Goal: Task Accomplishment & Management: Manage account settings

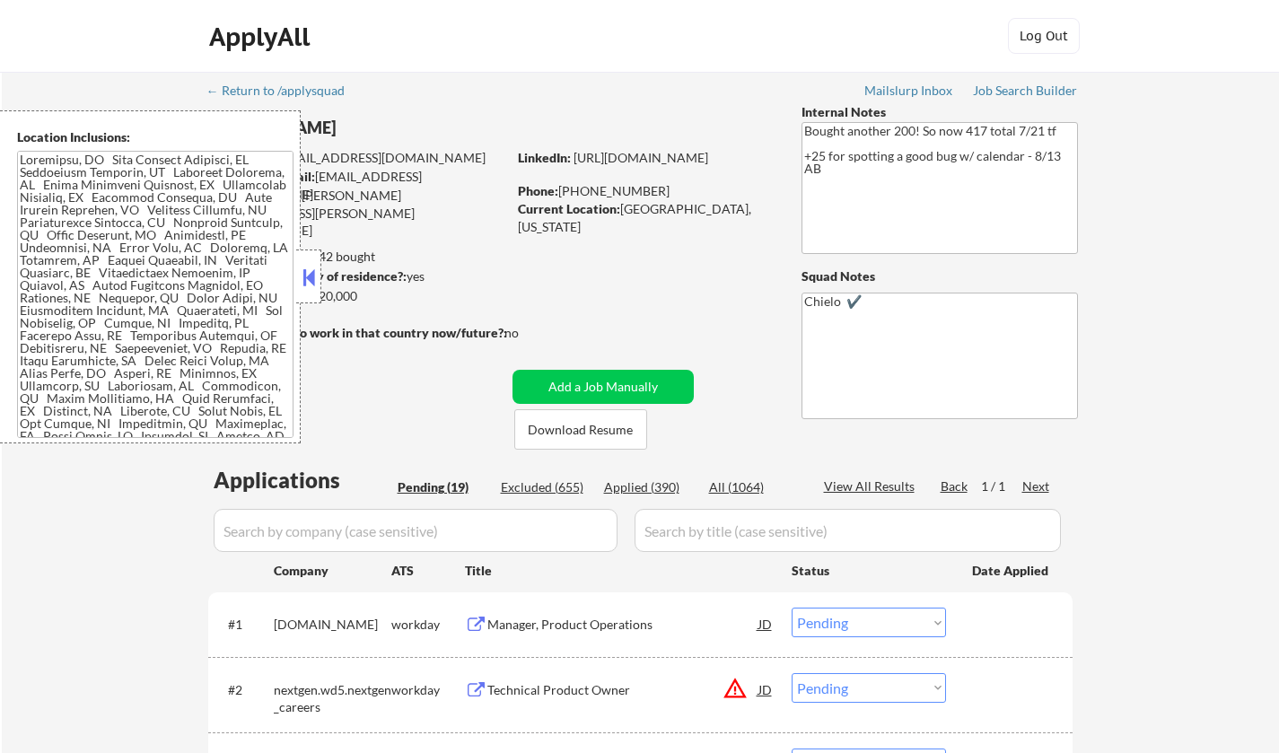
select select ""pending""
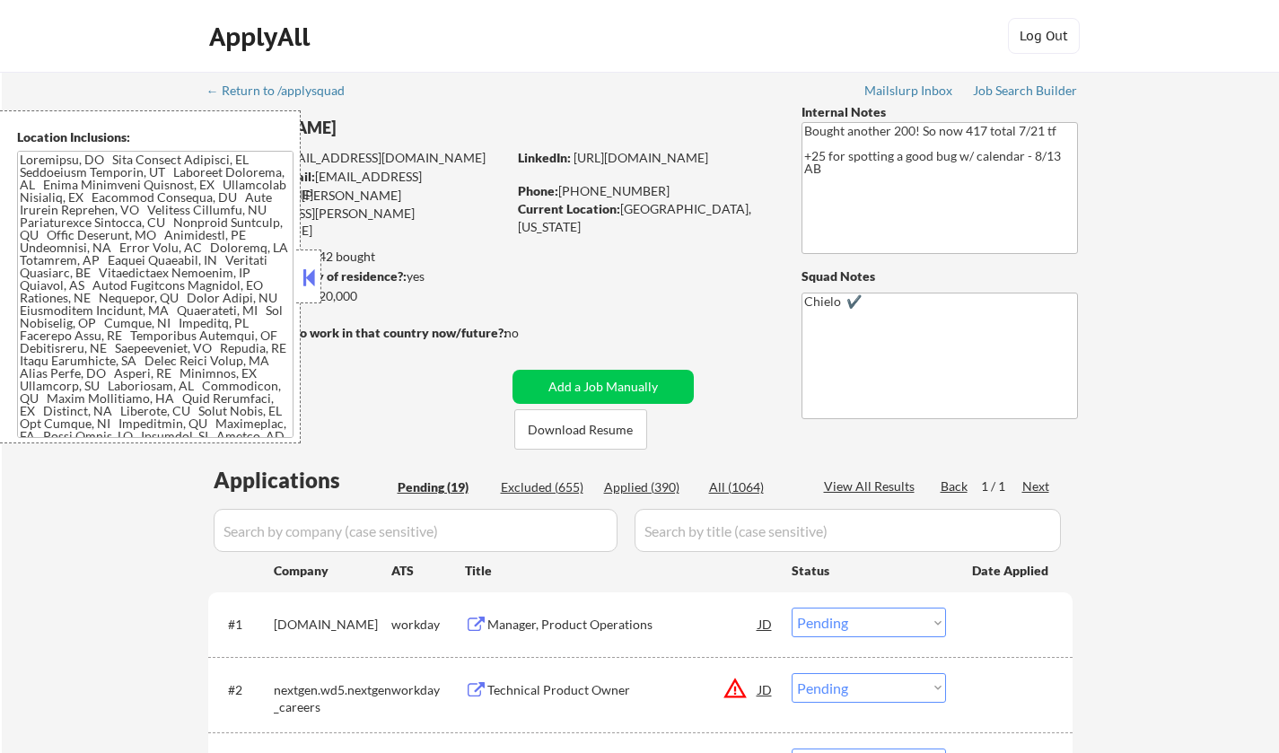
select select ""pending""
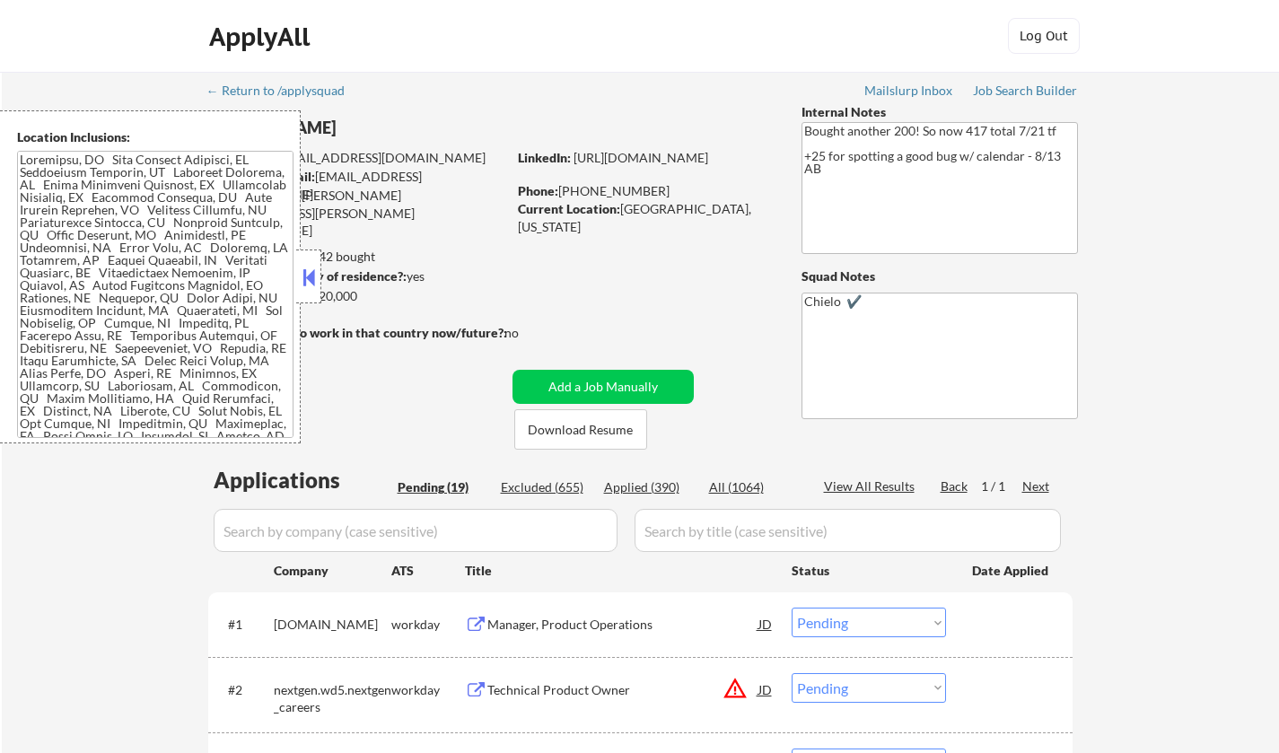
select select ""pending""
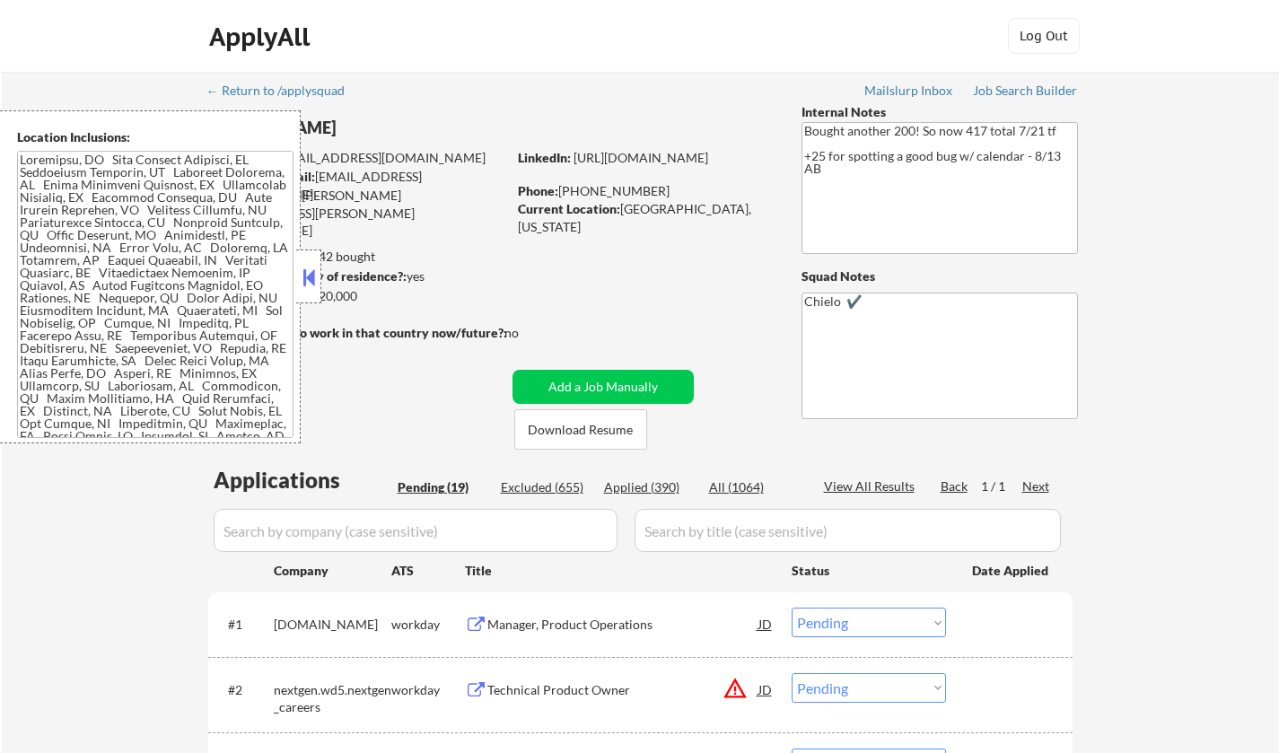
select select ""pending""
click at [293, 280] on div "Location Inclusions:" at bounding box center [150, 276] width 301 height 333
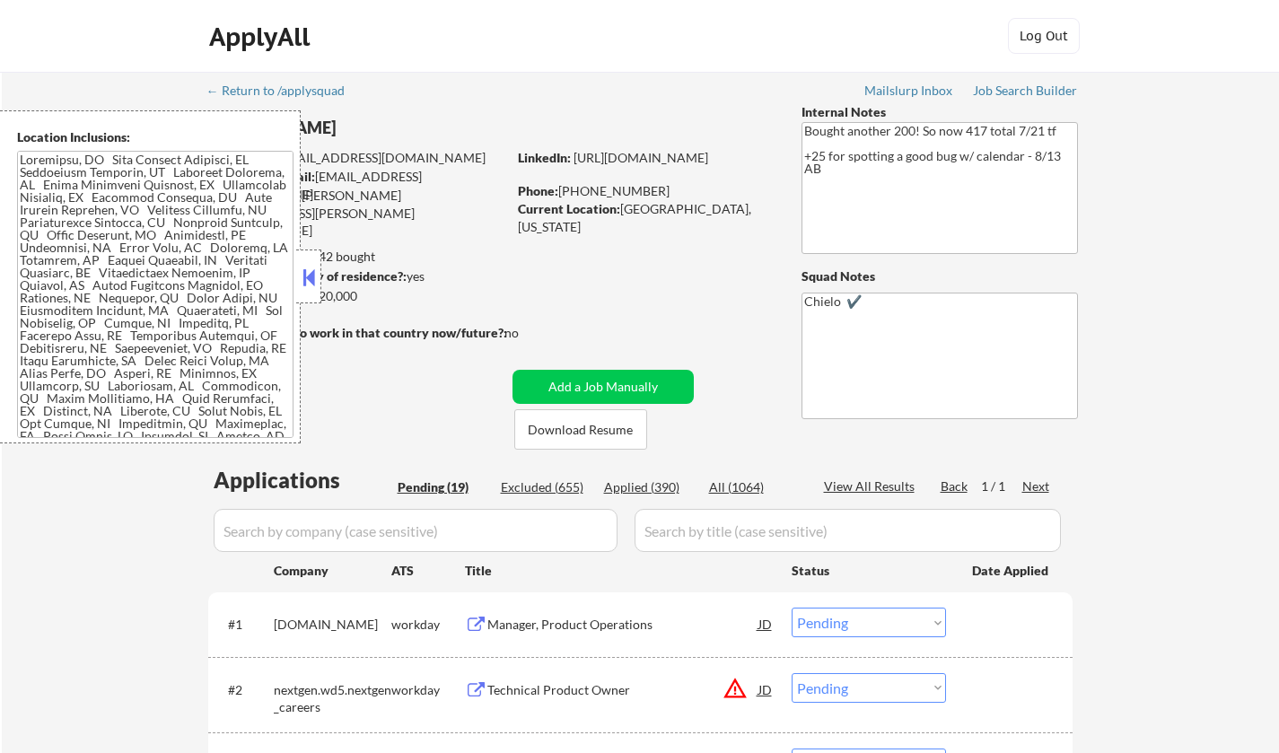
click at [306, 278] on button at bounding box center [309, 277] width 20 height 27
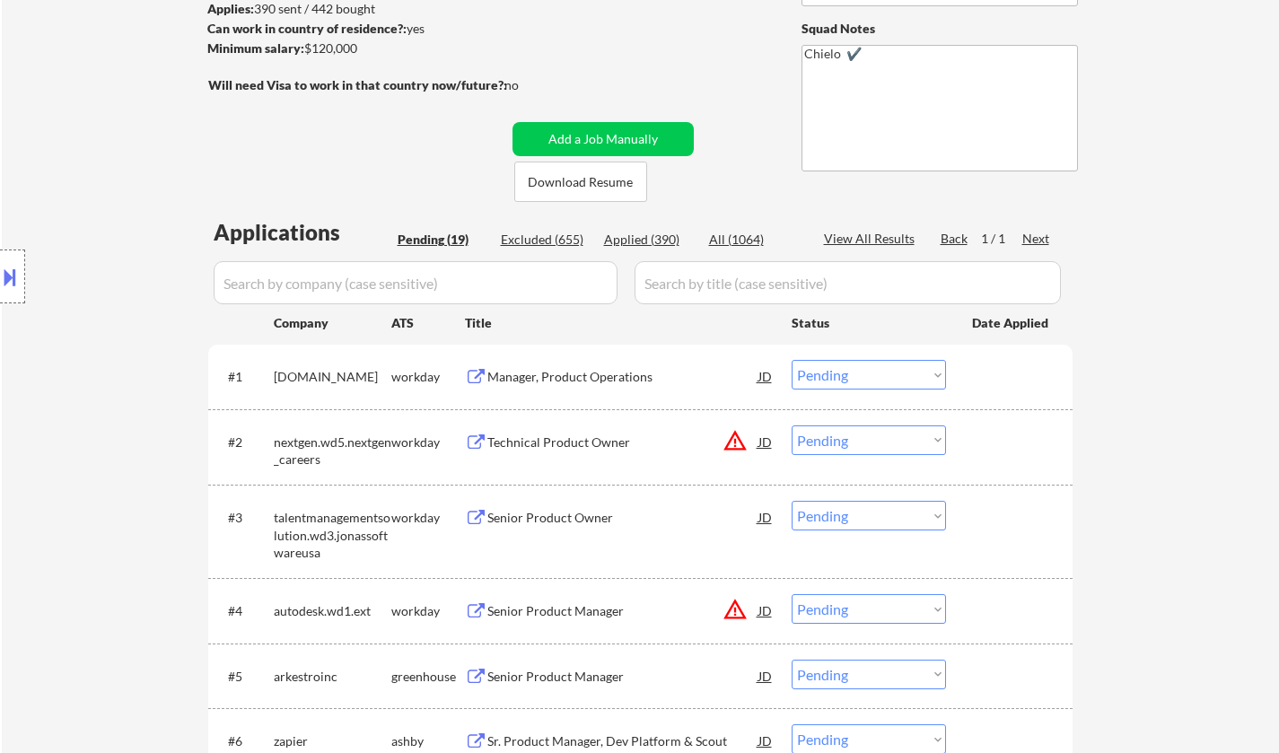
scroll to position [449, 0]
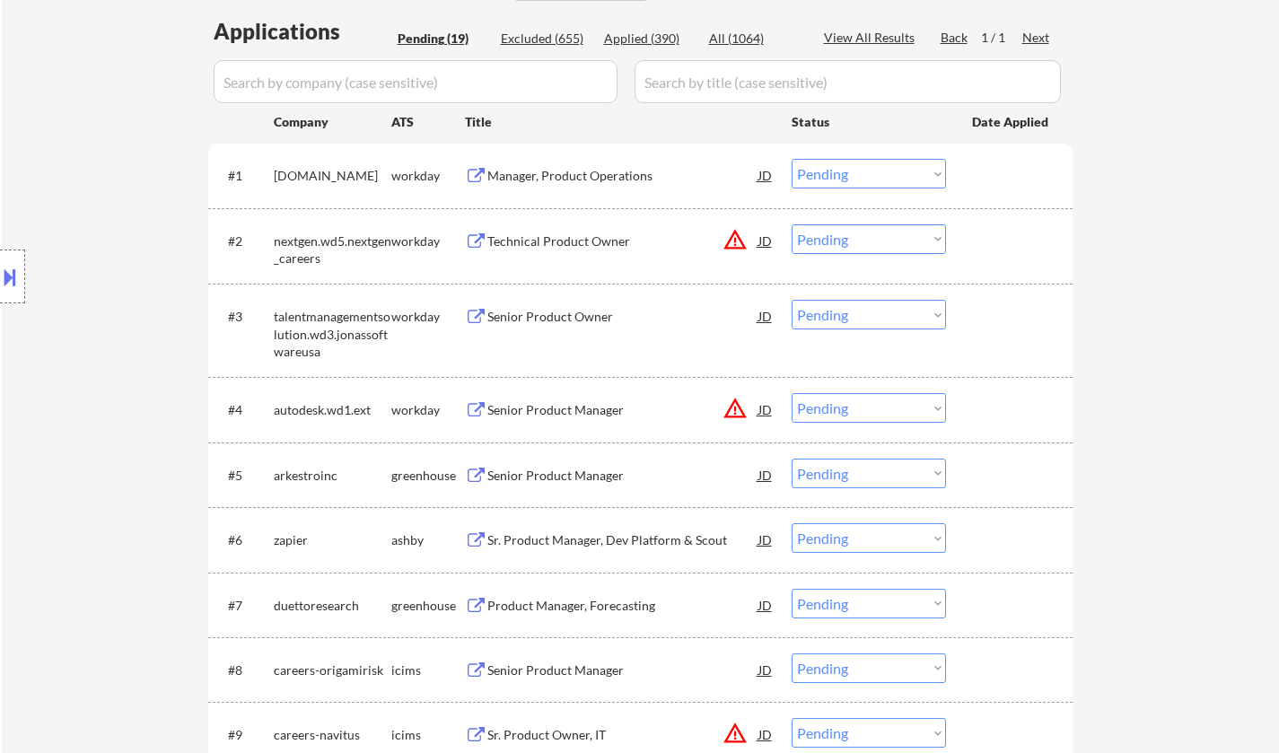
click at [565, 478] on div "Senior Product Manager" at bounding box center [622, 476] width 271 height 18
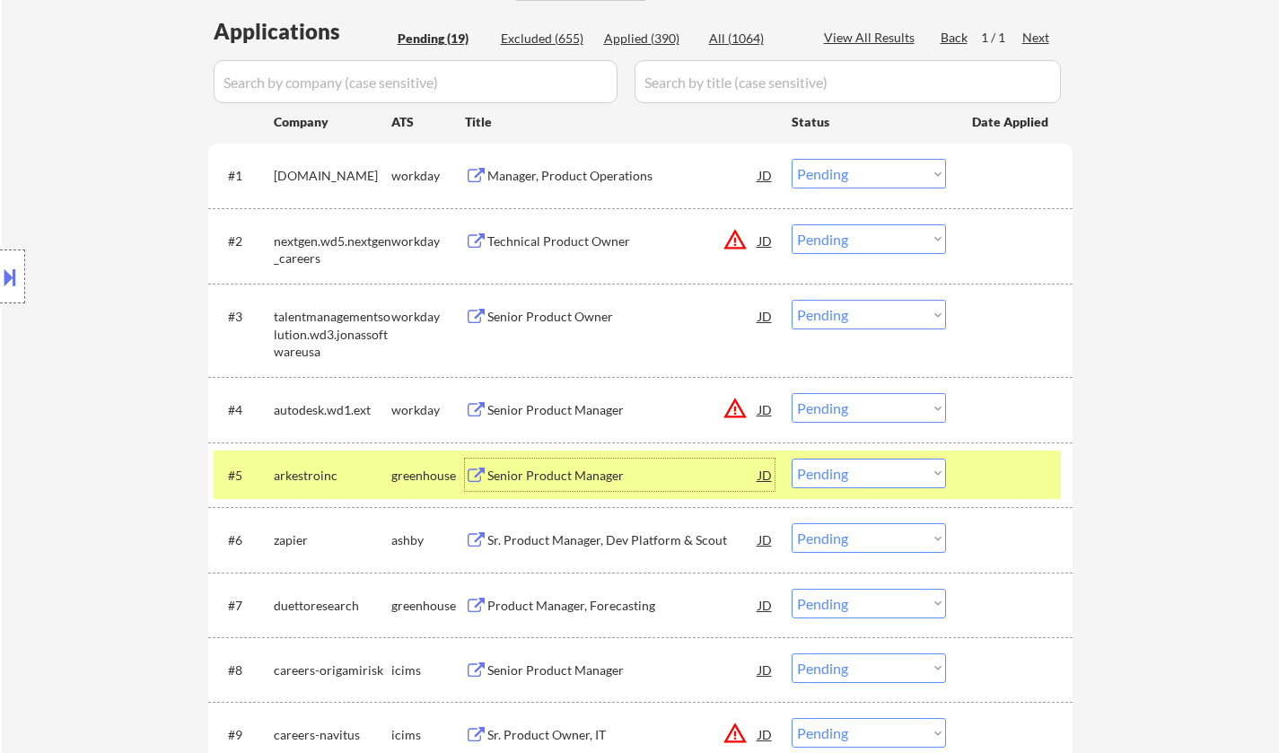
click at [844, 473] on select "Choose an option... Pending Applied Excluded (Questions) Excluded (Expired) Exc…" at bounding box center [869, 474] width 154 height 30
click at [792, 459] on select "Choose an option... Pending Applied Excluded (Questions) Excluded (Expired) Exc…" at bounding box center [869, 474] width 154 height 30
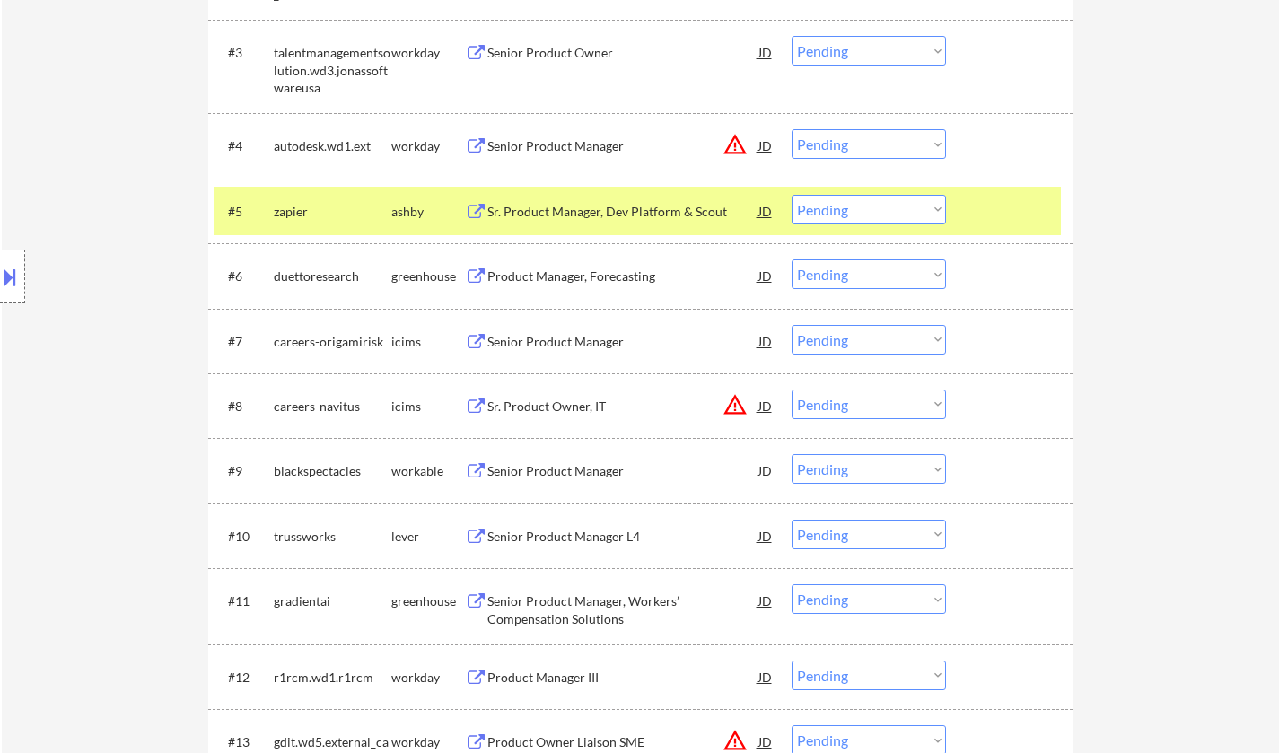
scroll to position [718, 0]
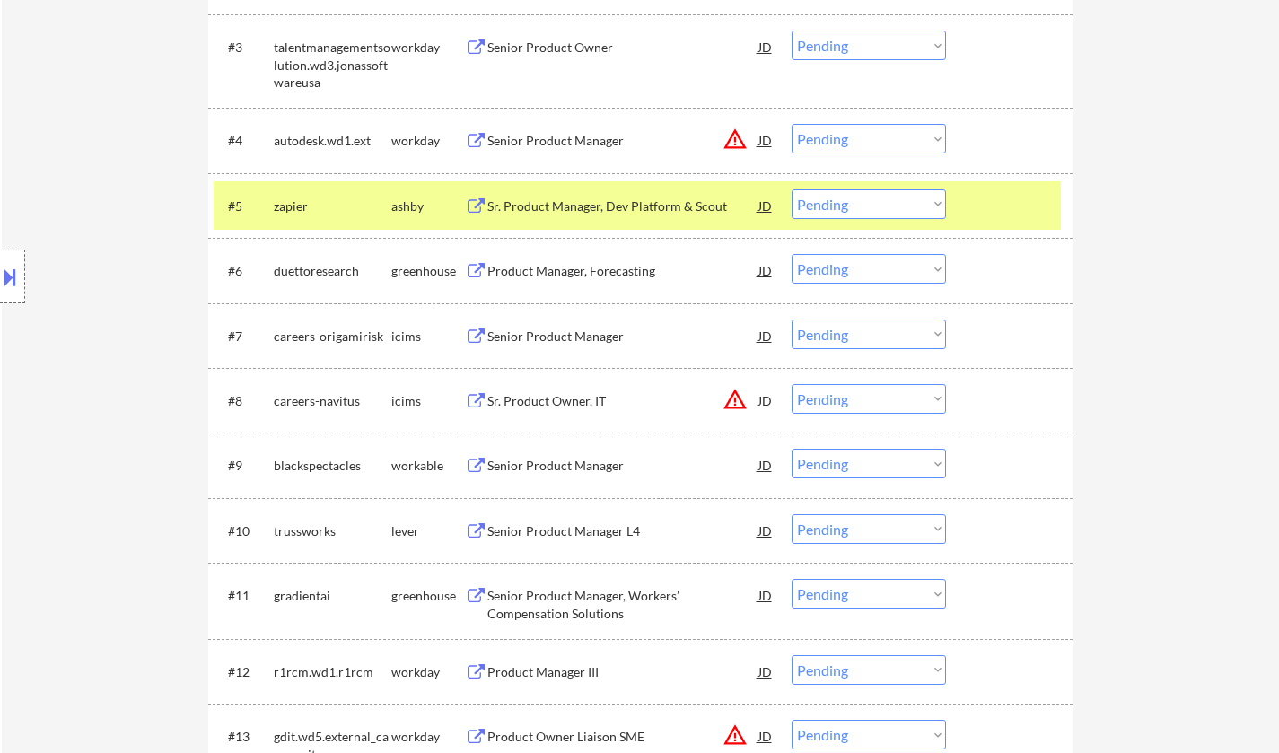
click at [632, 198] on div "Sr. Product Manager, Dev Platform & Scout" at bounding box center [622, 207] width 271 height 18
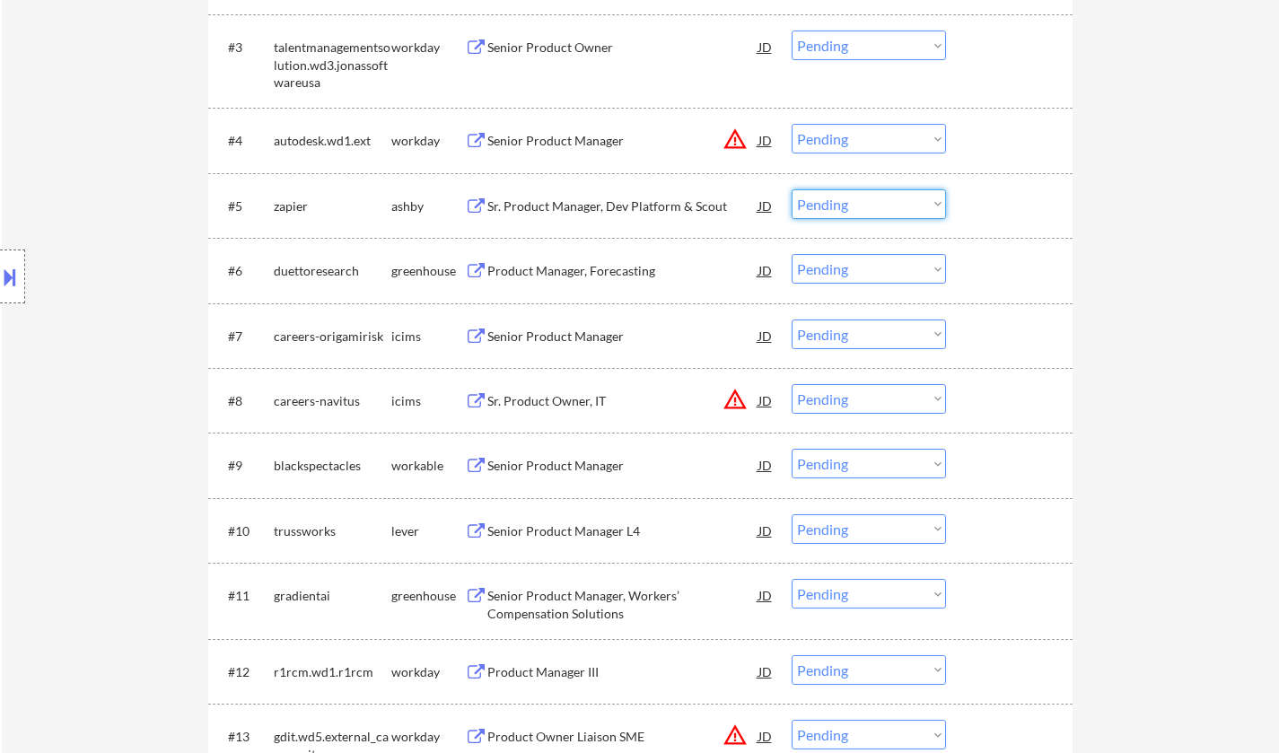
click at [929, 211] on select "Choose an option... Pending Applied Excluded (Questions) Excluded (Expired) Exc…" at bounding box center [869, 204] width 154 height 30
click at [792, 189] on select "Choose an option... Pending Applied Excluded (Questions) Excluded (Expired) Exc…" at bounding box center [869, 204] width 154 height 30
select select ""pending""
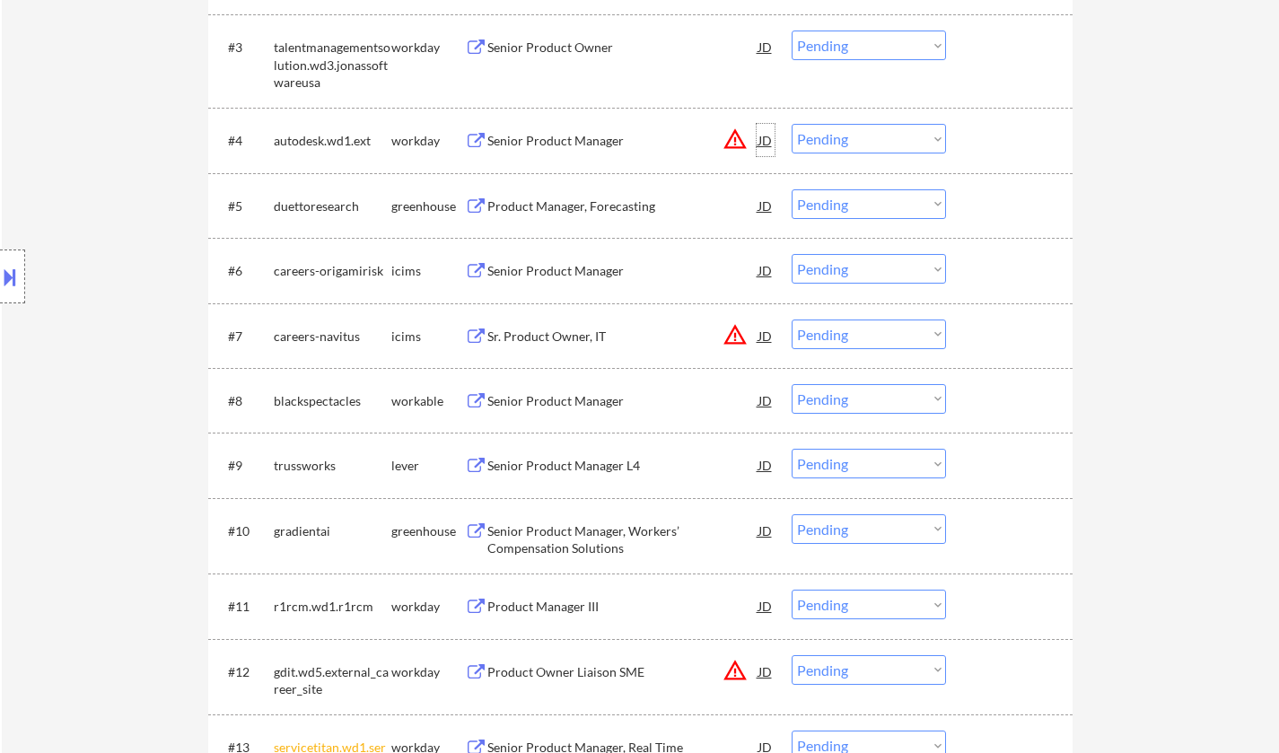
click at [765, 136] on div "JD" at bounding box center [766, 140] width 18 height 32
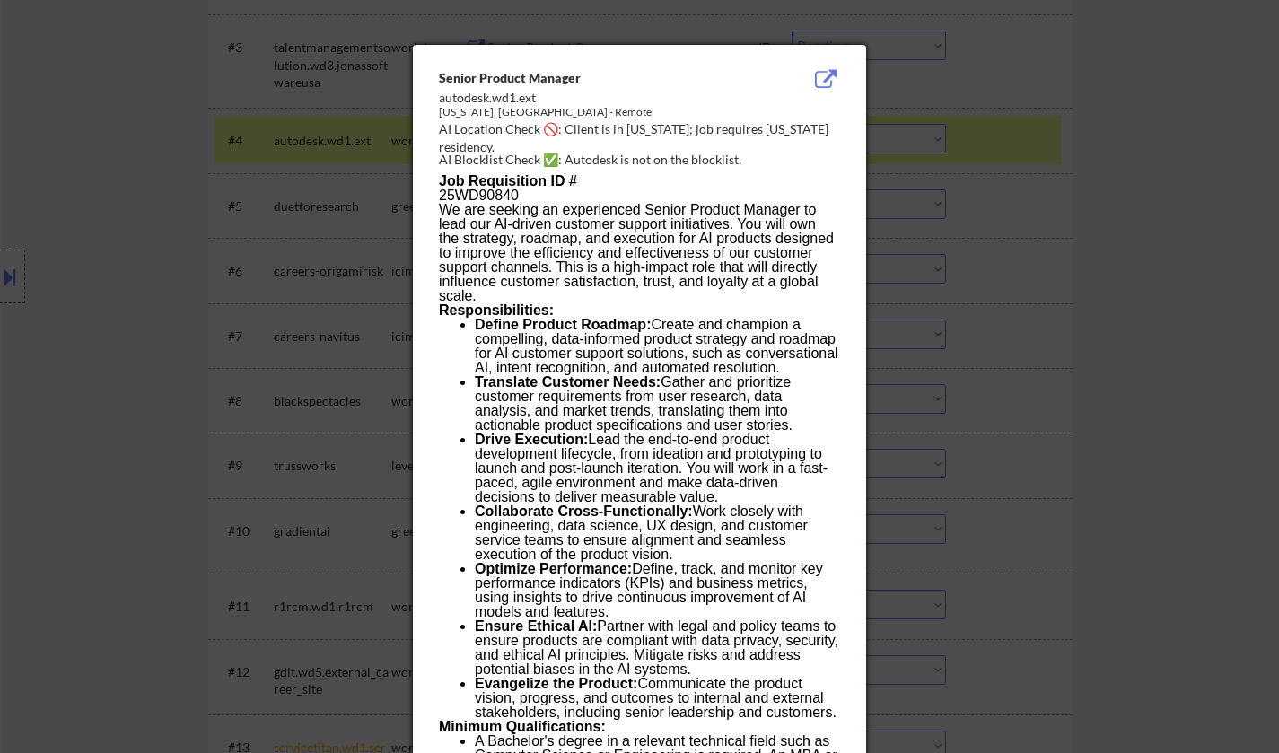
drag, startPoint x: 1199, startPoint y: 356, endPoint x: 939, endPoint y: 218, distance: 294.8
click at [1194, 356] on div at bounding box center [639, 376] width 1279 height 753
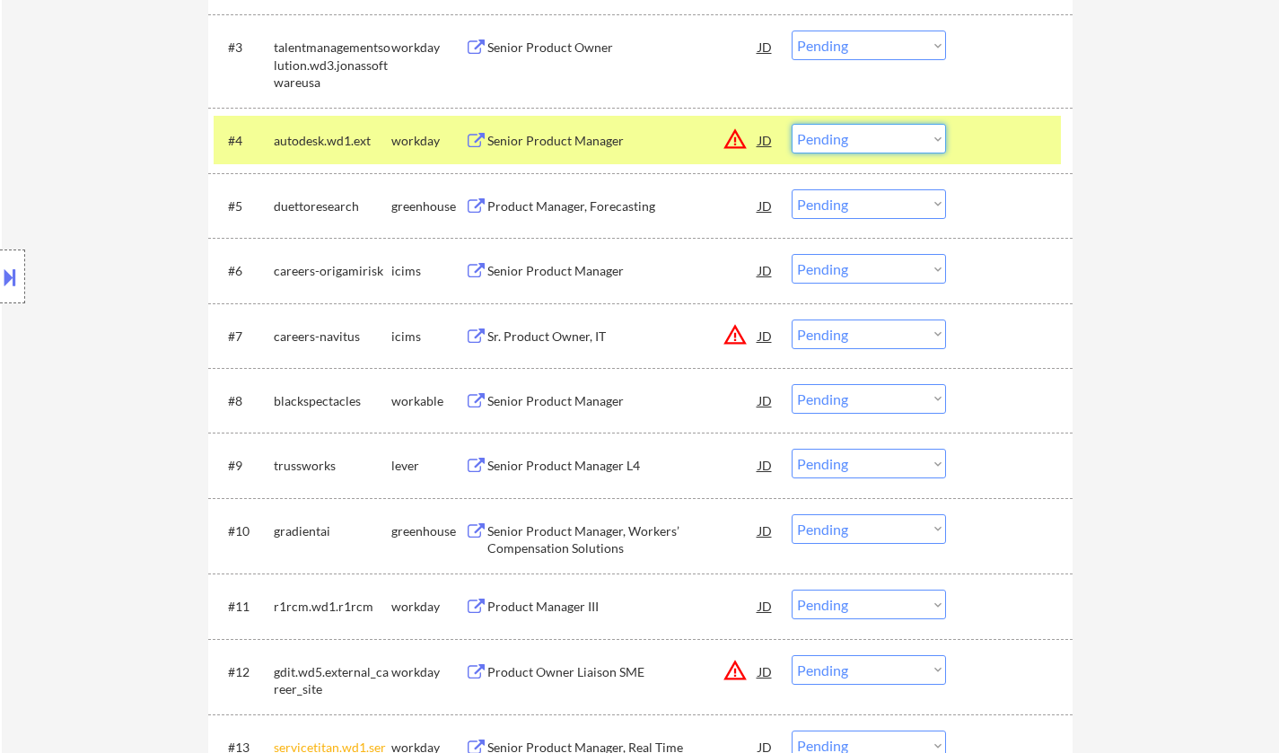
drag, startPoint x: 886, startPoint y: 136, endPoint x: 889, endPoint y: 151, distance: 14.6
click at [886, 136] on select "Choose an option... Pending Applied Excluded (Questions) Excluded (Expired) Exc…" at bounding box center [869, 139] width 154 height 30
click at [792, 124] on select "Choose an option... Pending Applied Excluded (Questions) Excluded (Expired) Exc…" at bounding box center [869, 139] width 154 height 30
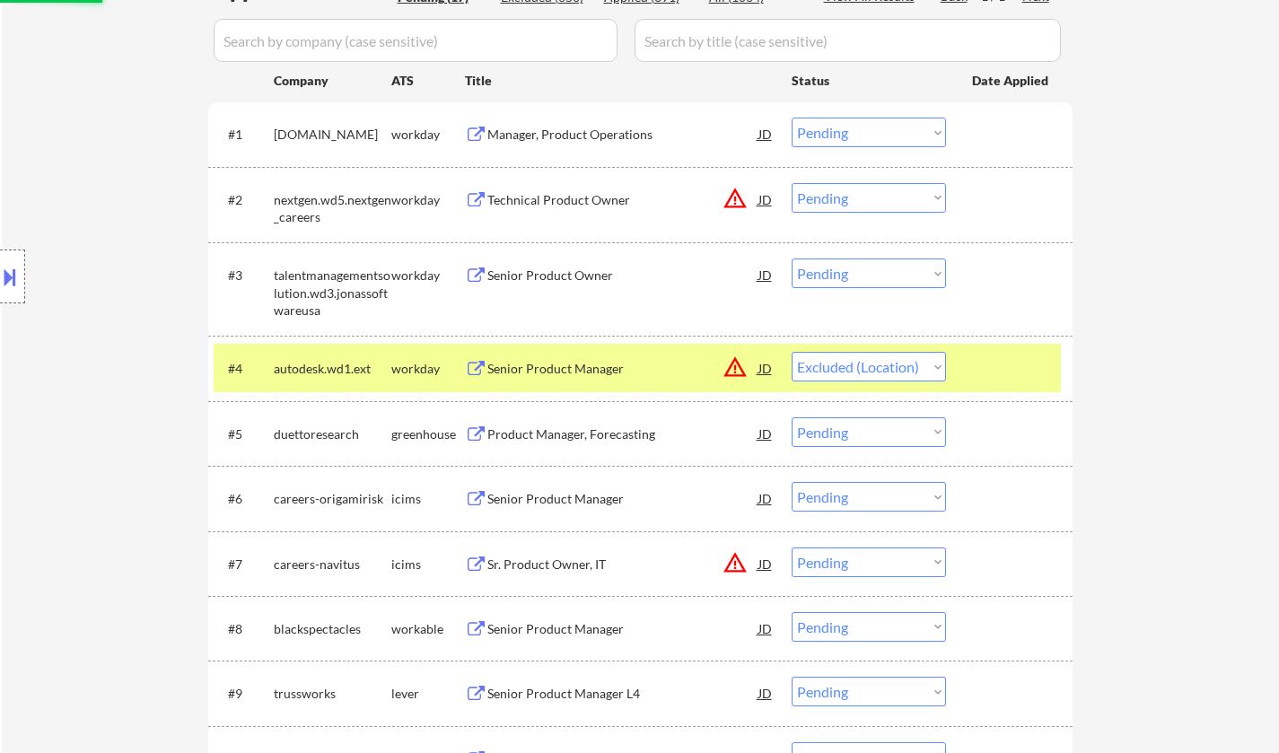
scroll to position [359, 0]
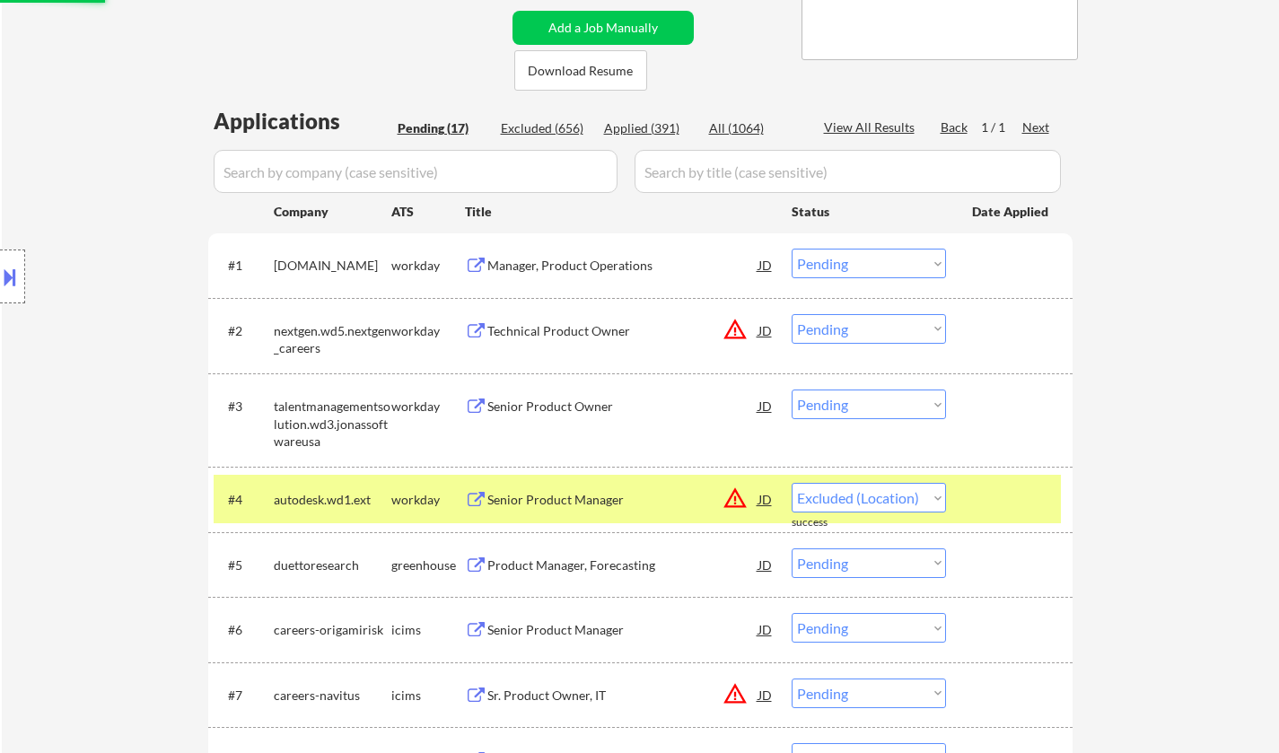
select select ""pending""
click at [602, 272] on div "Manager, Product Operations" at bounding box center [622, 266] width 271 height 18
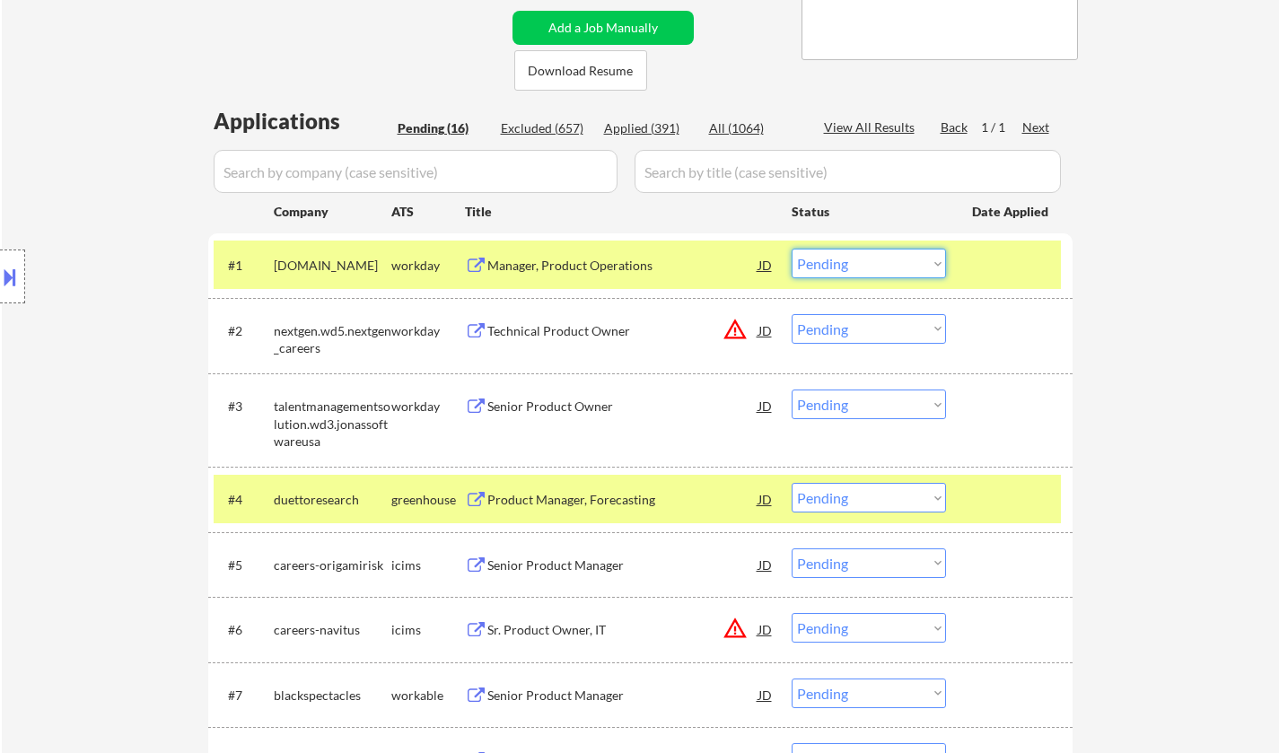
drag, startPoint x: 894, startPoint y: 256, endPoint x: 898, endPoint y: 270, distance: 14.8
click at [893, 256] on select "Choose an option... Pending Applied Excluded (Questions) Excluded (Expired) Exc…" at bounding box center [869, 264] width 154 height 30
click at [792, 249] on select "Choose an option... Pending Applied Excluded (Questions) Excluded (Expired) Exc…" at bounding box center [869, 264] width 154 height 30
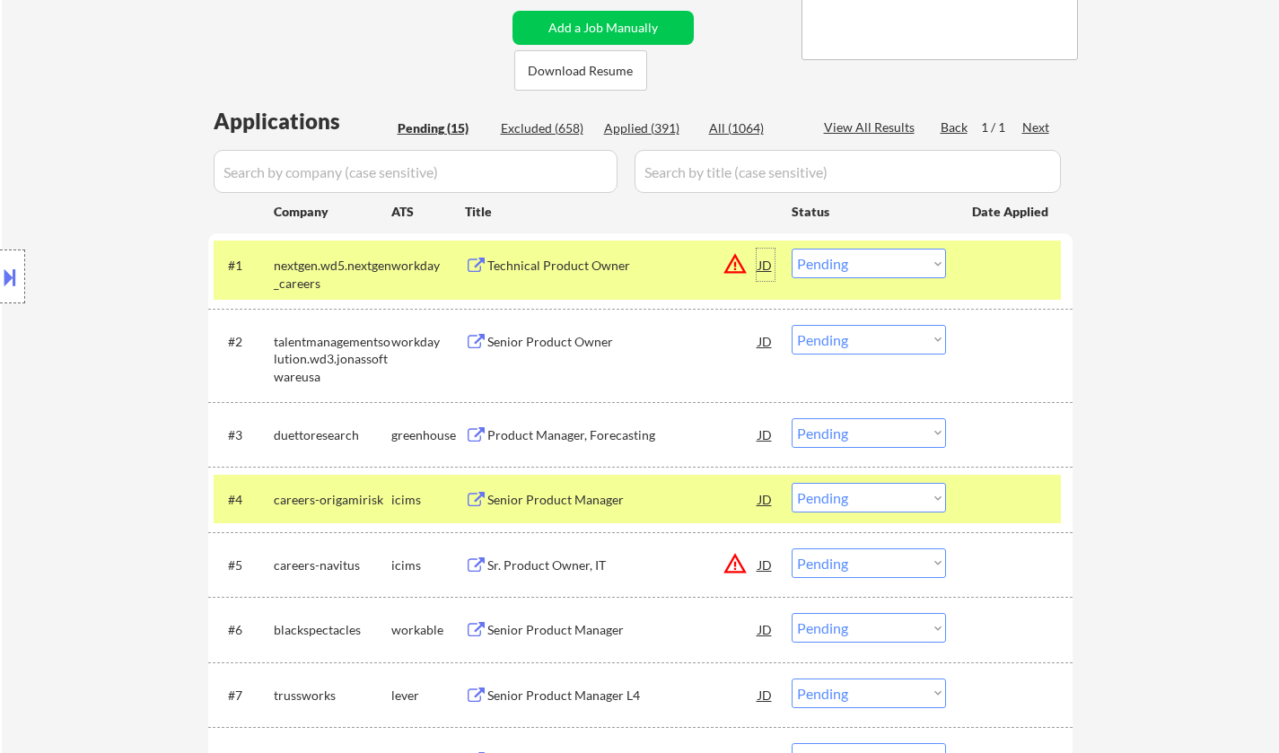
click at [758, 257] on div "JD" at bounding box center [766, 265] width 18 height 32
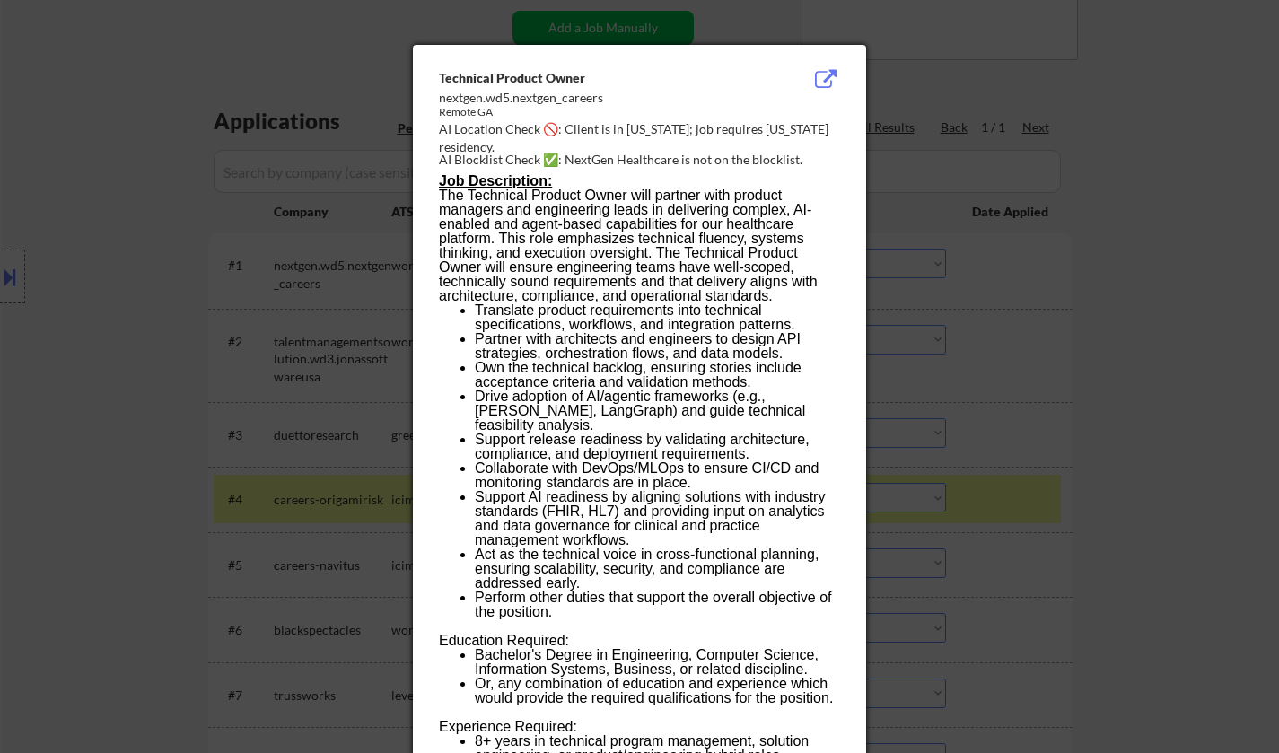
click at [976, 316] on div at bounding box center [639, 376] width 1279 height 753
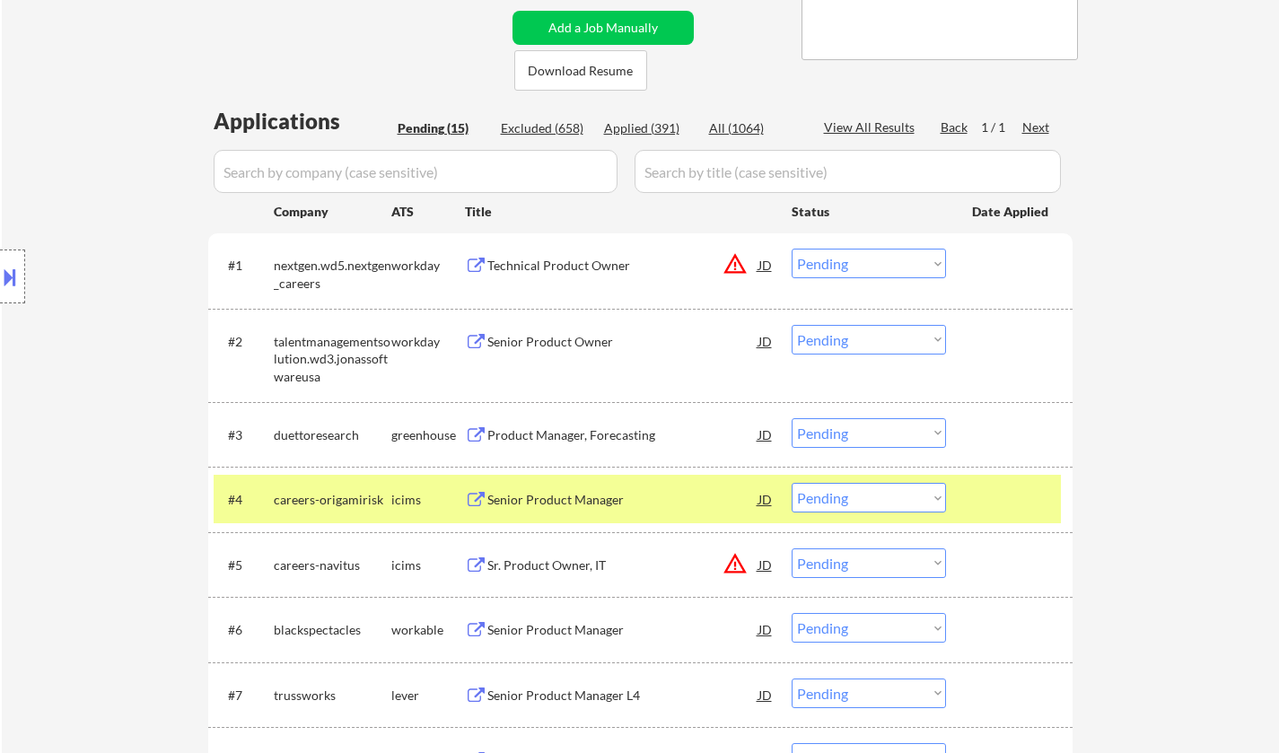
click at [898, 261] on select "Choose an option... Pending Applied Excluded (Questions) Excluded (Expired) Exc…" at bounding box center [869, 264] width 154 height 30
click at [792, 249] on select "Choose an option... Pending Applied Excluded (Questions) Excluded (Expired) Exc…" at bounding box center [869, 264] width 154 height 30
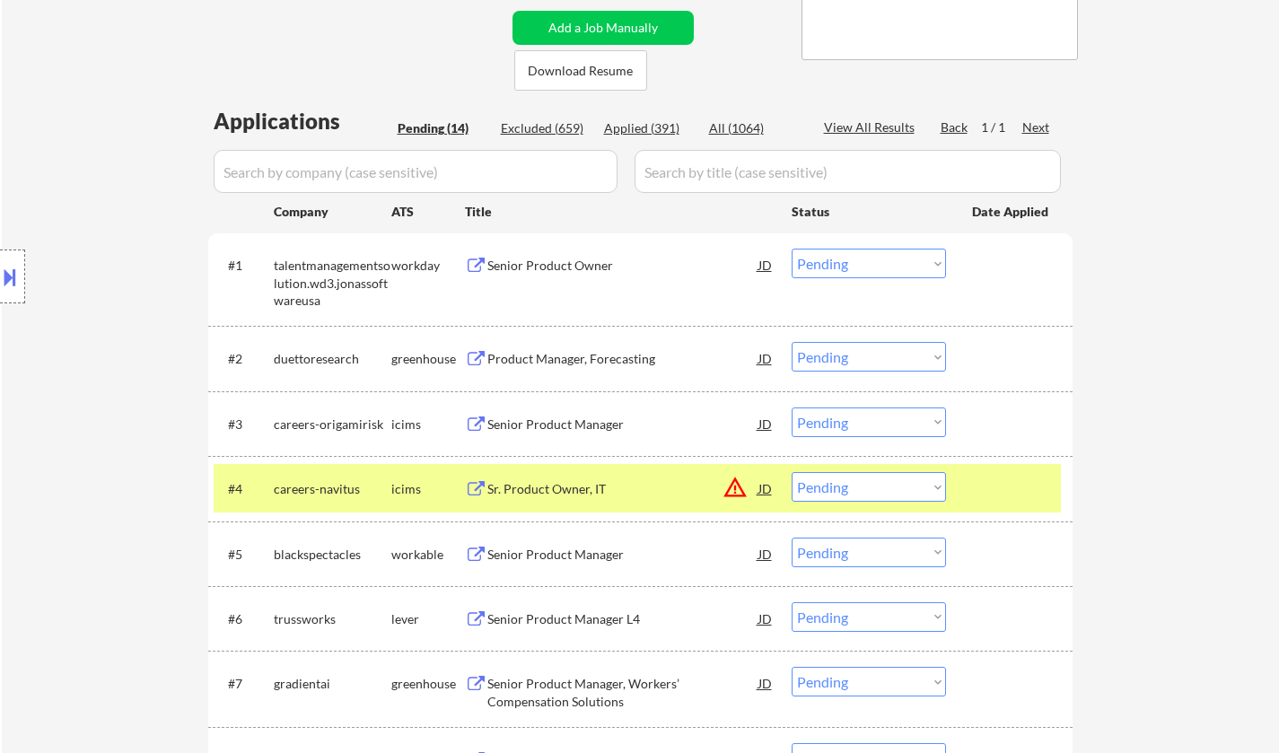
click at [540, 264] on div "Senior Product Owner" at bounding box center [622, 266] width 271 height 18
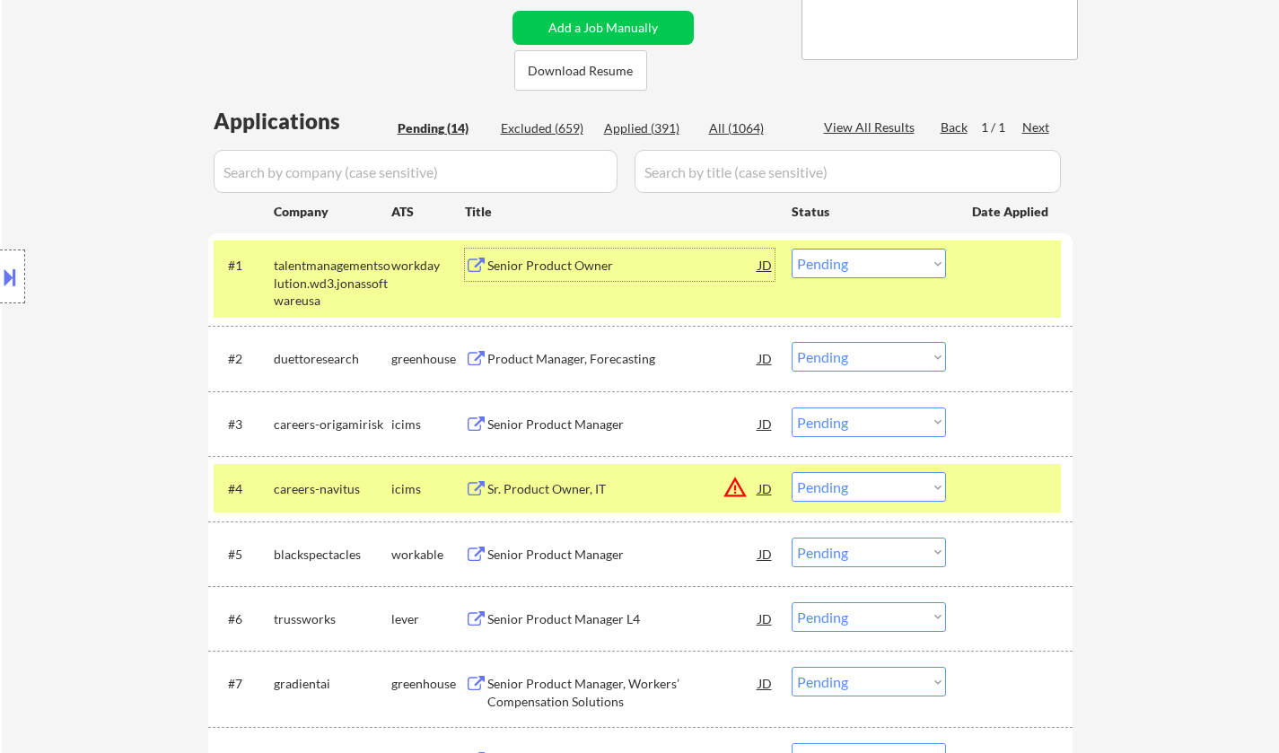
click at [566, 264] on div "Senior Product Owner" at bounding box center [622, 266] width 271 height 18
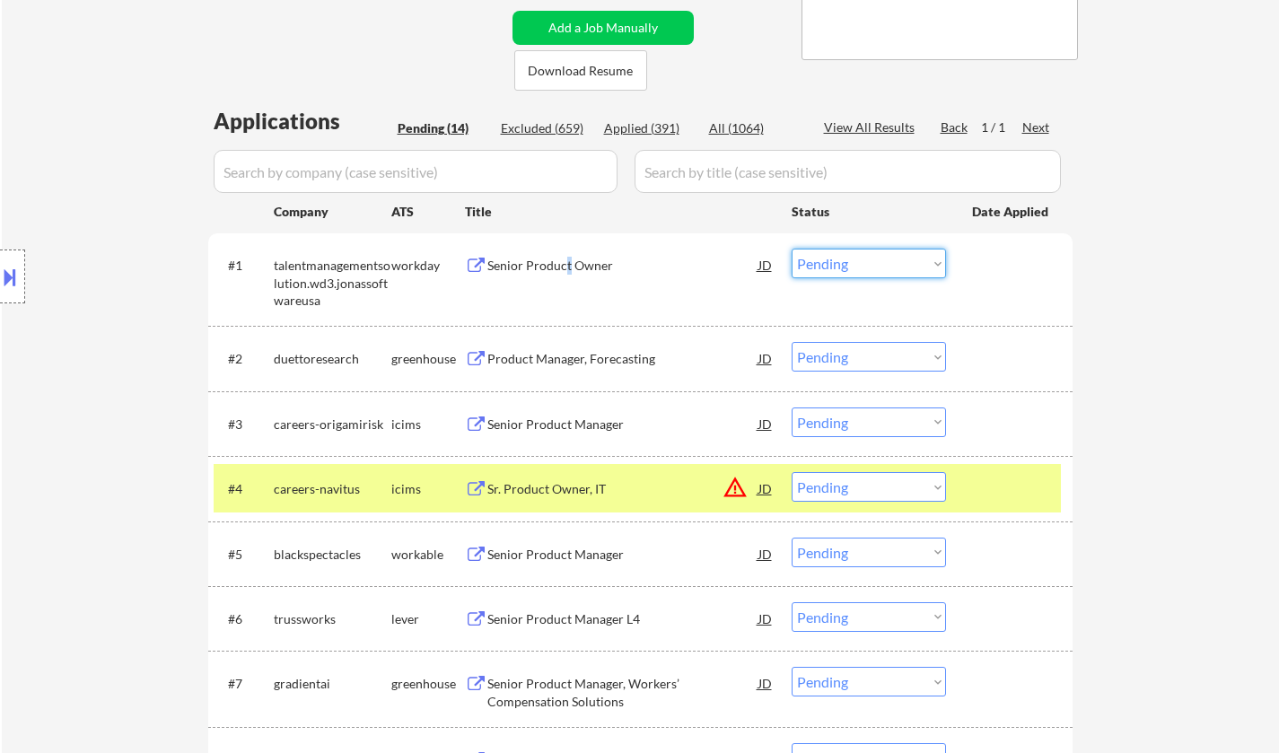
drag, startPoint x: 840, startPoint y: 263, endPoint x: 848, endPoint y: 277, distance: 15.7
click at [840, 264] on select "Choose an option... Pending Applied Excluded (Questions) Excluded (Expired) Exc…" at bounding box center [869, 264] width 154 height 30
click at [792, 249] on select "Choose an option... Pending Applied Excluded (Questions) Excluded (Expired) Exc…" at bounding box center [869, 264] width 154 height 30
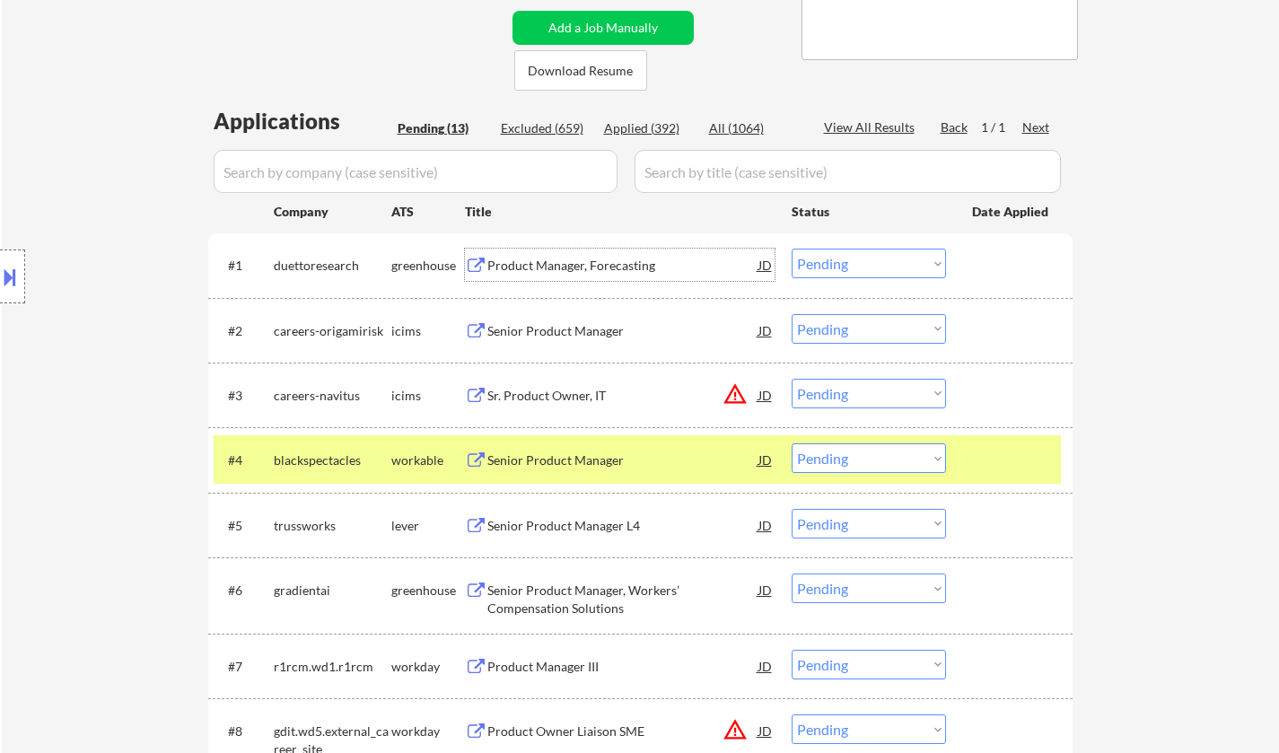
click at [579, 262] on div "Product Manager, Forecasting" at bounding box center [622, 266] width 271 height 18
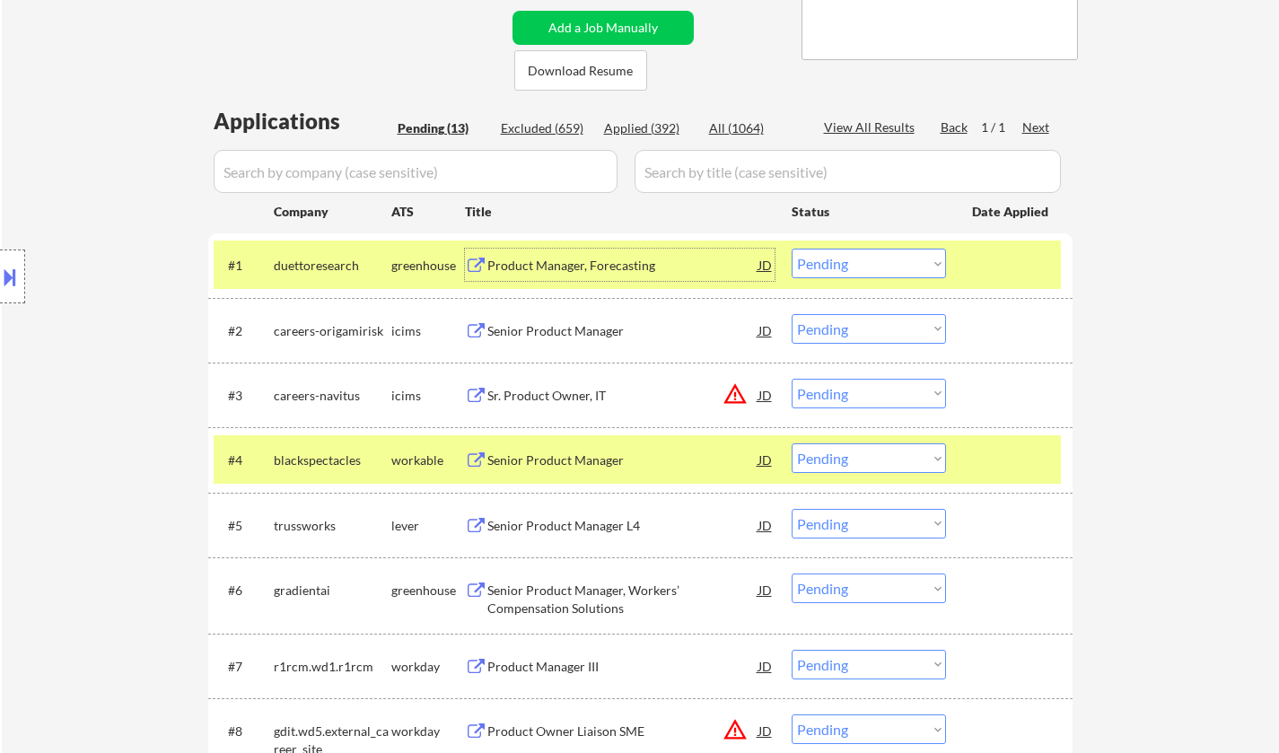
click at [900, 262] on select "Choose an option... Pending Applied Excluded (Questions) Excluded (Expired) Exc…" at bounding box center [869, 264] width 154 height 30
click at [792, 249] on select "Choose an option... Pending Applied Excluded (Questions) Excluded (Expired) Exc…" at bounding box center [869, 264] width 154 height 30
select select ""pending""
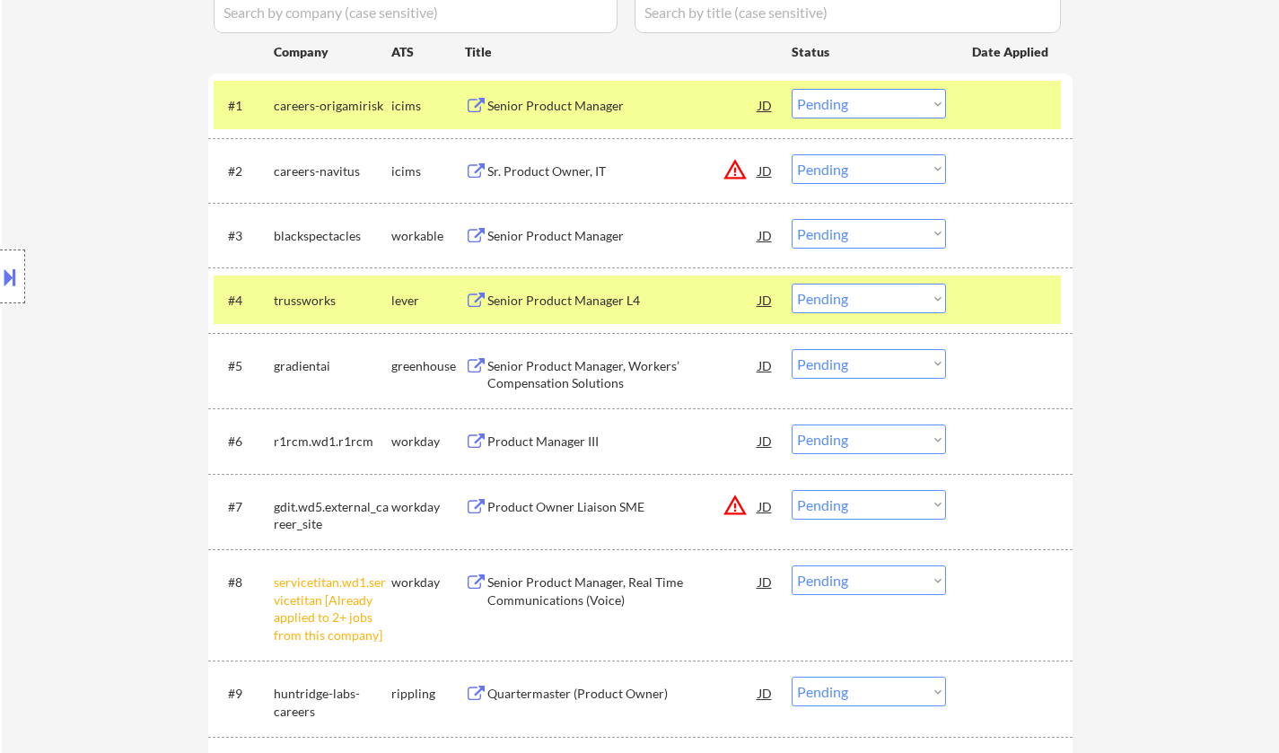
scroll to position [539, 0]
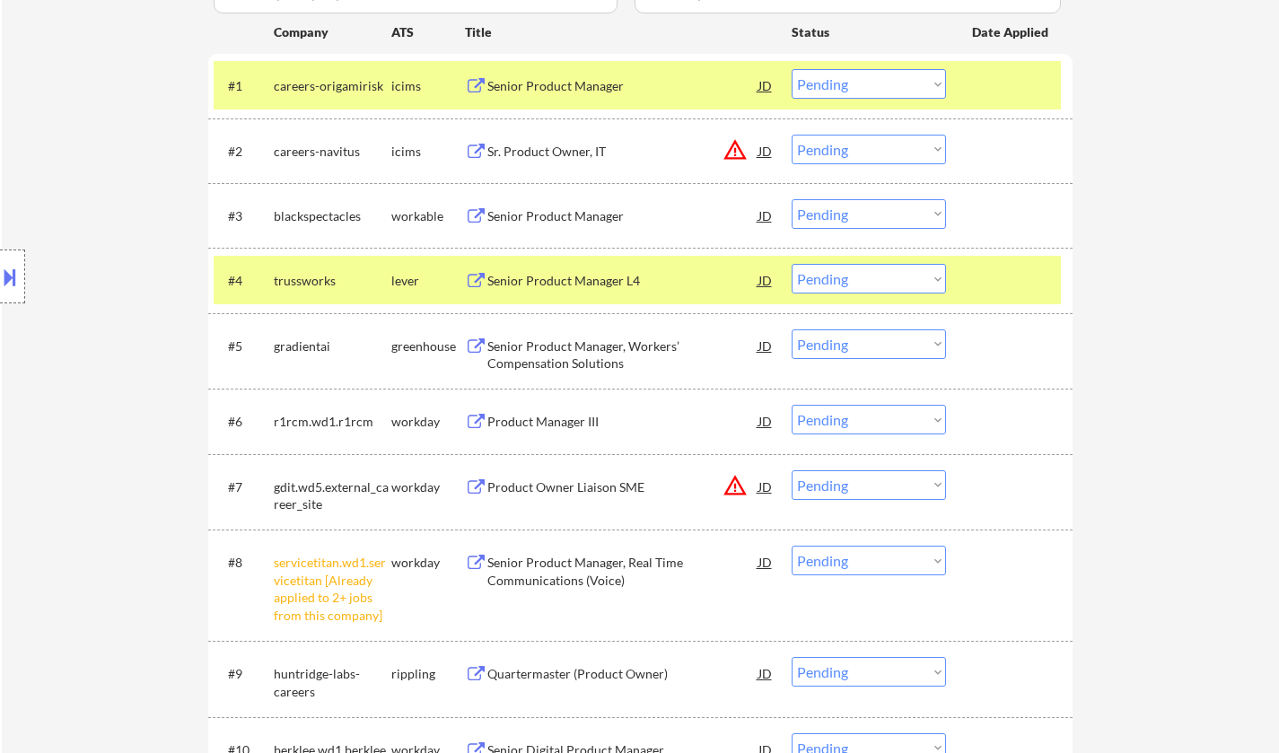
click at [570, 225] on div "Senior Product Manager" at bounding box center [622, 215] width 271 height 32
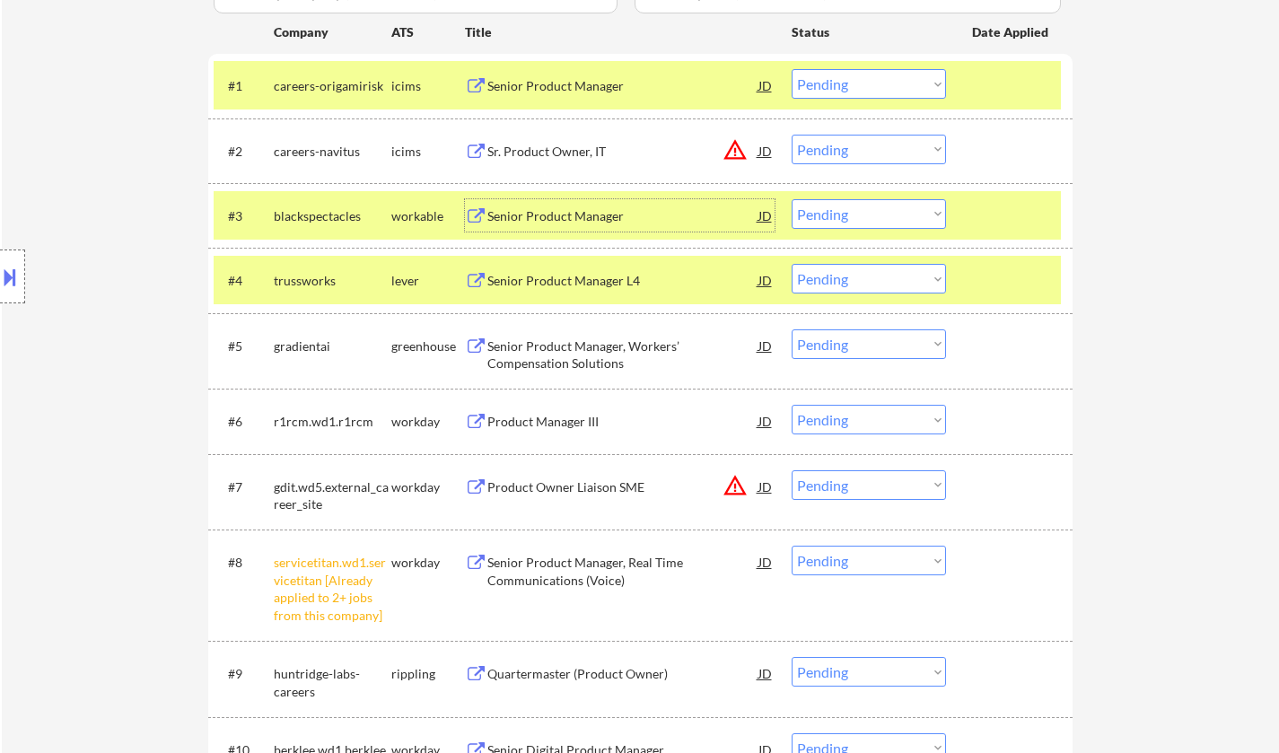
click at [865, 220] on select "Choose an option... Pending Applied Excluded (Questions) Excluded (Expired) Exc…" at bounding box center [869, 214] width 154 height 30
click at [792, 199] on select "Choose an option... Pending Applied Excluded (Questions) Excluded (Expired) Exc…" at bounding box center [869, 214] width 154 height 30
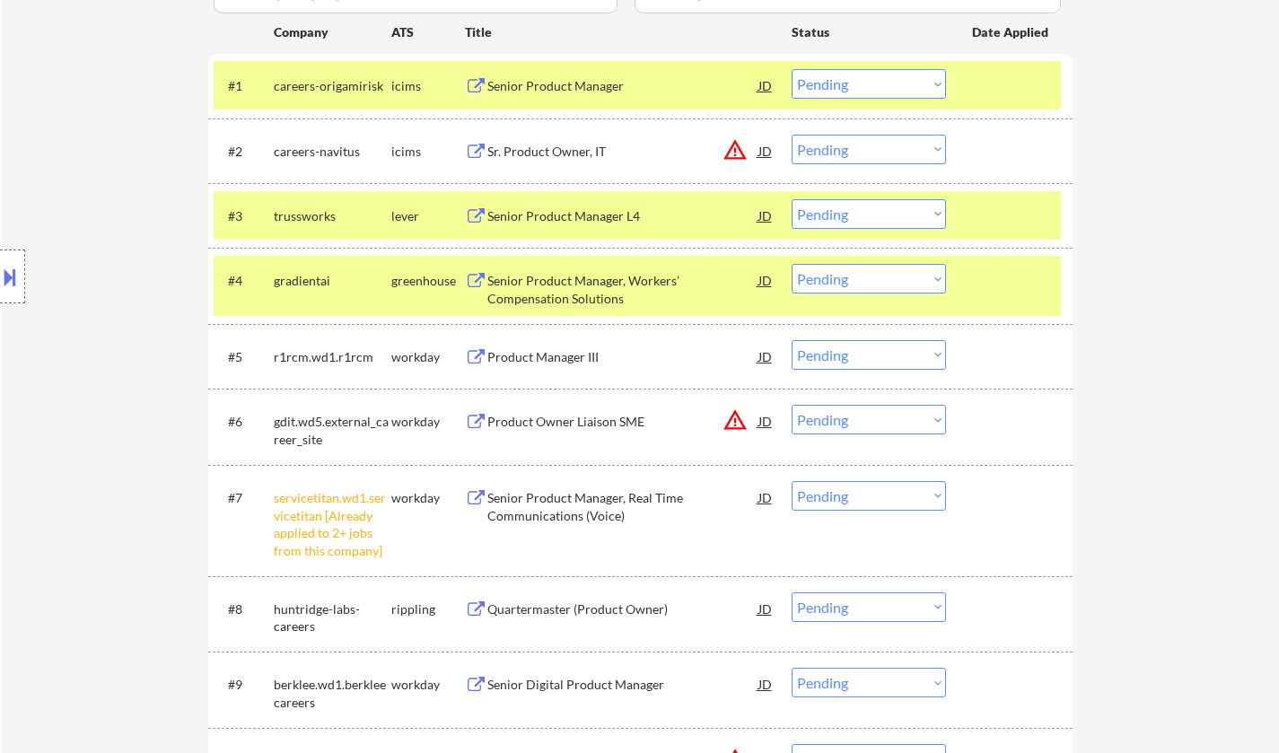
click at [587, 214] on div "Senior Product Manager L4" at bounding box center [622, 216] width 271 height 18
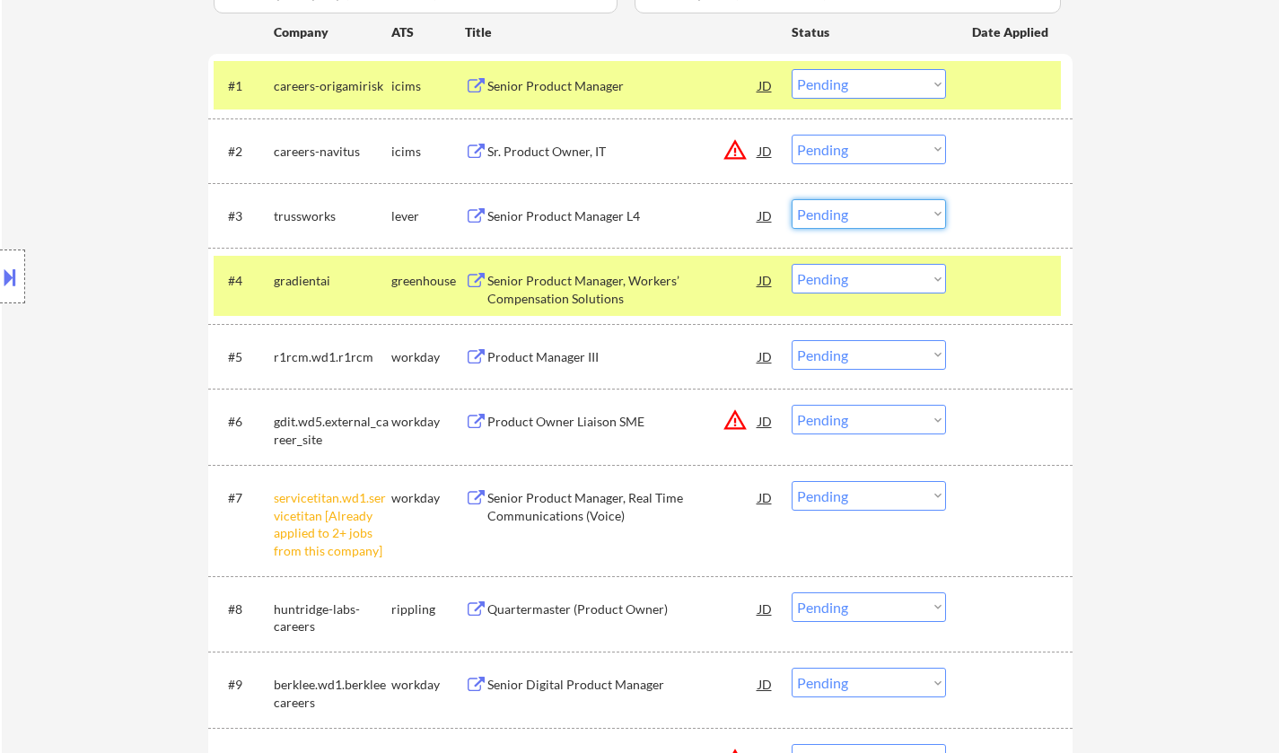
drag, startPoint x: 830, startPoint y: 215, endPoint x: 840, endPoint y: 228, distance: 16.7
click at [830, 215] on select "Choose an option... Pending Applied Excluded (Questions) Excluded (Expired) Exc…" at bounding box center [869, 214] width 154 height 30
click at [792, 199] on select "Choose an option... Pending Applied Excluded (Questions) Excluded (Expired) Exc…" at bounding box center [869, 214] width 154 height 30
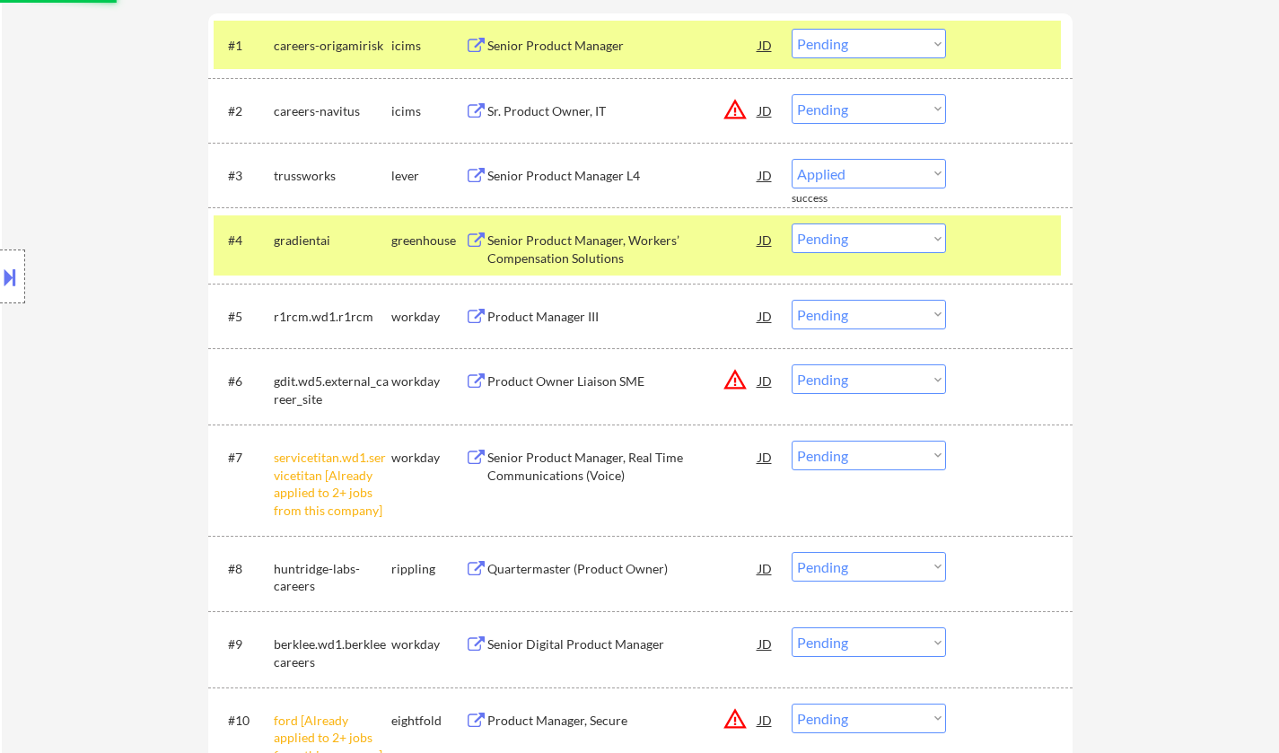
select select ""pending""
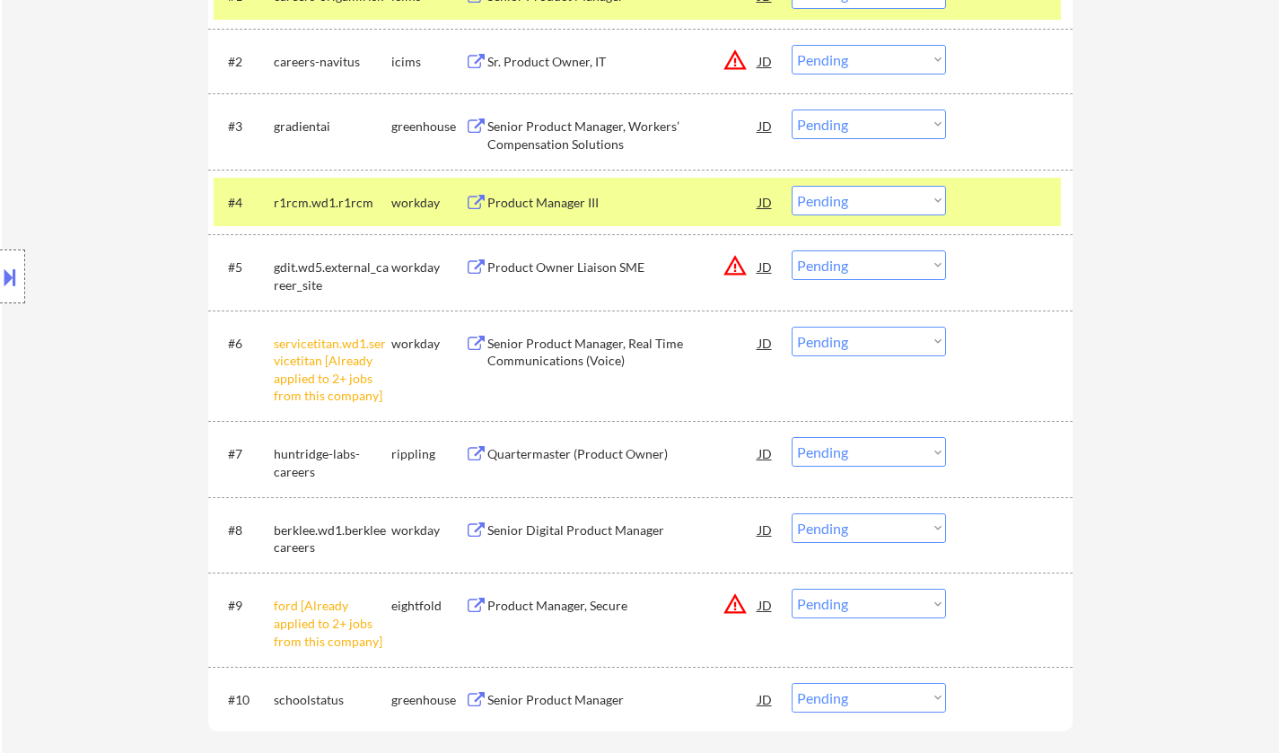
click at [758, 267] on div "JD" at bounding box center [766, 266] width 18 height 32
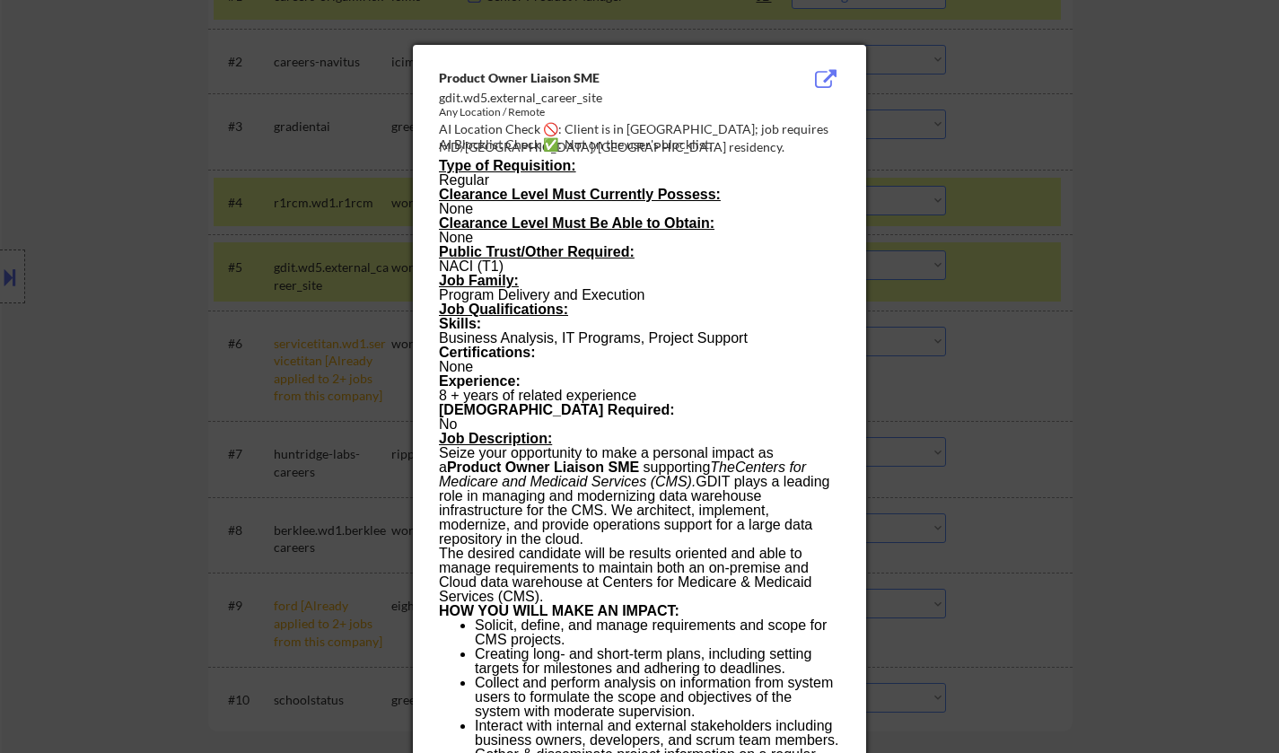
click at [1158, 377] on div at bounding box center [639, 376] width 1279 height 753
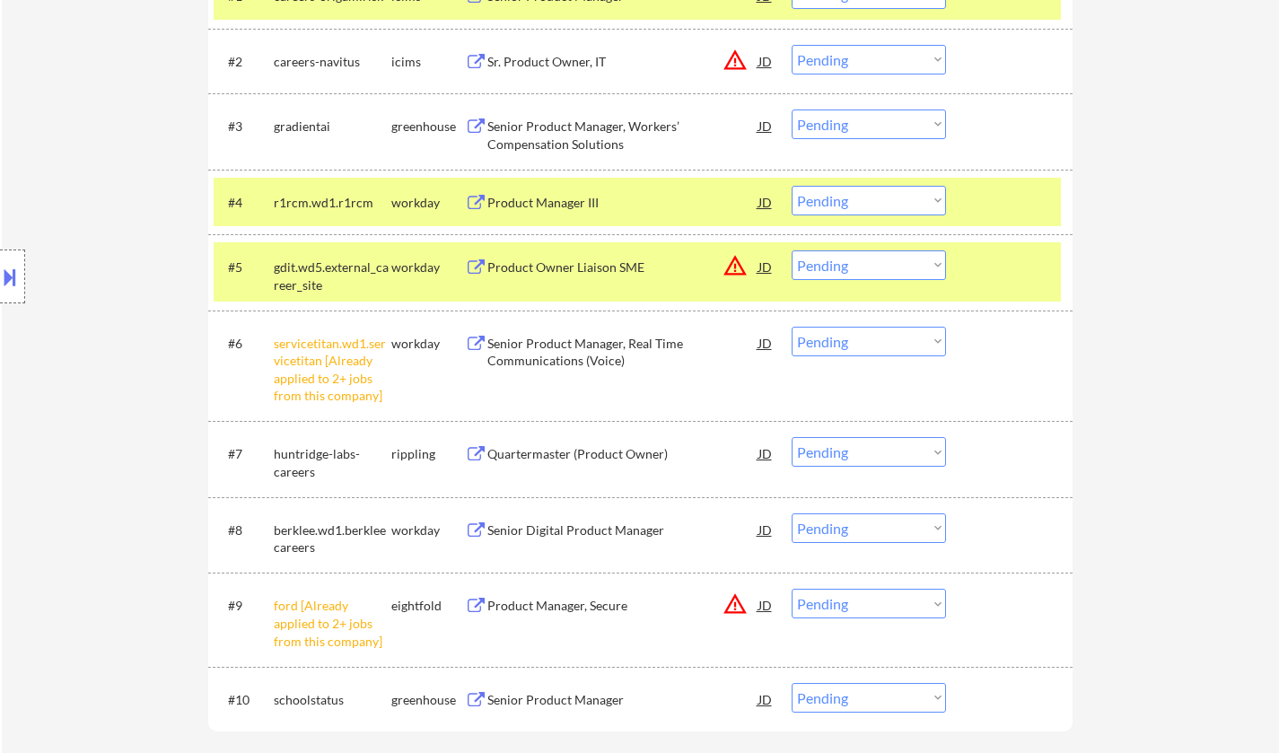
click at [850, 265] on select "Choose an option... Pending Applied Excluded (Questions) Excluded (Expired) Exc…" at bounding box center [869, 265] width 154 height 30
click at [792, 250] on select "Choose an option... Pending Applied Excluded (Questions) Excluded (Expired) Exc…" at bounding box center [869, 265] width 154 height 30
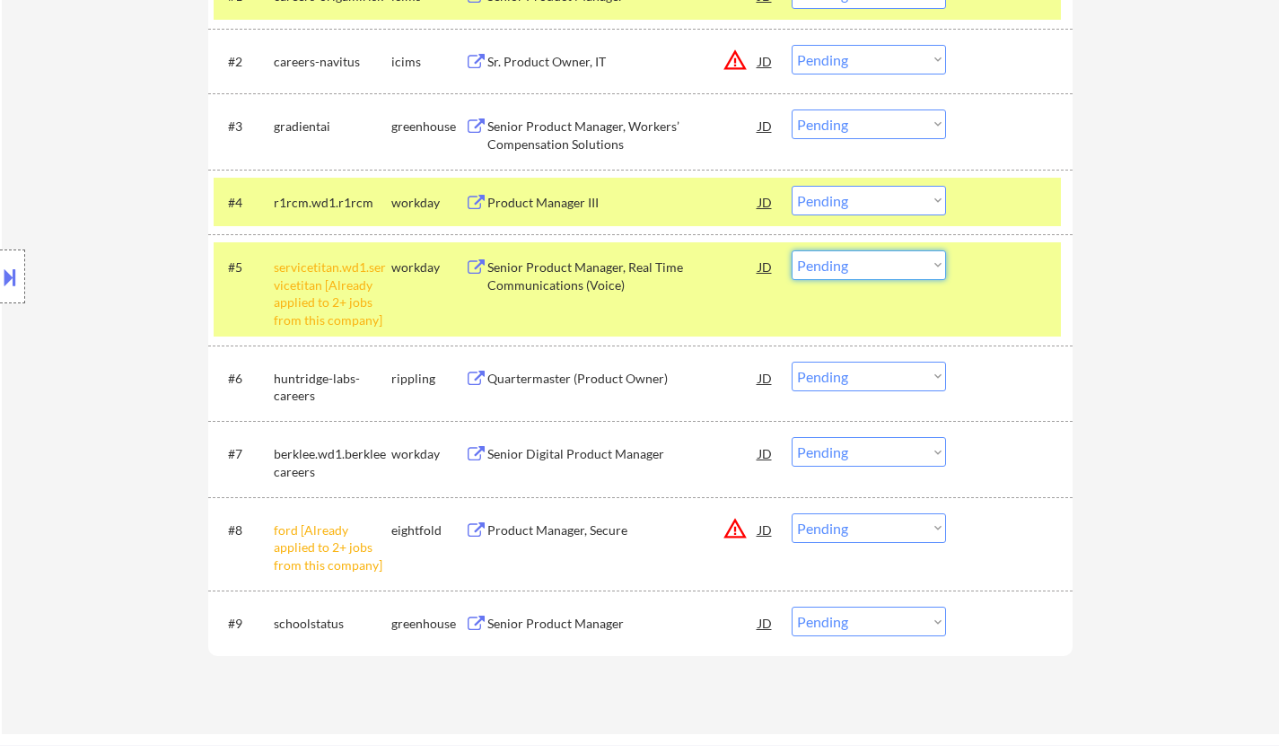
drag, startPoint x: 840, startPoint y: 267, endPoint x: 846, endPoint y: 275, distance: 9.7
click at [840, 266] on select "Choose an option... Pending Applied Excluded (Questions) Excluded (Expired) Exc…" at bounding box center [869, 265] width 154 height 30
click at [792, 250] on select "Choose an option... Pending Applied Excluded (Questions) Excluded (Expired) Exc…" at bounding box center [869, 265] width 154 height 30
select select ""pending""
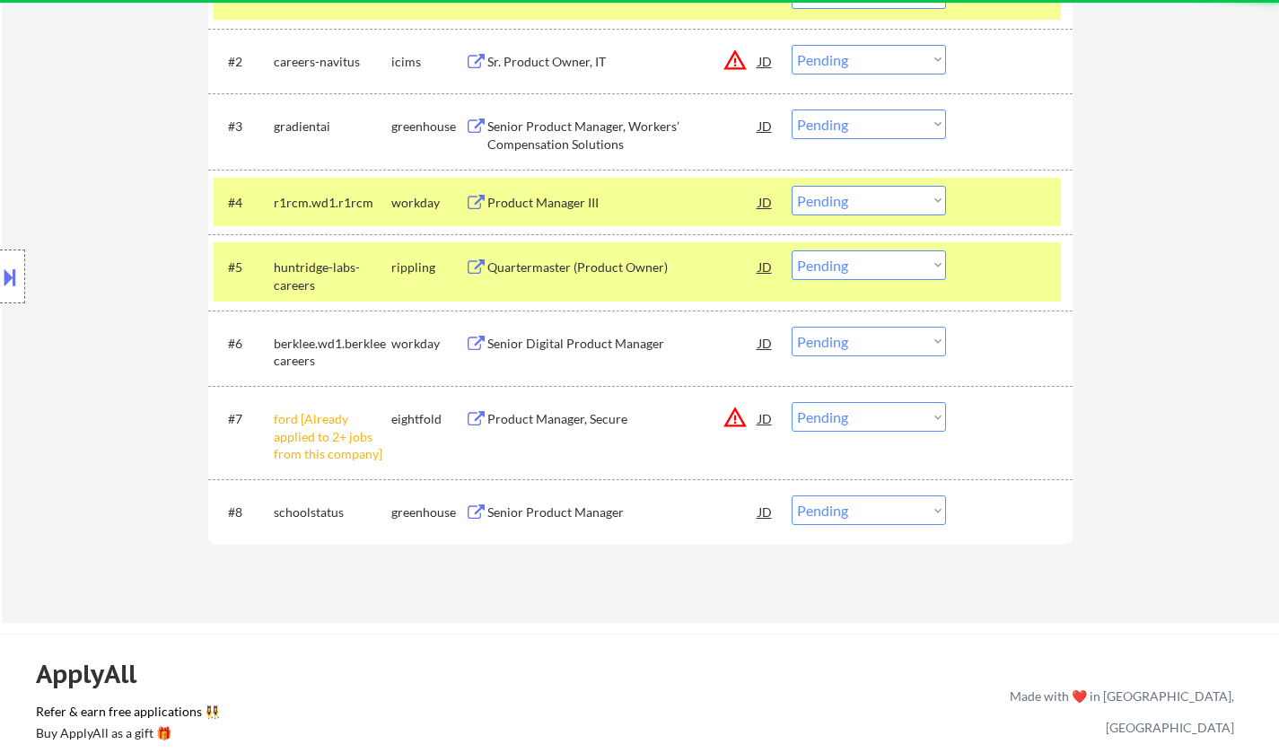
click at [875, 417] on select "Choose an option... Pending Applied Excluded (Questions) Excluded (Expired) Exc…" at bounding box center [869, 417] width 154 height 30
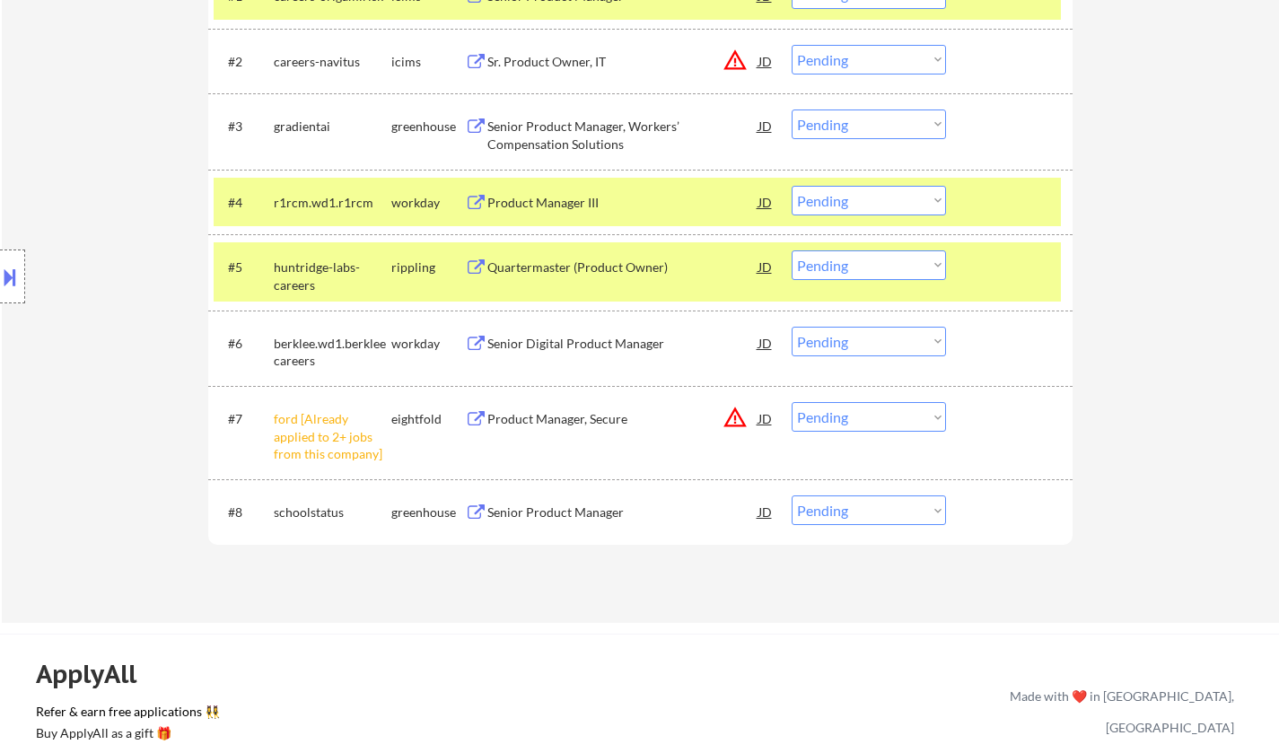
click at [1135, 482] on div "← Return to /applysquad Mailslurp Inbox Job Search Builder Timothy Phillips Use…" at bounding box center [640, 33] width 1277 height 1180
drag, startPoint x: 876, startPoint y: 415, endPoint x: 882, endPoint y: 426, distance: 12.5
click at [876, 415] on select "Choose an option... Pending Applied Excluded (Questions) Excluded (Expired) Exc…" at bounding box center [869, 417] width 154 height 30
click at [792, 402] on select "Choose an option... Pending Applied Excluded (Questions) Excluded (Expired) Exc…" at bounding box center [869, 417] width 154 height 30
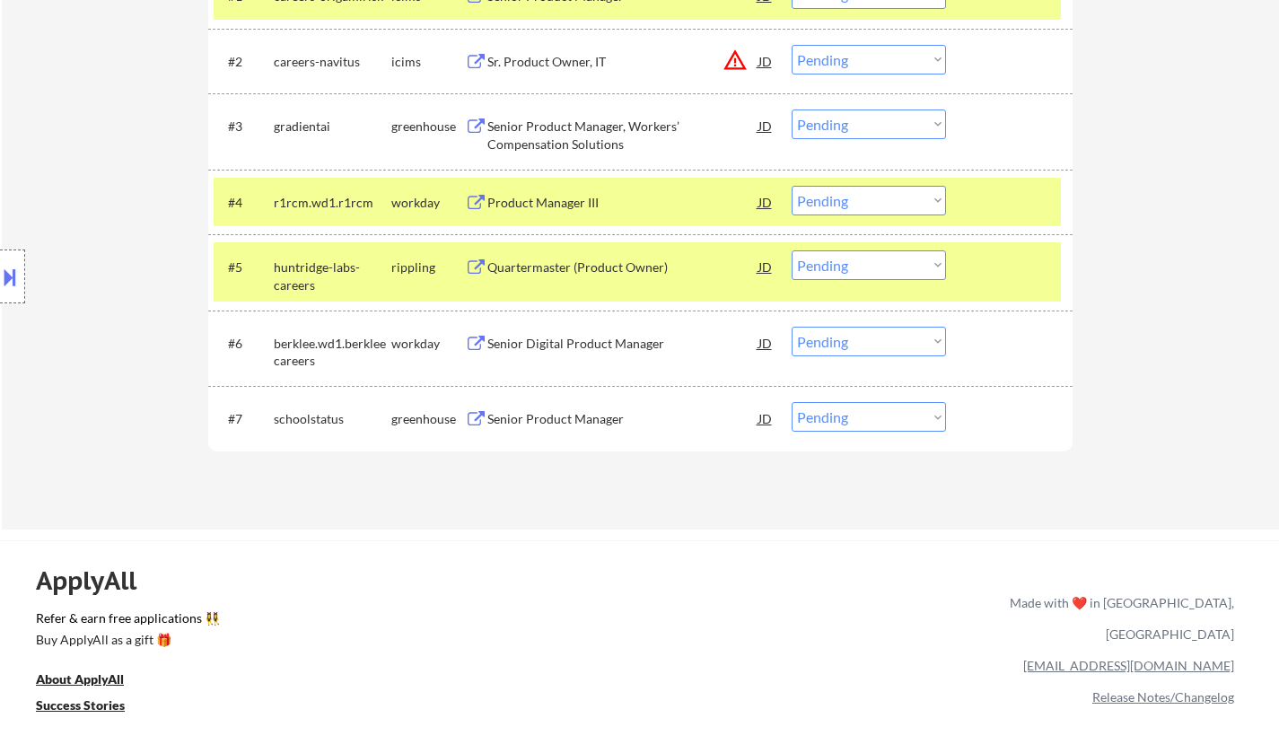
click at [582, 422] on div "Senior Product Manager" at bounding box center [622, 419] width 271 height 18
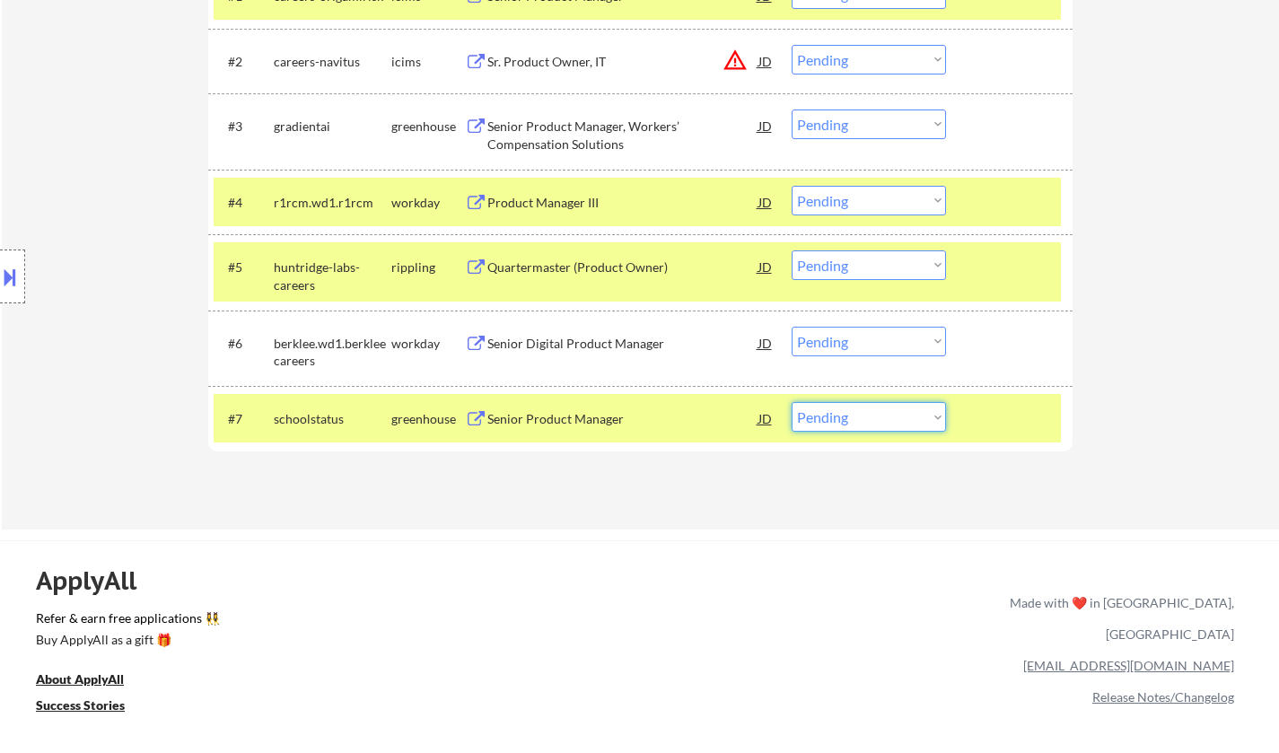
click at [873, 423] on select "Choose an option... Pending Applied Excluded (Questions) Excluded (Expired) Exc…" at bounding box center [869, 417] width 154 height 30
select select ""applied""
click at [792, 402] on select "Choose an option... Pending Applied Excluded (Questions) Excluded (Expired) Exc…" at bounding box center [869, 417] width 154 height 30
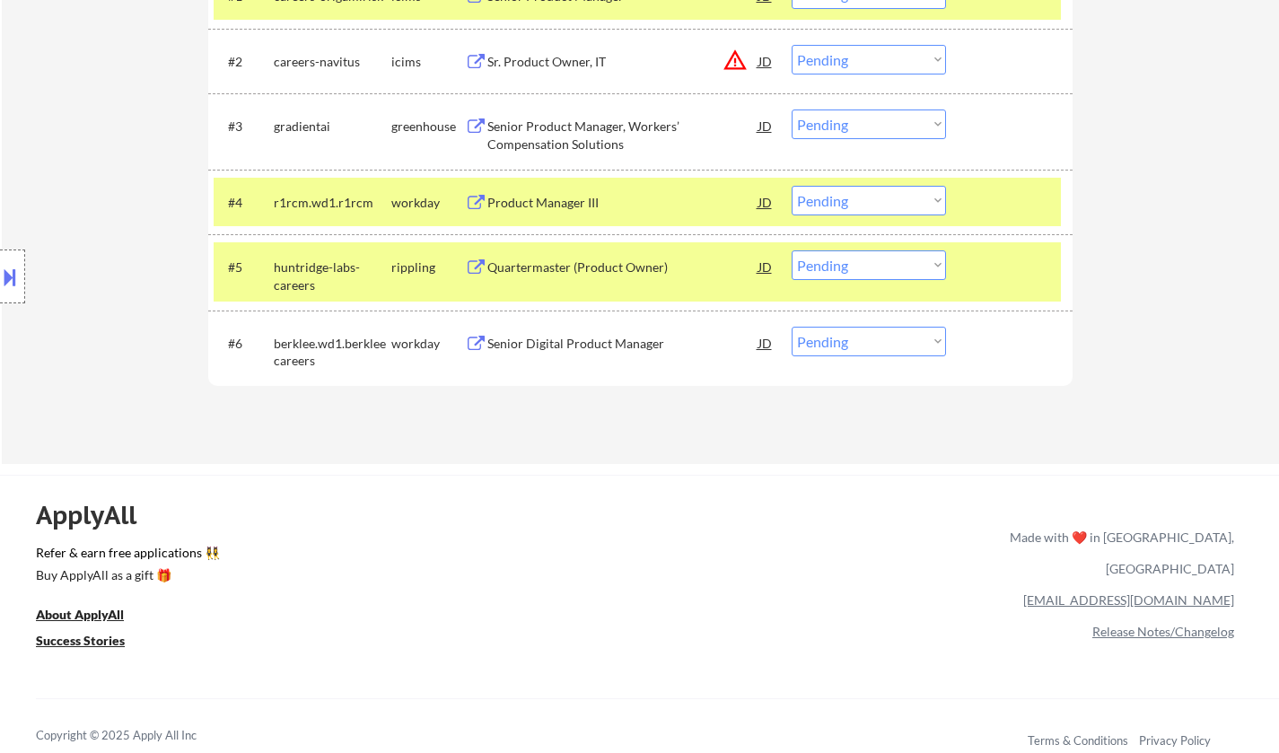
click at [593, 344] on div "Senior Digital Product Manager" at bounding box center [622, 344] width 271 height 18
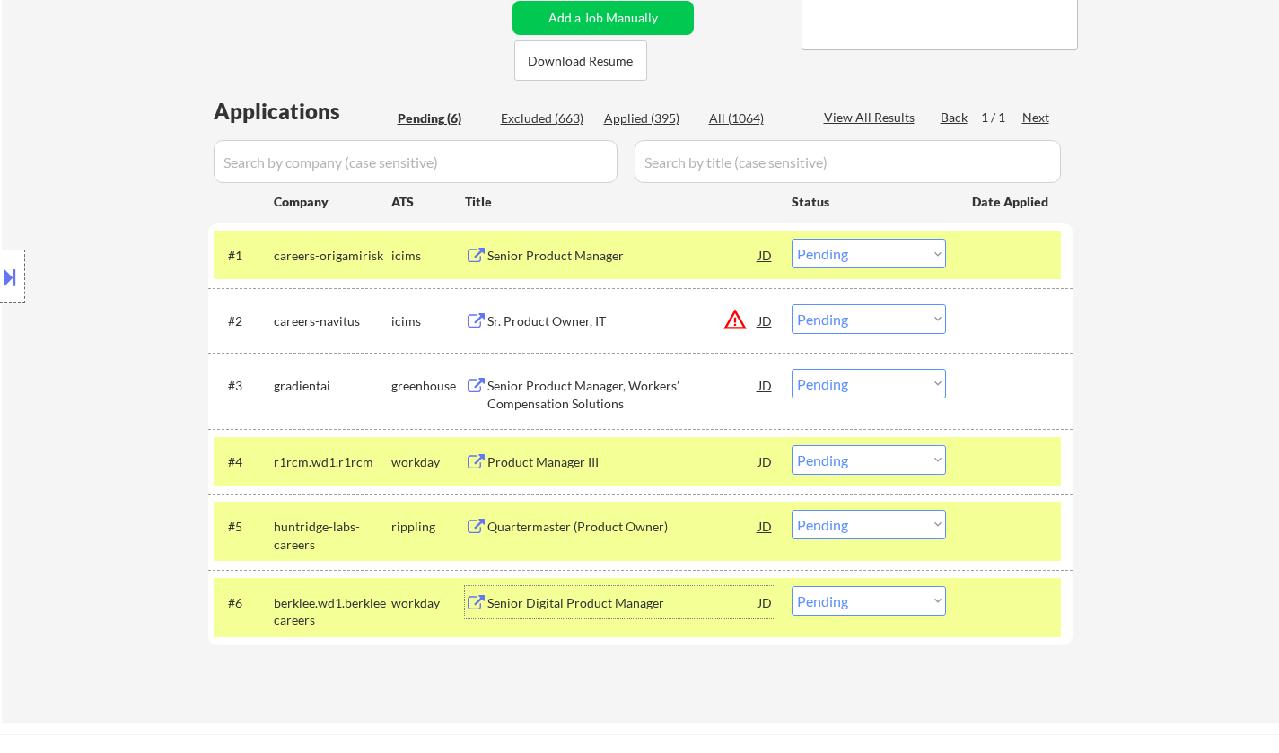
scroll to position [539, 0]
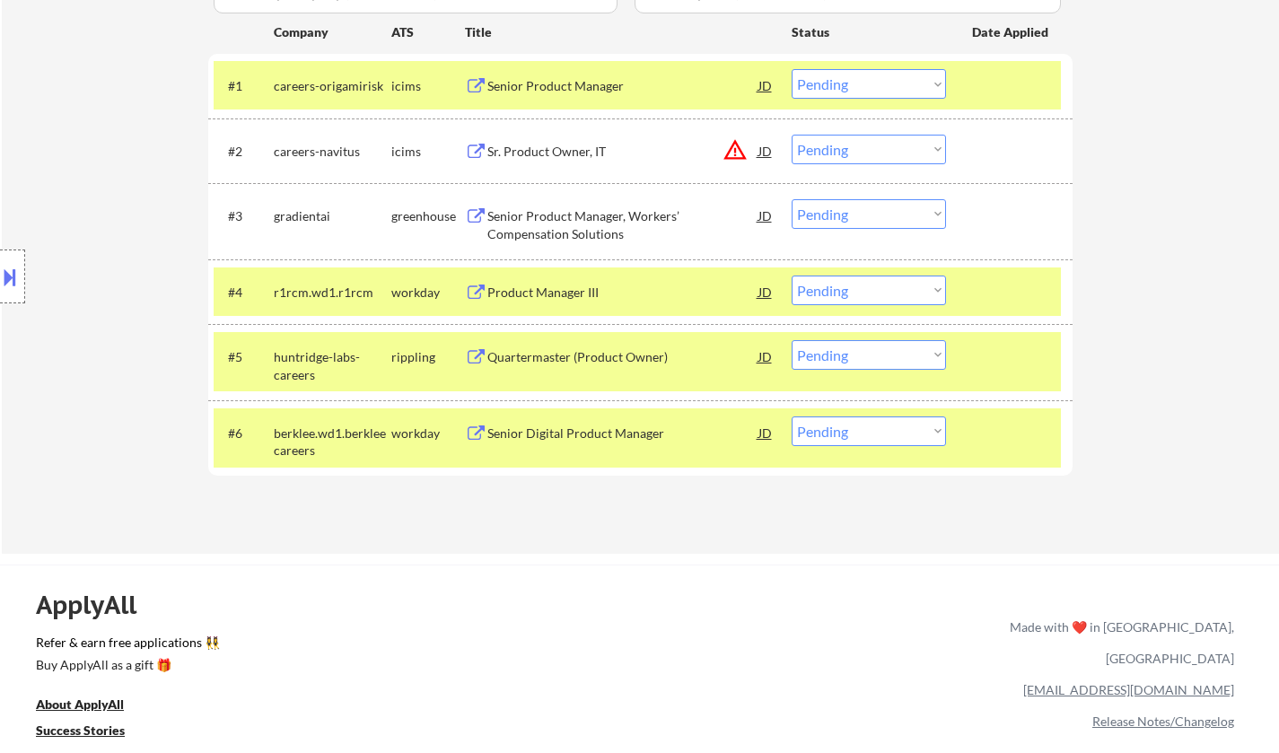
click at [2, 262] on button at bounding box center [10, 277] width 20 height 30
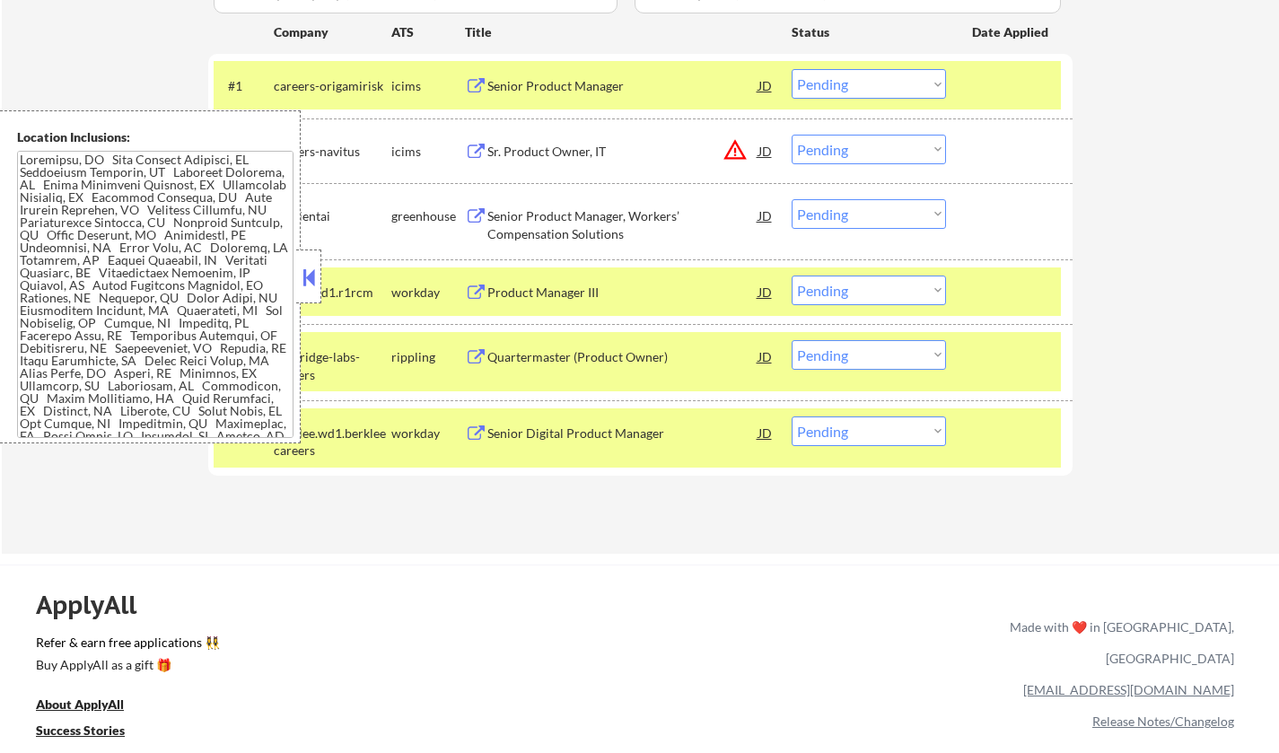
click at [302, 270] on button at bounding box center [309, 277] width 20 height 27
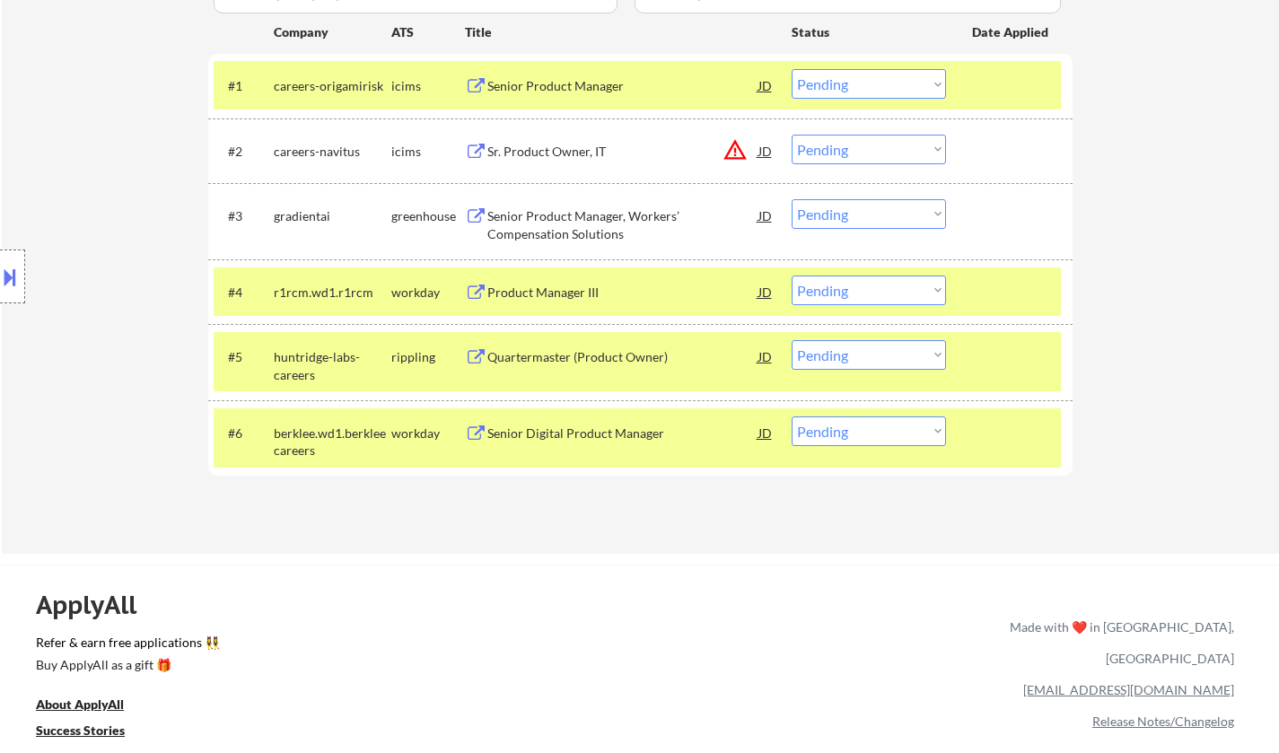
click at [869, 436] on select "Choose an option... Pending Applied Excluded (Questions) Excluded (Expired) Exc…" at bounding box center [869, 432] width 154 height 30
select select ""applied""
click at [792, 417] on select "Choose an option... Pending Applied Excluded (Questions) Excluded (Expired) Exc…" at bounding box center [869, 432] width 154 height 30
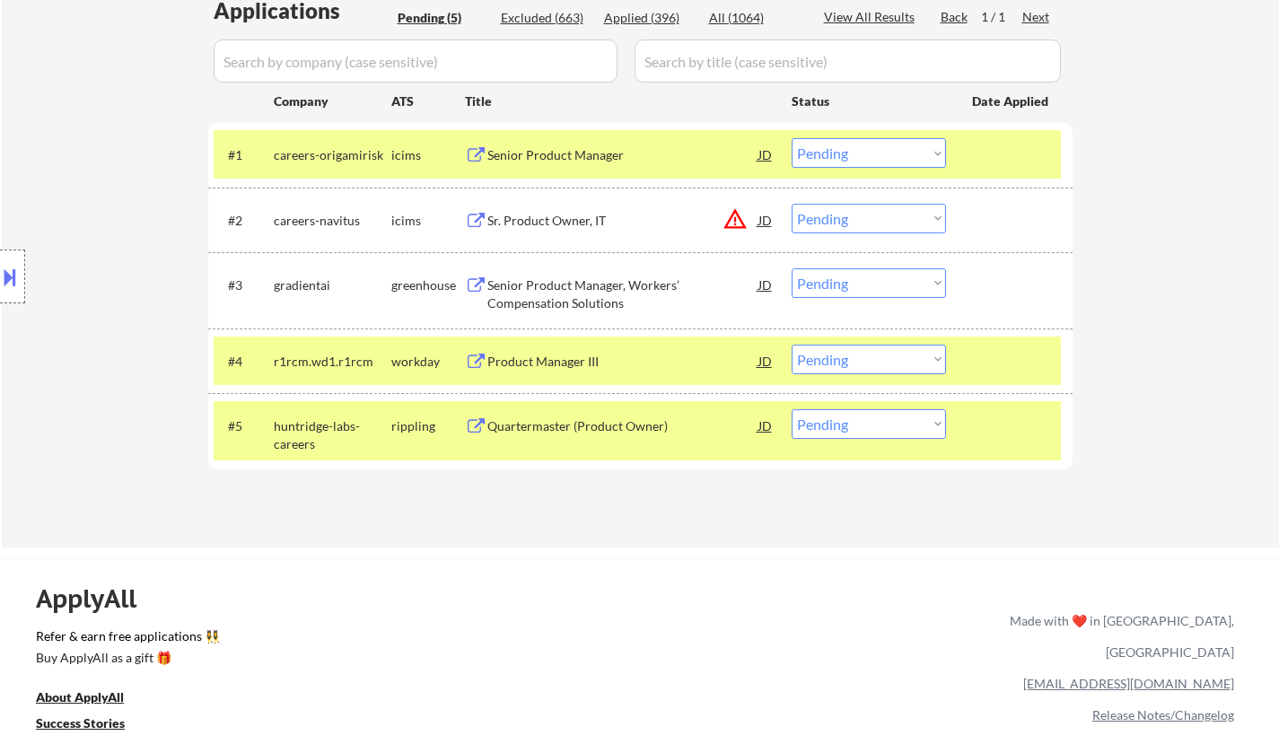
scroll to position [449, 0]
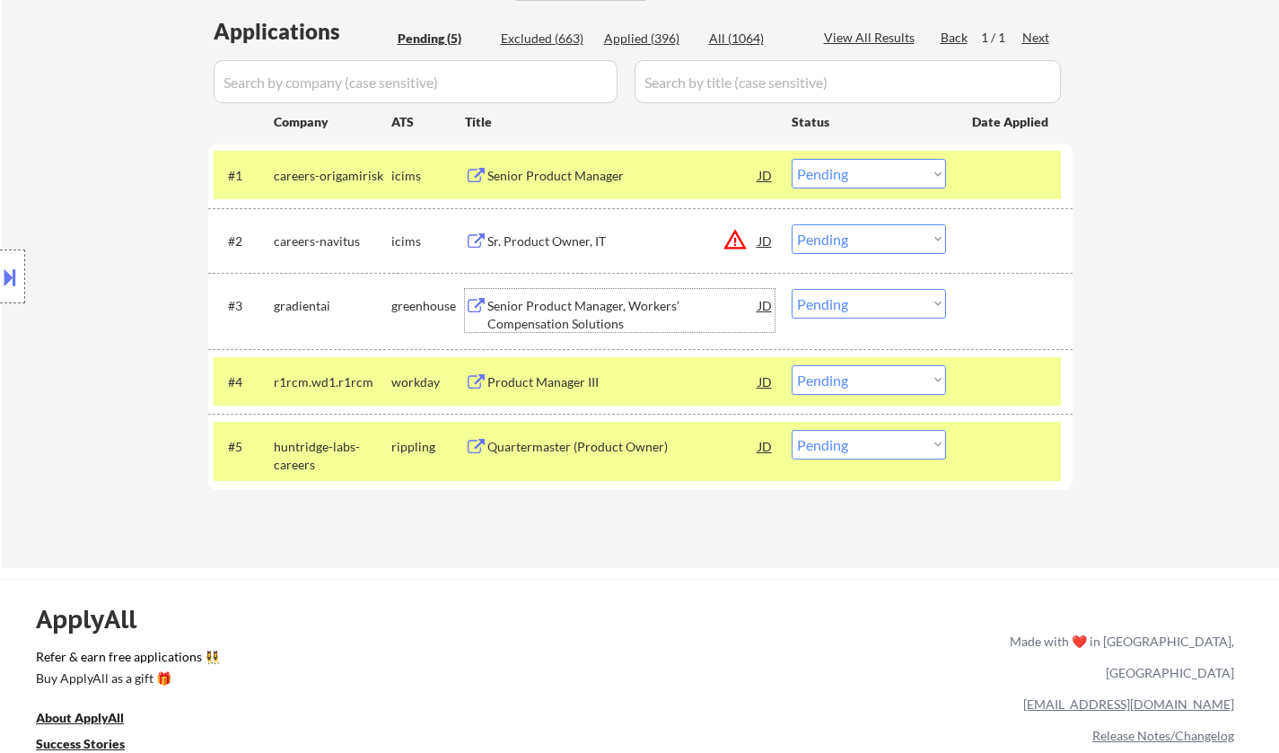
click at [575, 319] on div "Senior Product Manager, Workers’ Compensation Solutions" at bounding box center [622, 314] width 271 height 35
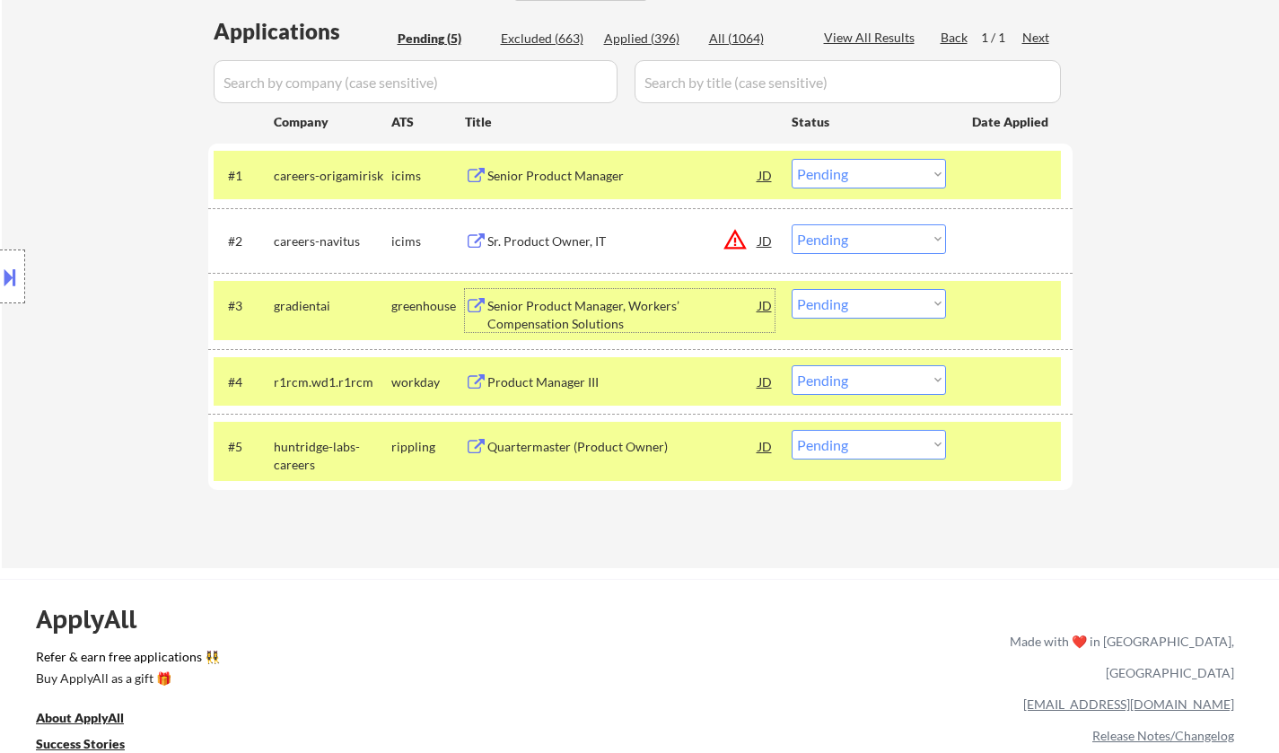
drag, startPoint x: 856, startPoint y: 304, endPoint x: 862, endPoint y: 316, distance: 13.3
click at [856, 303] on select "Choose an option... Pending Applied Excluded (Questions) Excluded (Expired) Exc…" at bounding box center [869, 304] width 154 height 30
click at [792, 289] on select "Choose an option... Pending Applied Excluded (Questions) Excluded (Expired) Exc…" at bounding box center [869, 304] width 154 height 30
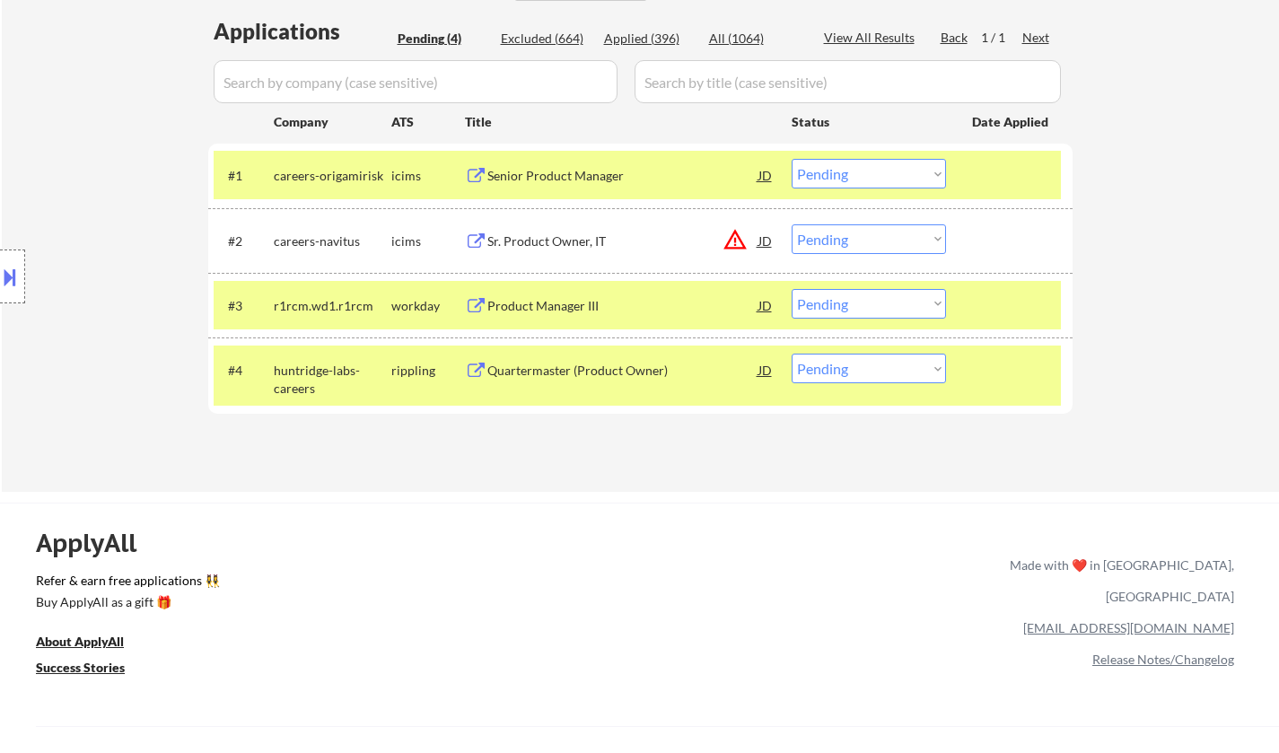
click at [567, 317] on div "Product Manager III" at bounding box center [622, 305] width 271 height 32
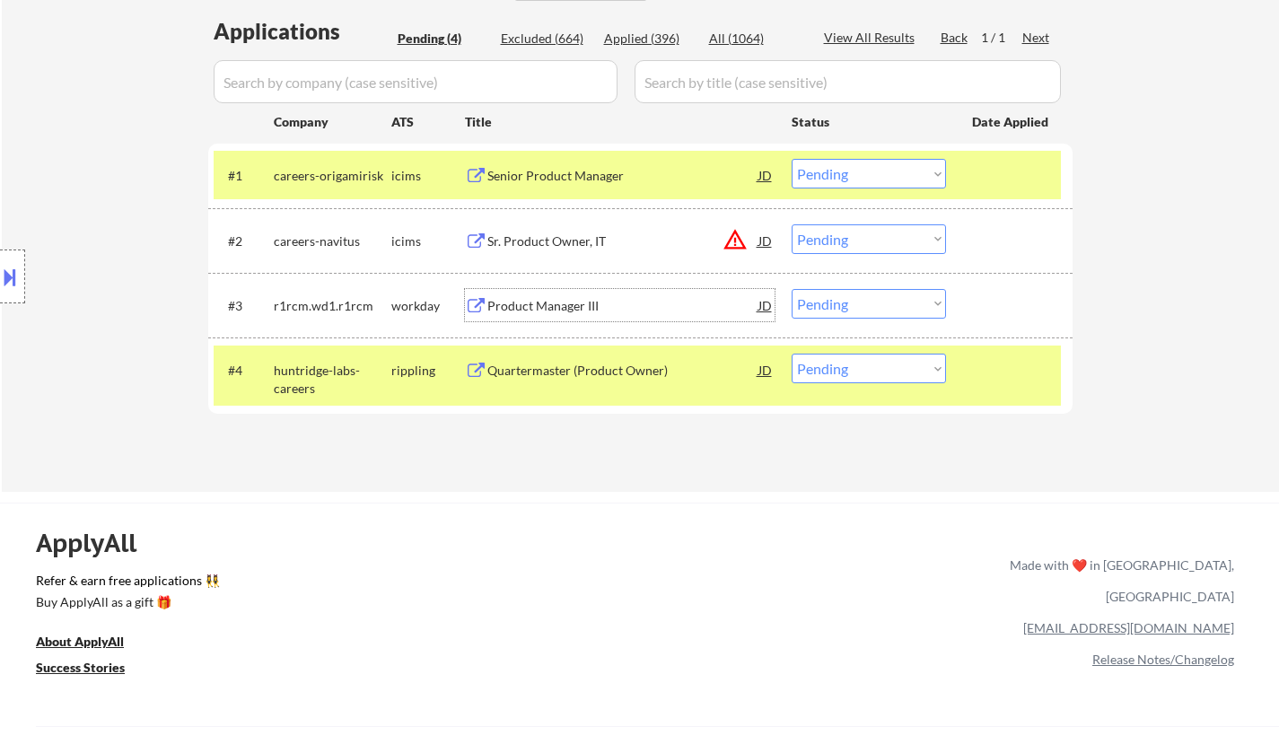
click at [873, 305] on select "Choose an option... Pending Applied Excluded (Questions) Excluded (Expired) Exc…" at bounding box center [869, 304] width 154 height 30
click at [792, 289] on select "Choose an option... Pending Applied Excluded (Questions) Excluded (Expired) Exc…" at bounding box center [869, 304] width 154 height 30
select select ""pending""
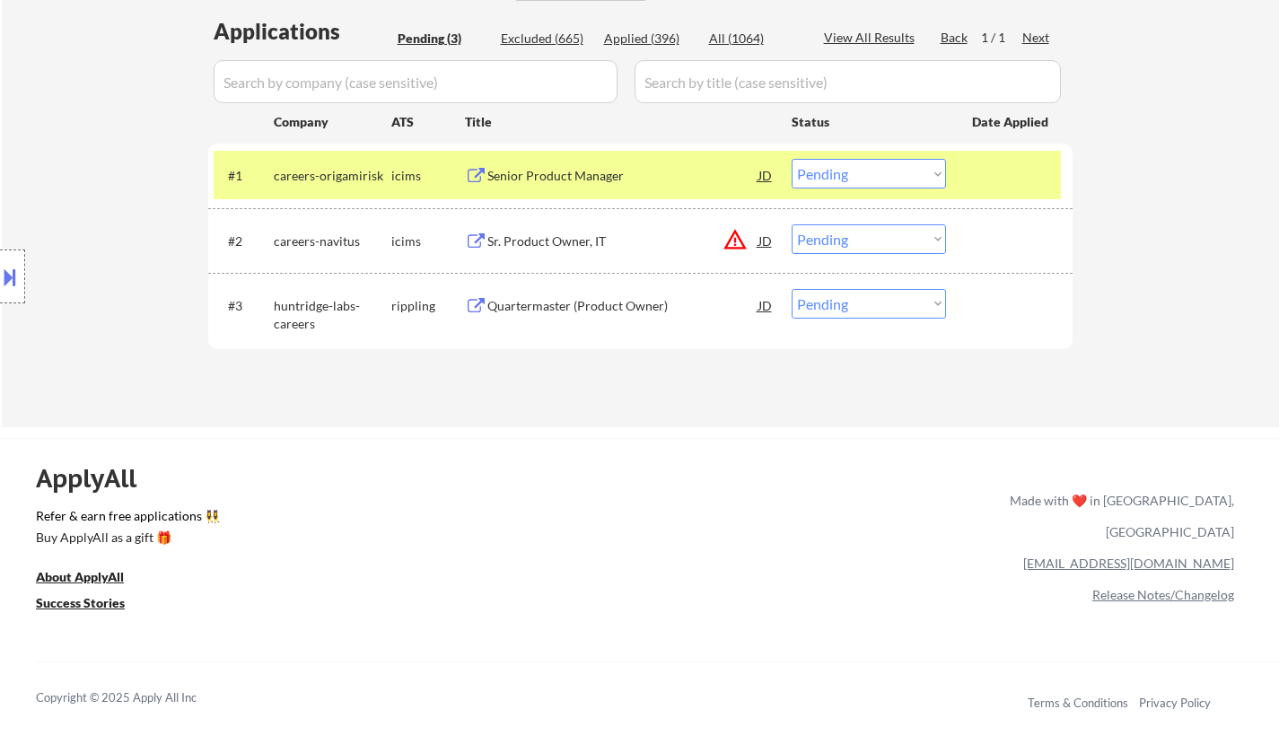
click at [593, 171] on div "Senior Product Manager" at bounding box center [622, 176] width 271 height 18
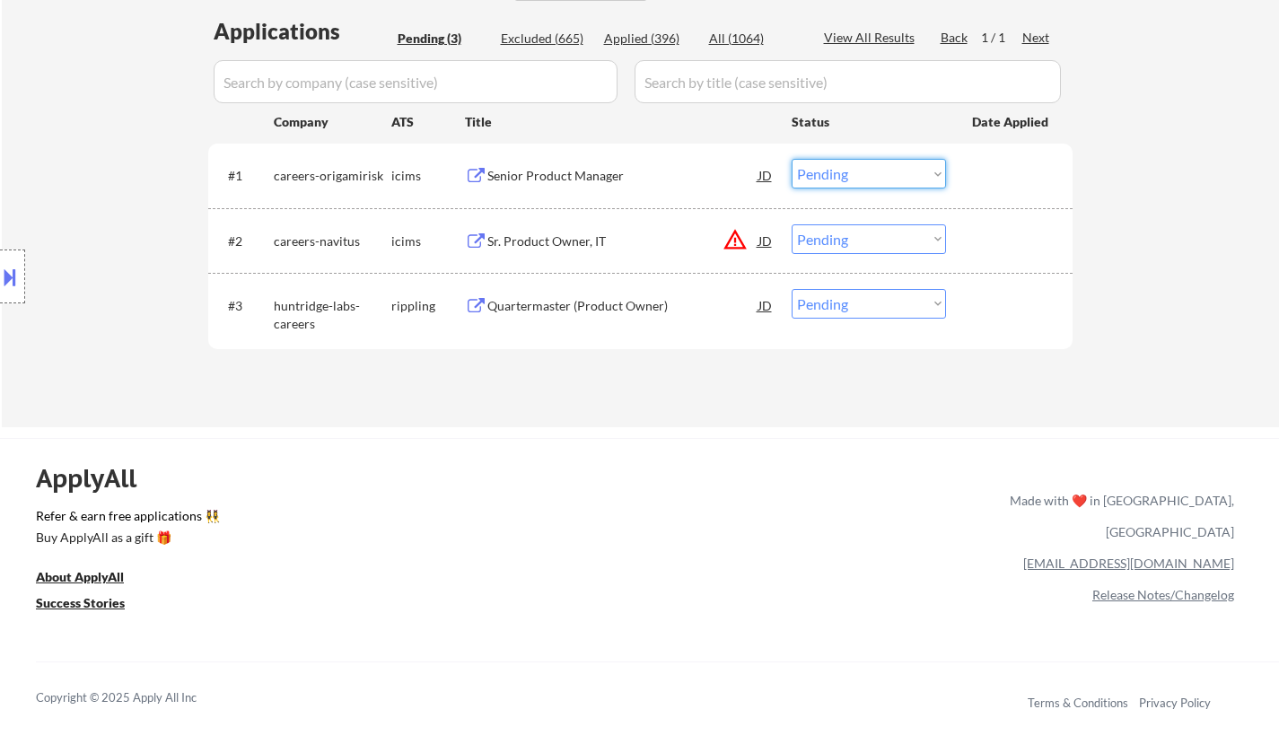
click at [864, 177] on select "Choose an option... Pending Applied Excluded (Questions) Excluded (Expired) Exc…" at bounding box center [869, 174] width 154 height 30
click at [792, 159] on select "Choose an option... Pending Applied Excluded (Questions) Excluded (Expired) Exc…" at bounding box center [869, 174] width 154 height 30
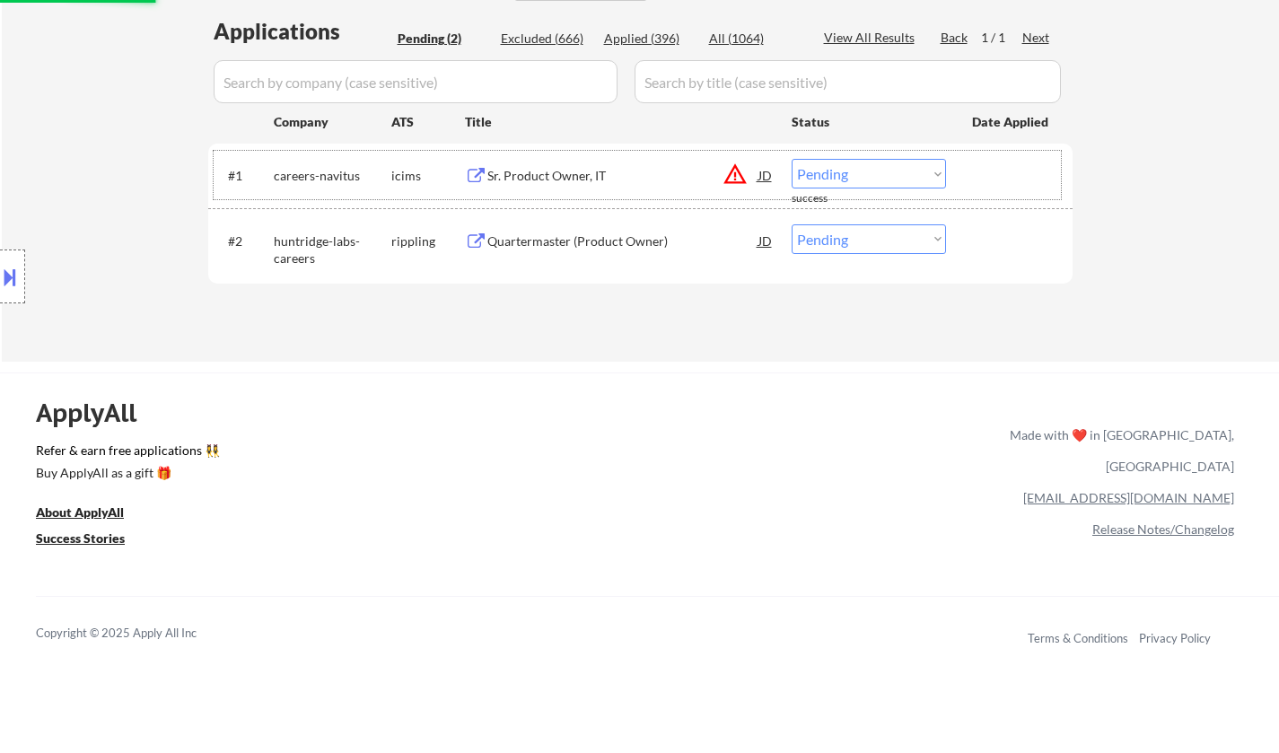
drag, startPoint x: 858, startPoint y: 154, endPoint x: 862, endPoint y: 164, distance: 10.5
click at [859, 156] on div "#1 careers-navitus icims Sr. Product Owner, IT JD warning_amber Choose an optio…" at bounding box center [637, 175] width 847 height 48
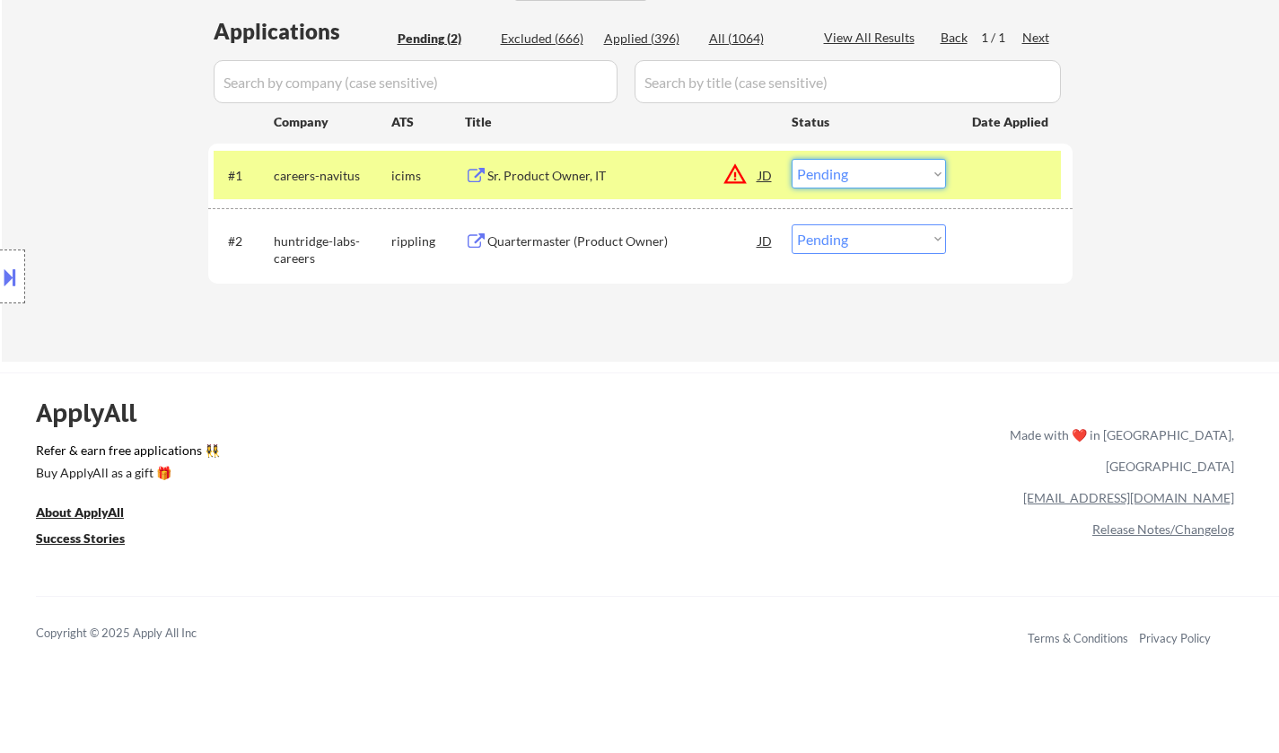
click at [879, 184] on select "Choose an option... Pending Applied Excluded (Questions) Excluded (Expired) Exc…" at bounding box center [869, 174] width 154 height 30
click at [792, 159] on select "Choose an option... Pending Applied Excluded (Questions) Excluded (Expired) Exc…" at bounding box center [869, 174] width 154 height 30
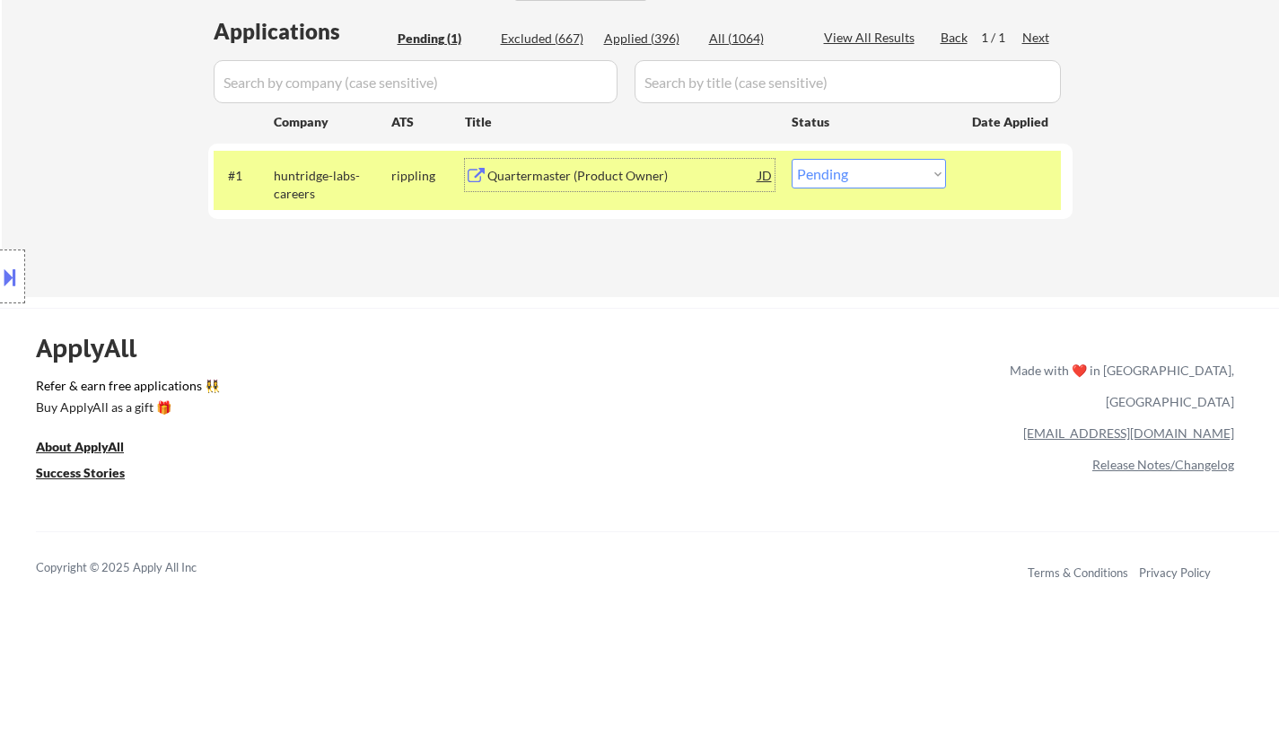
click at [571, 183] on div "Quartermaster (Product Owner)" at bounding box center [622, 176] width 271 height 18
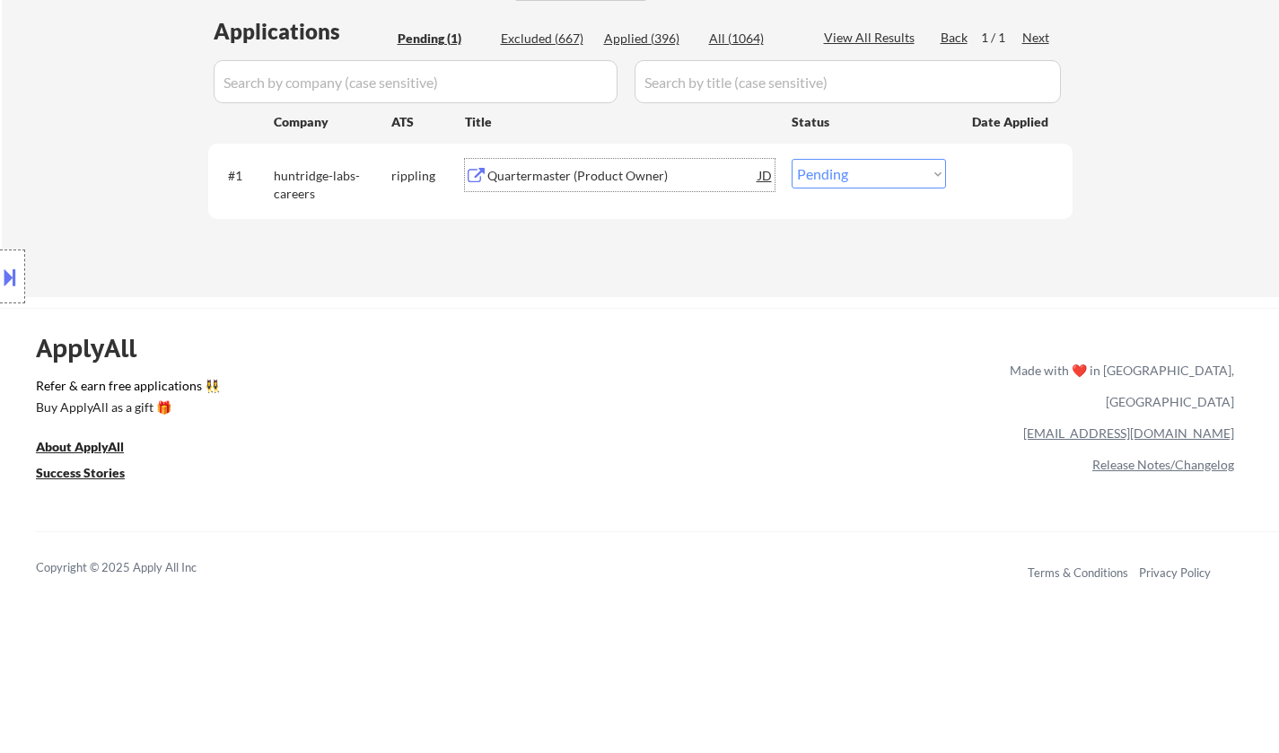
click at [848, 185] on select "Choose an option... Pending Applied Excluded (Questions) Excluded (Expired) Exc…" at bounding box center [869, 174] width 154 height 30
select select ""applied""
click at [792, 159] on select "Choose an option... Pending Applied Excluded (Questions) Excluded (Expired) Exc…" at bounding box center [869, 174] width 154 height 30
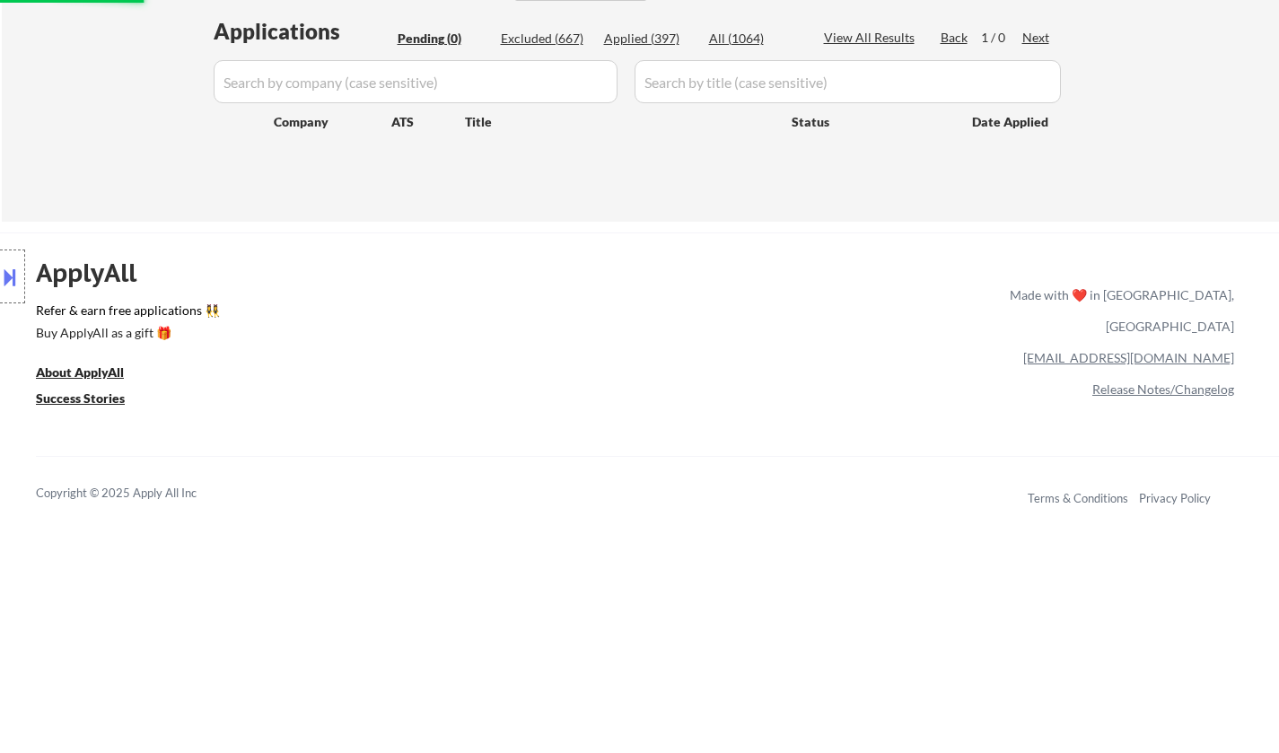
scroll to position [359, 0]
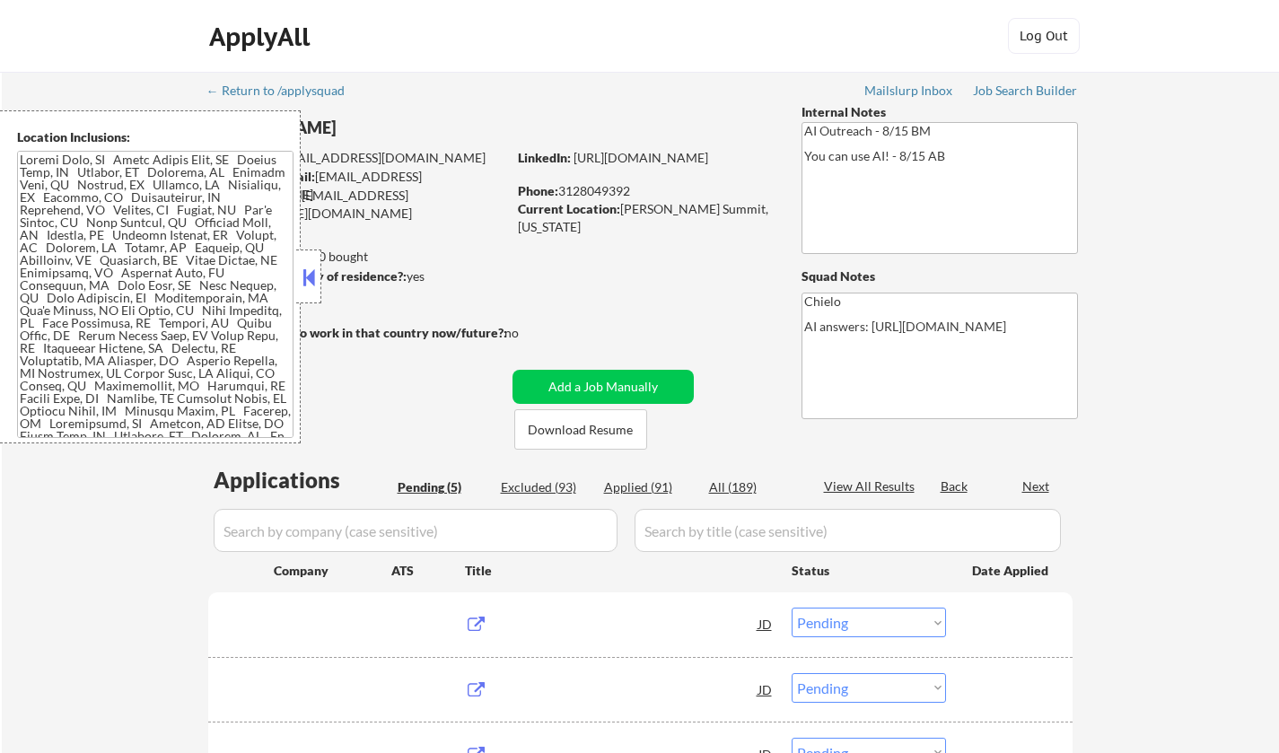
select select ""pending""
click at [313, 281] on button at bounding box center [309, 277] width 20 height 27
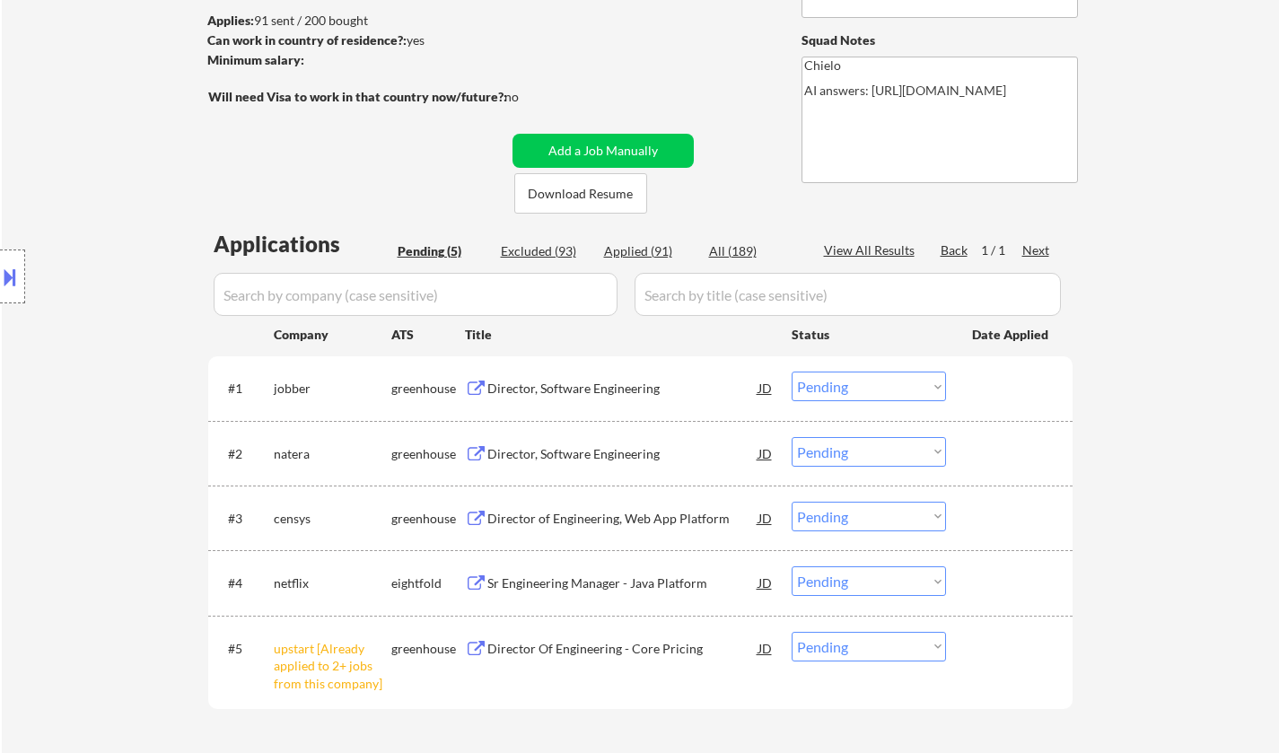
scroll to position [269, 0]
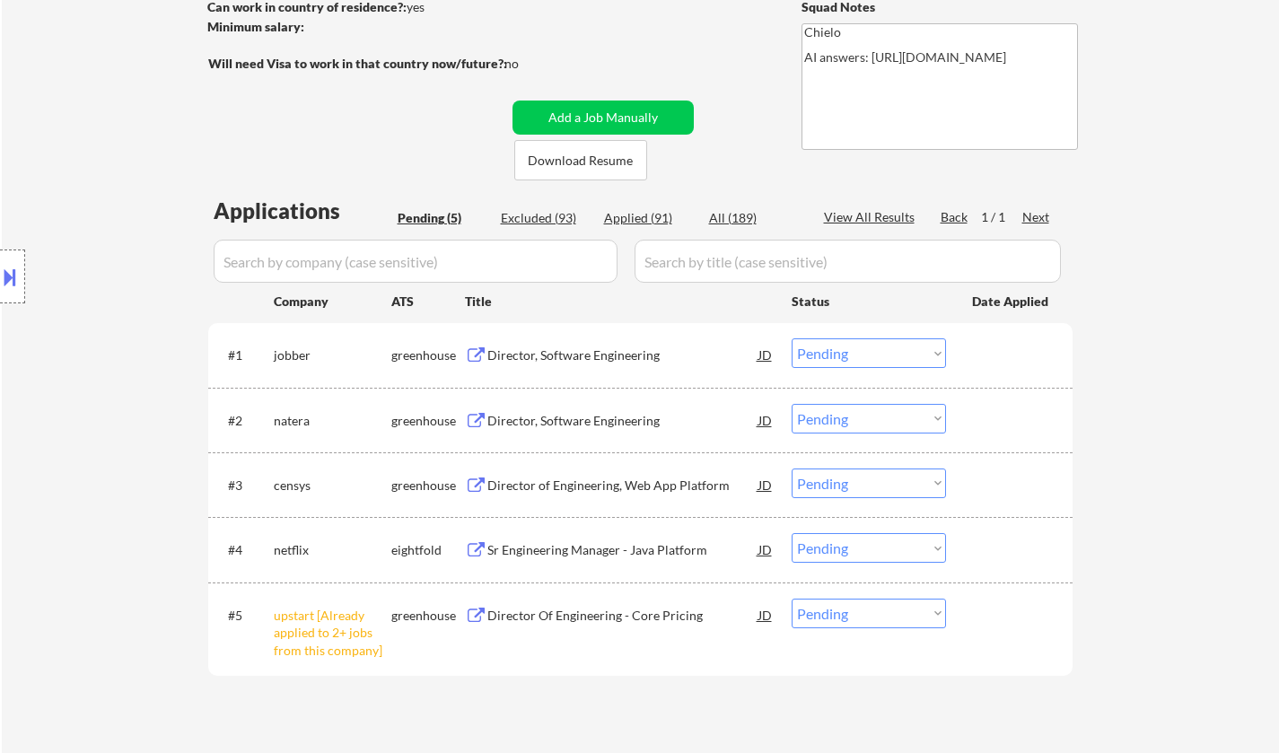
click at [889, 613] on select "Choose an option... Pending Applied Excluded (Questions) Excluded (Expired) Exc…" at bounding box center [869, 614] width 154 height 30
select select ""excluded__other_""
click at [792, 599] on select "Choose an option... Pending Applied Excluded (Questions) Excluded (Expired) Exc…" at bounding box center [869, 614] width 154 height 30
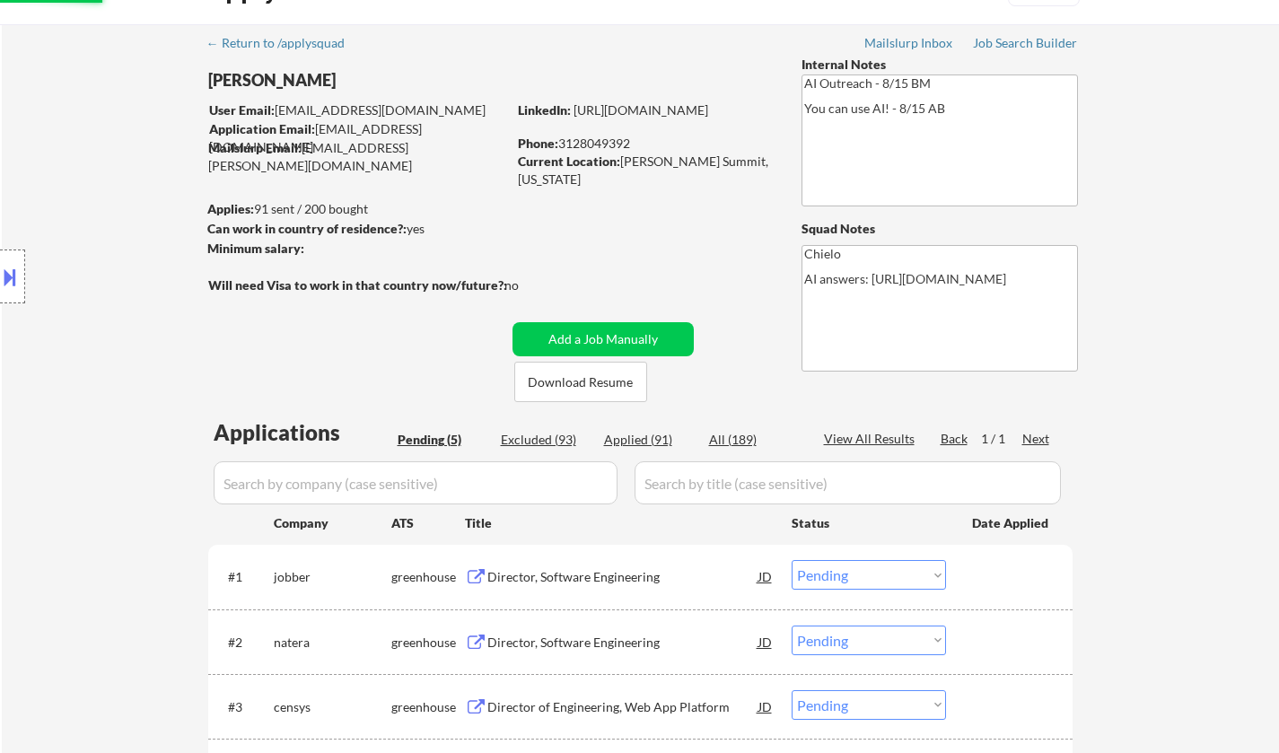
scroll to position [0, 0]
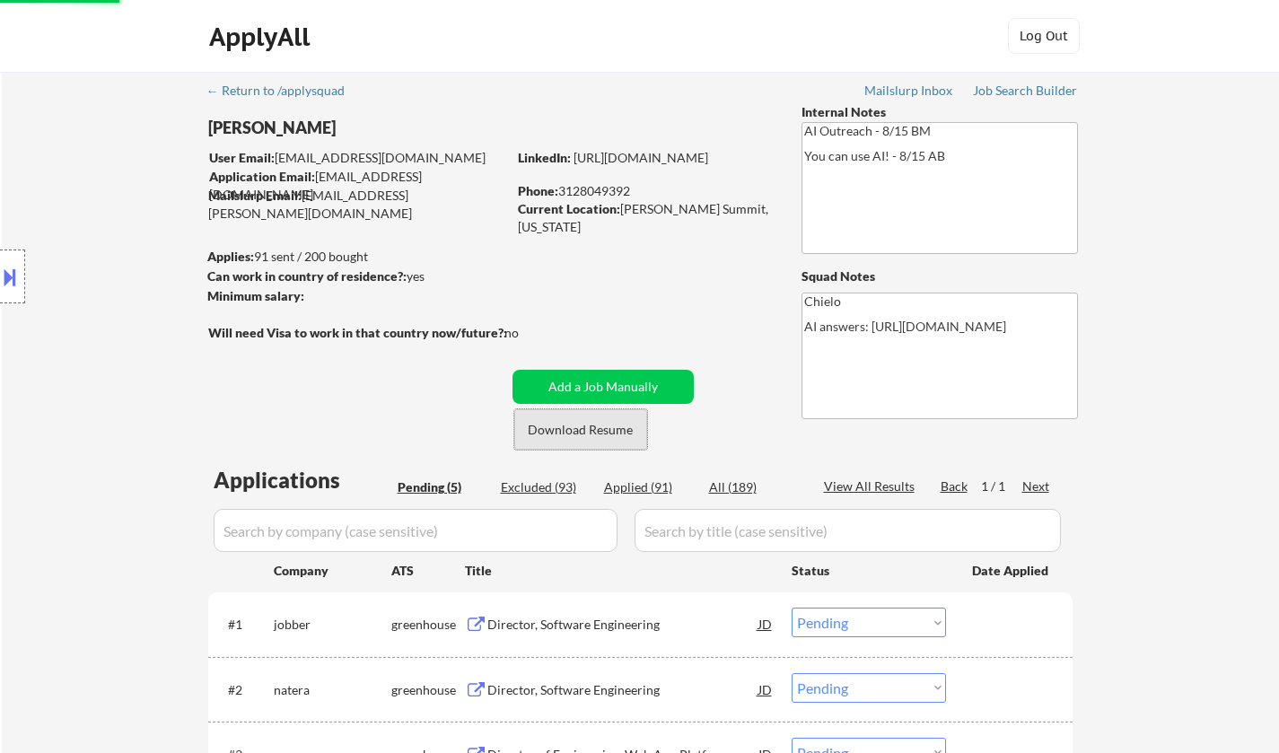
click at [574, 434] on button "Download Resume" at bounding box center [580, 429] width 133 height 40
click at [9, 277] on button at bounding box center [10, 277] width 20 height 30
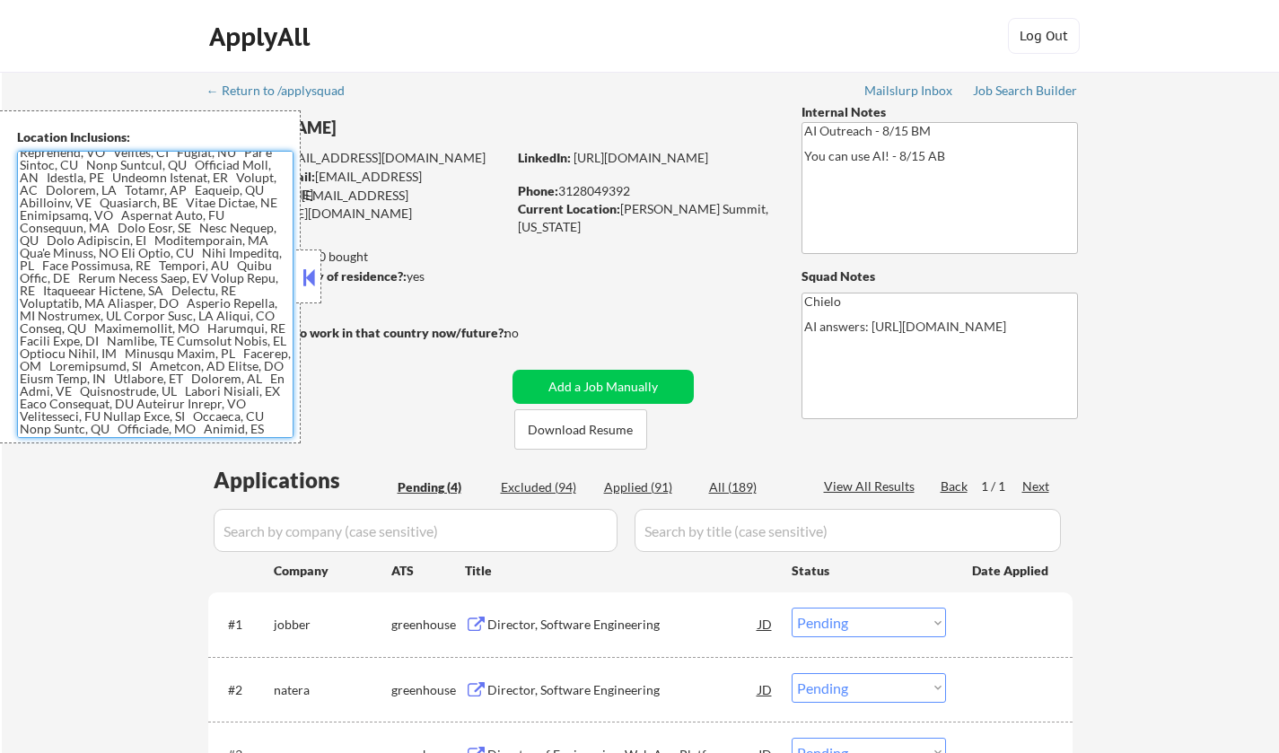
scroll to position [120, 0]
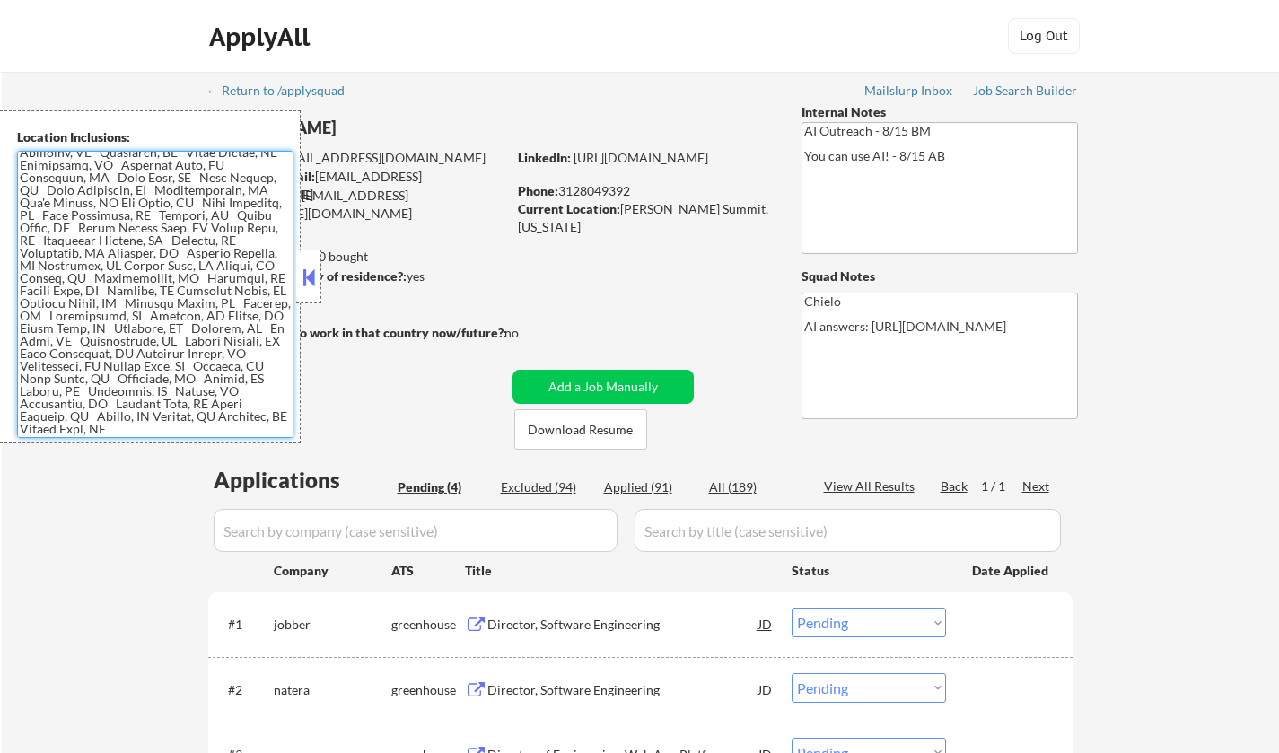
drag, startPoint x: 18, startPoint y: 160, endPoint x: 281, endPoint y: 428, distance: 375.8
click at [281, 428] on textarea at bounding box center [155, 294] width 277 height 287
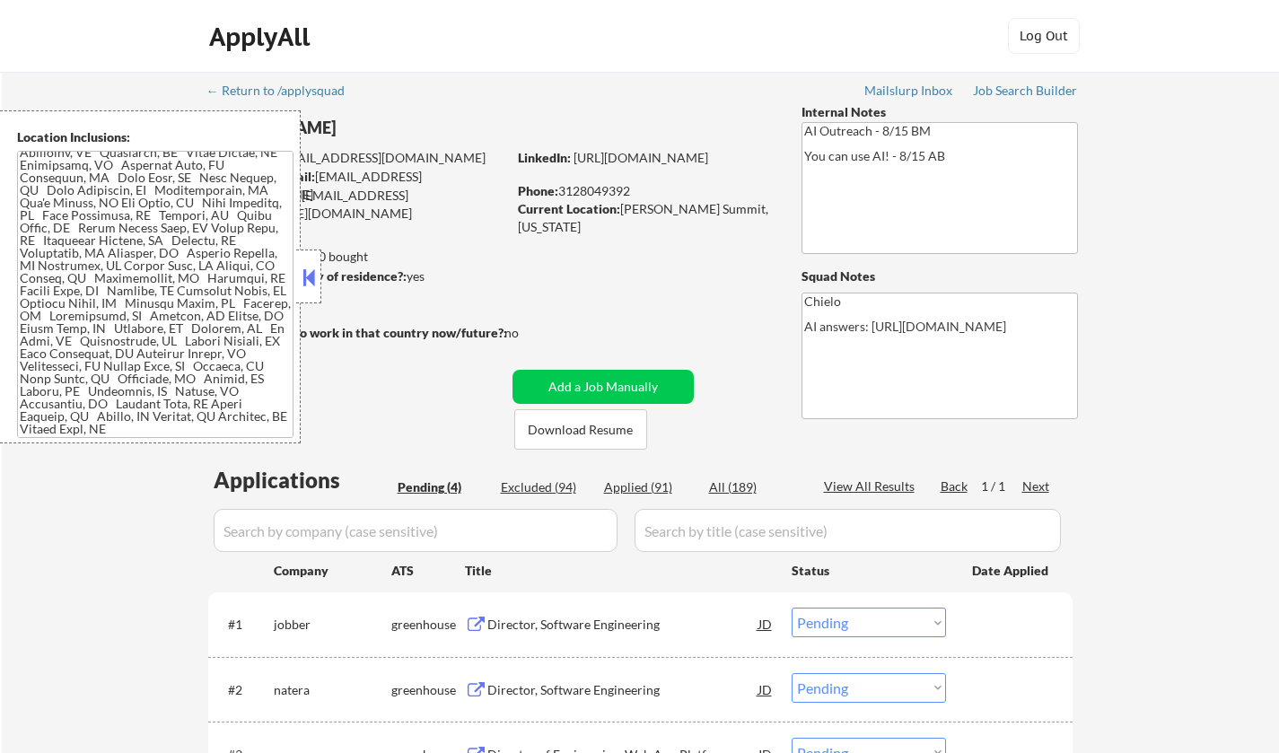
click at [305, 272] on button at bounding box center [309, 277] width 20 height 27
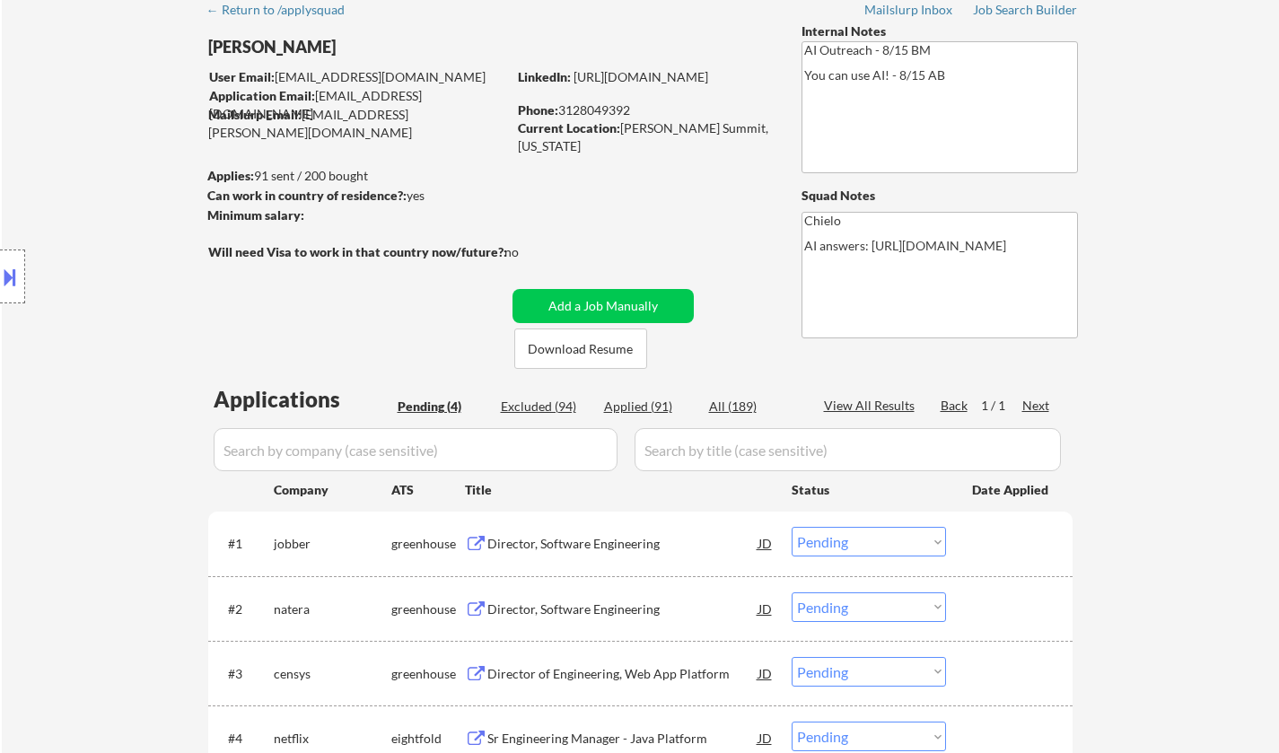
scroll to position [180, 0]
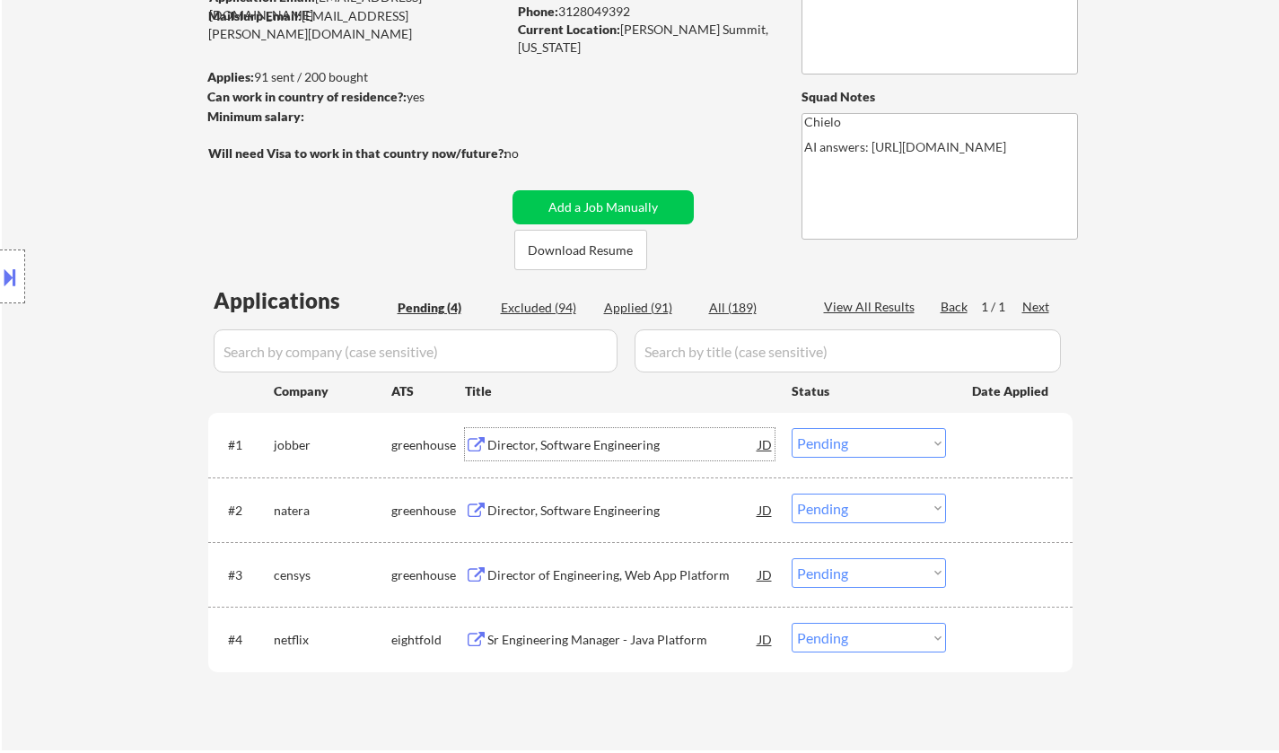
click at [561, 437] on div "Director, Software Engineering" at bounding box center [622, 445] width 271 height 18
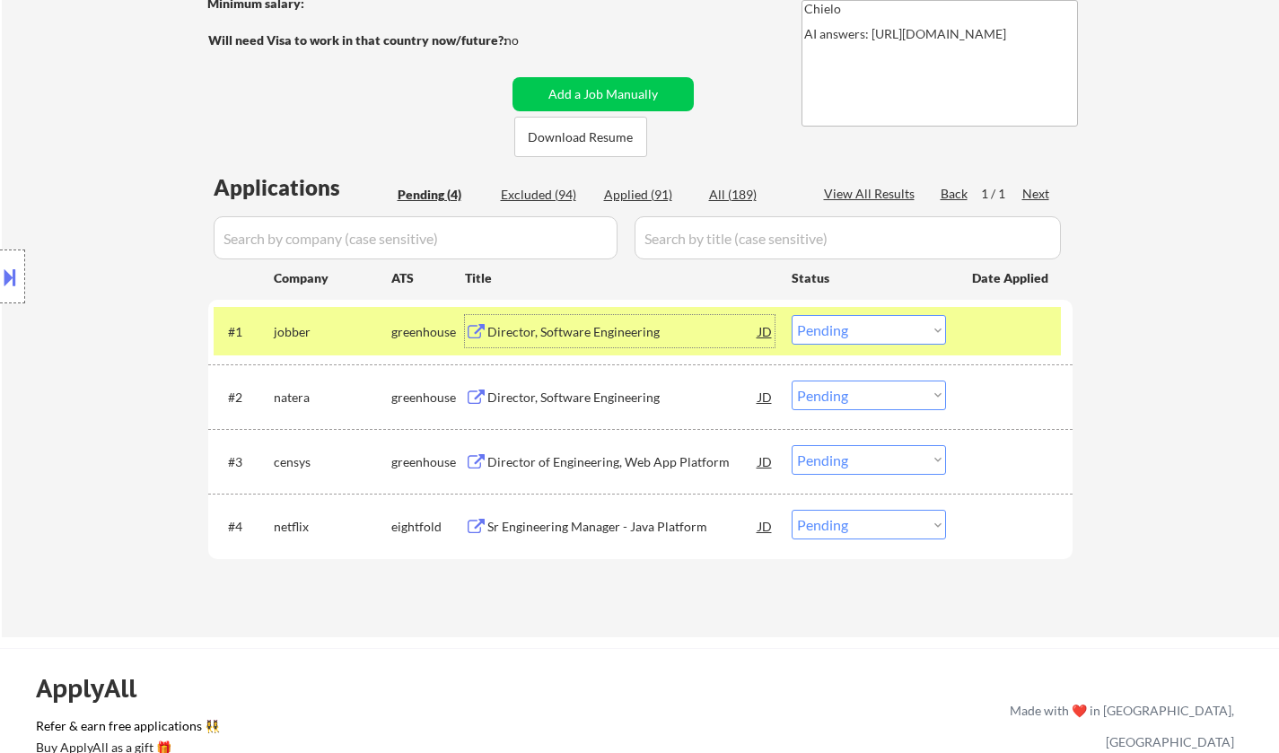
scroll to position [359, 0]
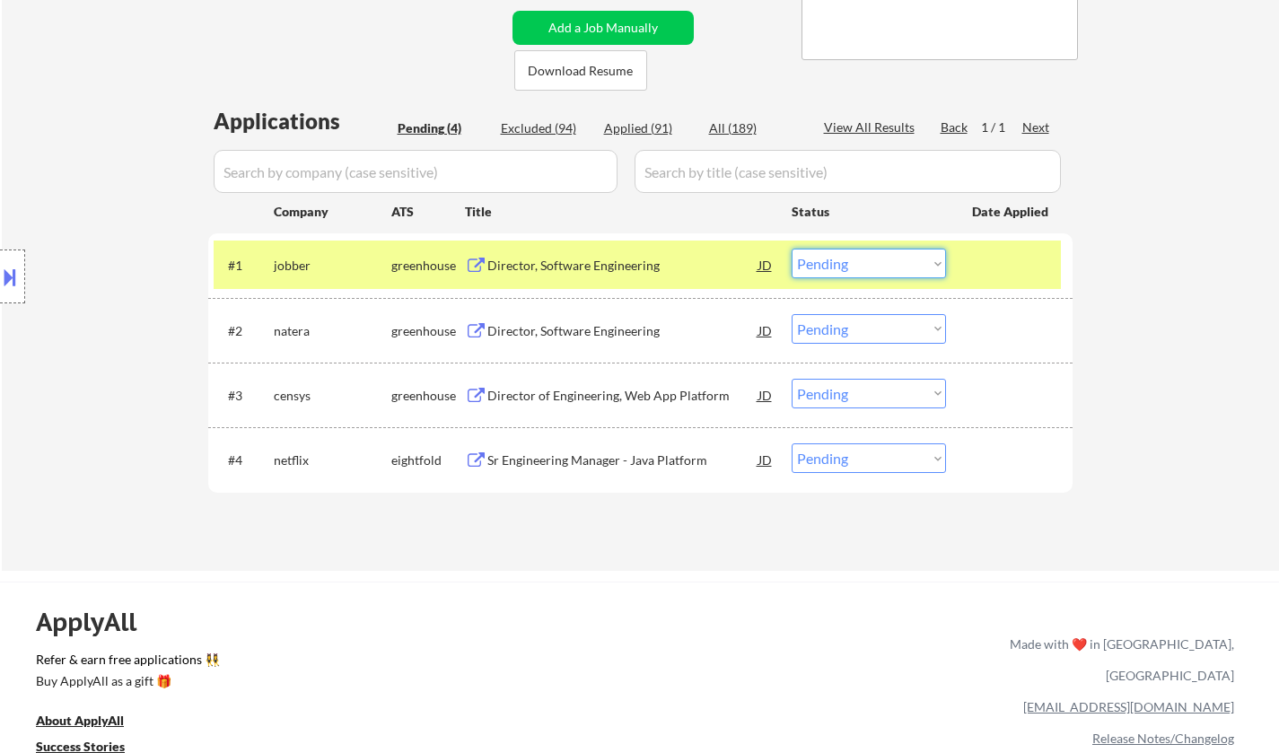
click at [890, 267] on select "Choose an option... Pending Applied Excluded (Questions) Excluded (Expired) Exc…" at bounding box center [869, 264] width 154 height 30
click at [792, 249] on select "Choose an option... Pending Applied Excluded (Questions) Excluded (Expired) Exc…" at bounding box center [869, 264] width 154 height 30
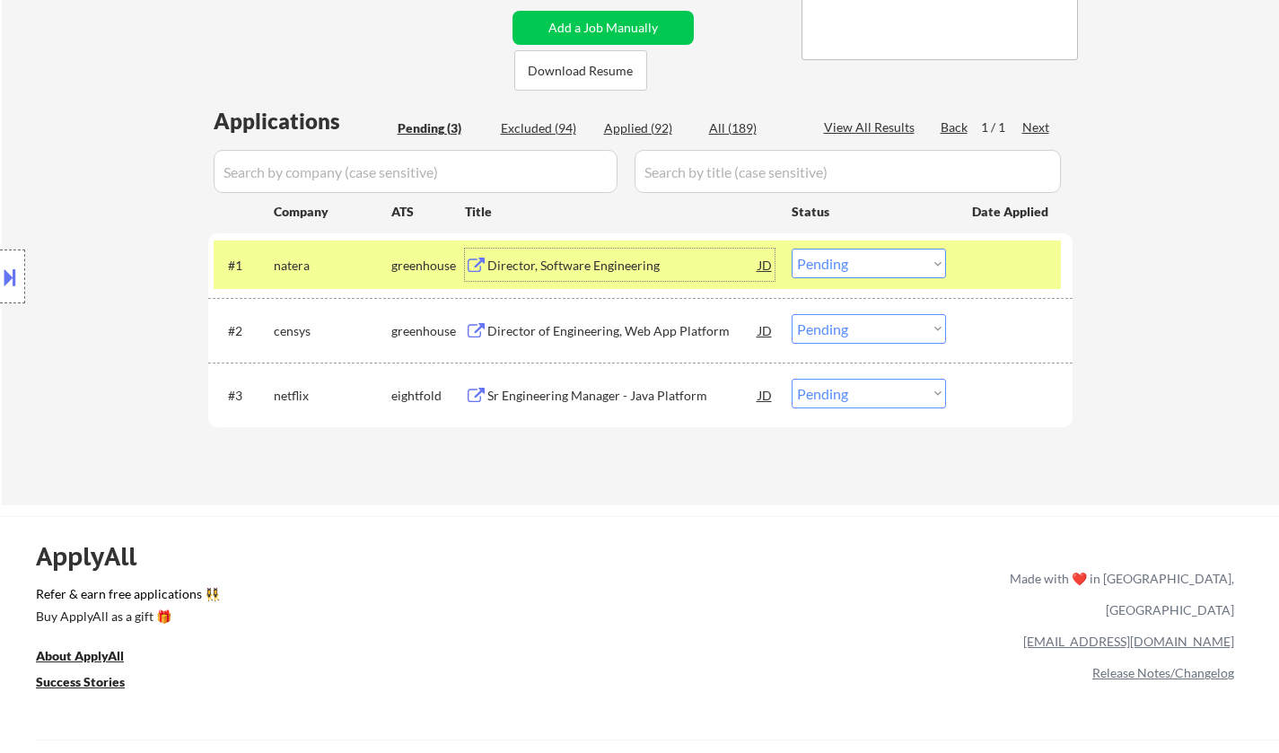
click at [568, 264] on div "Director, Software Engineering" at bounding box center [622, 266] width 271 height 18
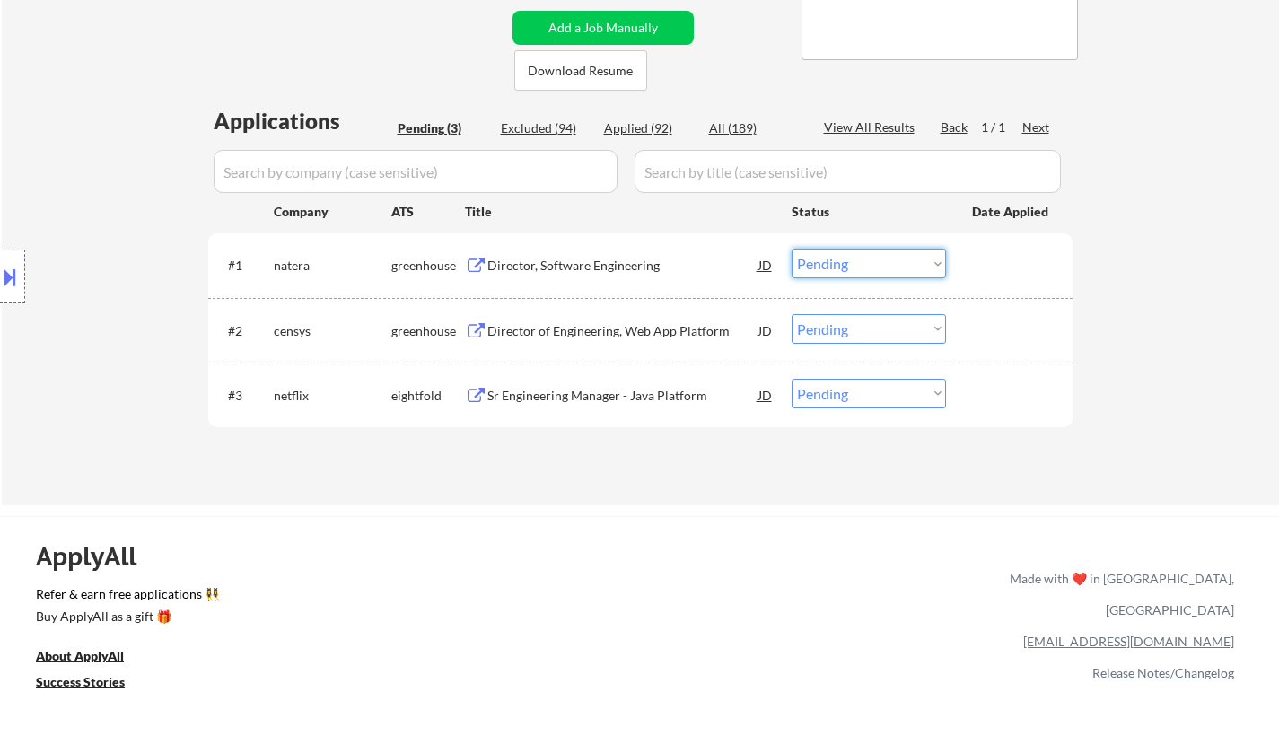
drag, startPoint x: 852, startPoint y: 255, endPoint x: 869, endPoint y: 276, distance: 26.8
click at [852, 258] on select "Choose an option... Pending Applied Excluded (Questions) Excluded (Expired) Exc…" at bounding box center [869, 264] width 154 height 30
click at [792, 249] on select "Choose an option... Pending Applied Excluded (Questions) Excluded (Expired) Exc…" at bounding box center [869, 264] width 154 height 30
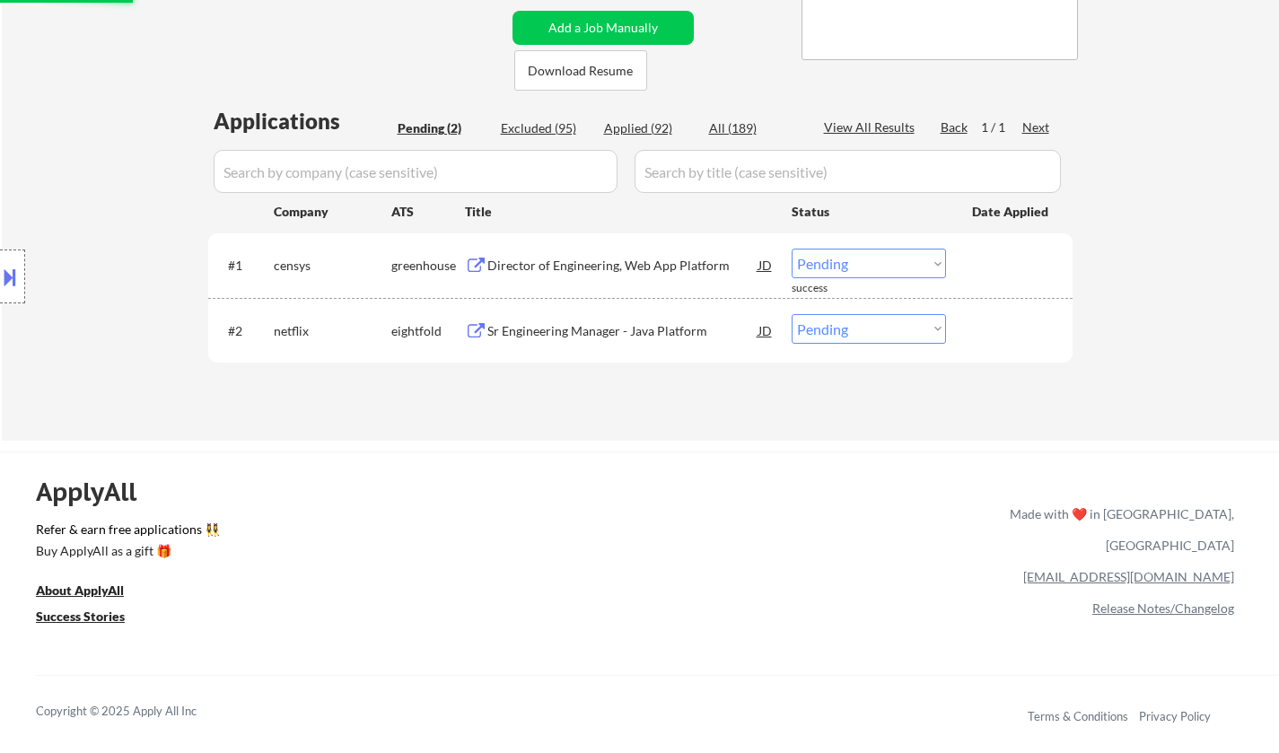
click at [575, 248] on div "#1 censys greenhouse Director of Engineering, Web App Platform JD Choose an opt…" at bounding box center [637, 265] width 847 height 48
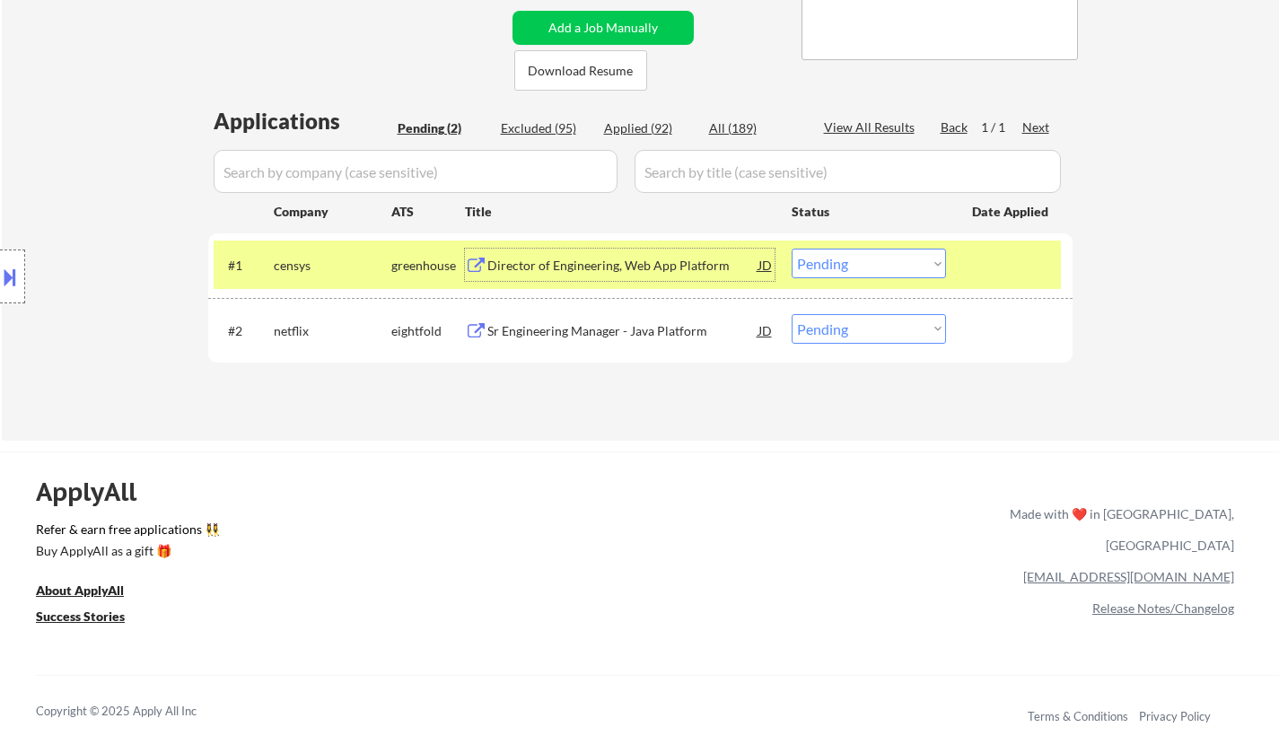
click at [525, 251] on div "Director of Engineering, Web App Platform" at bounding box center [622, 265] width 271 height 32
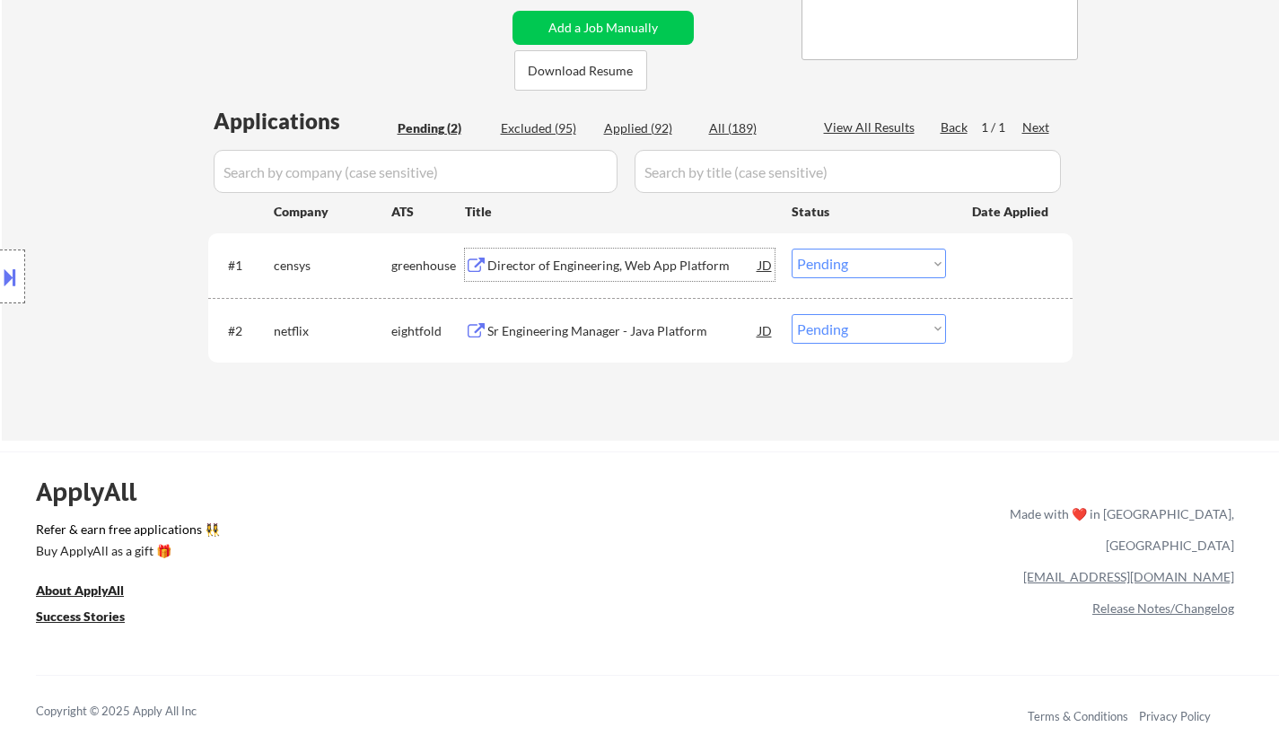
drag, startPoint x: 837, startPoint y: 257, endPoint x: 856, endPoint y: 277, distance: 27.3
click at [837, 257] on select "Choose an option... Pending Applied Excluded (Questions) Excluded (Expired) Exc…" at bounding box center [869, 264] width 154 height 30
click at [792, 249] on select "Choose an option... Pending Applied Excluded (Questions) Excluded (Expired) Exc…" at bounding box center [869, 264] width 154 height 30
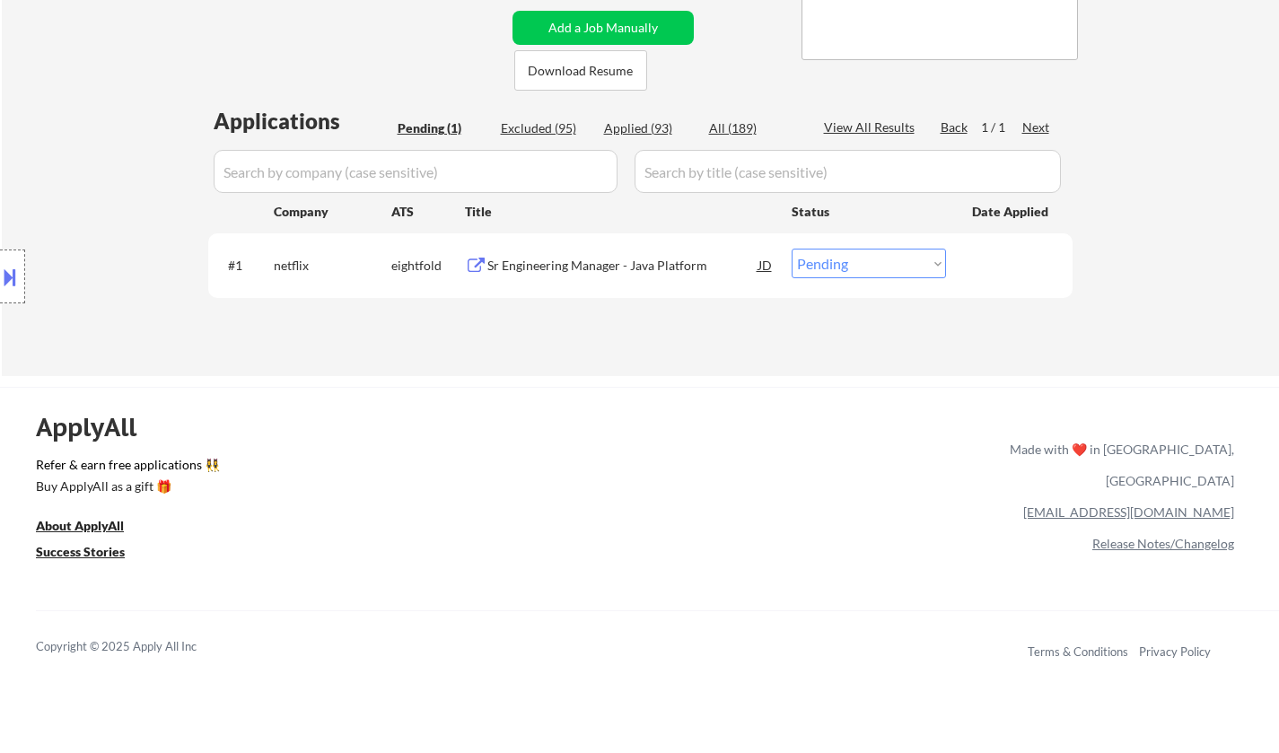
click at [580, 269] on div "Sr Engineering Manager - Java Platform" at bounding box center [622, 266] width 271 height 18
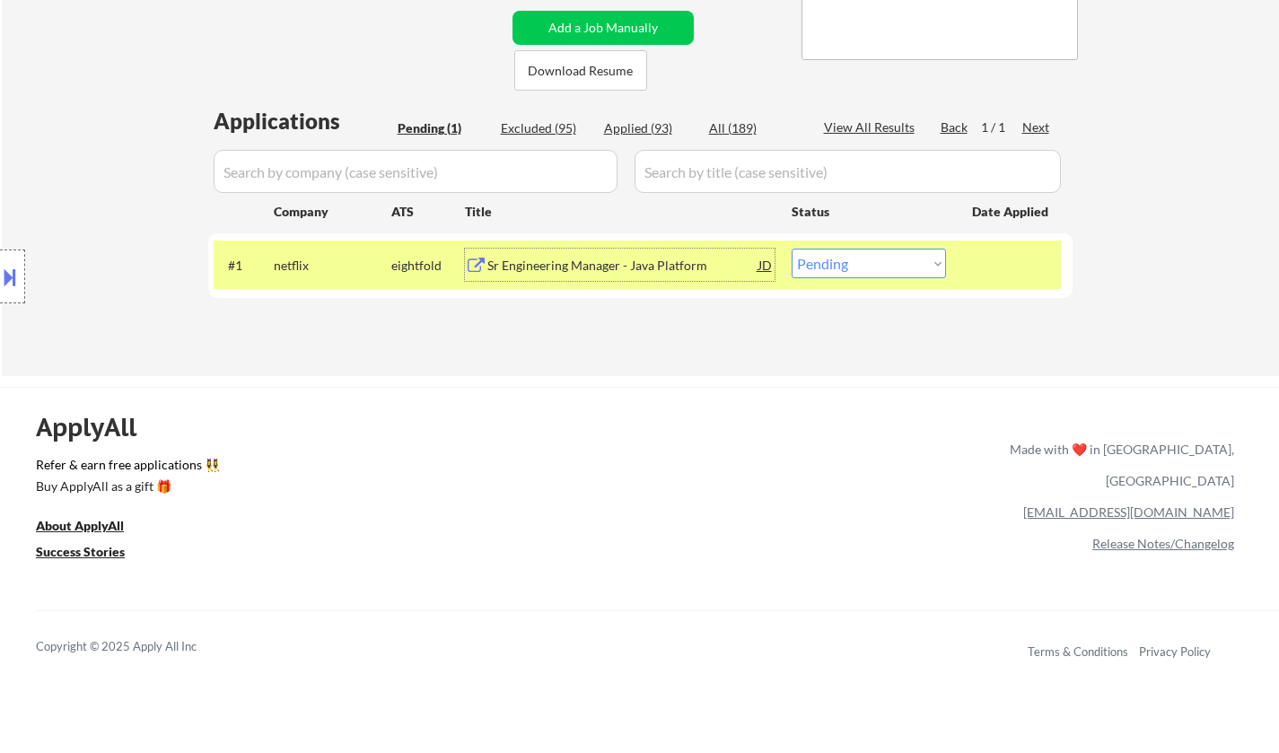
click at [880, 258] on select "Choose an option... Pending Applied Excluded (Questions) Excluded (Expired) Exc…" at bounding box center [869, 264] width 154 height 30
select select ""applied""
click at [792, 249] on select "Choose an option... Pending Applied Excluded (Questions) Excluded (Expired) Exc…" at bounding box center [869, 264] width 154 height 30
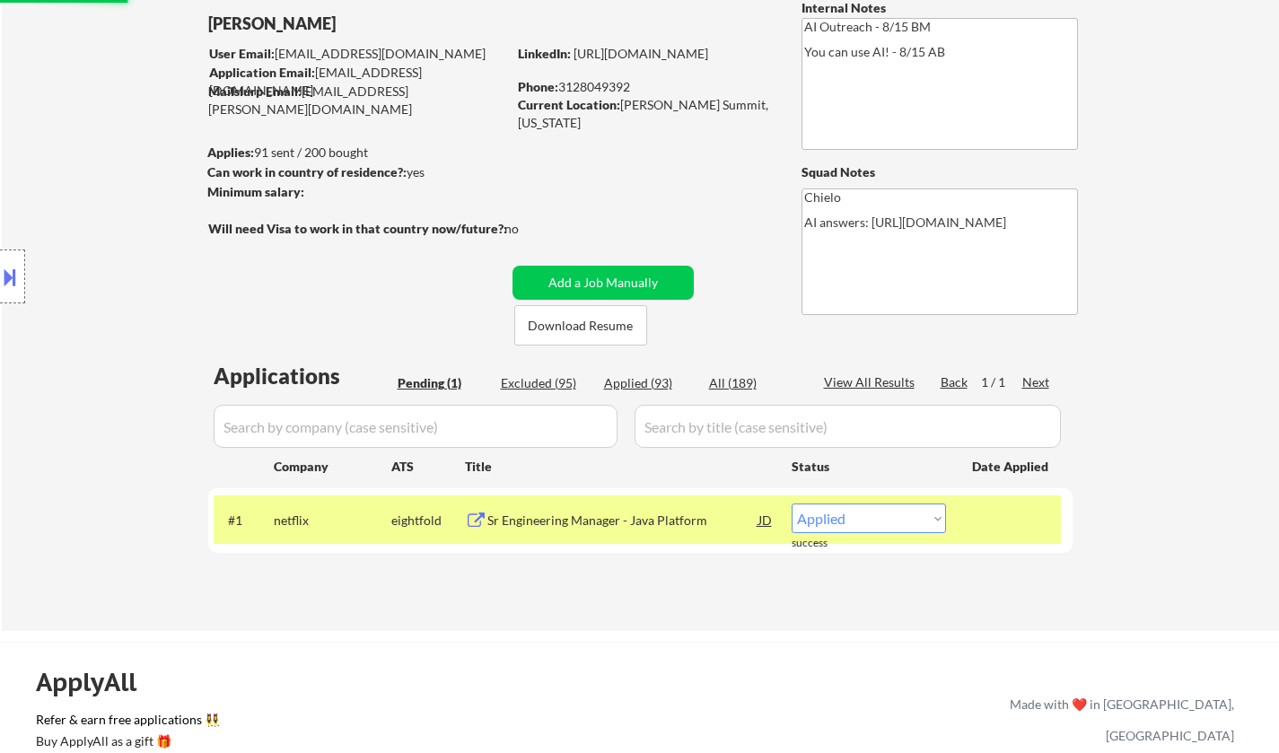
scroll to position [180, 0]
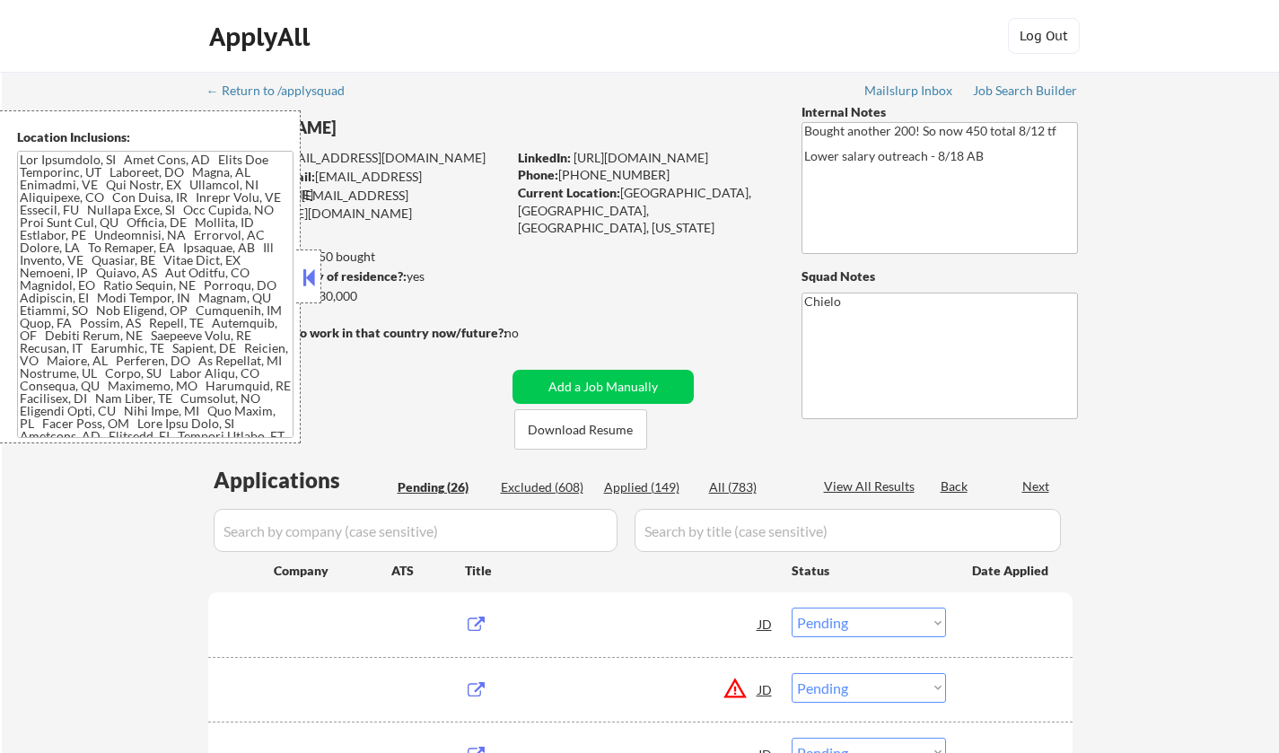
select select ""pending""
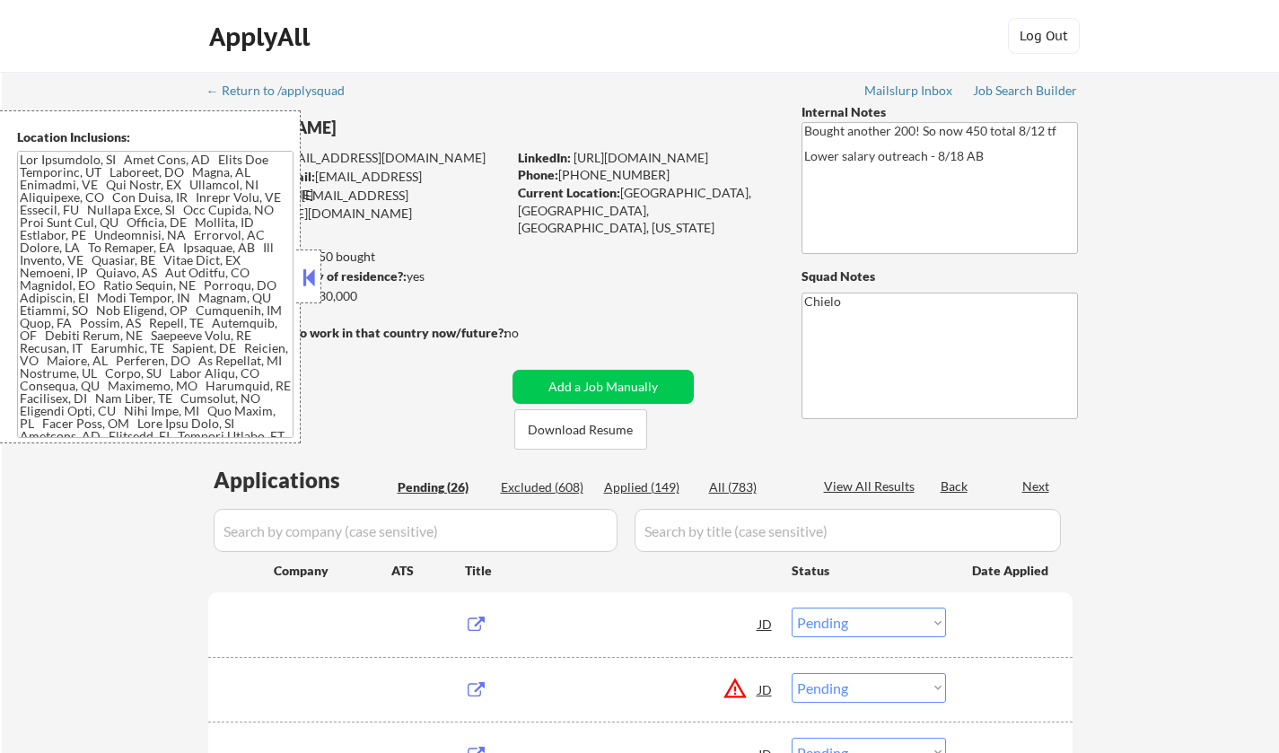
select select ""pending""
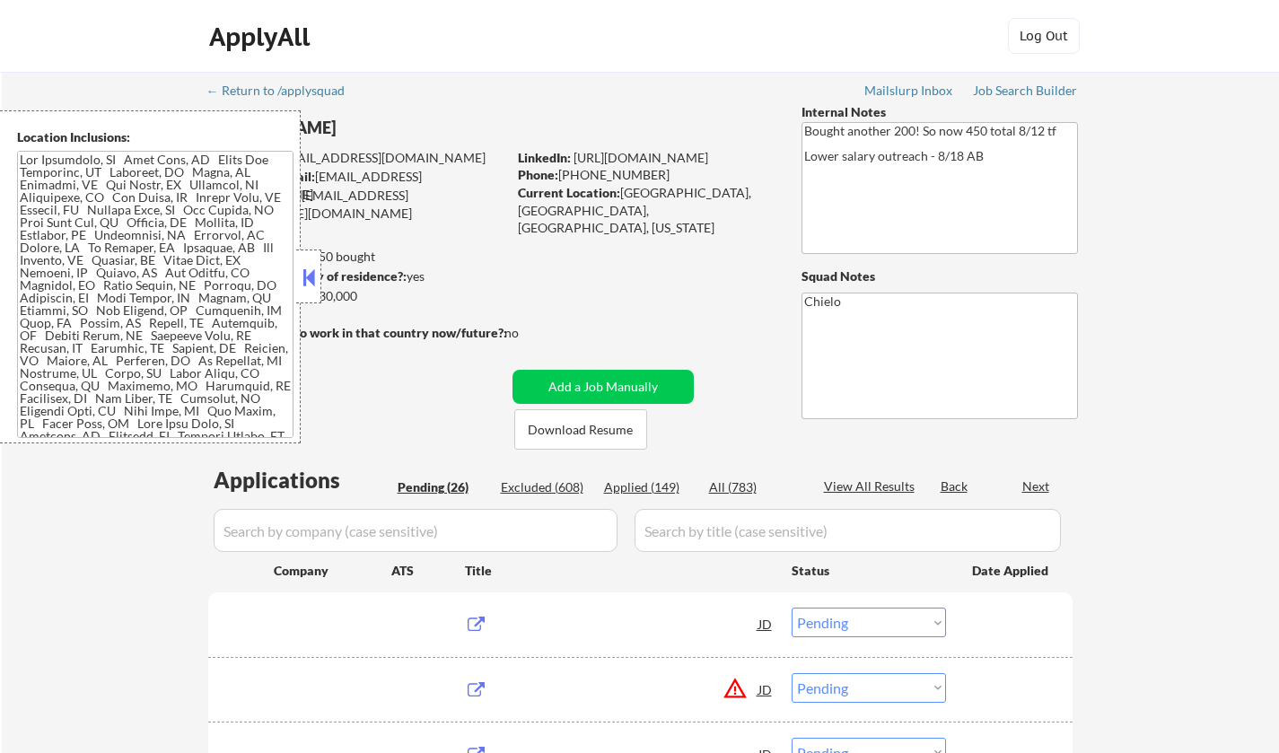
select select ""pending""
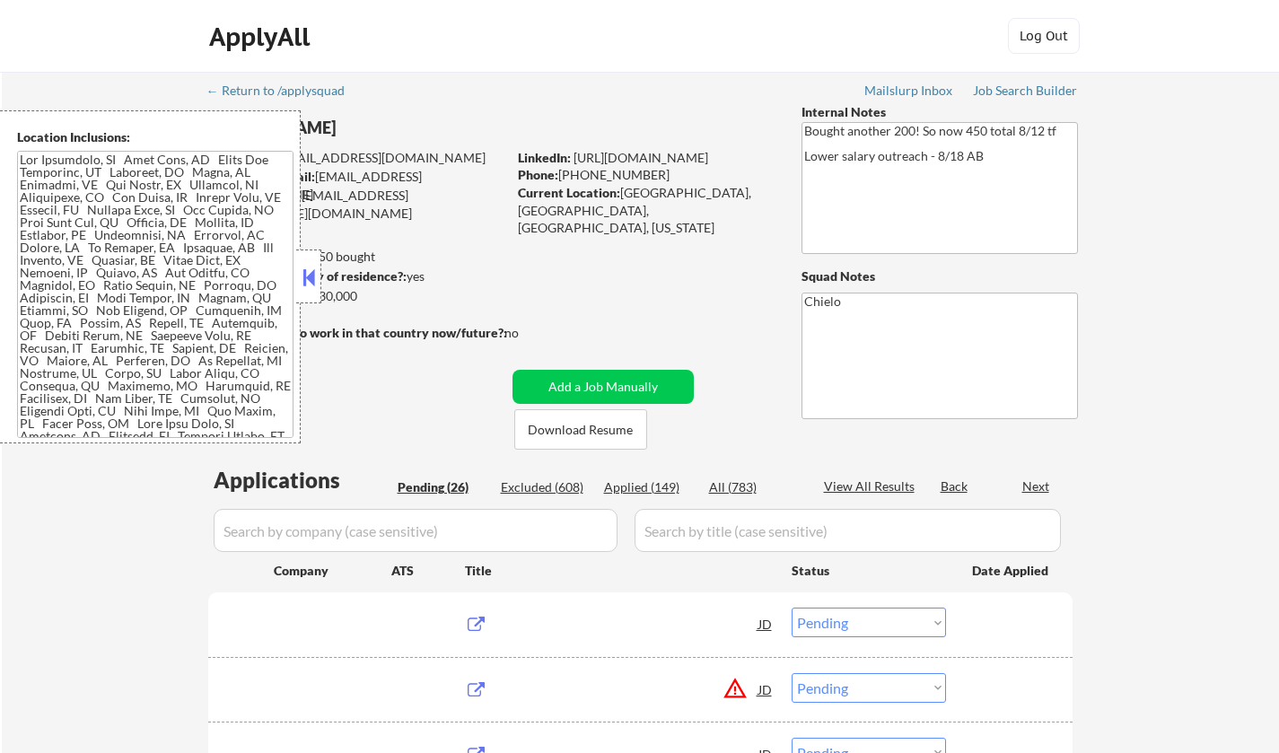
select select ""pending""
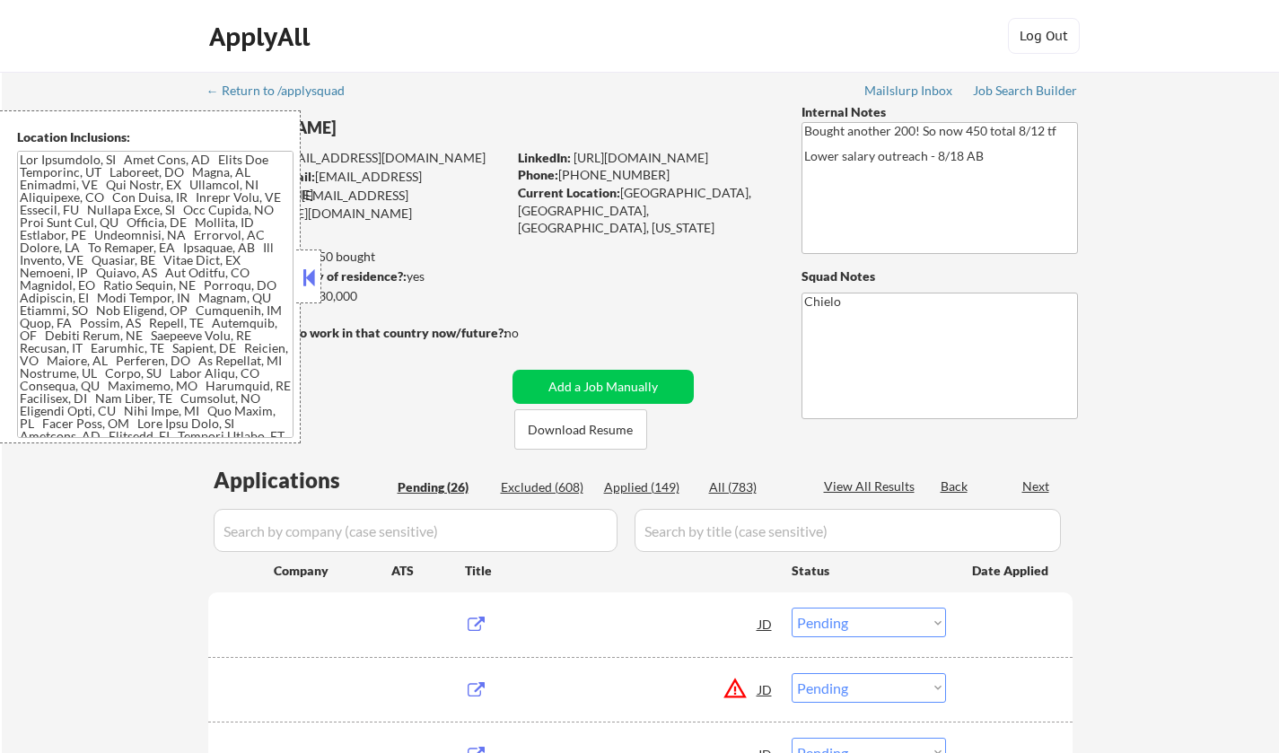
select select ""pending""
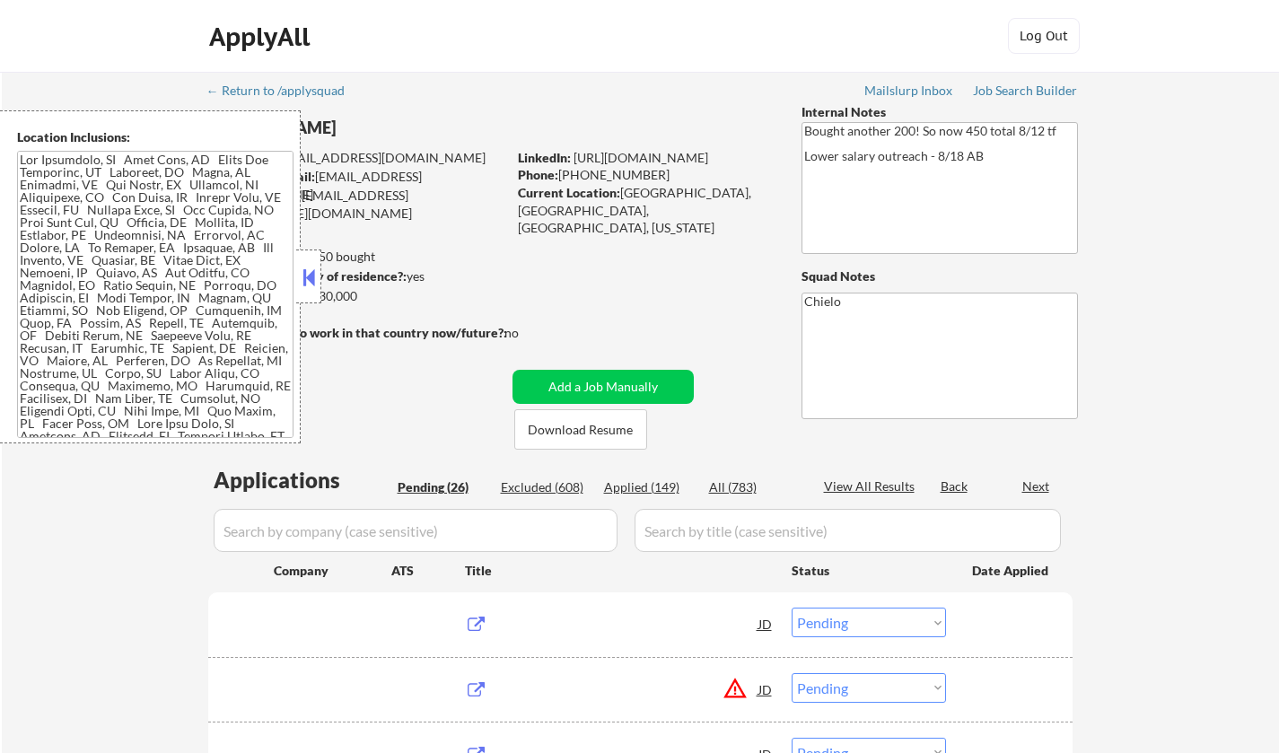
select select ""pending""
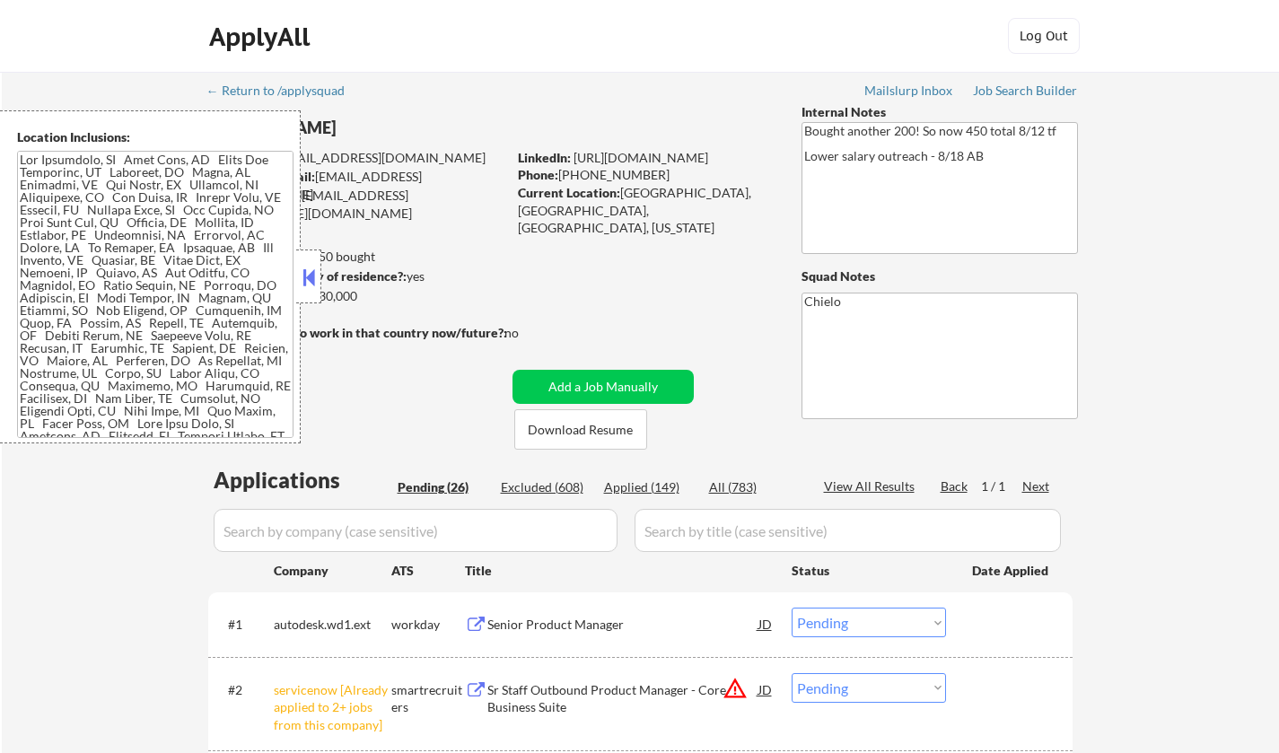
click at [307, 279] on button at bounding box center [309, 277] width 20 height 27
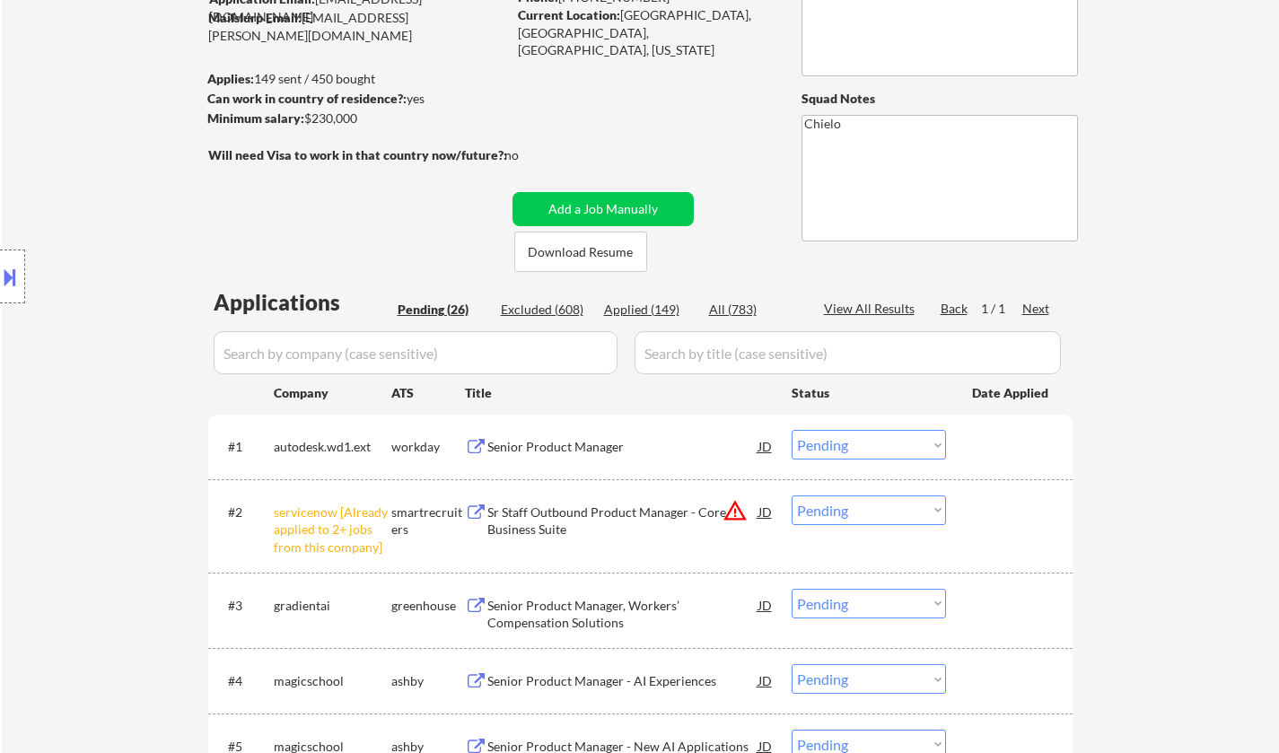
scroll to position [269, 0]
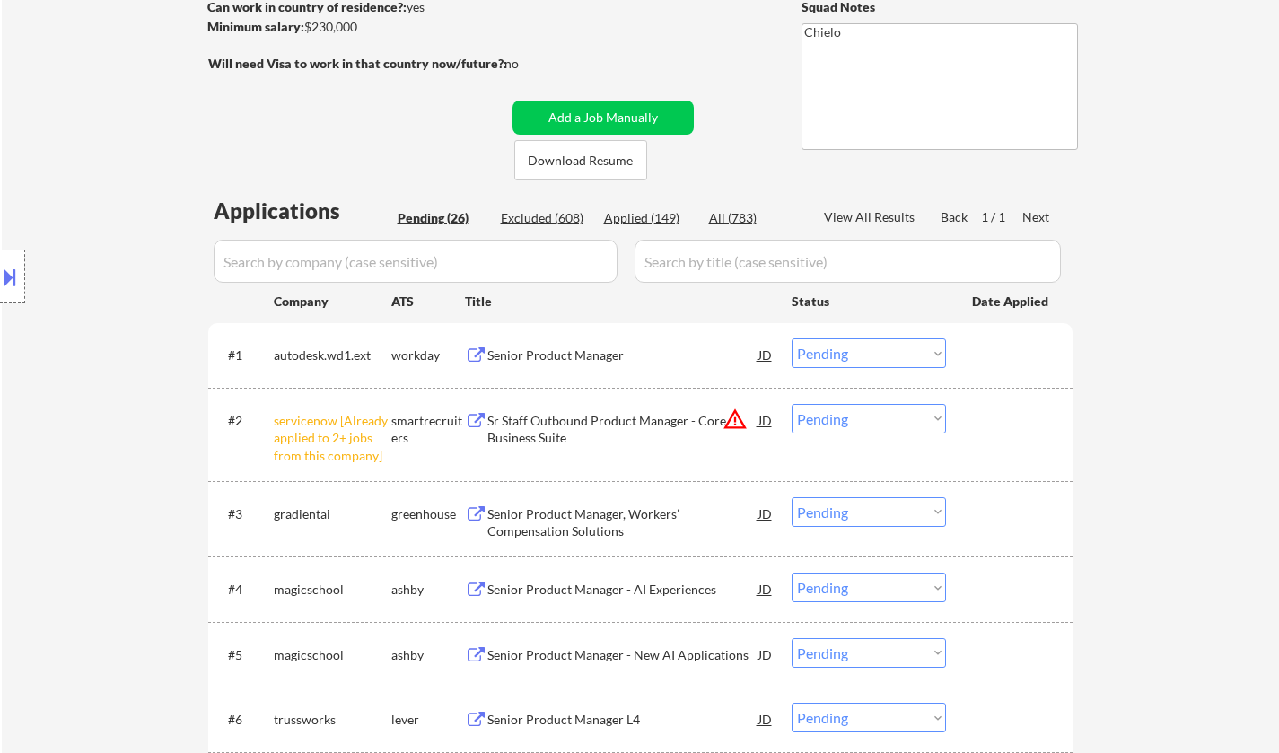
click at [856, 406] on select "Choose an option... Pending Applied Excluded (Questions) Excluded (Expired) Exc…" at bounding box center [869, 419] width 154 height 30
click at [792, 404] on select "Choose an option... Pending Applied Excluded (Questions) Excluded (Expired) Exc…" at bounding box center [869, 419] width 154 height 30
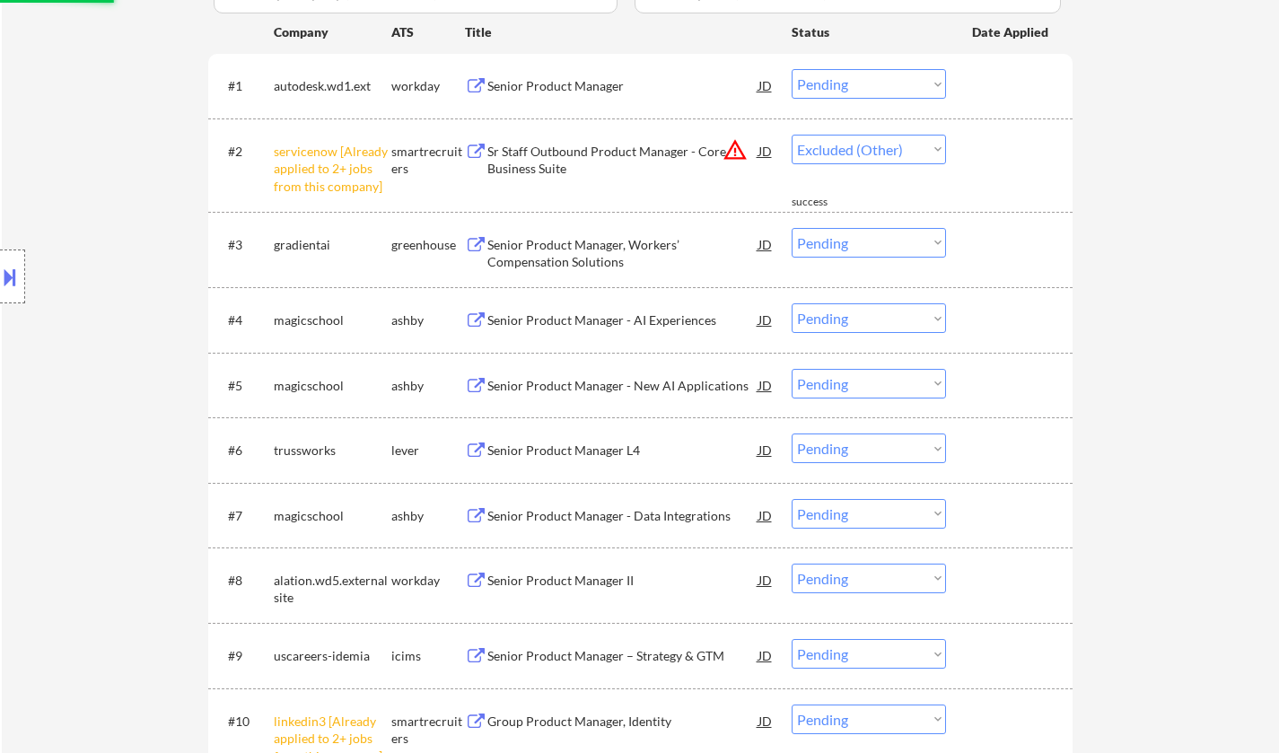
scroll to position [898, 0]
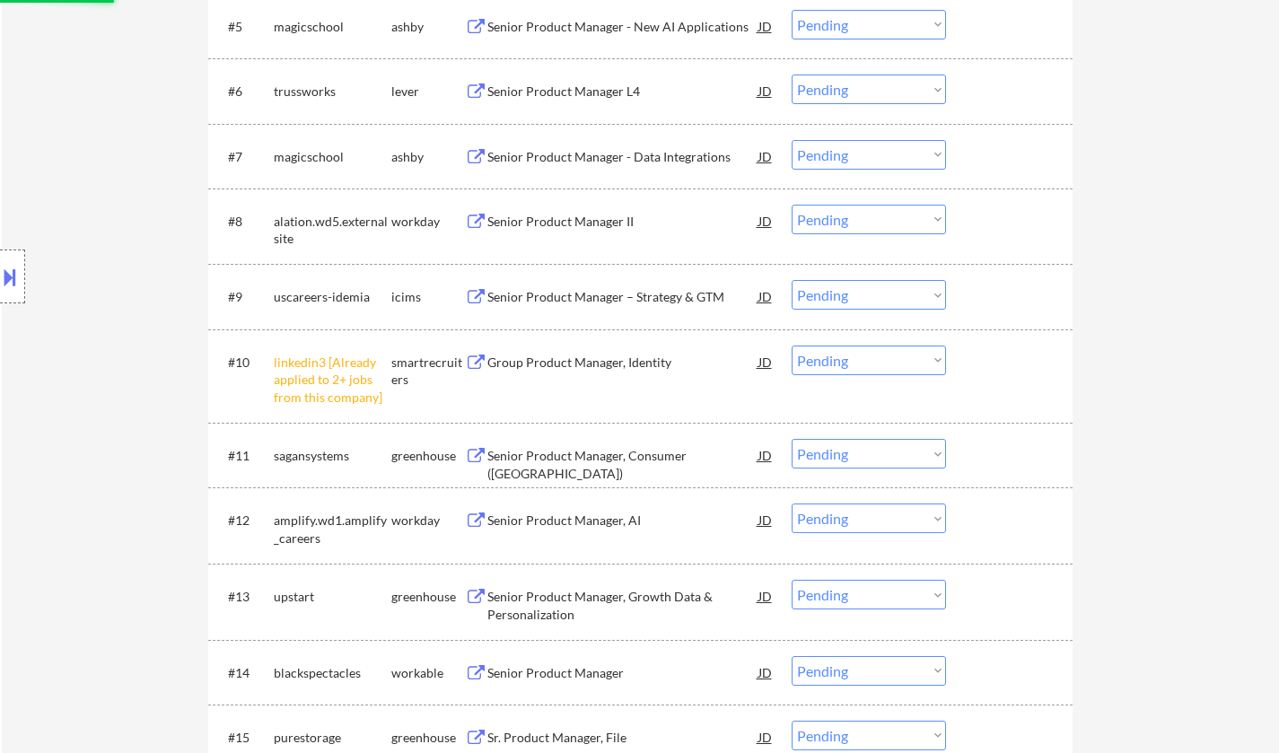
select select ""pending""
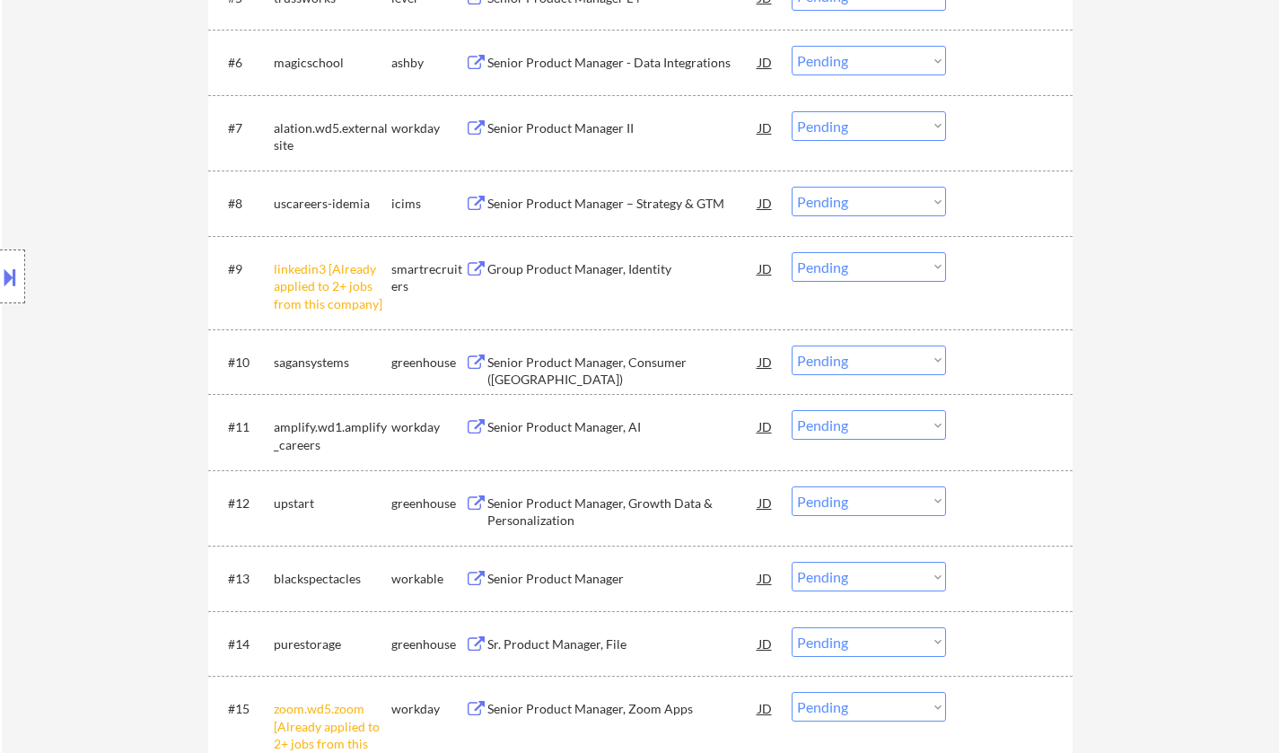
click at [882, 267] on select "Choose an option... Pending Applied Excluded (Questions) Excluded (Expired) Exc…" at bounding box center [869, 267] width 154 height 30
click at [792, 252] on select "Choose an option... Pending Applied Excluded (Questions) Excluded (Expired) Exc…" at bounding box center [869, 267] width 154 height 30
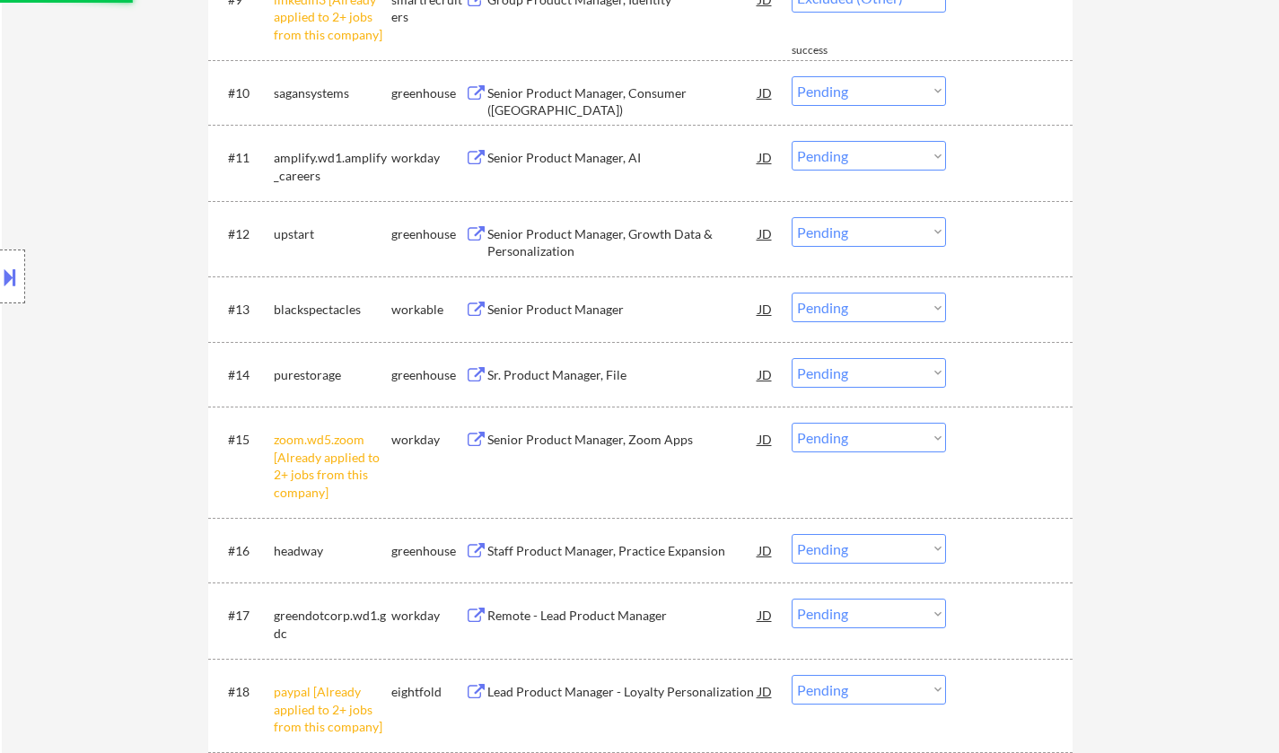
select select ""pending""
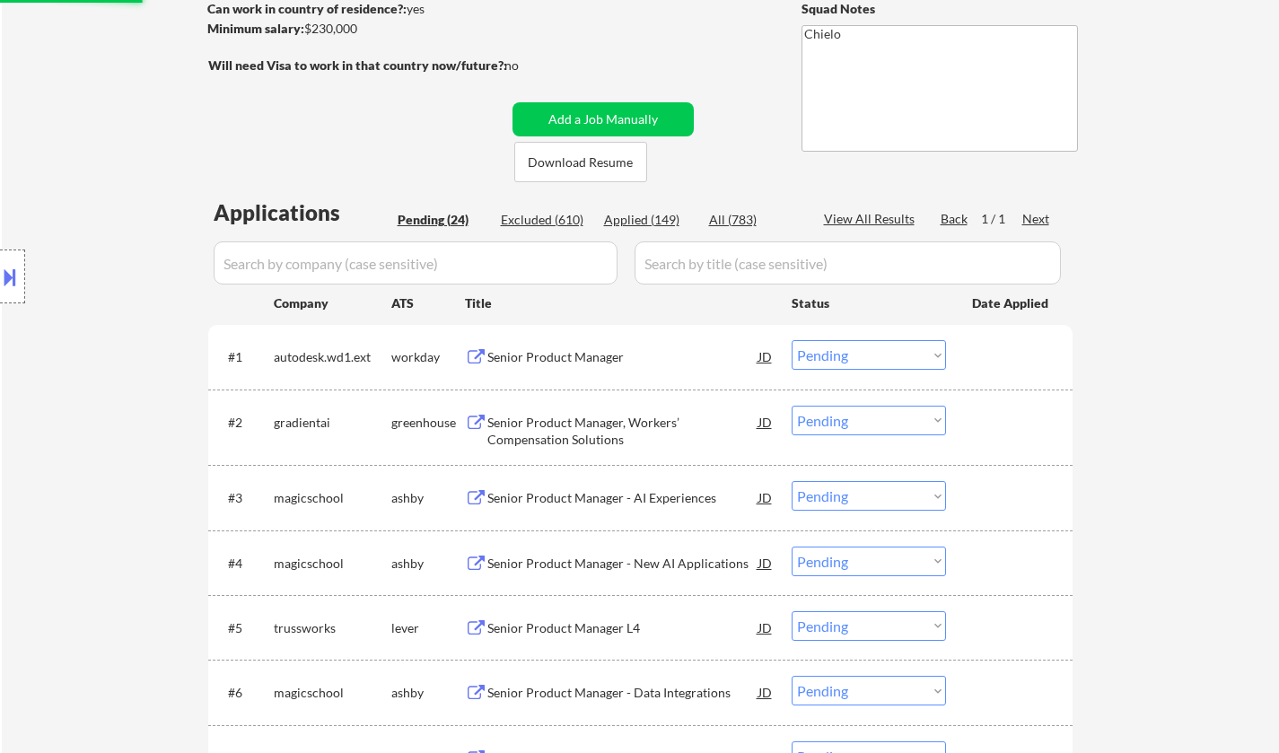
scroll to position [0, 0]
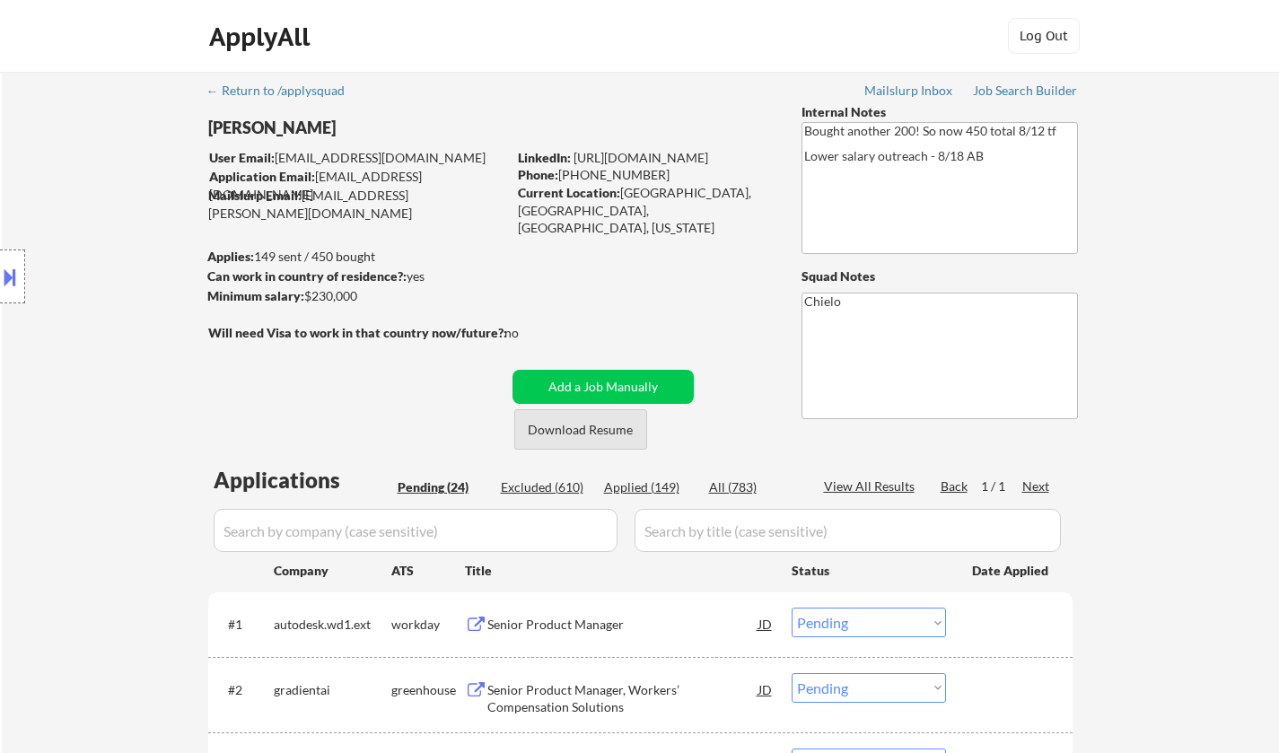
click at [573, 426] on button "Download Resume" at bounding box center [580, 429] width 133 height 40
click at [2, 277] on button at bounding box center [10, 277] width 20 height 30
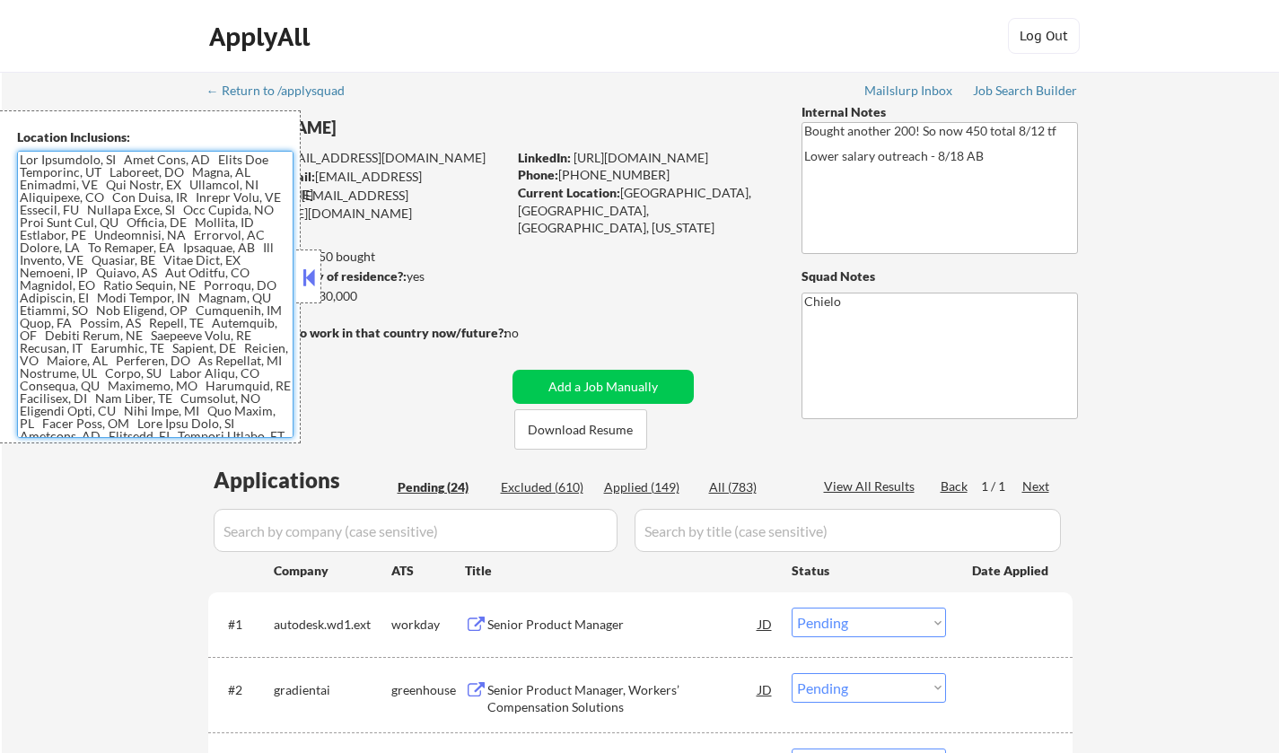
scroll to position [32, 0]
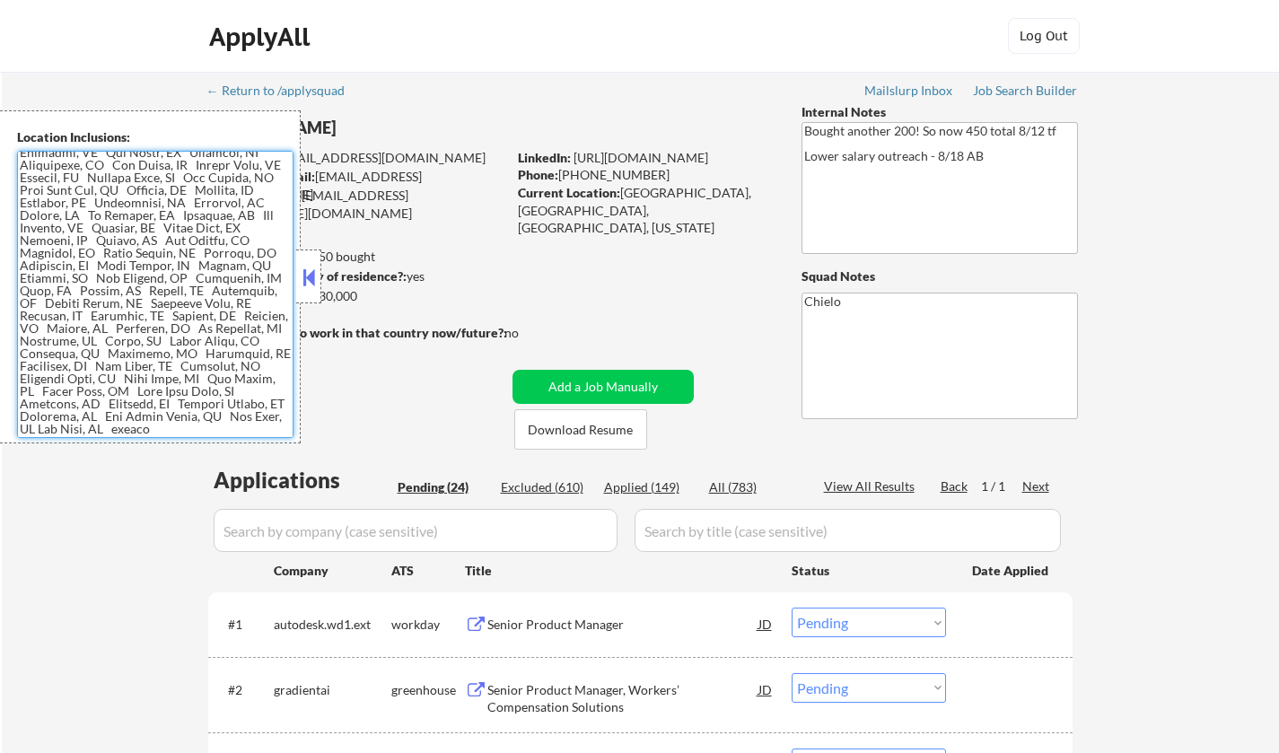
drag, startPoint x: 21, startPoint y: 162, endPoint x: 254, endPoint y: 428, distance: 354.4
click at [254, 428] on textarea at bounding box center [155, 294] width 277 height 287
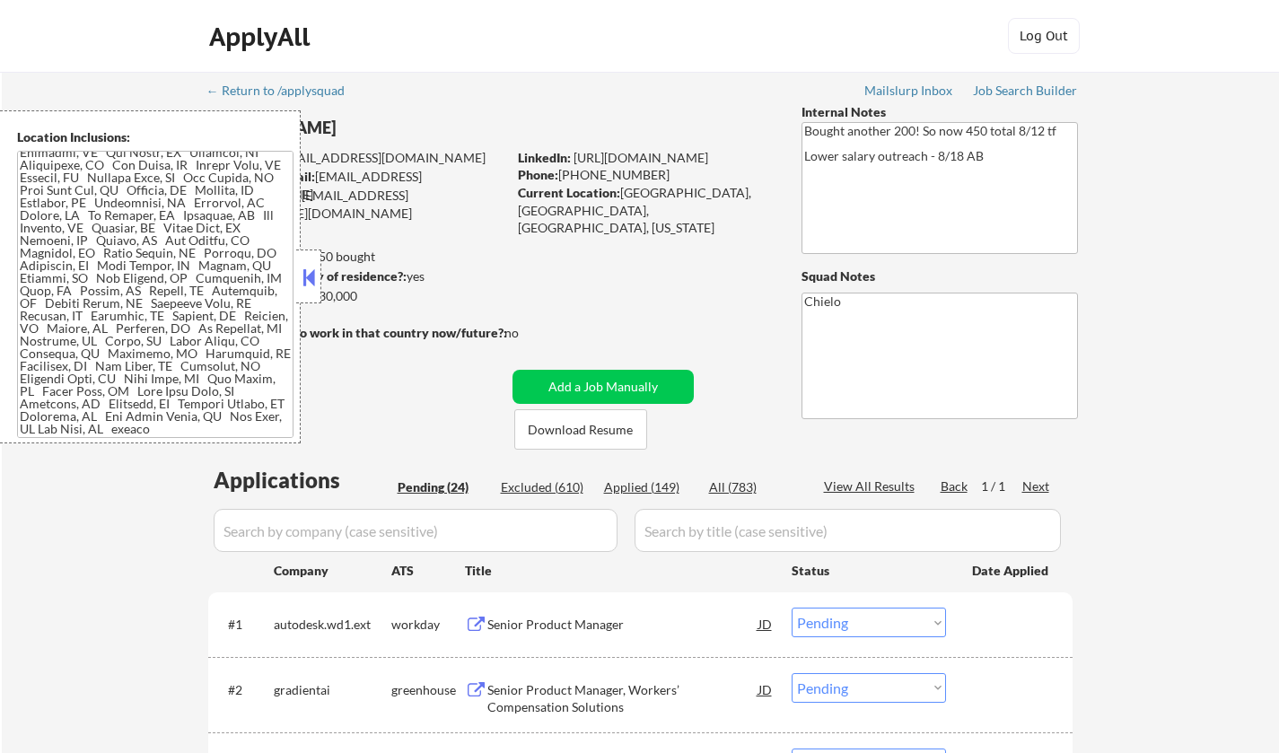
click at [309, 274] on button at bounding box center [309, 277] width 20 height 27
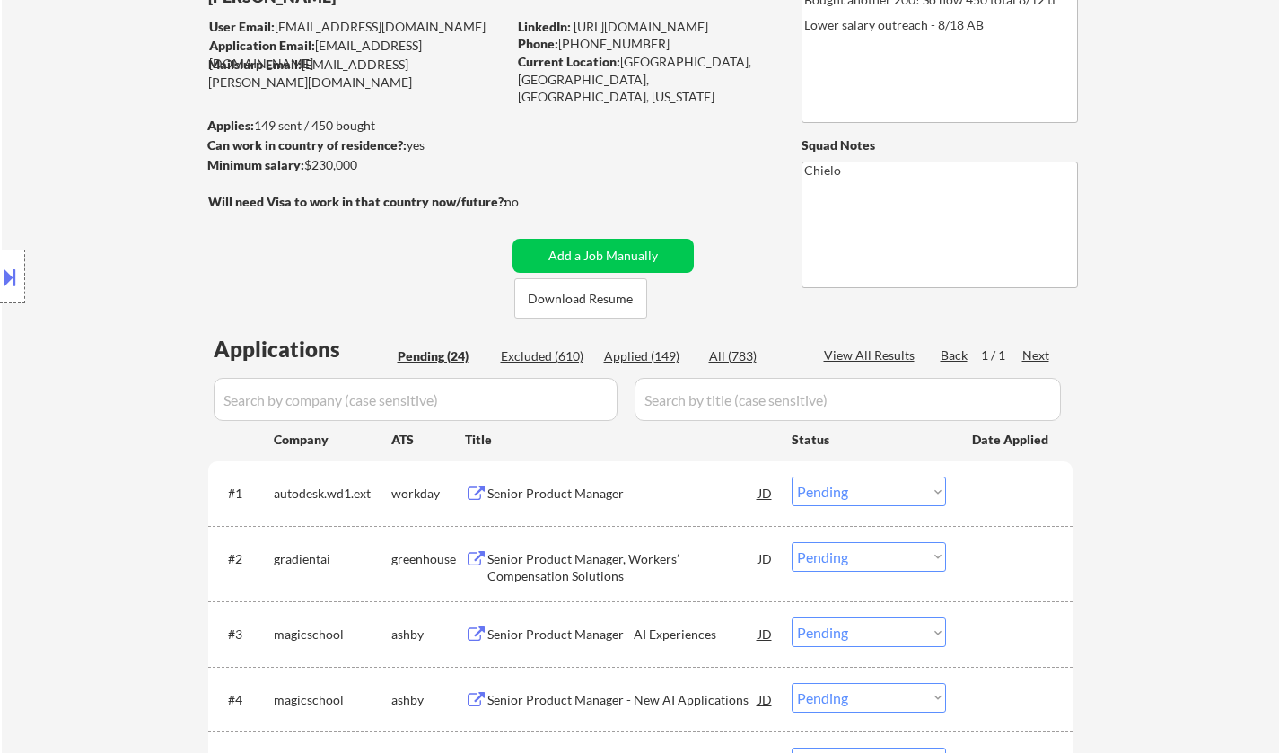
scroll to position [180, 0]
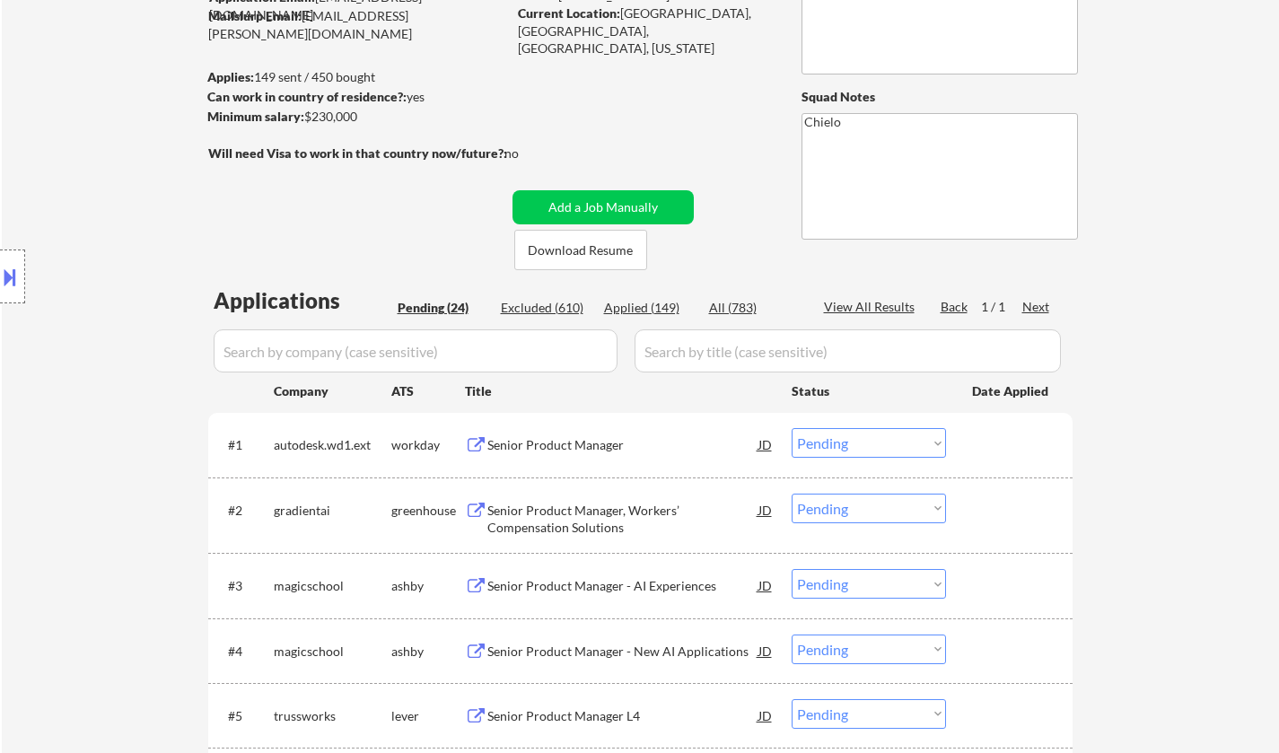
click at [583, 512] on div "Senior Product Manager, Workers’ Compensation Solutions" at bounding box center [622, 519] width 271 height 35
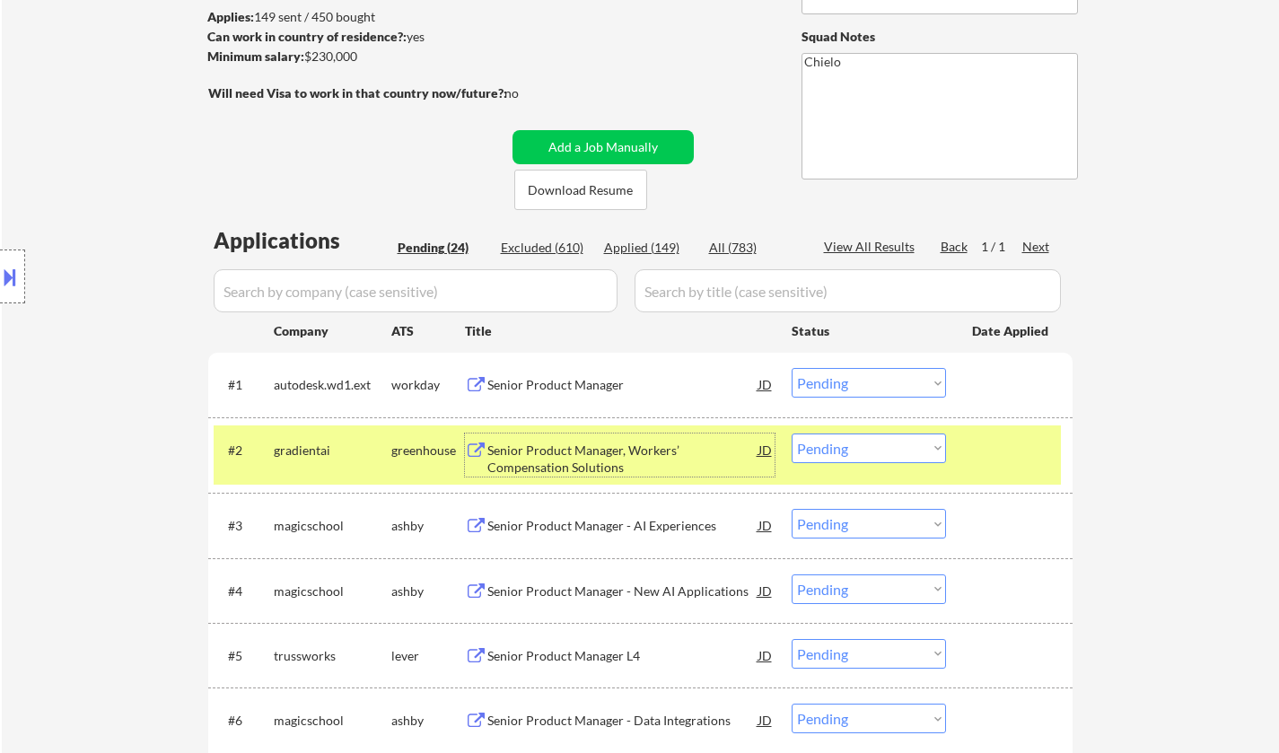
scroll to position [269, 0]
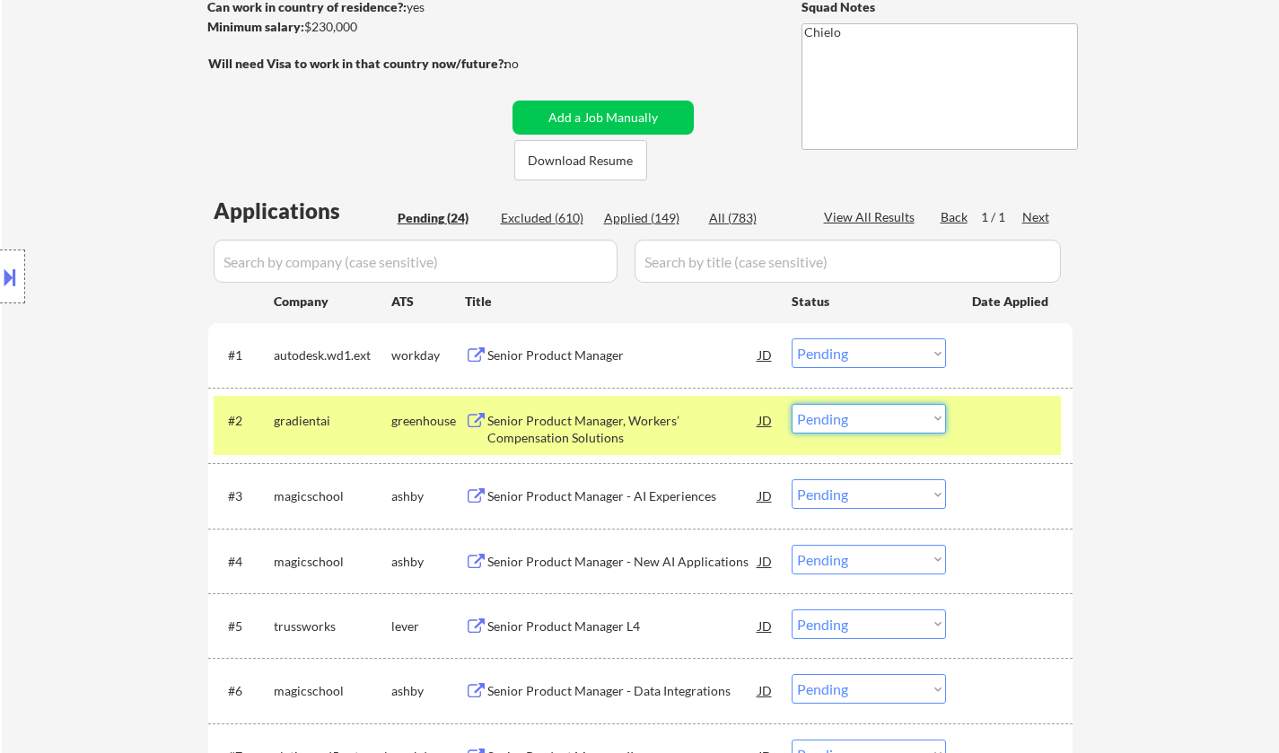
drag, startPoint x: 844, startPoint y: 419, endPoint x: 852, endPoint y: 430, distance: 13.5
click at [844, 419] on select "Choose an option... Pending Applied Excluded (Questions) Excluded (Expired) Exc…" at bounding box center [869, 419] width 154 height 30
click at [792, 404] on select "Choose an option... Pending Applied Excluded (Questions) Excluded (Expired) Exc…" at bounding box center [869, 419] width 154 height 30
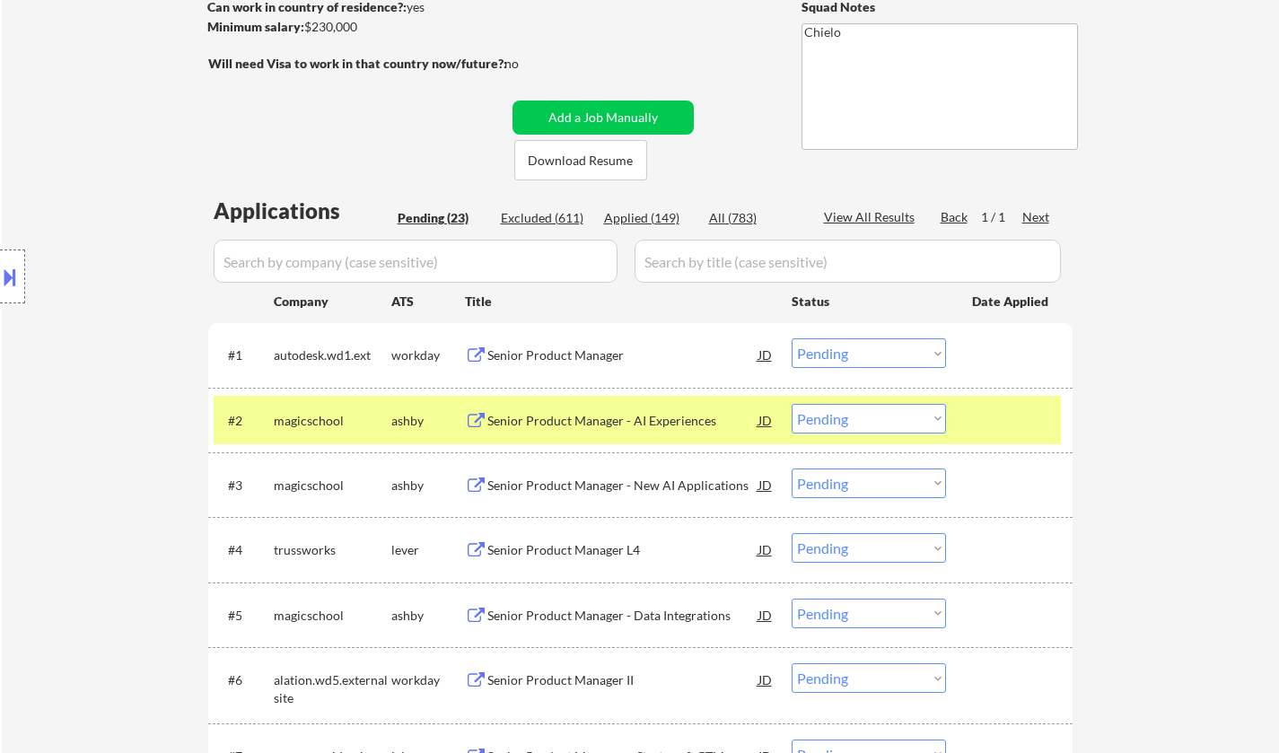
click at [549, 414] on div "Senior Product Manager - AI Experiences" at bounding box center [622, 421] width 271 height 18
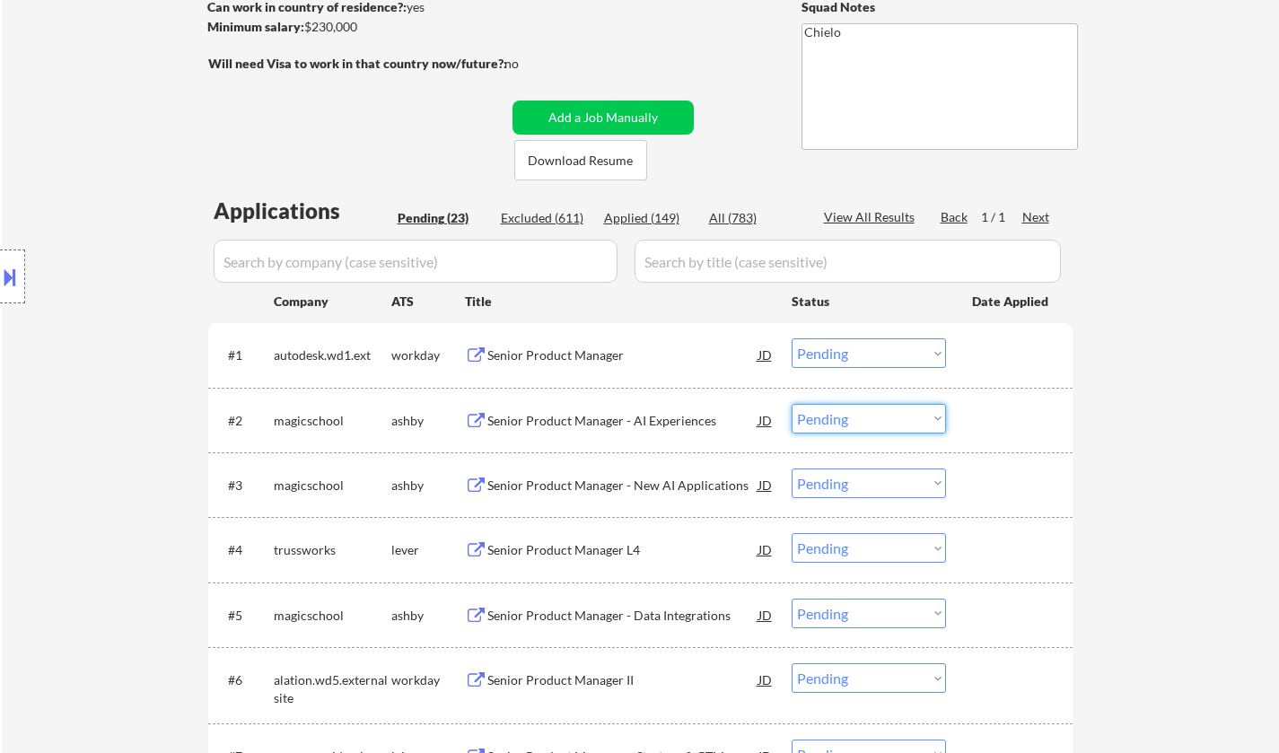
drag, startPoint x: 848, startPoint y: 420, endPoint x: 868, endPoint y: 430, distance: 22.1
click at [849, 420] on select "Choose an option... Pending Applied Excluded (Questions) Excluded (Expired) Exc…" at bounding box center [869, 419] width 154 height 30
click at [792, 404] on select "Choose an option... Pending Applied Excluded (Questions) Excluded (Expired) Exc…" at bounding box center [869, 419] width 154 height 30
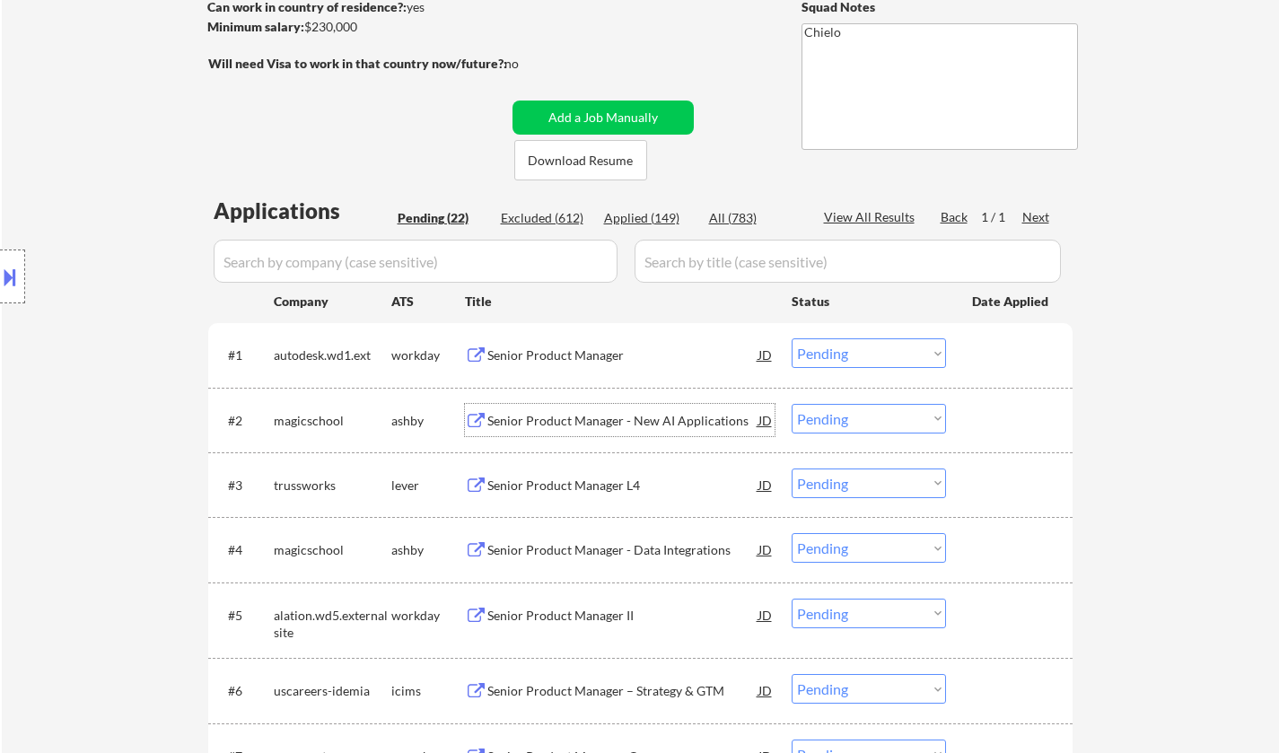
click at [591, 416] on div "Senior Product Manager - New AI Applications" at bounding box center [622, 421] width 271 height 18
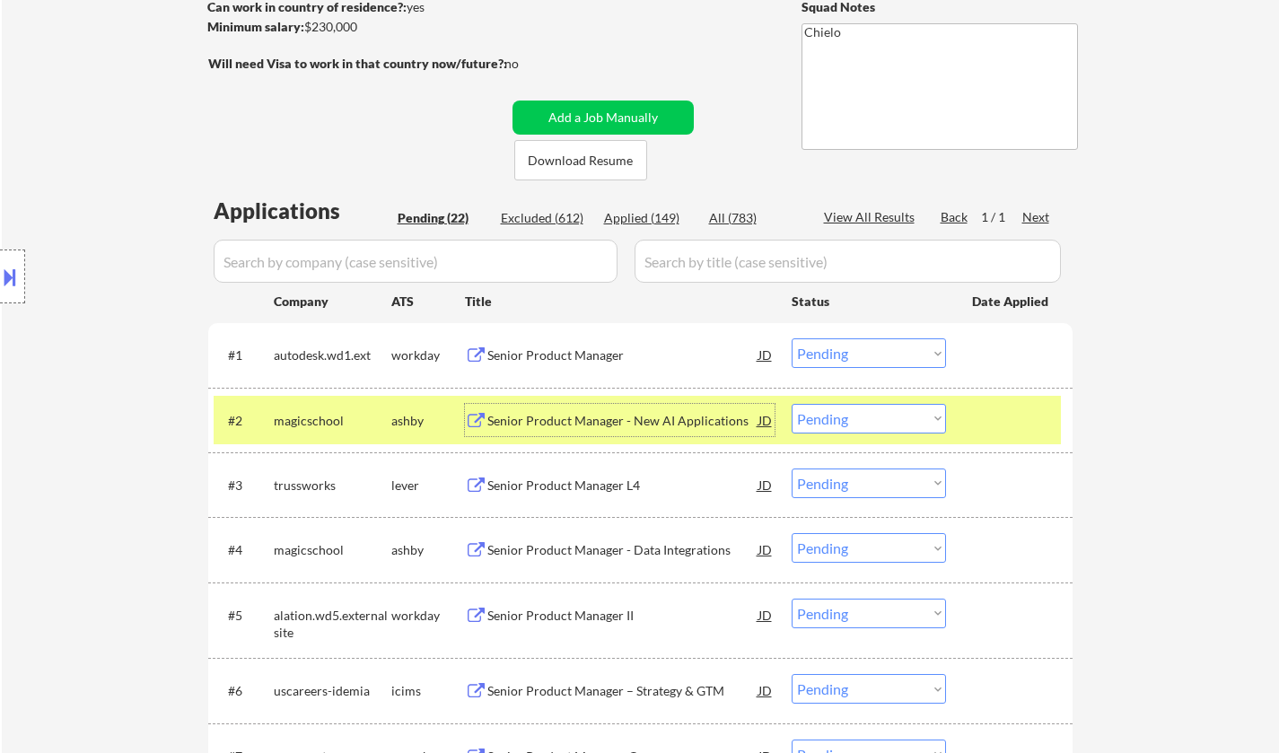
drag, startPoint x: 842, startPoint y: 412, endPoint x: 852, endPoint y: 424, distance: 15.3
click at [842, 413] on select "Choose an option... Pending Applied Excluded (Questions) Excluded (Expired) Exc…" at bounding box center [869, 419] width 154 height 30
click at [792, 404] on select "Choose an option... Pending Applied Excluded (Questions) Excluded (Expired) Exc…" at bounding box center [869, 419] width 154 height 30
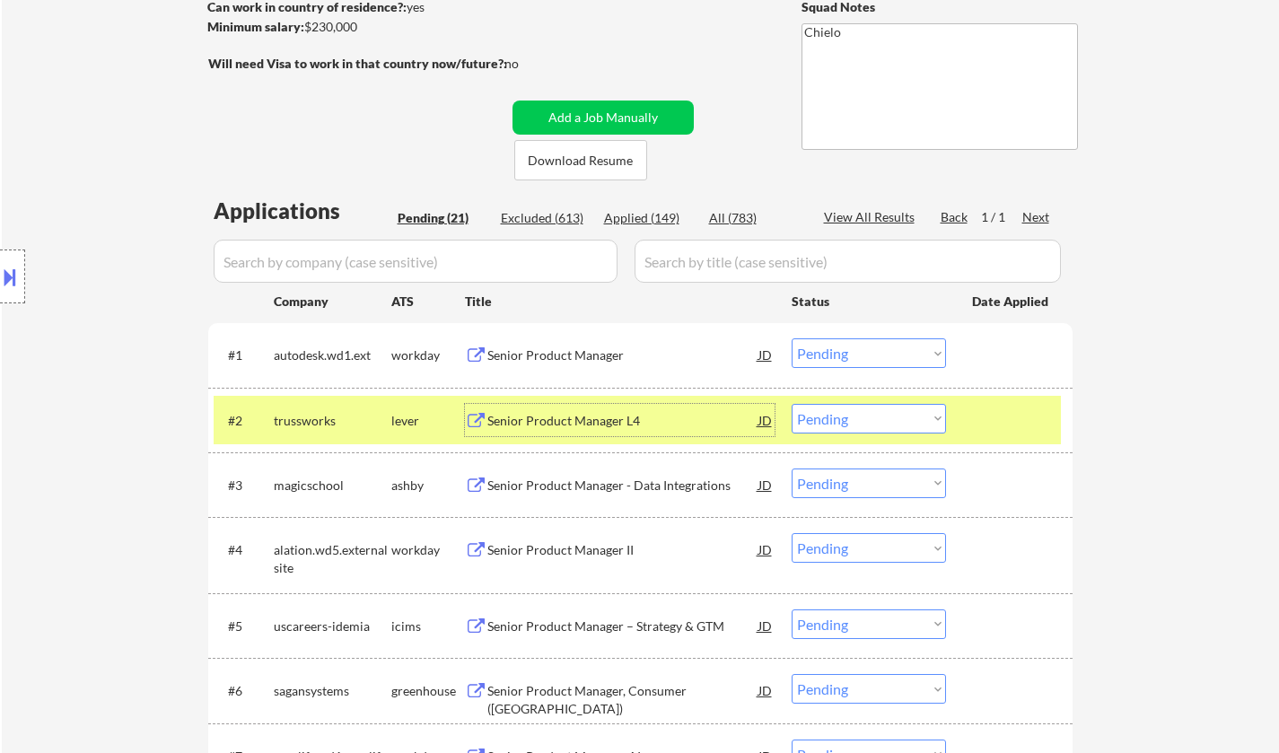
click at [585, 420] on div "Senior Product Manager L4" at bounding box center [622, 421] width 271 height 18
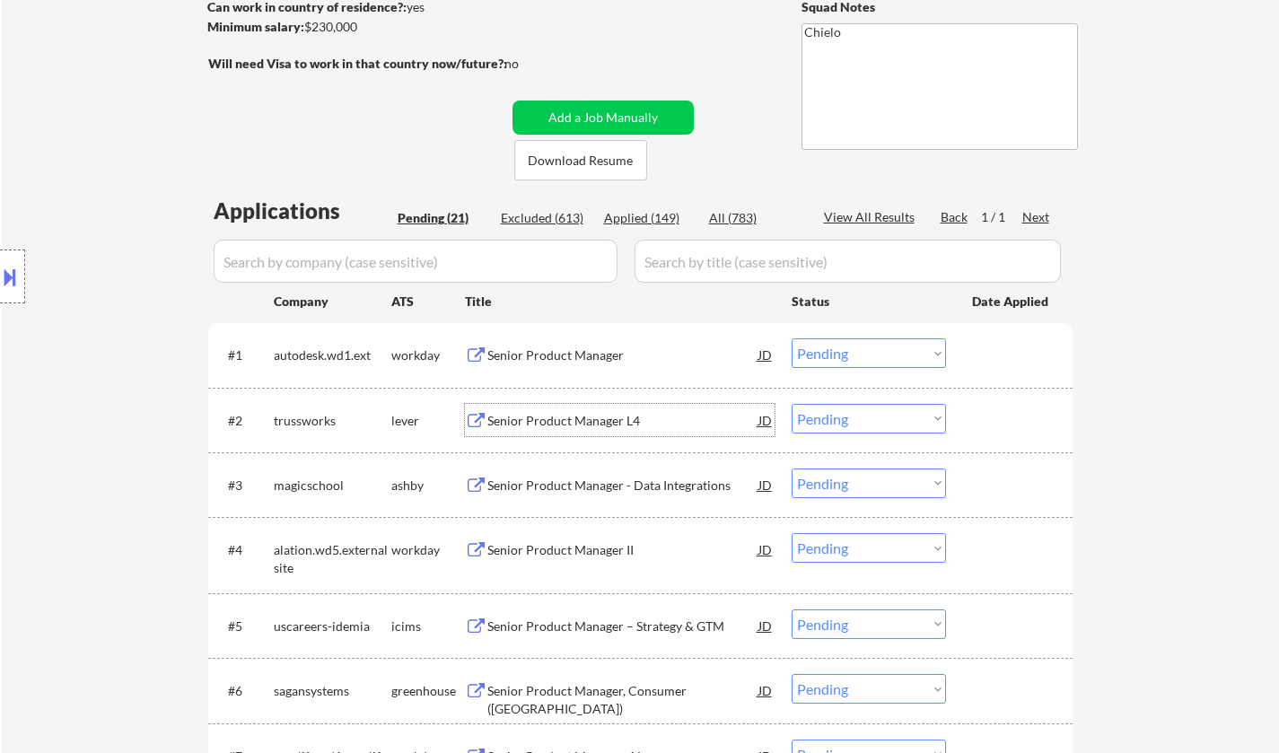
drag, startPoint x: 863, startPoint y: 419, endPoint x: 872, endPoint y: 426, distance: 11.5
click at [864, 419] on select "Choose an option... Pending Applied Excluded (Questions) Excluded (Expired) Exc…" at bounding box center [869, 419] width 154 height 30
click at [792, 404] on select "Choose an option... Pending Applied Excluded (Questions) Excluded (Expired) Exc…" at bounding box center [869, 419] width 154 height 30
select select ""pending""
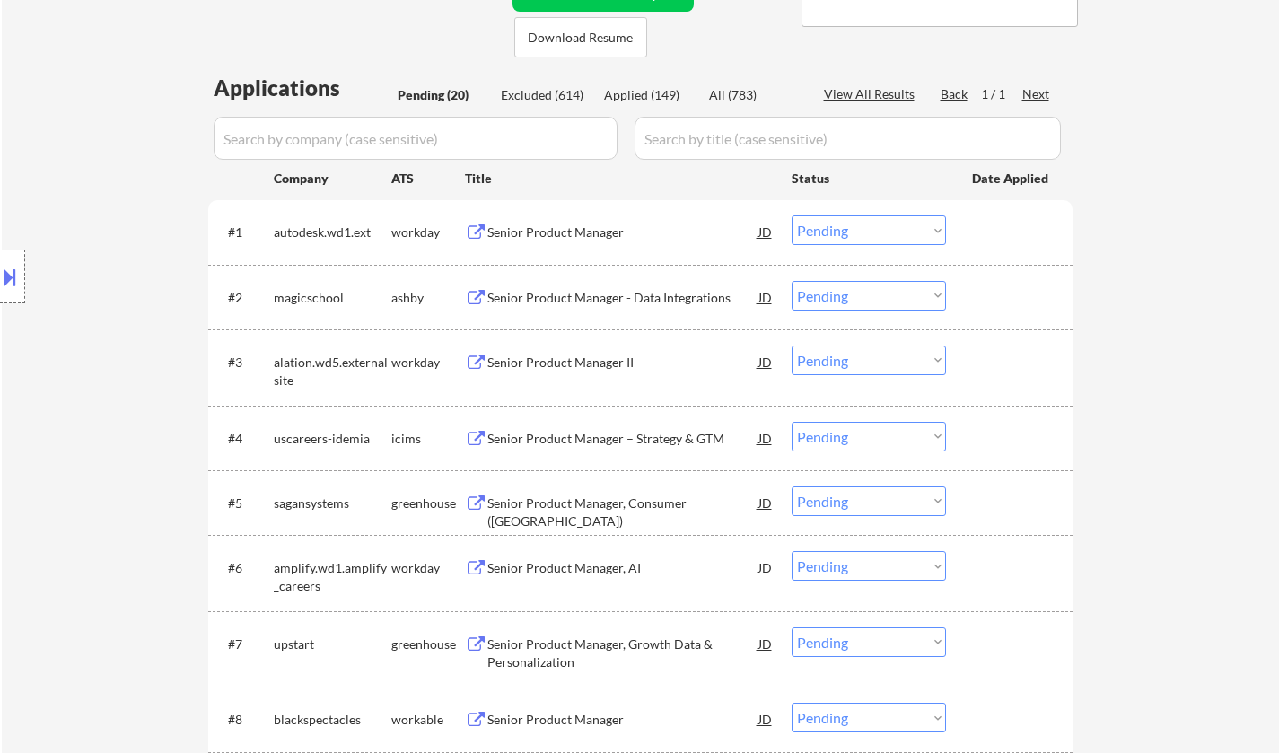
scroll to position [359, 0]
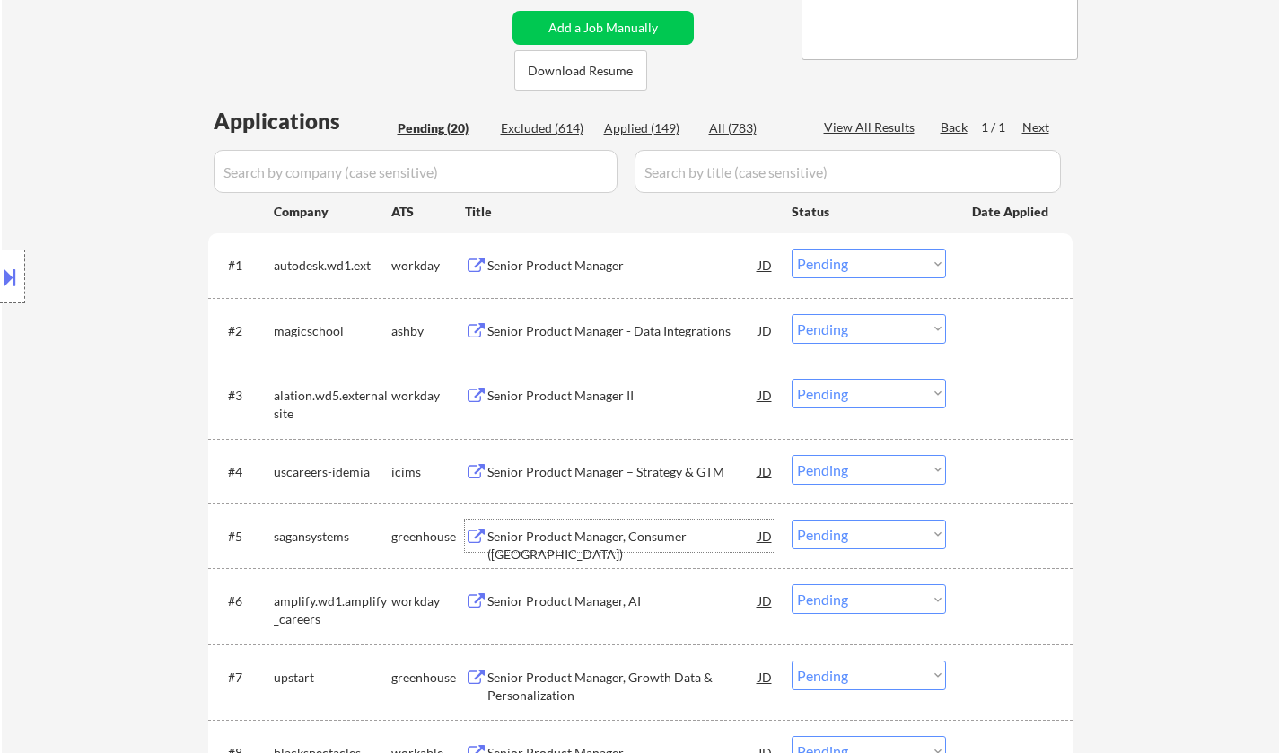
click at [566, 538] on div "Senior Product Manager, Consumer (US)" at bounding box center [622, 545] width 271 height 35
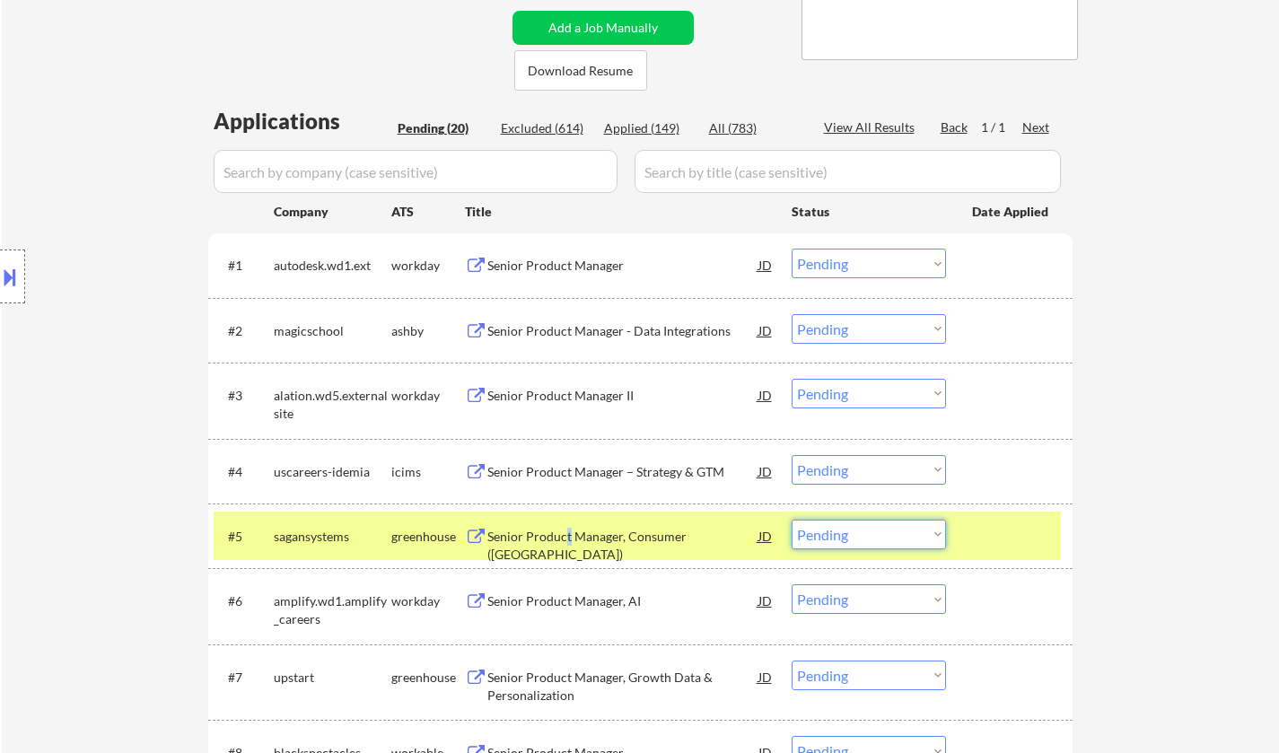
drag, startPoint x: 856, startPoint y: 527, endPoint x: 909, endPoint y: 566, distance: 66.1
click at [856, 527] on select "Choose an option... Pending Applied Excluded (Questions) Excluded (Expired) Exc…" at bounding box center [869, 535] width 154 height 30
click at [792, 520] on select "Choose an option... Pending Applied Excluded (Questions) Excluded (Expired) Exc…" at bounding box center [869, 535] width 154 height 30
select select ""pending""
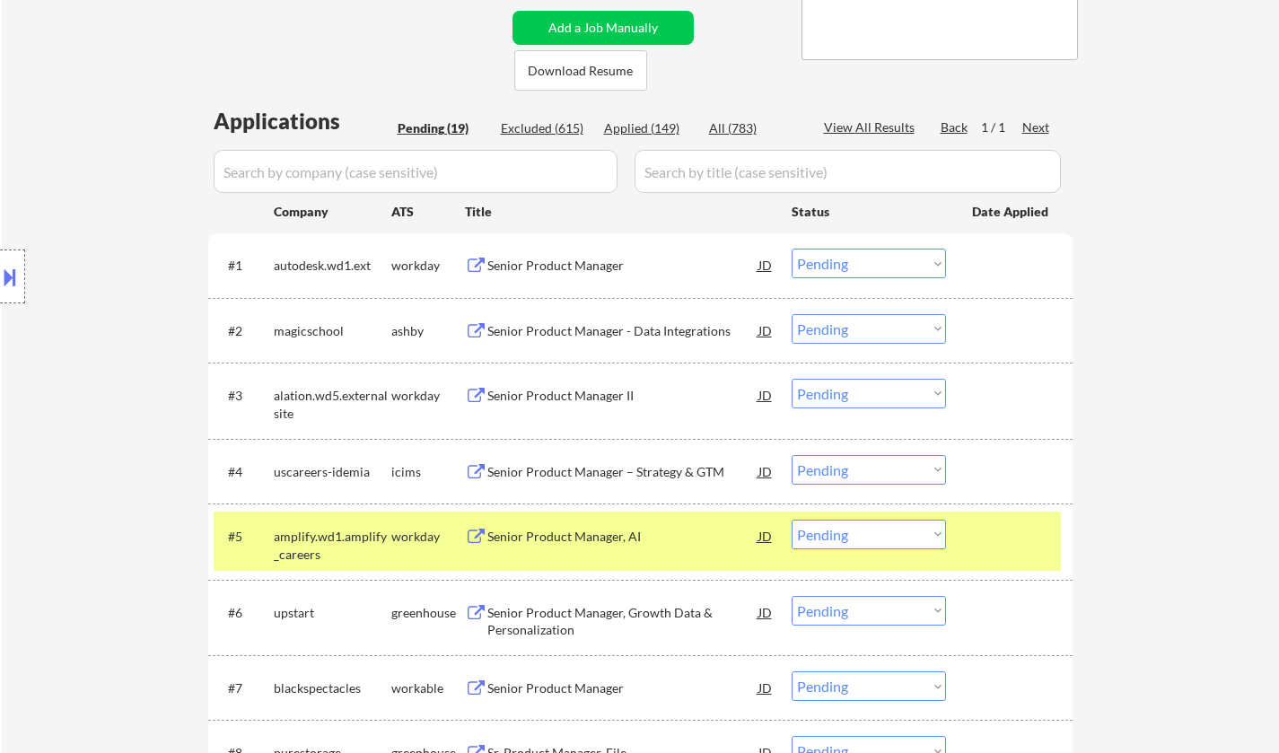
click at [555, 397] on div "Senior Product Manager II" at bounding box center [622, 396] width 271 height 18
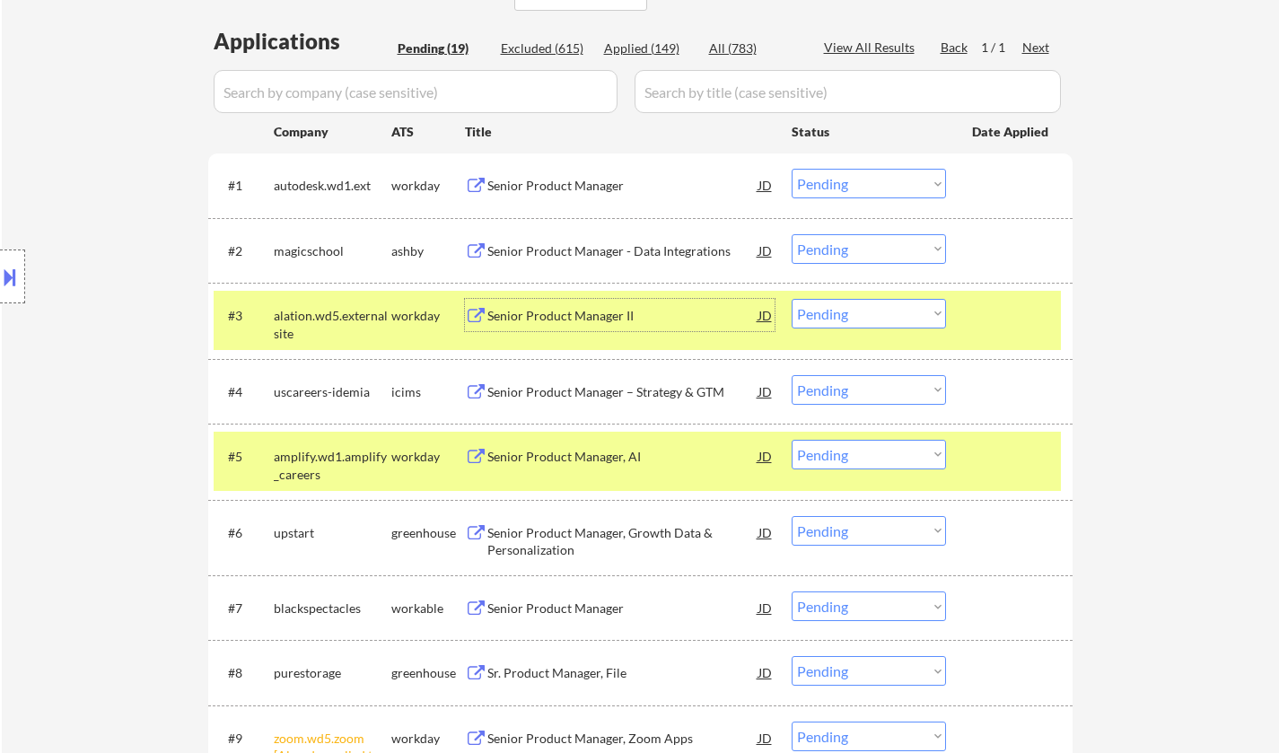
scroll to position [449, 0]
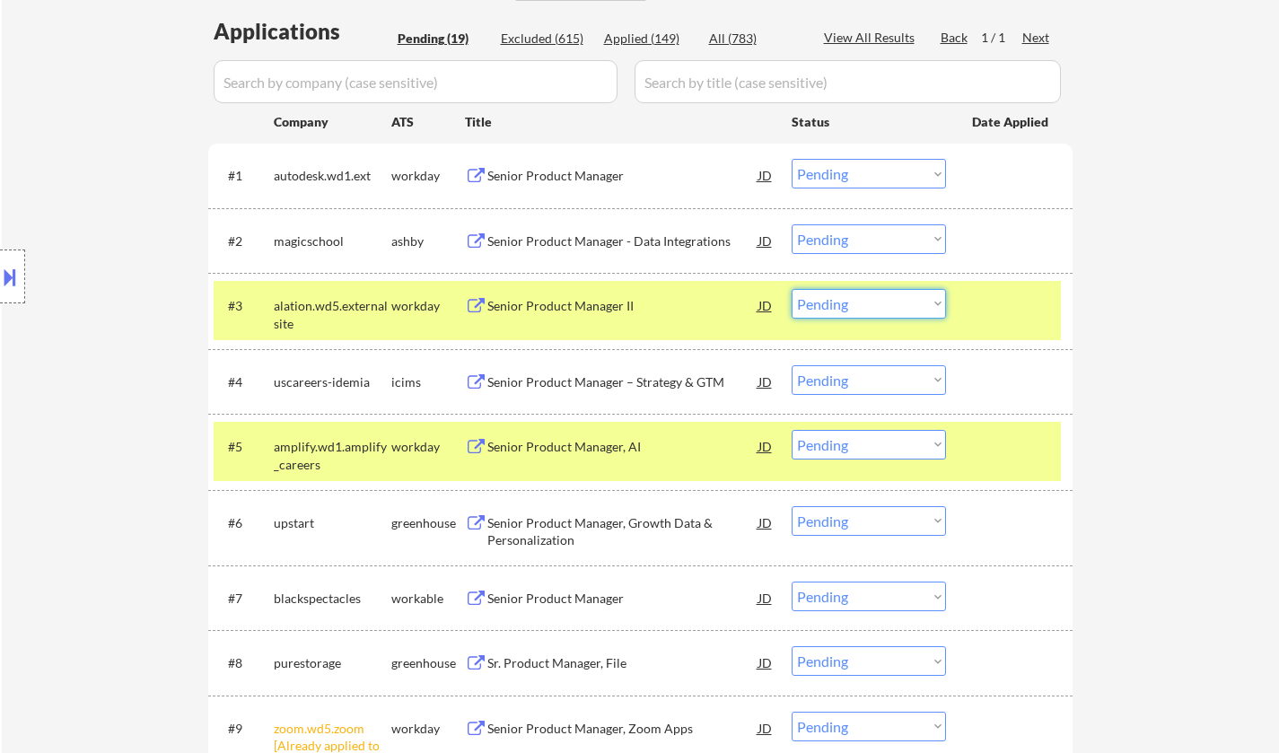
drag, startPoint x: 830, startPoint y: 299, endPoint x: 838, endPoint y: 317, distance: 19.7
click at [830, 299] on select "Choose an option... Pending Applied Excluded (Questions) Excluded (Expired) Exc…" at bounding box center [869, 304] width 154 height 30
click at [792, 289] on select "Choose an option... Pending Applied Excluded (Questions) Excluded (Expired) Exc…" at bounding box center [869, 304] width 154 height 30
select select ""pending""
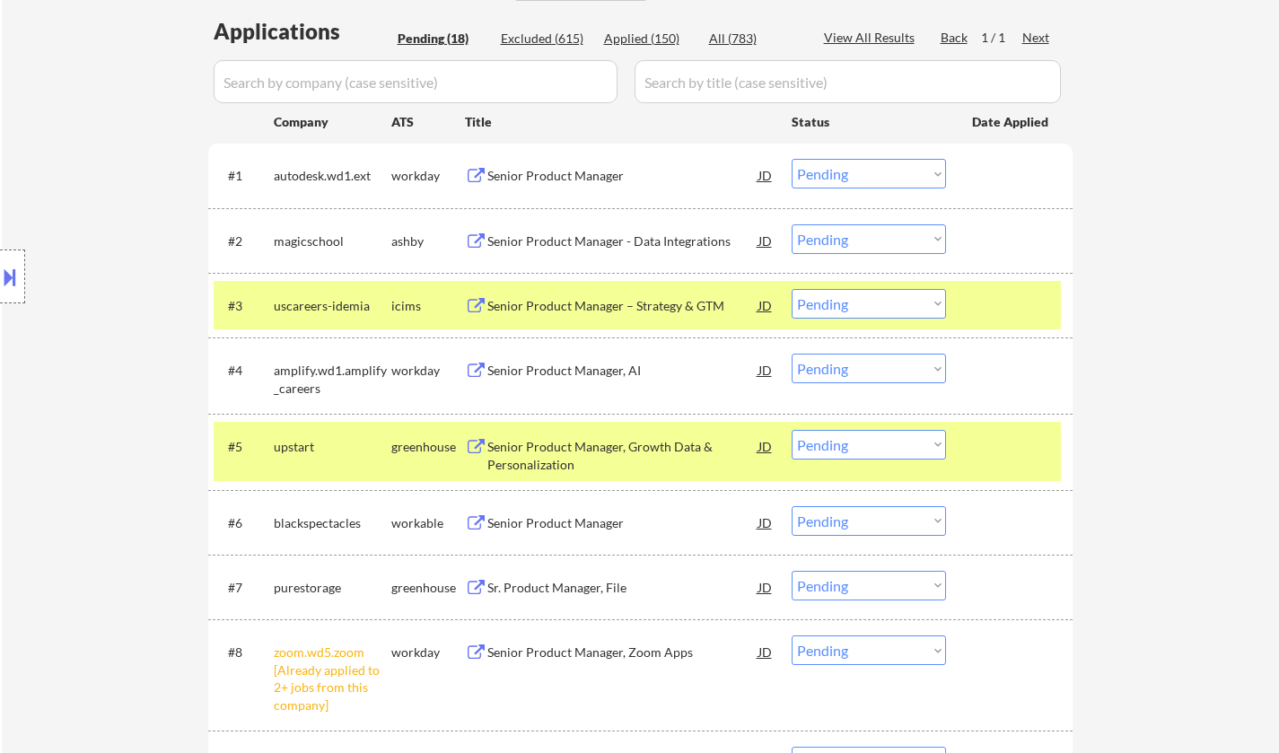
click at [570, 459] on div "Senior Product Manager, Growth Data & Personalization" at bounding box center [622, 455] width 271 height 35
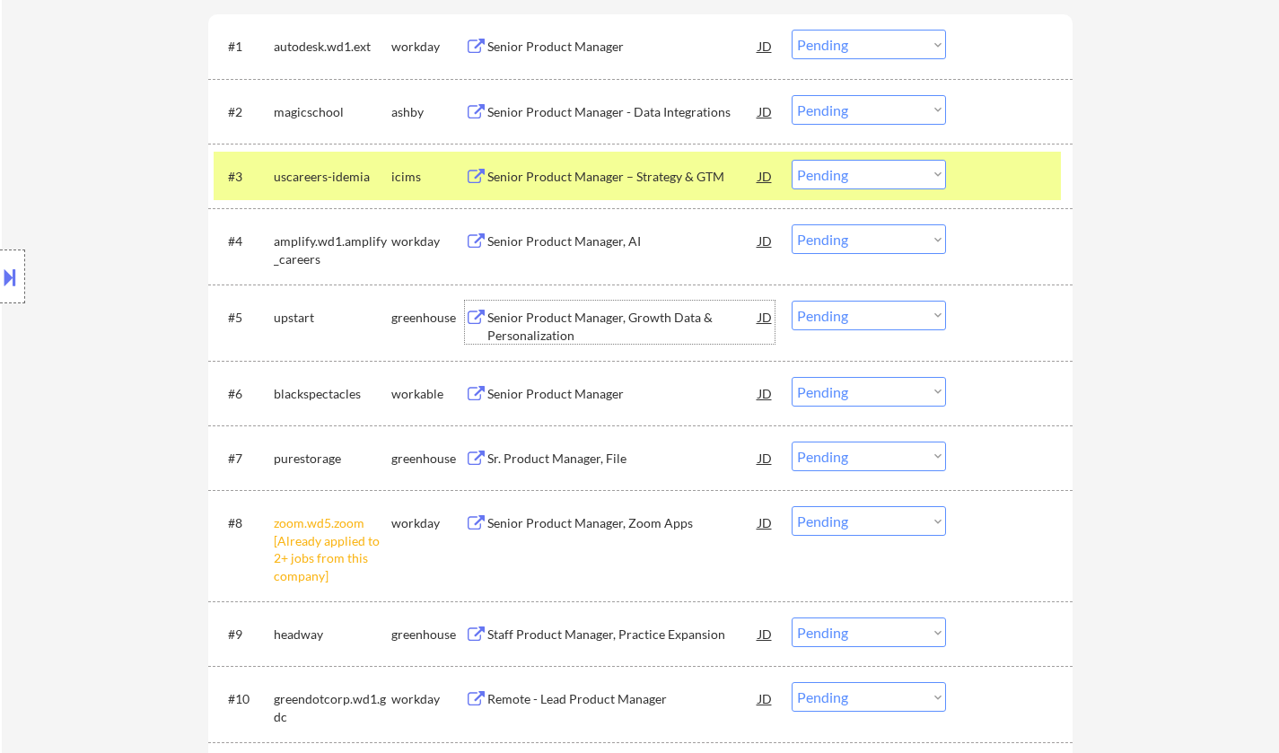
scroll to position [628, 0]
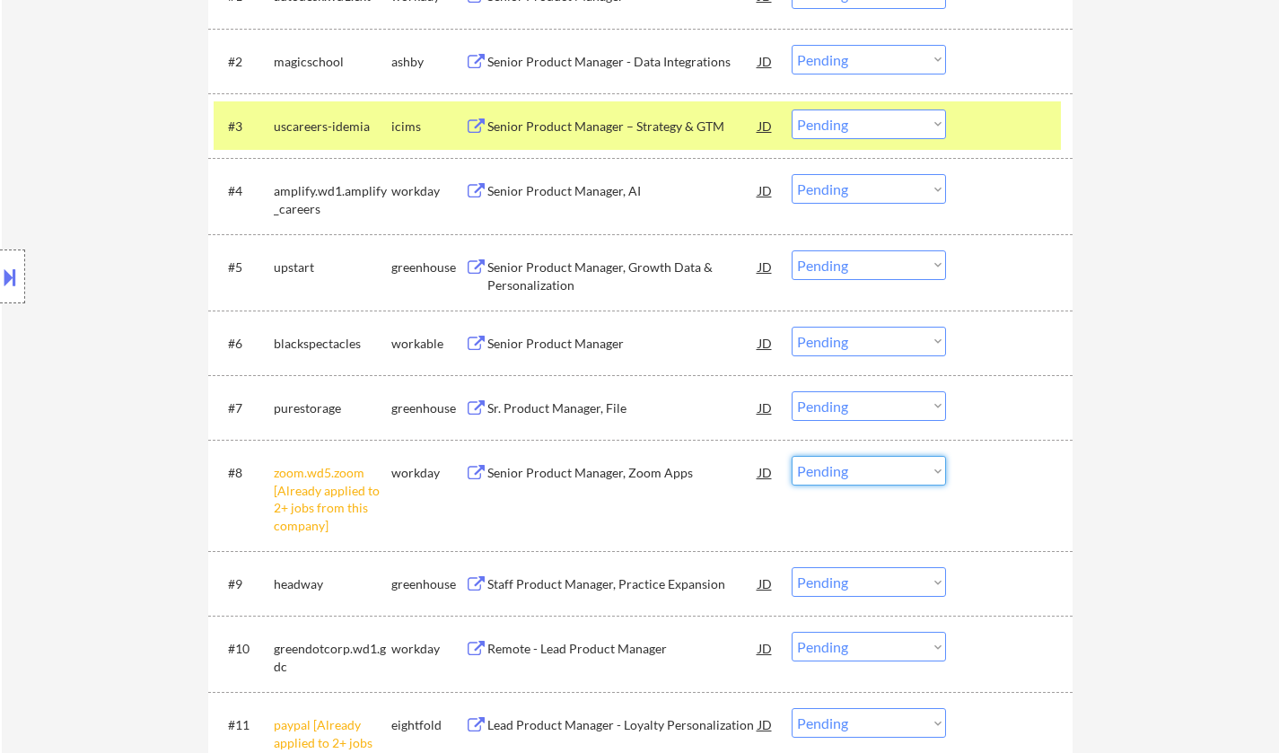
drag, startPoint x: 849, startPoint y: 470, endPoint x: 855, endPoint y: 482, distance: 13.7
click at [849, 470] on select "Choose an option... Pending Applied Excluded (Questions) Excluded (Expired) Exc…" at bounding box center [869, 471] width 154 height 30
click at [792, 456] on select "Choose an option... Pending Applied Excluded (Questions) Excluded (Expired) Exc…" at bounding box center [869, 471] width 154 height 30
select select ""pending""
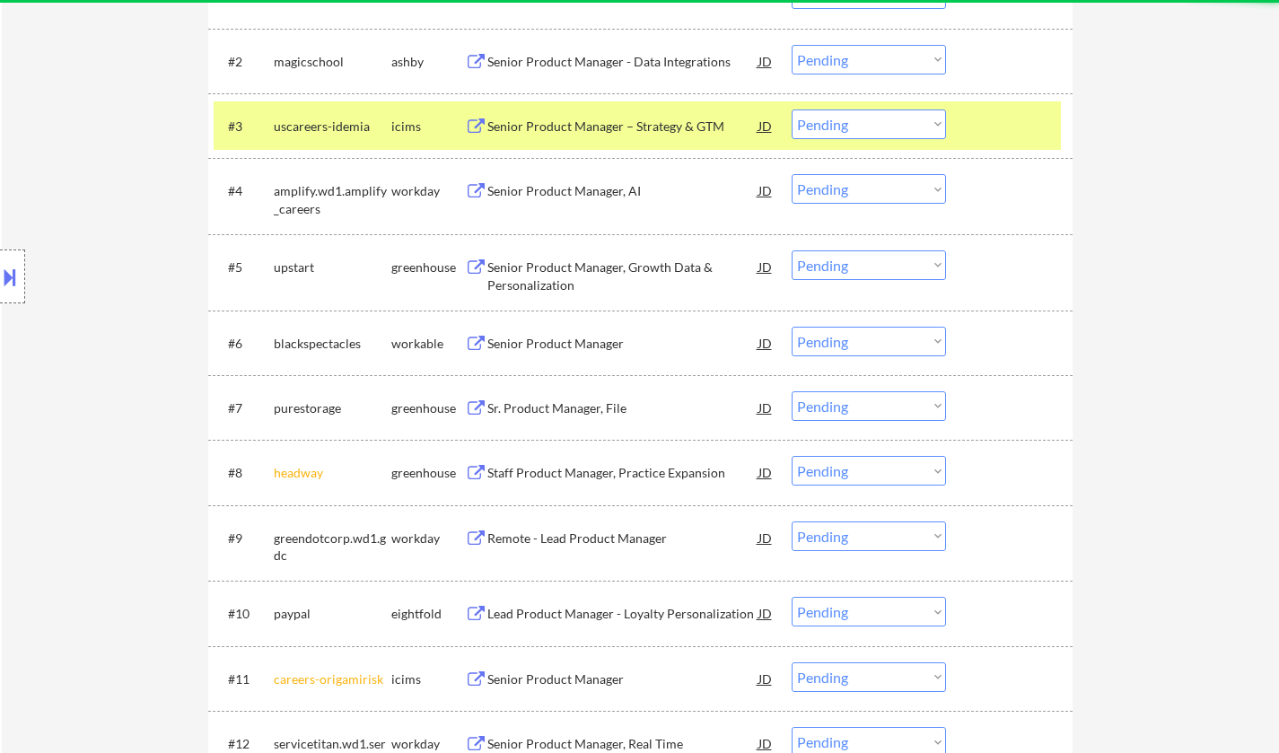
scroll to position [539, 0]
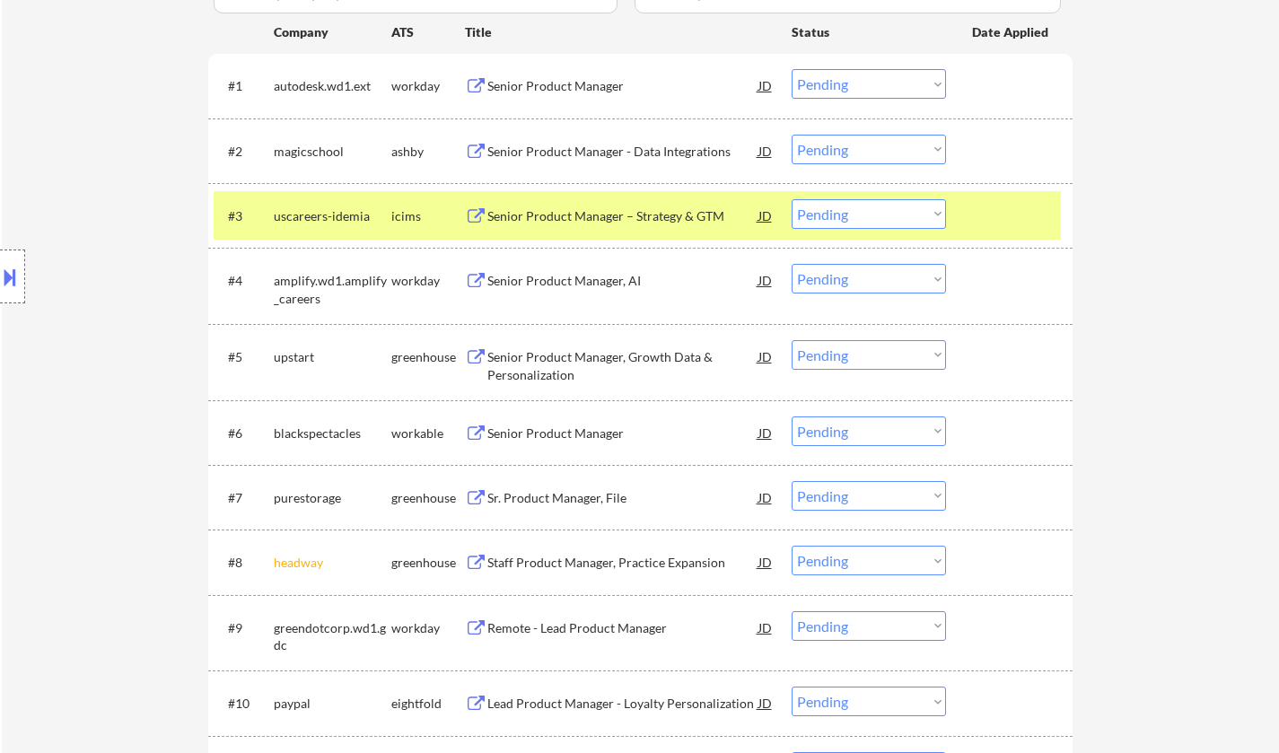
click at [585, 433] on div "Senior Product Manager" at bounding box center [622, 434] width 271 height 18
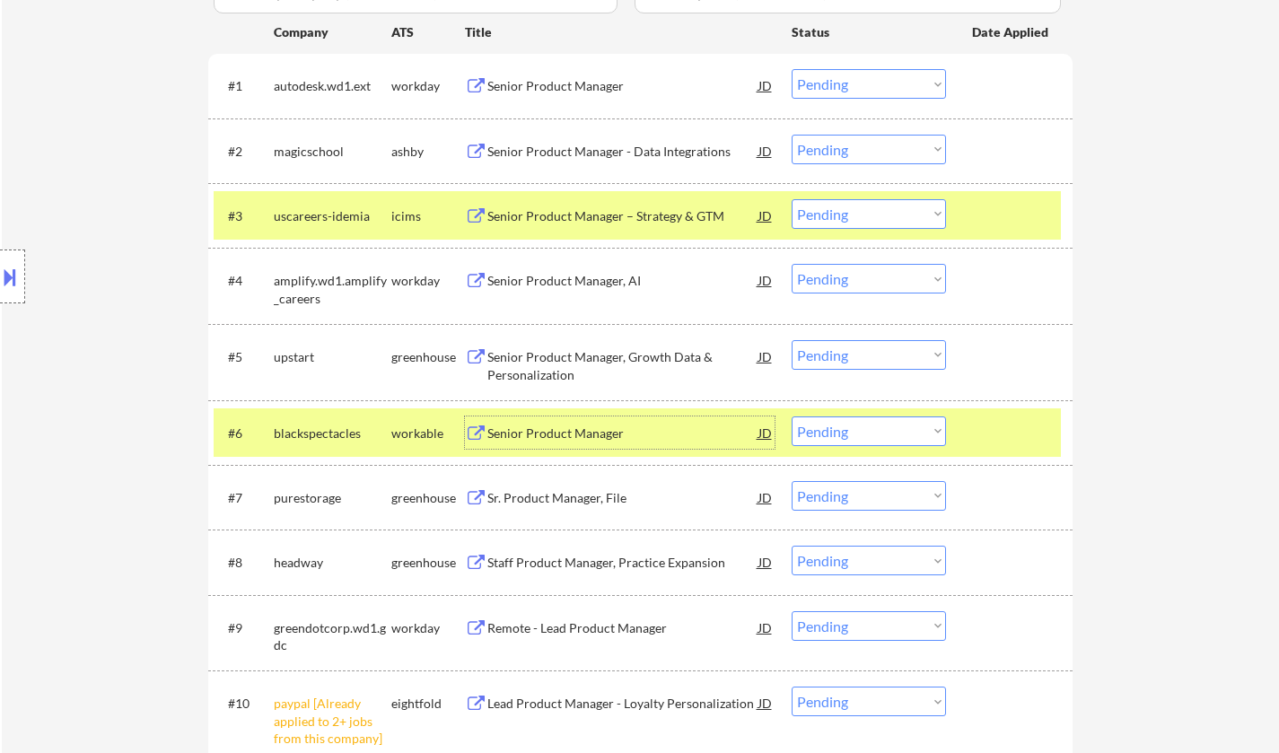
click at [860, 347] on select "Choose an option... Pending Applied Excluded (Questions) Excluded (Expired) Exc…" at bounding box center [869, 355] width 154 height 30
click at [792, 340] on select "Choose an option... Pending Applied Excluded (Questions) Excluded (Expired) Exc…" at bounding box center [869, 355] width 154 height 30
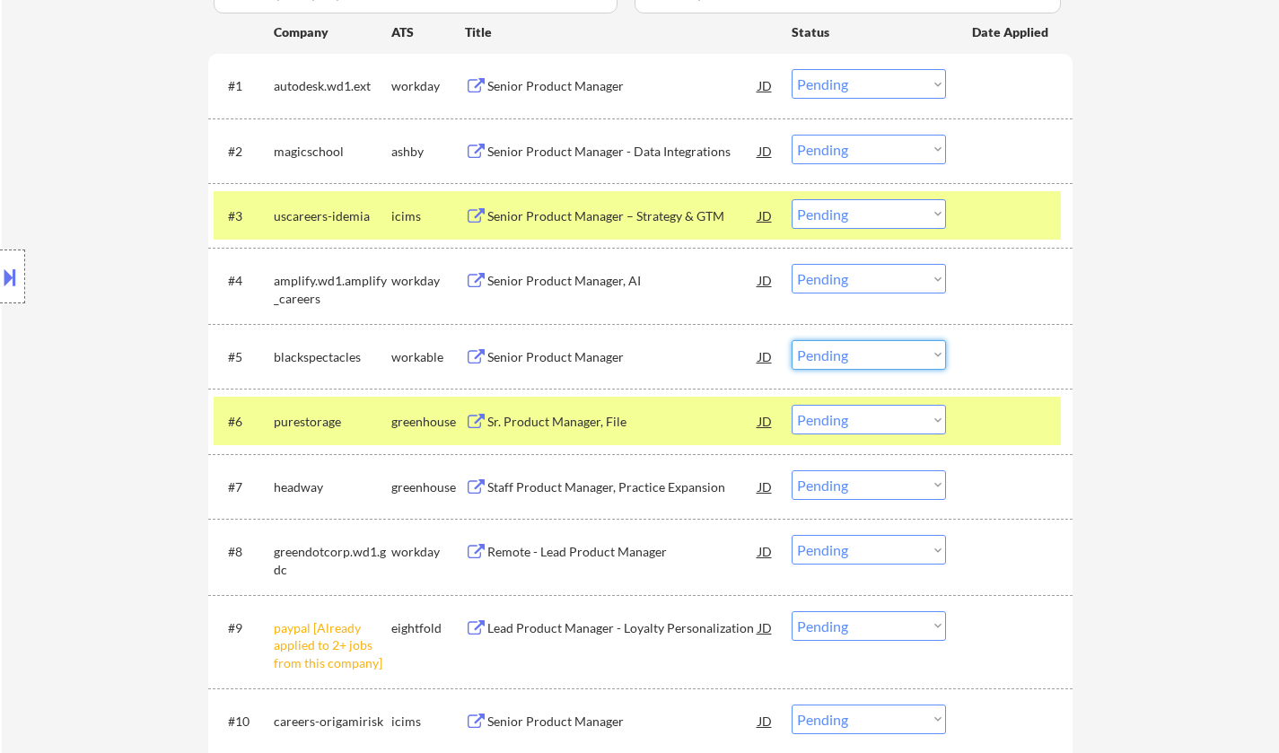
drag, startPoint x: 860, startPoint y: 362, endPoint x: 867, endPoint y: 368, distance: 9.5
click at [860, 362] on select "Choose an option... Pending Applied Excluded (Questions) Excluded (Expired) Exc…" at bounding box center [869, 355] width 154 height 30
click at [792, 340] on select "Choose an option... Pending Applied Excluded (Questions) Excluded (Expired) Exc…" at bounding box center [869, 355] width 154 height 30
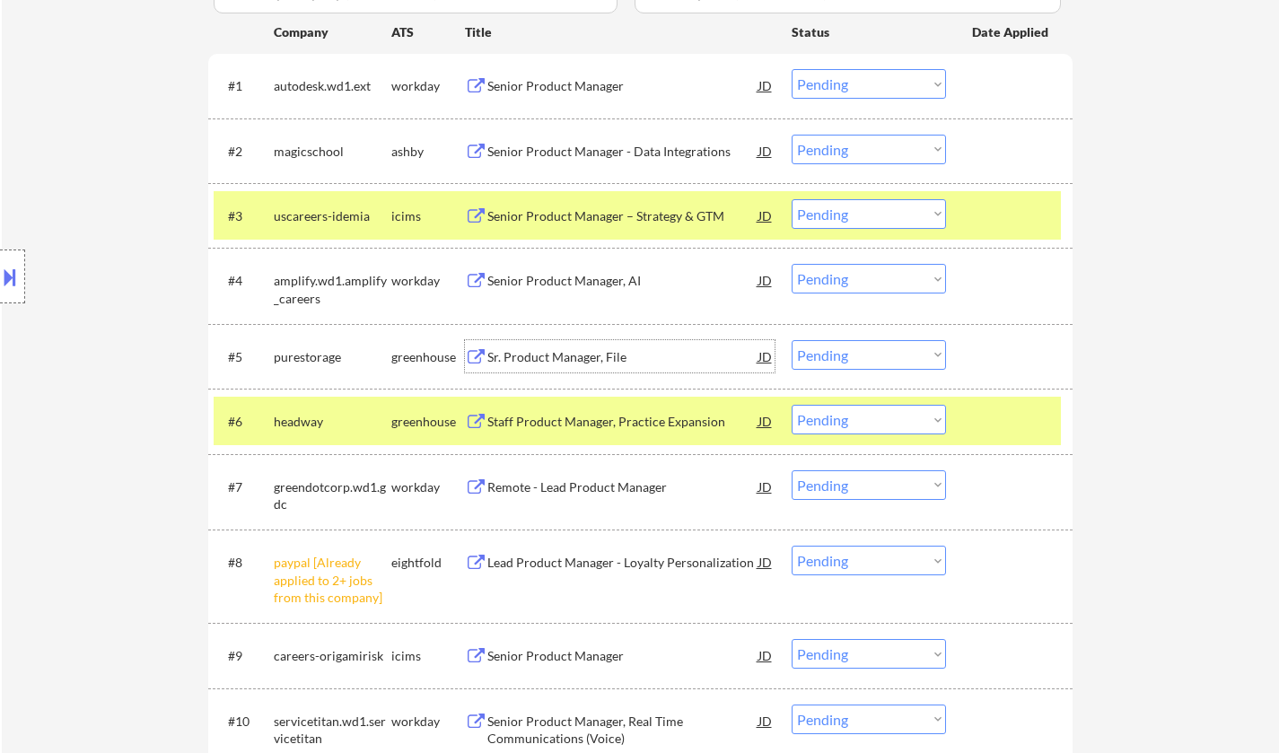
click at [566, 350] on div "Sr. Product Manager, File" at bounding box center [622, 357] width 271 height 18
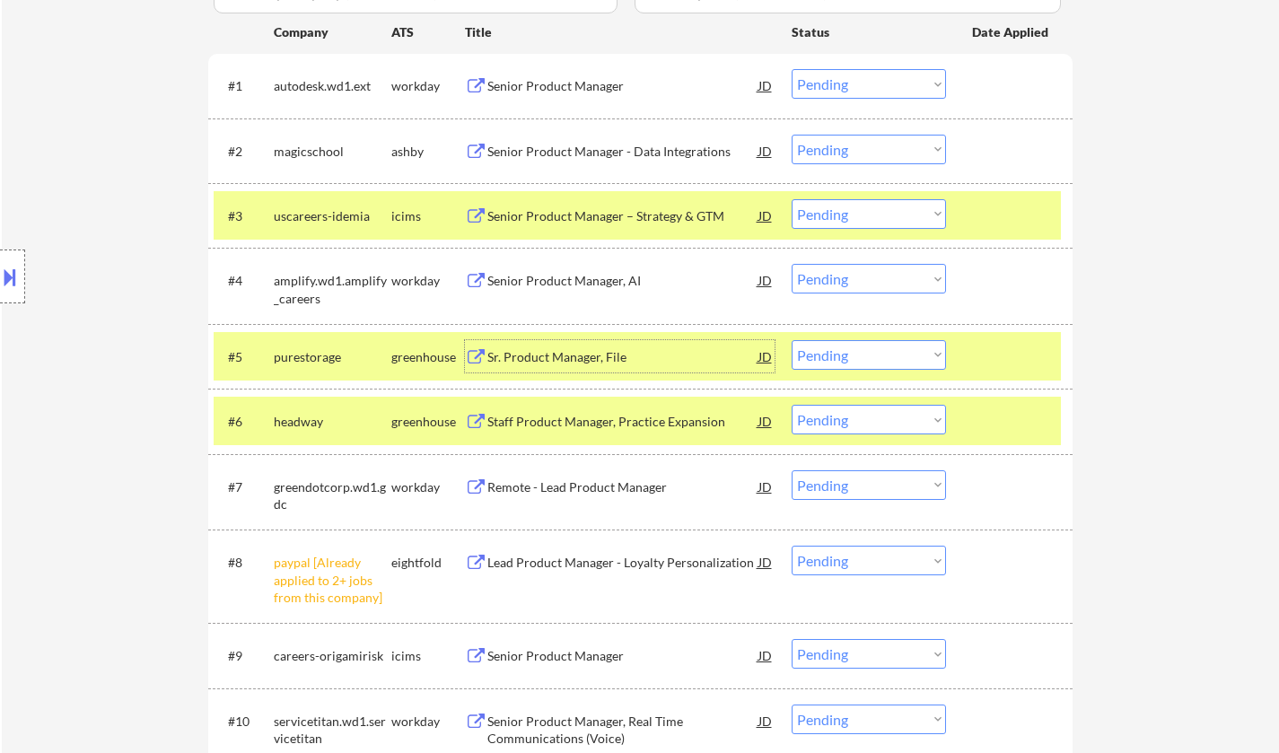
drag, startPoint x: 889, startPoint y: 355, endPoint x: 896, endPoint y: 363, distance: 10.8
click at [889, 355] on select "Choose an option... Pending Applied Excluded (Questions) Excluded (Expired) Exc…" at bounding box center [869, 355] width 154 height 30
click at [792, 340] on select "Choose an option... Pending Applied Excluded (Questions) Excluded (Expired) Exc…" at bounding box center [869, 355] width 154 height 30
select select ""pending""
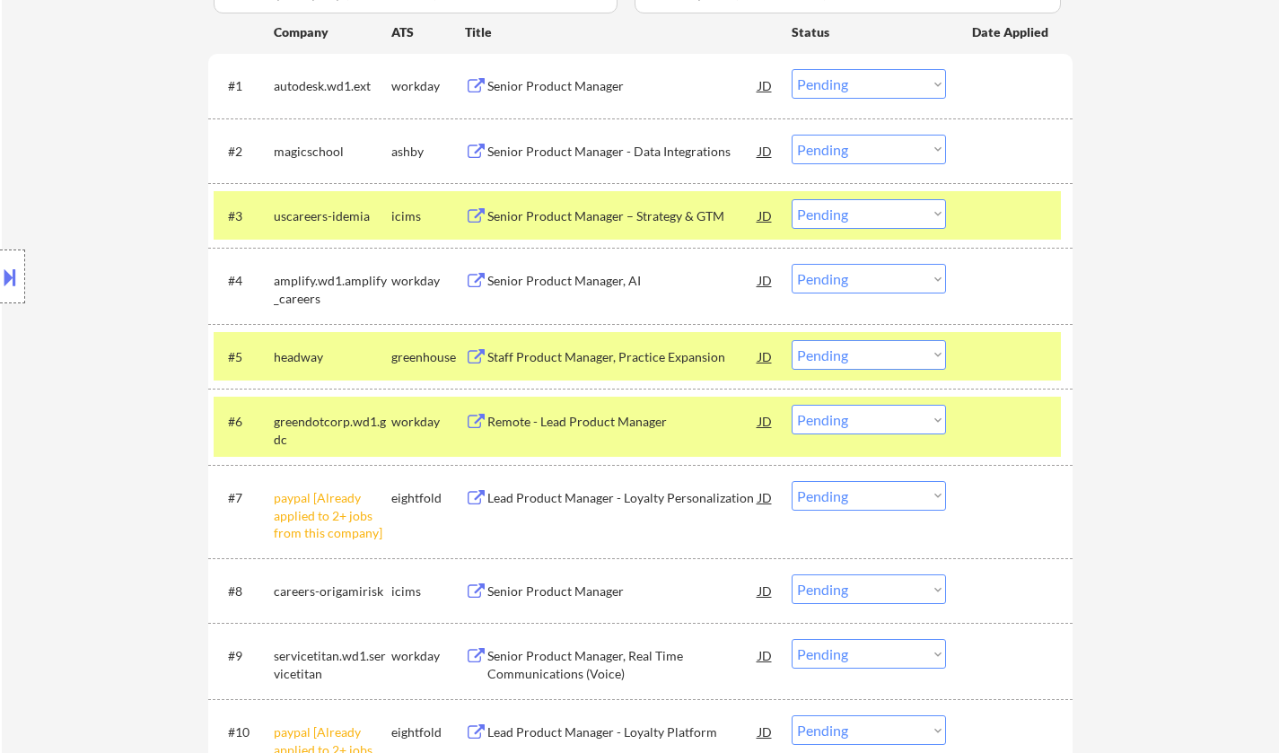
click at [838, 488] on select "Choose an option... Pending Applied Excluded (Questions) Excluded (Expired) Exc…" at bounding box center [869, 496] width 154 height 30
click at [792, 481] on select "Choose an option... Pending Applied Excluded (Questions) Excluded (Expired) Exc…" at bounding box center [869, 496] width 154 height 30
select select ""pending""
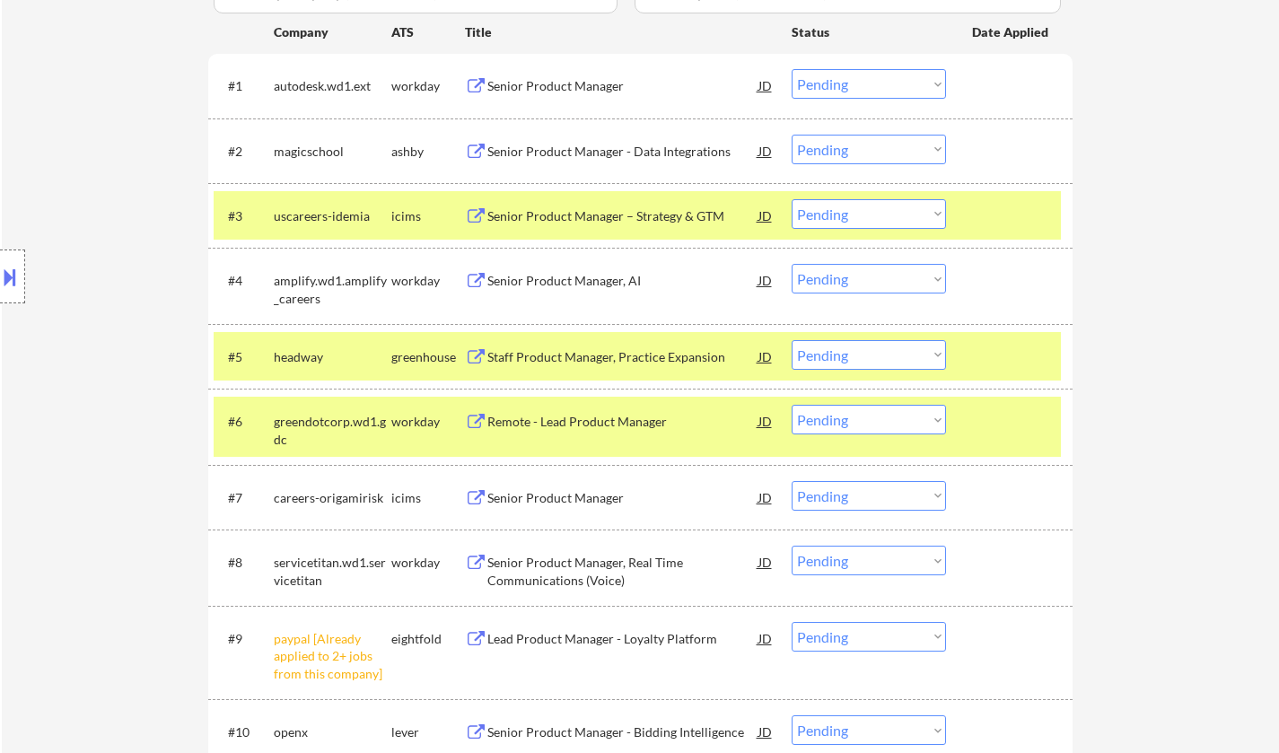
click at [531, 349] on div "Staff Product Manager, Practice Expansion" at bounding box center [622, 357] width 271 height 18
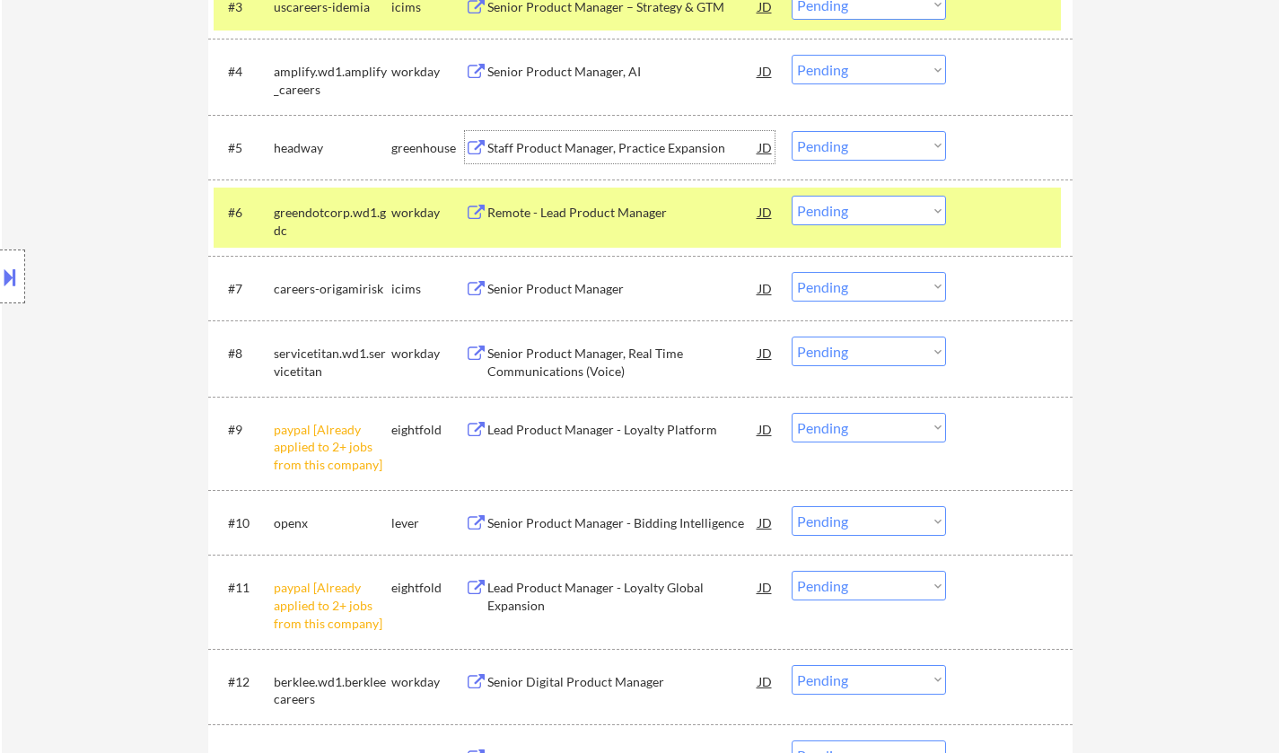
scroll to position [718, 0]
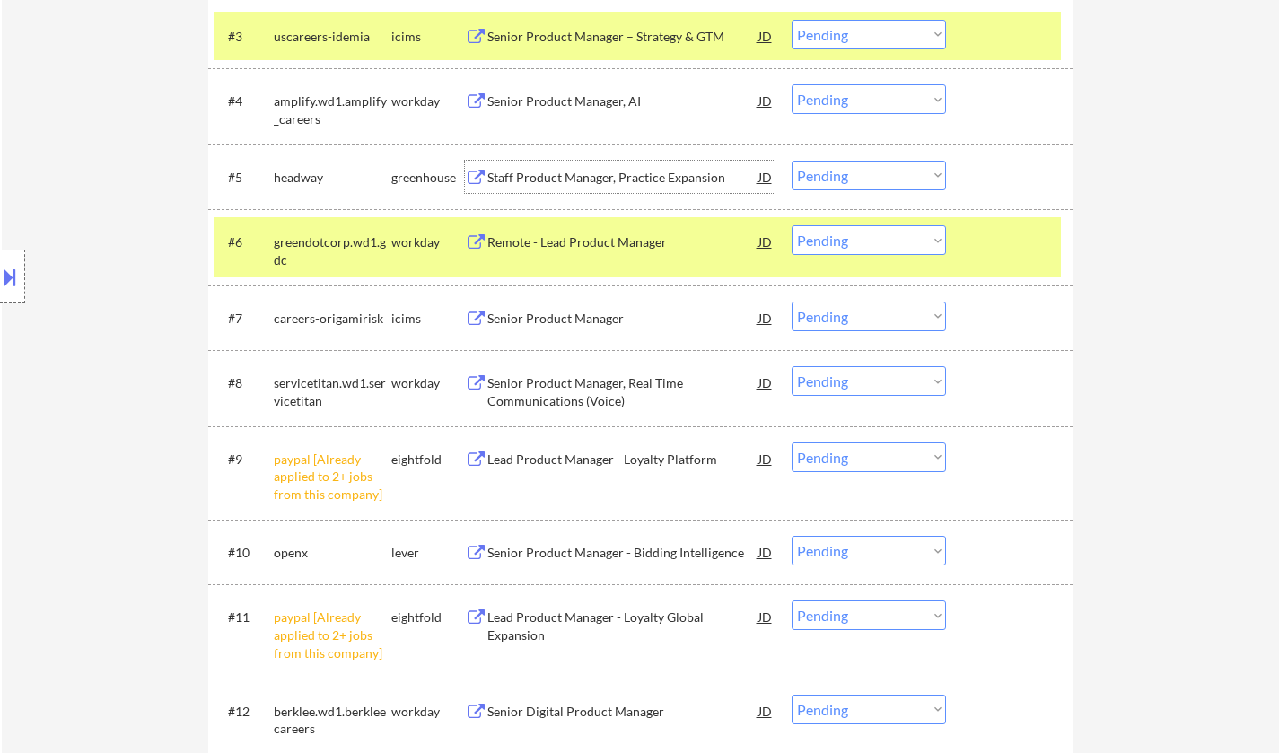
click at [1, 289] on button at bounding box center [10, 277] width 20 height 30
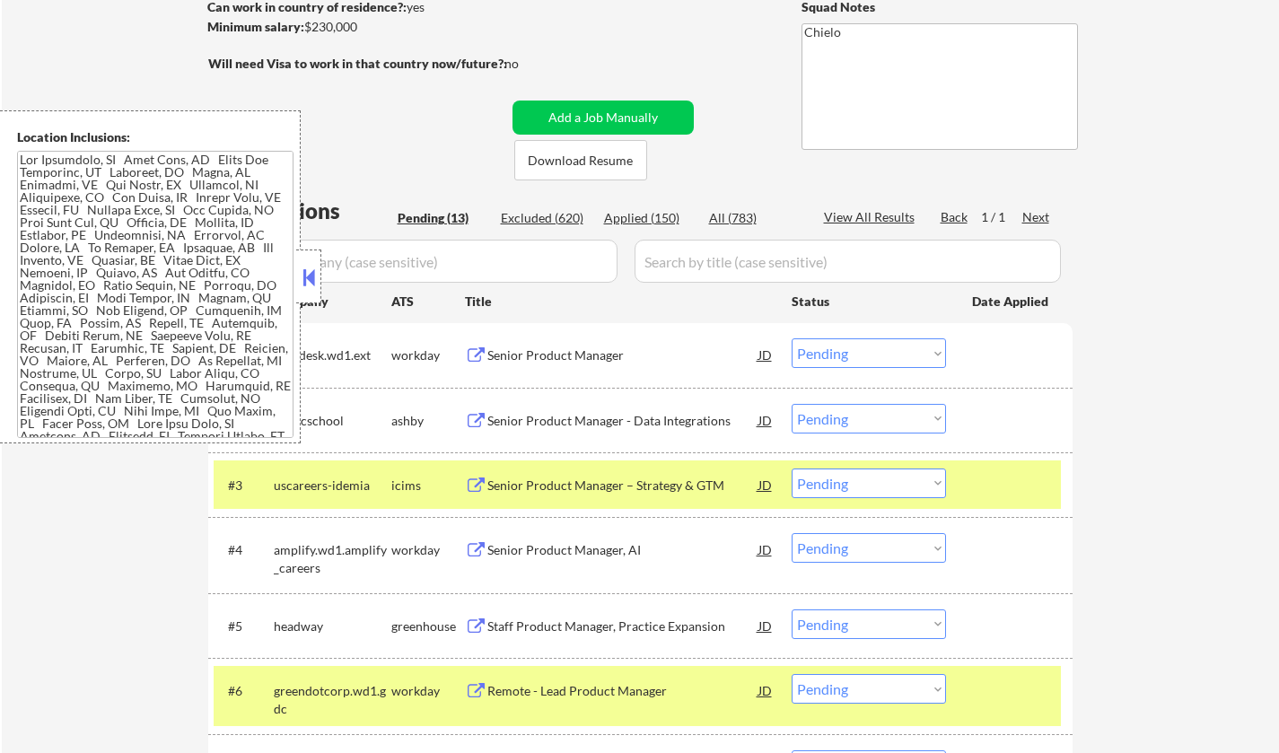
scroll to position [0, 0]
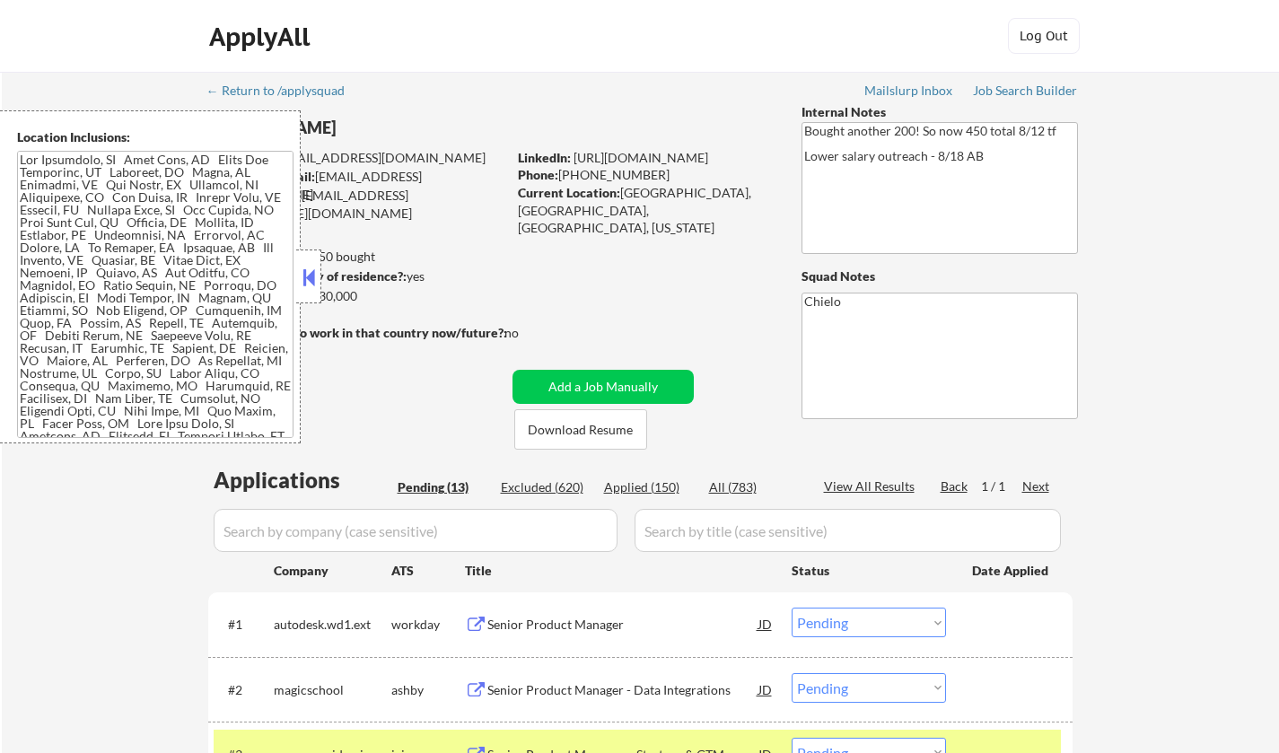
click at [304, 274] on button at bounding box center [309, 277] width 20 height 27
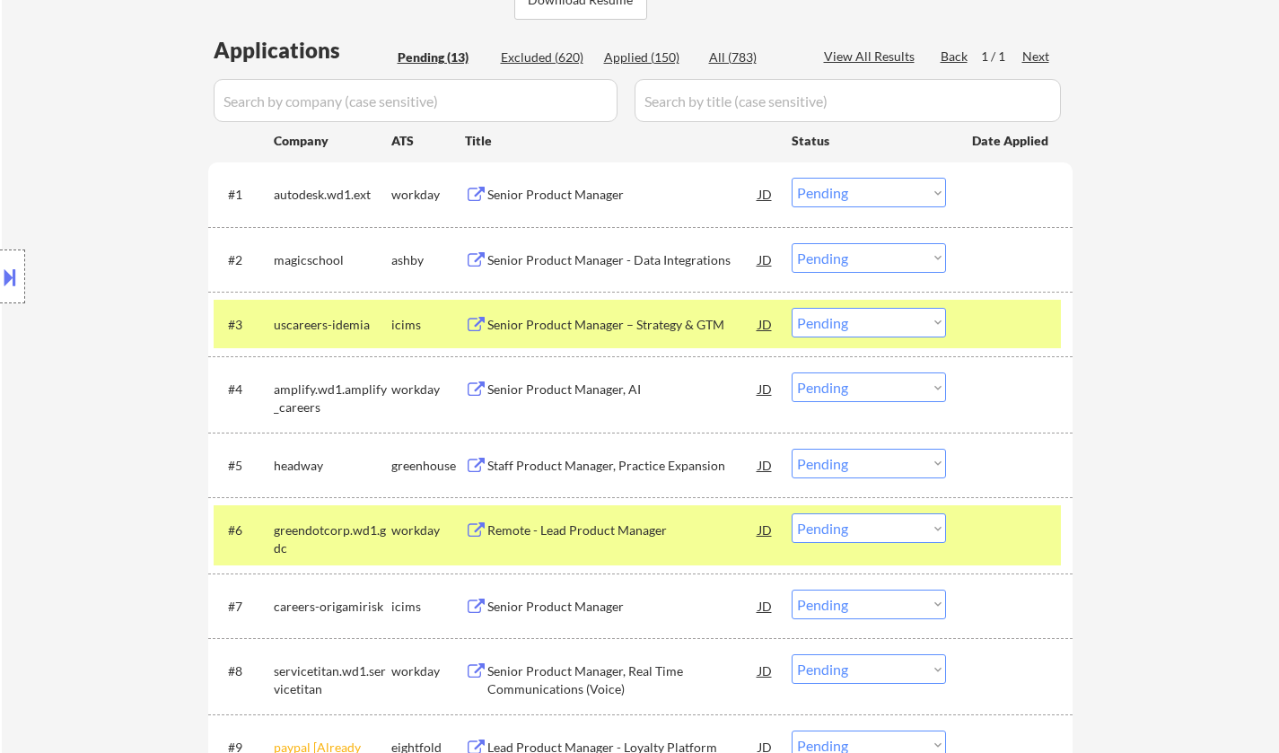
scroll to position [449, 0]
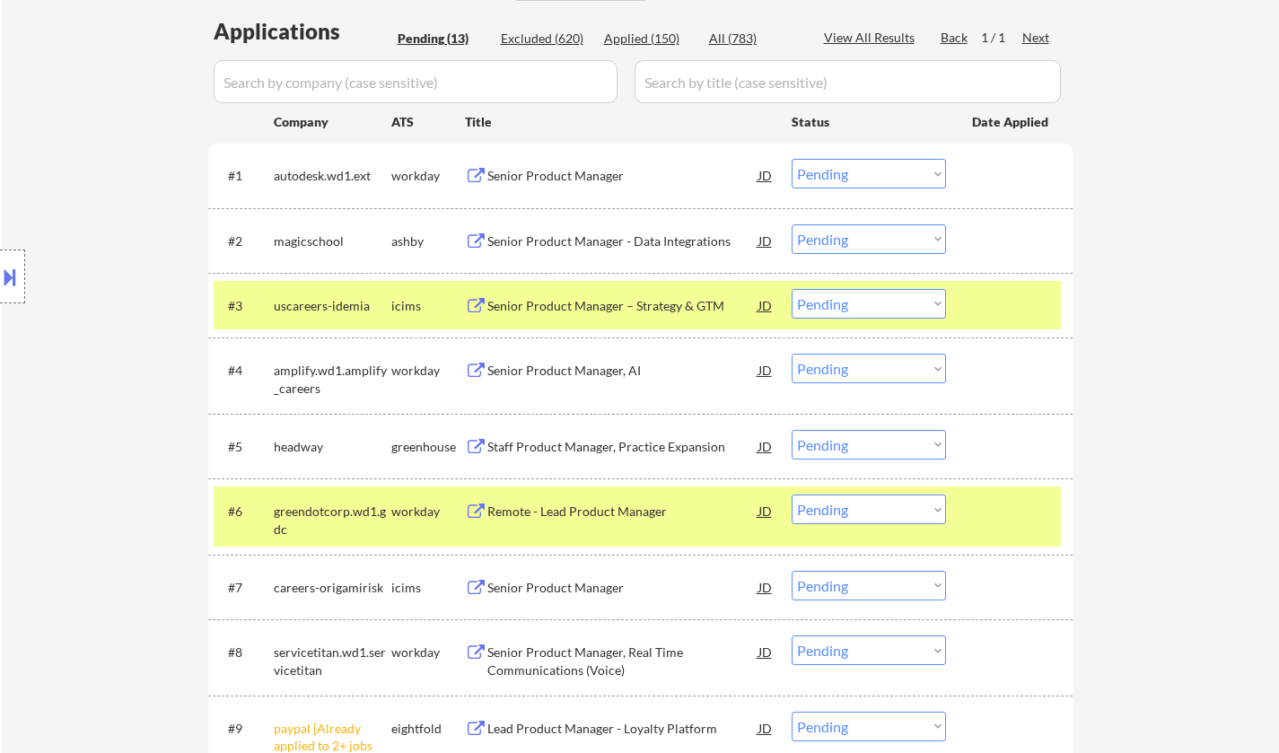
click at [917, 443] on select "Choose an option... Pending Applied Excluded (Questions) Excluded (Expired) Exc…" at bounding box center [869, 445] width 154 height 30
click at [792, 430] on select "Choose an option... Pending Applied Excluded (Questions) Excluded (Expired) Exc…" at bounding box center [869, 445] width 154 height 30
select select ""pending""
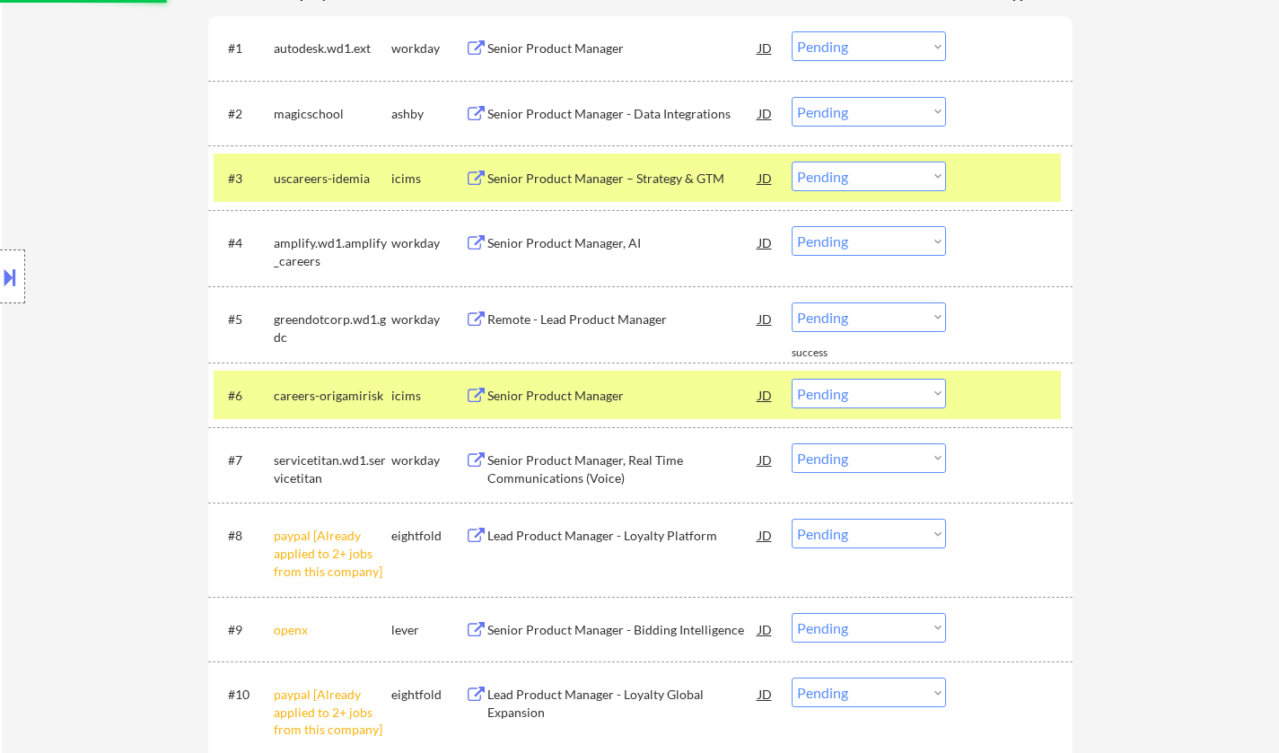
scroll to position [808, 0]
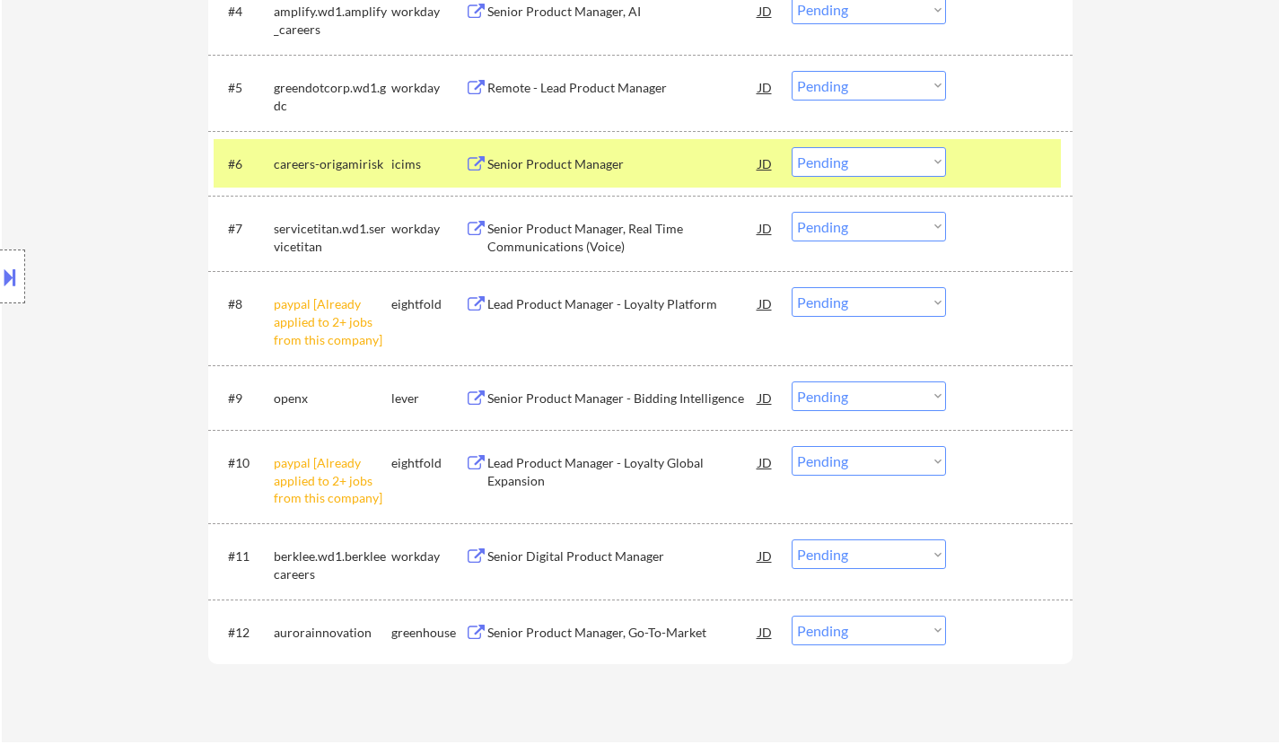
click at [858, 306] on select "Choose an option... Pending Applied Excluded (Questions) Excluded (Expired) Exc…" at bounding box center [869, 302] width 154 height 30
click at [792, 287] on select "Choose an option... Pending Applied Excluded (Questions) Excluded (Expired) Exc…" at bounding box center [869, 302] width 154 height 30
select select ""pending""
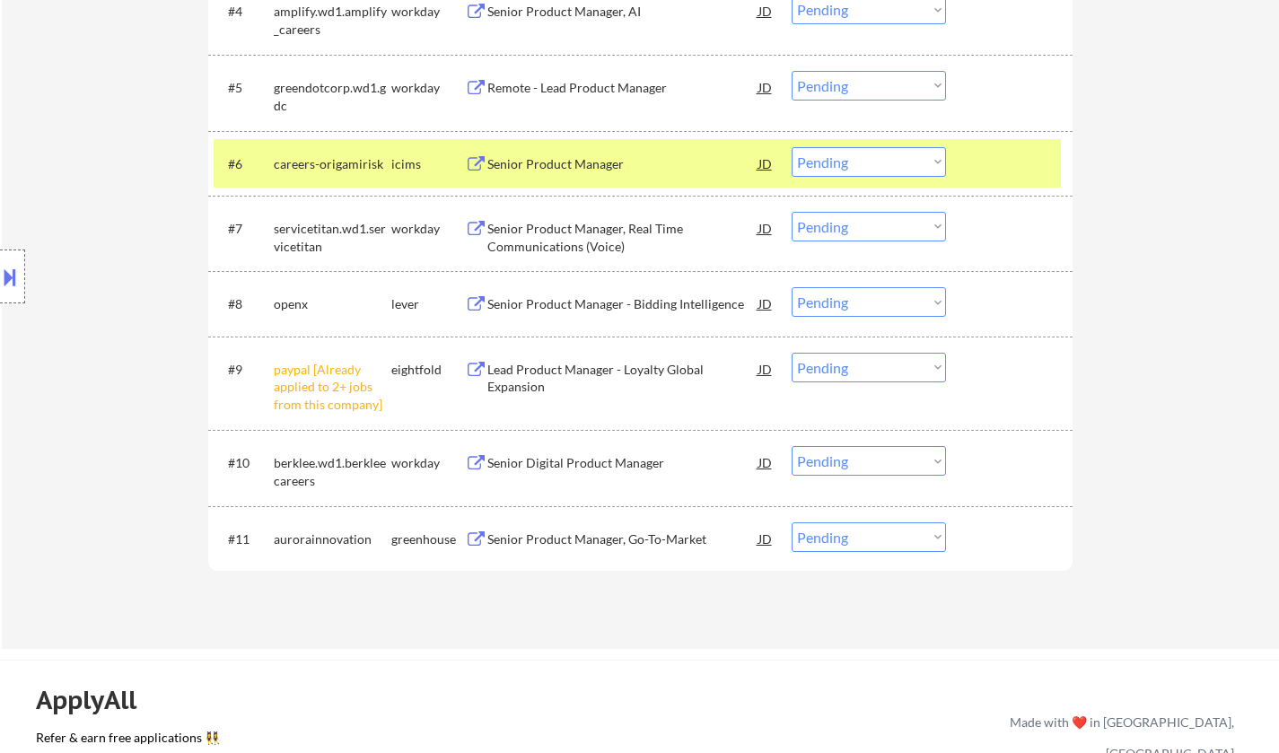
click at [907, 371] on select "Choose an option... Pending Applied Excluded (Questions) Excluded (Expired) Exc…" at bounding box center [869, 368] width 154 height 30
click at [792, 353] on select "Choose an option... Pending Applied Excluded (Questions) Excluded (Expired) Exc…" at bounding box center [869, 368] width 154 height 30
select select ""pending""
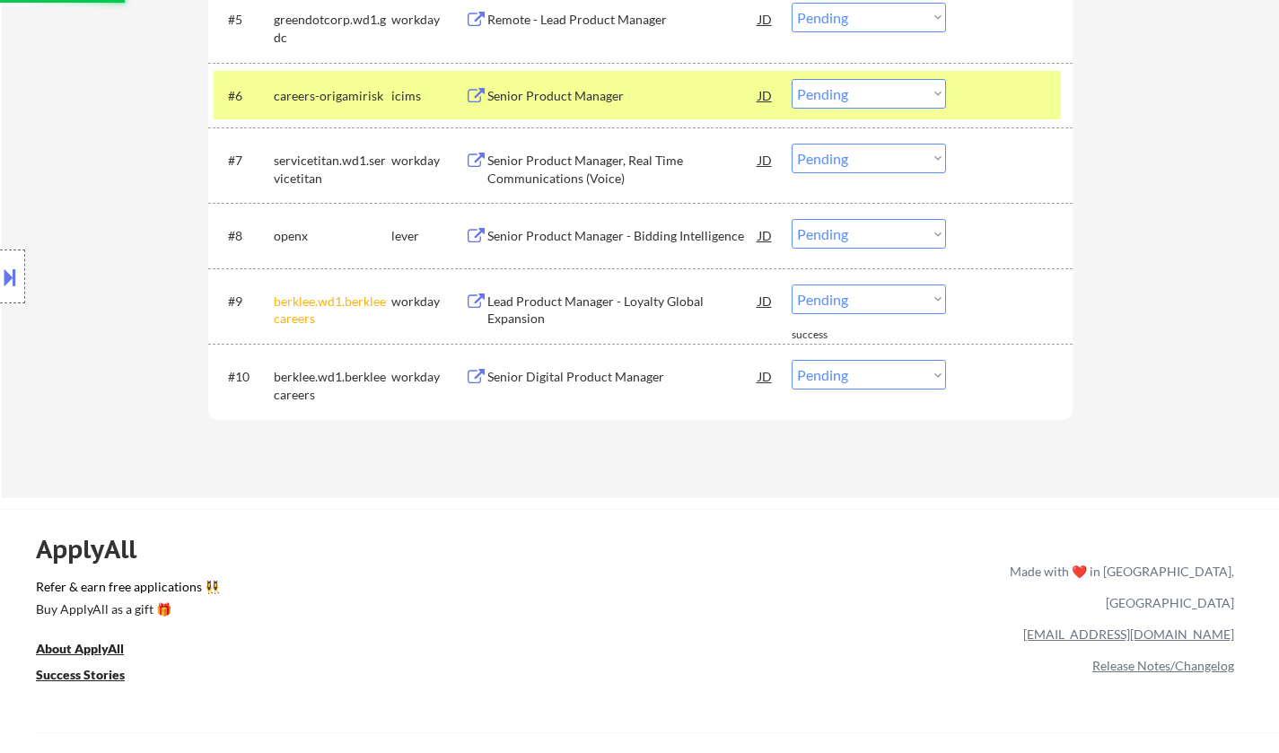
scroll to position [898, 0]
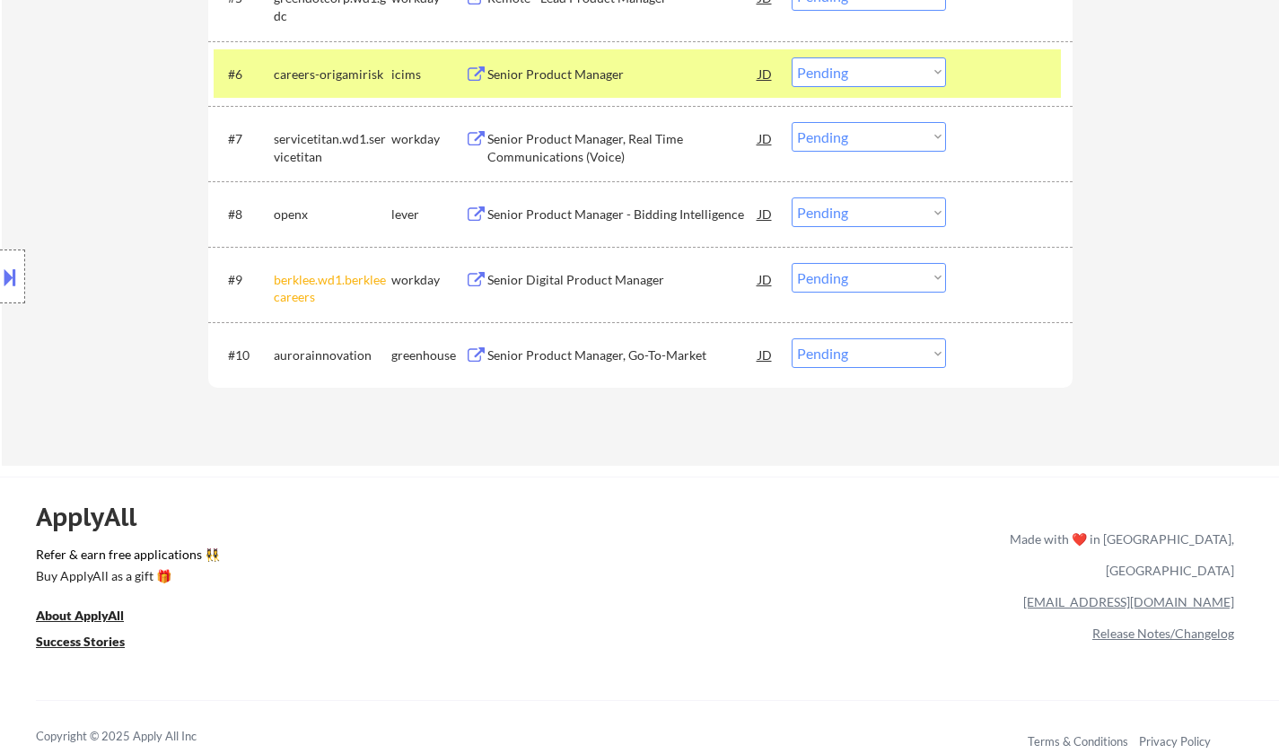
click at [588, 207] on div "Senior Product Manager - Bidding Intelligence" at bounding box center [622, 215] width 271 height 18
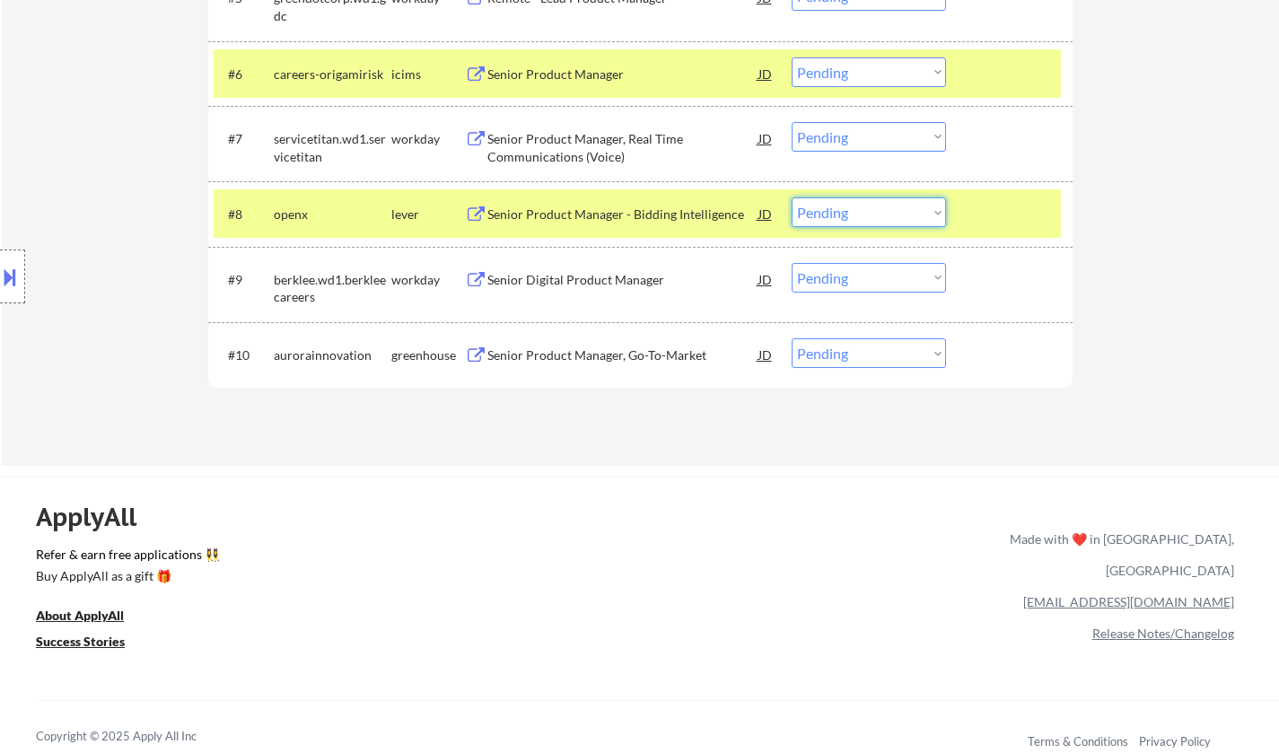
click at [865, 207] on select "Choose an option... Pending Applied Excluded (Questions) Excluded (Expired) Exc…" at bounding box center [869, 213] width 154 height 30
click at [792, 198] on select "Choose an option... Pending Applied Excluded (Questions) Excluded (Expired) Exc…" at bounding box center [869, 213] width 154 height 30
select select ""pending""
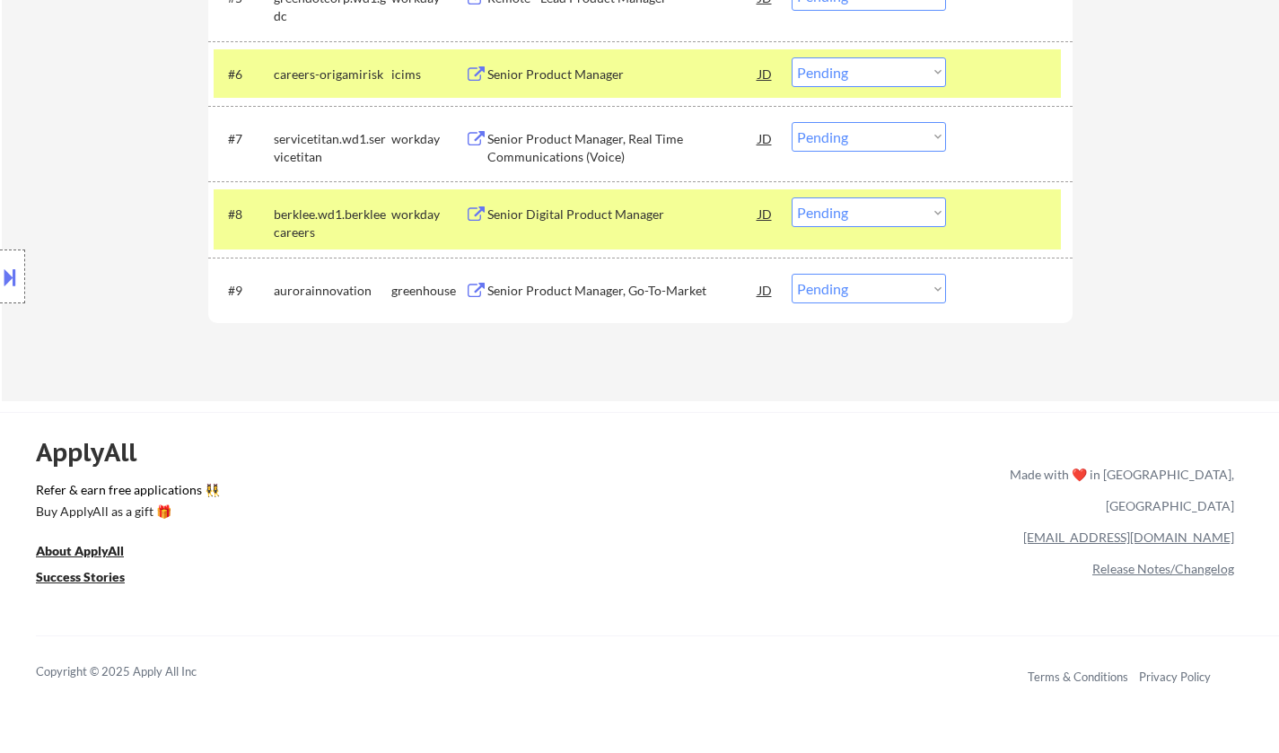
click at [586, 285] on div "Senior Product Manager, Go-To-Market" at bounding box center [622, 291] width 271 height 18
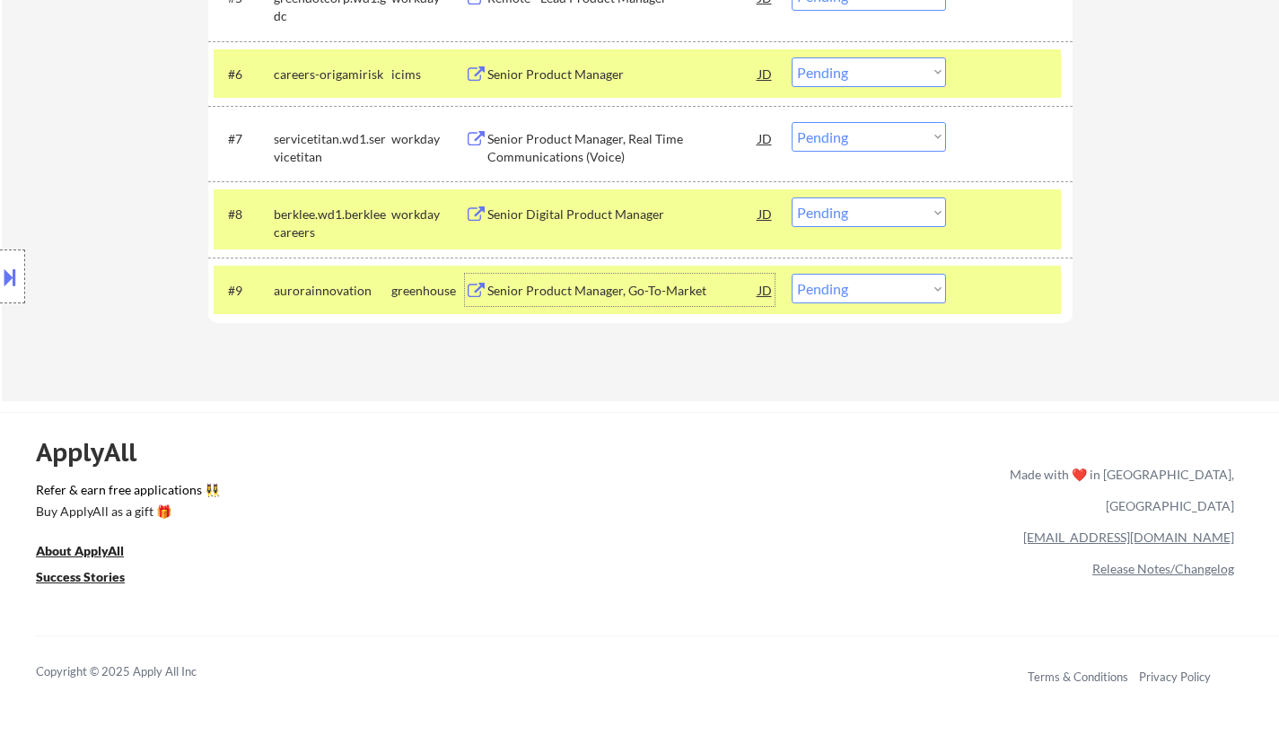
drag, startPoint x: 868, startPoint y: 288, endPoint x: 871, endPoint y: 303, distance: 14.6
click at [868, 288] on select "Choose an option... Pending Applied Excluded (Questions) Excluded (Expired) Exc…" at bounding box center [869, 289] width 154 height 30
select select ""applied""
click at [792, 274] on select "Choose an option... Pending Applied Excluded (Questions) Excluded (Expired) Exc…" at bounding box center [869, 289] width 154 height 30
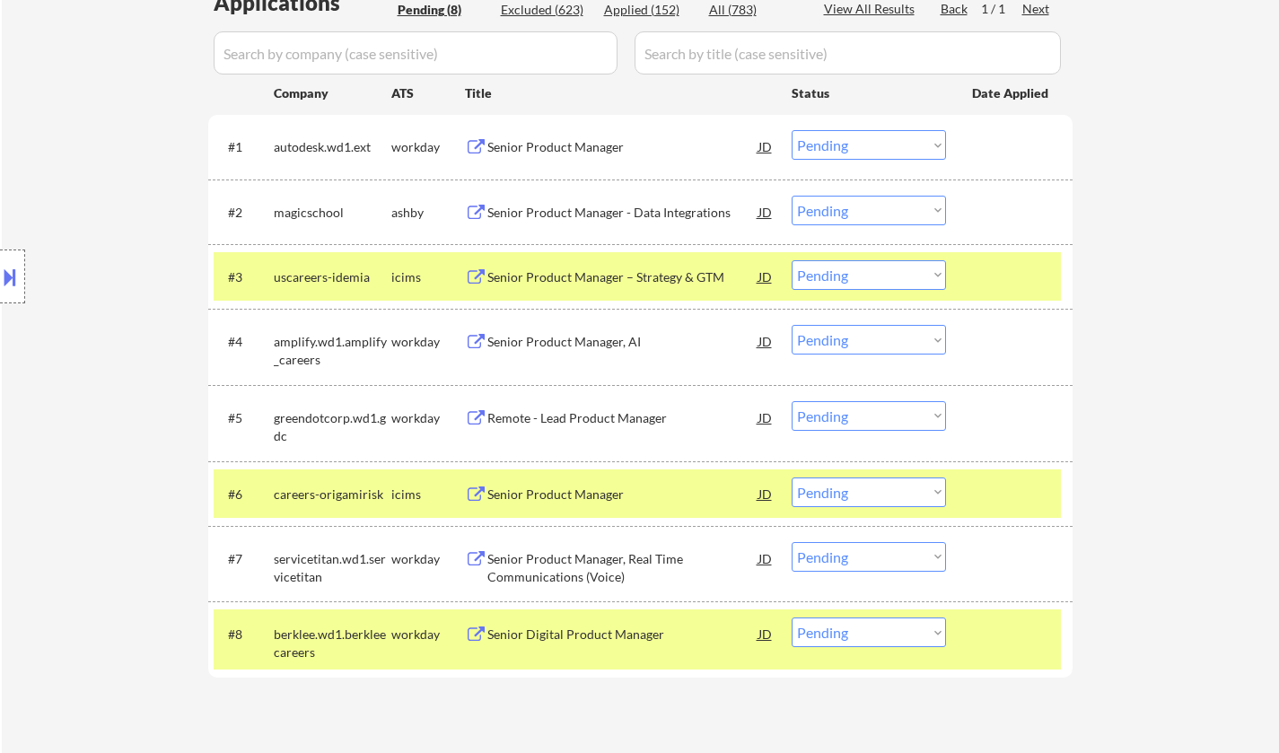
scroll to position [449, 0]
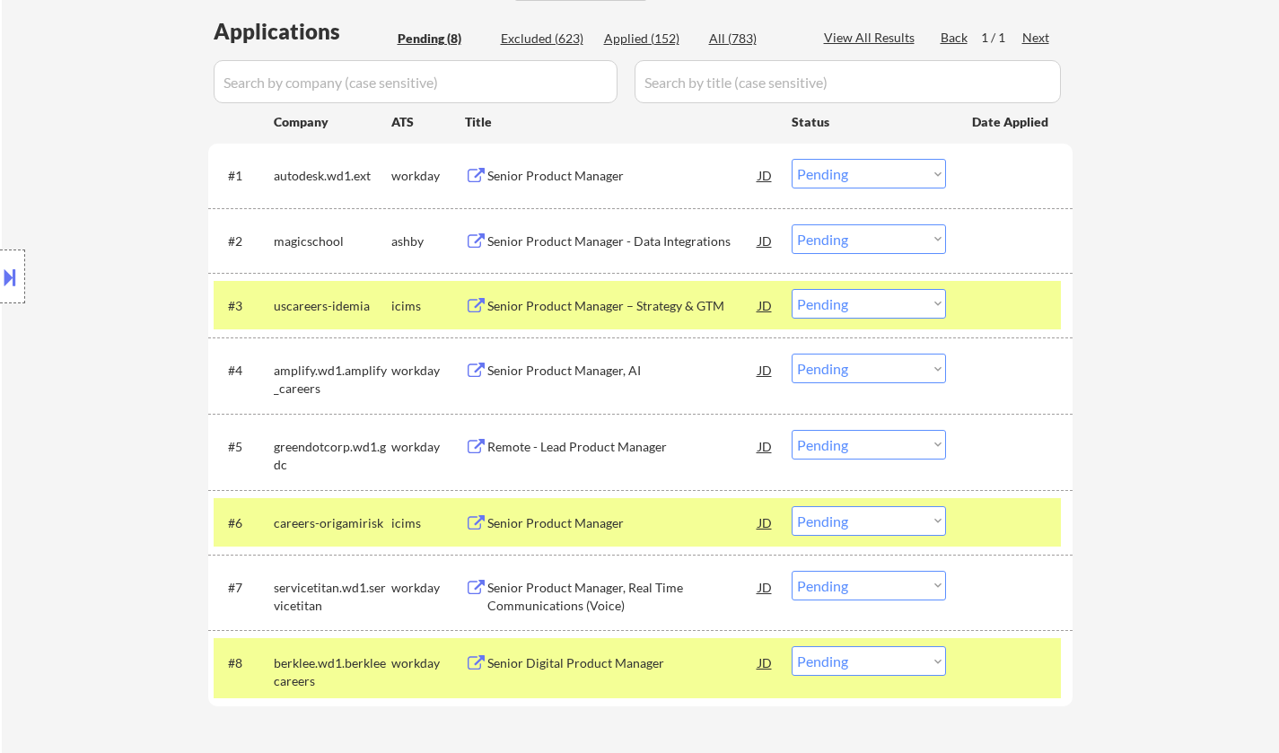
click at [574, 243] on div "Senior Product Manager - Data Integrations" at bounding box center [622, 242] width 271 height 18
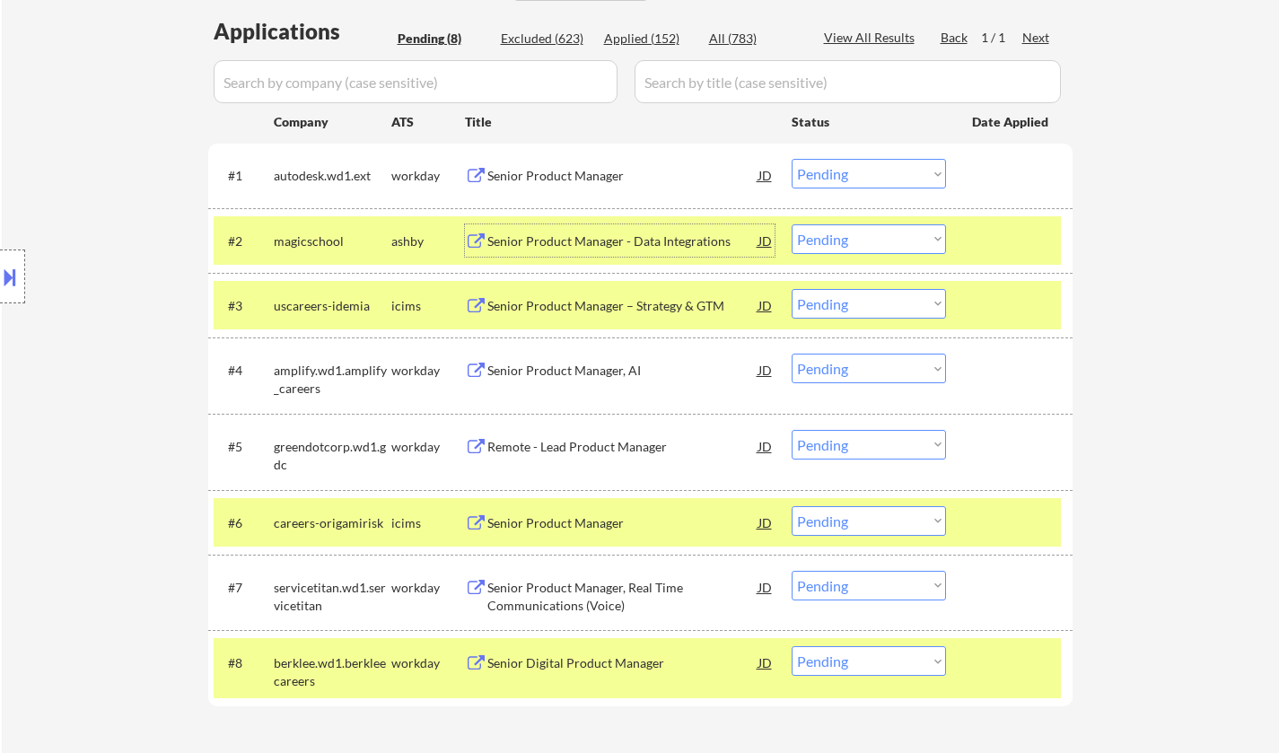
drag, startPoint x: 873, startPoint y: 243, endPoint x: 879, endPoint y: 250, distance: 9.5
click at [873, 243] on select "Choose an option... Pending Applied Excluded (Questions) Excluded (Expired) Exc…" at bounding box center [869, 239] width 154 height 30
click at [792, 224] on select "Choose an option... Pending Applied Excluded (Questions) Excluded (Expired) Exc…" at bounding box center [869, 239] width 154 height 30
select select ""pending""
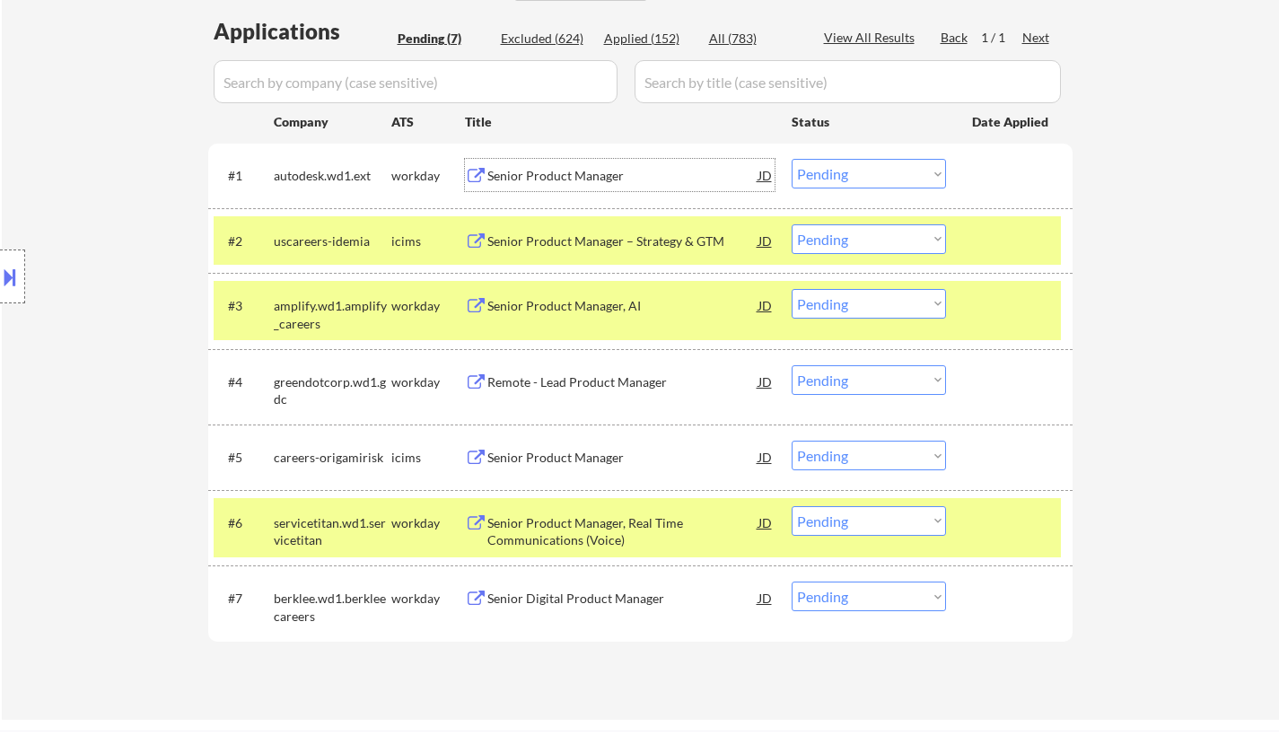
click at [557, 178] on div "Senior Product Manager" at bounding box center [622, 176] width 271 height 18
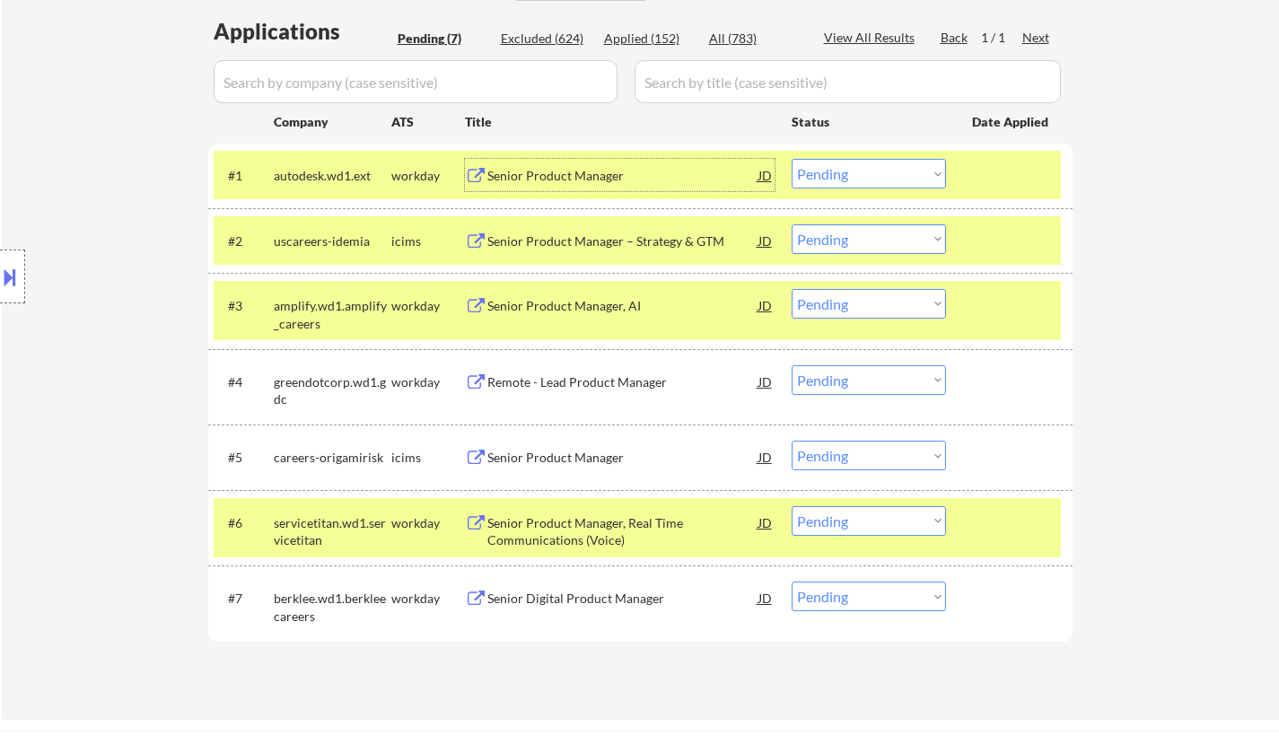
drag, startPoint x: 871, startPoint y: 172, endPoint x: 879, endPoint y: 186, distance: 15.7
click at [871, 172] on select "Choose an option... Pending Applied Excluded (Questions) Excluded (Expired) Exc…" at bounding box center [869, 174] width 154 height 30
click at [792, 159] on select "Choose an option... Pending Applied Excluded (Questions) Excluded (Expired) Exc…" at bounding box center [869, 174] width 154 height 30
select select ""pending""
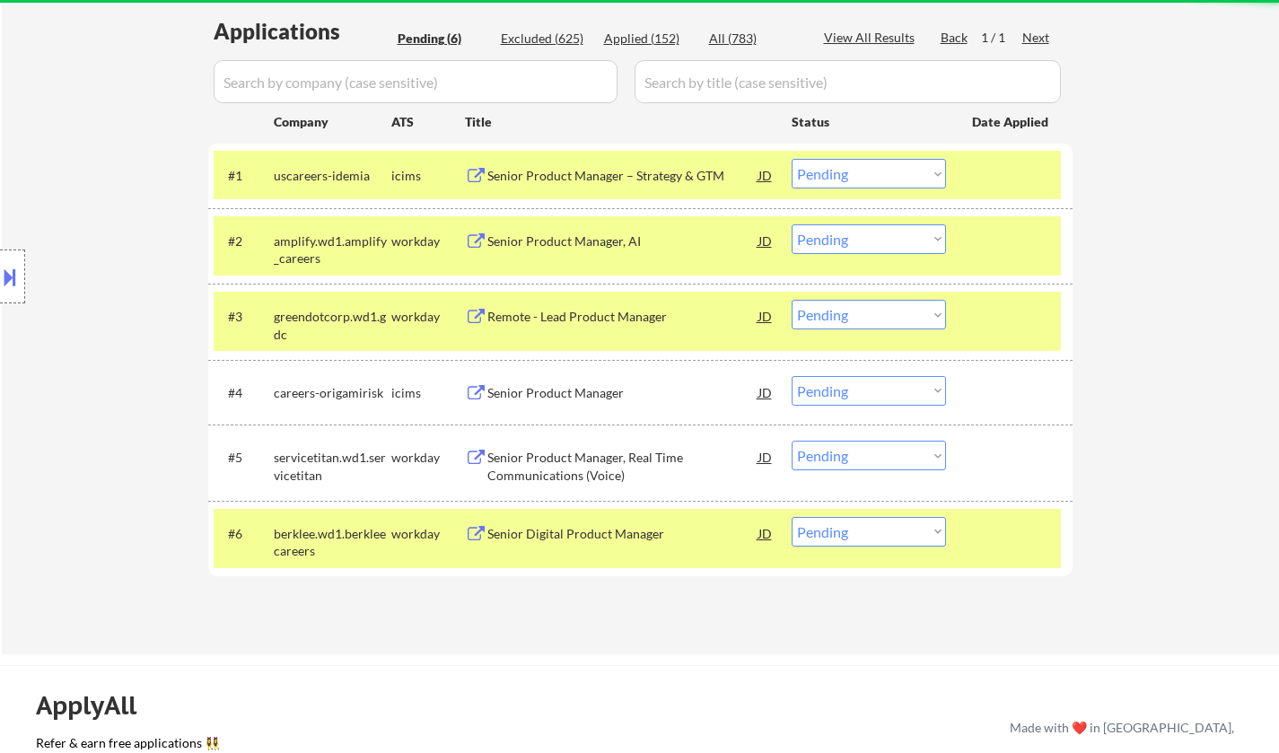
click at [527, 249] on div "Senior Product Manager, AI" at bounding box center [622, 242] width 271 height 18
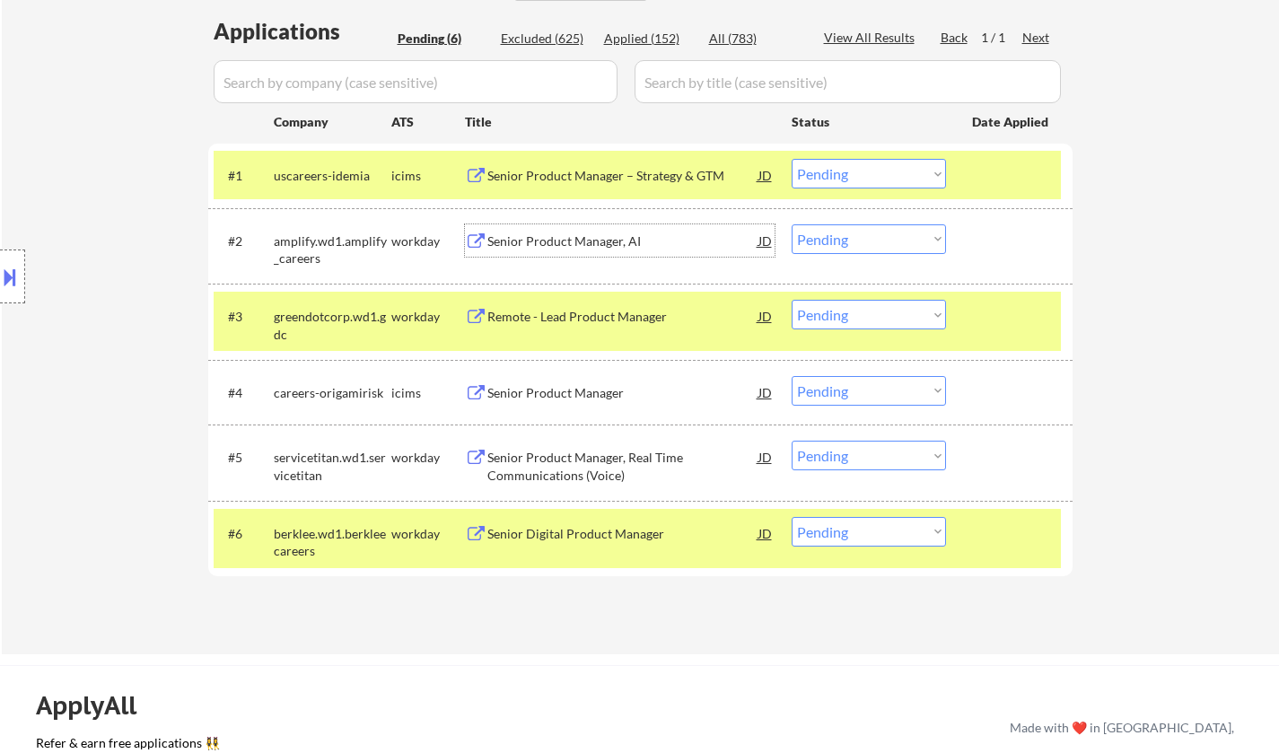
drag, startPoint x: 865, startPoint y: 233, endPoint x: 874, endPoint y: 252, distance: 21.3
click at [865, 233] on select "Choose an option... Pending Applied Excluded (Questions) Excluded (Expired) Exc…" at bounding box center [869, 239] width 154 height 30
click at [792, 224] on select "Choose an option... Pending Applied Excluded (Questions) Excluded (Expired) Exc…" at bounding box center [869, 239] width 154 height 30
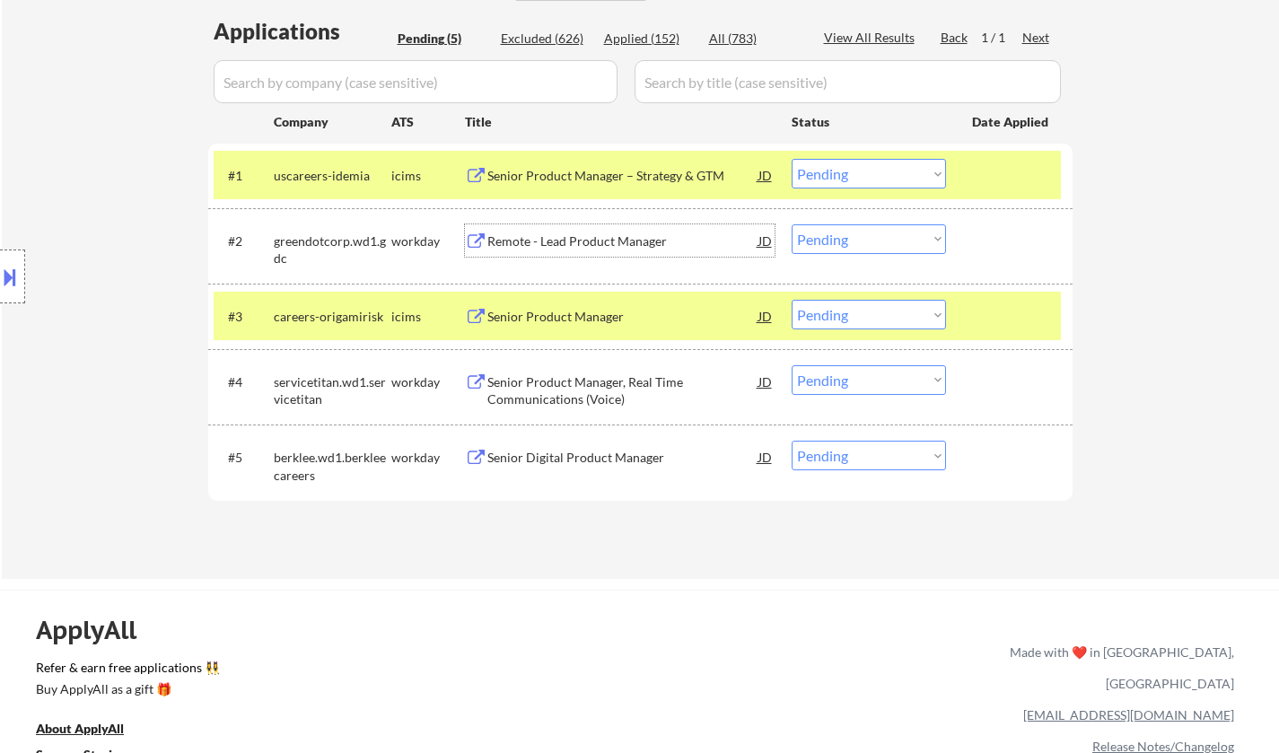
click at [587, 237] on div "Remote - Lead Product Manager" at bounding box center [622, 242] width 271 height 18
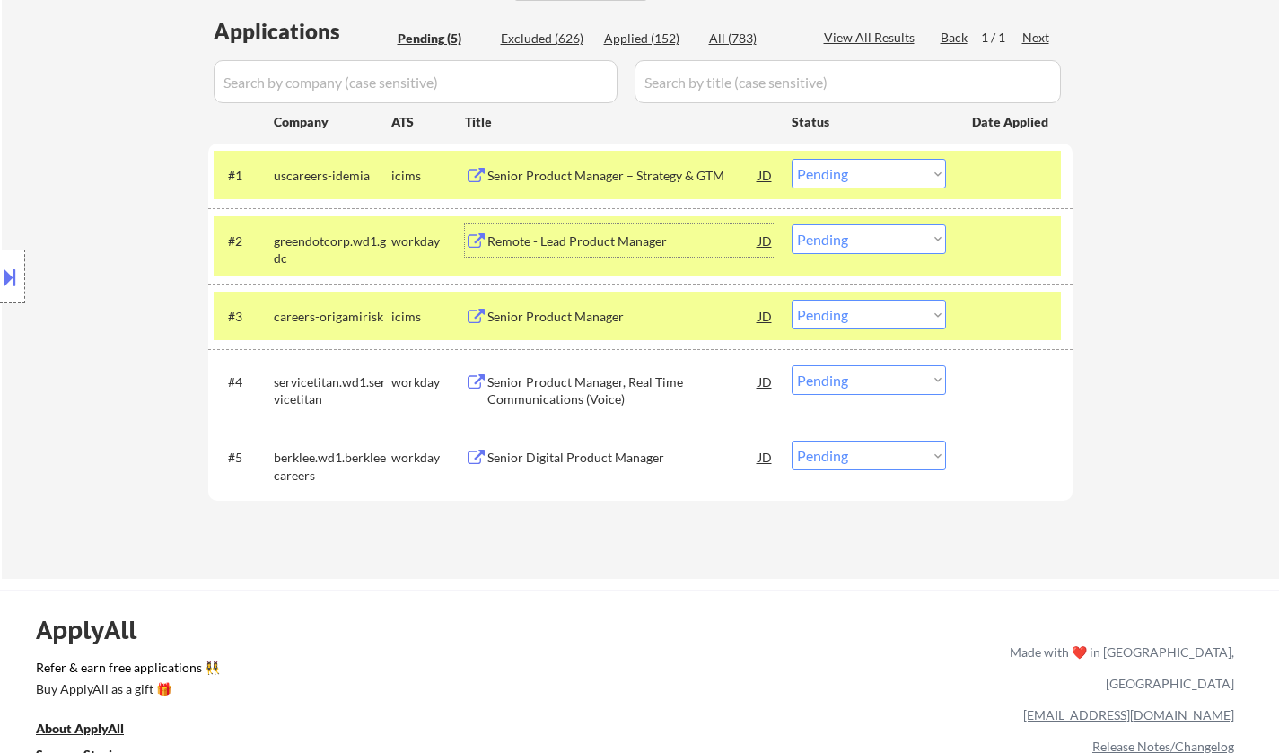
drag, startPoint x: 852, startPoint y: 237, endPoint x: 864, endPoint y: 247, distance: 15.3
click at [852, 237] on select "Choose an option... Pending Applied Excluded (Questions) Excluded (Expired) Exc…" at bounding box center [869, 239] width 154 height 30
click at [792, 224] on select "Choose an option... Pending Applied Excluded (Questions) Excluded (Expired) Exc…" at bounding box center [869, 239] width 154 height 30
select select ""pending""
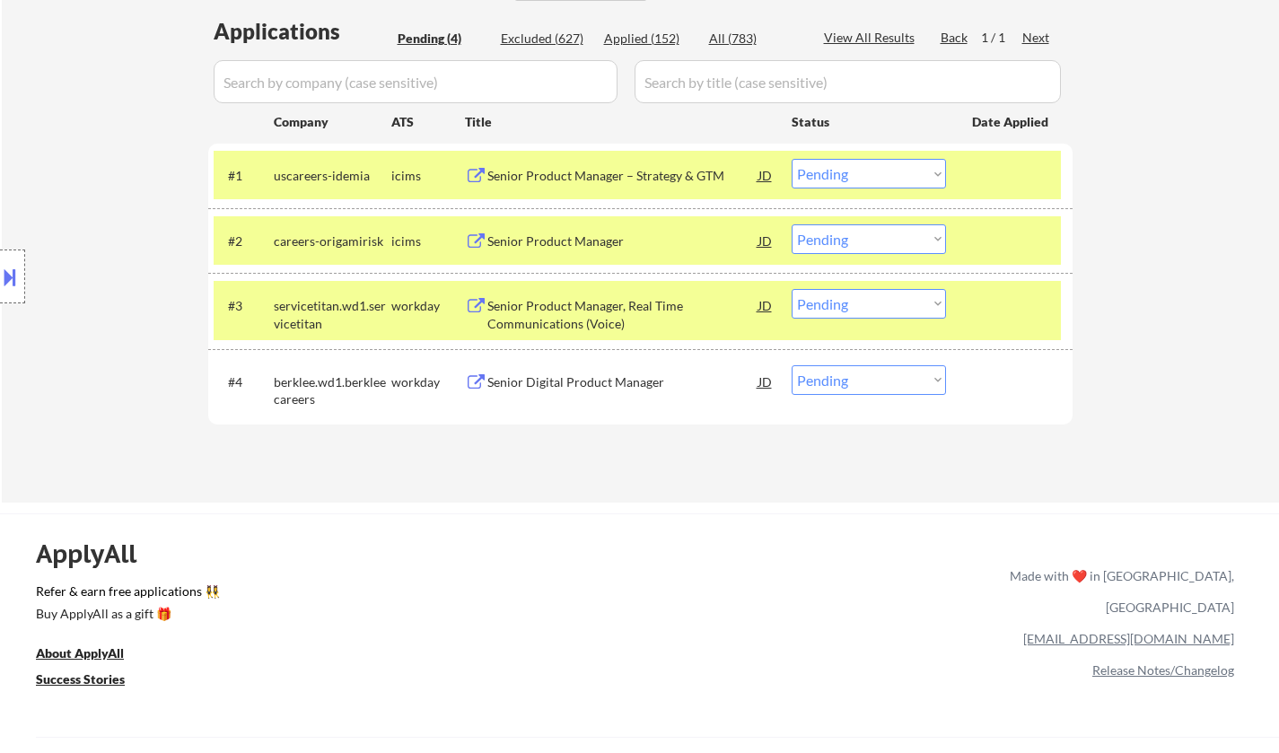
click at [618, 306] on div "Senior Product Manager, Real Time Communications (Voice)" at bounding box center [622, 314] width 271 height 35
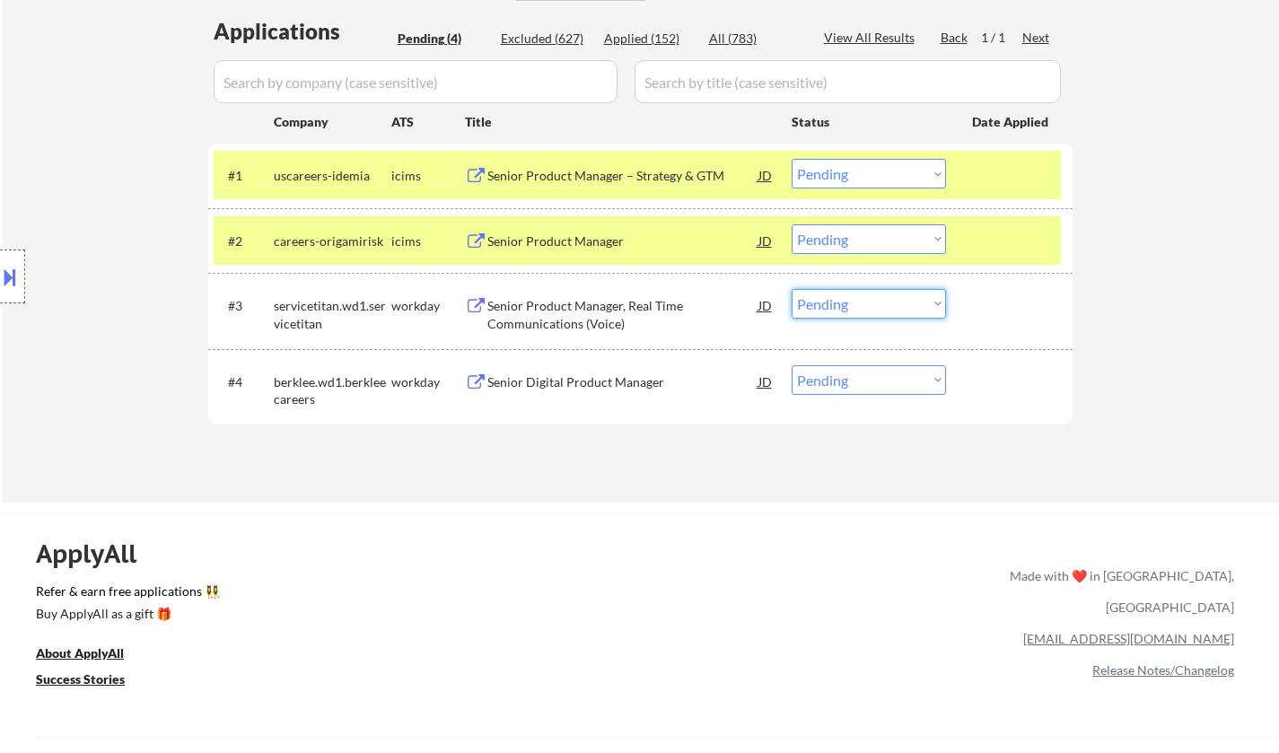
drag, startPoint x: 864, startPoint y: 304, endPoint x: 878, endPoint y: 313, distance: 16.9
click at [864, 304] on select "Choose an option... Pending Applied Excluded (Questions) Excluded (Expired) Exc…" at bounding box center [869, 304] width 154 height 30
click at [792, 289] on select "Choose an option... Pending Applied Excluded (Questions) Excluded (Expired) Exc…" at bounding box center [869, 304] width 154 height 30
select select ""pending""
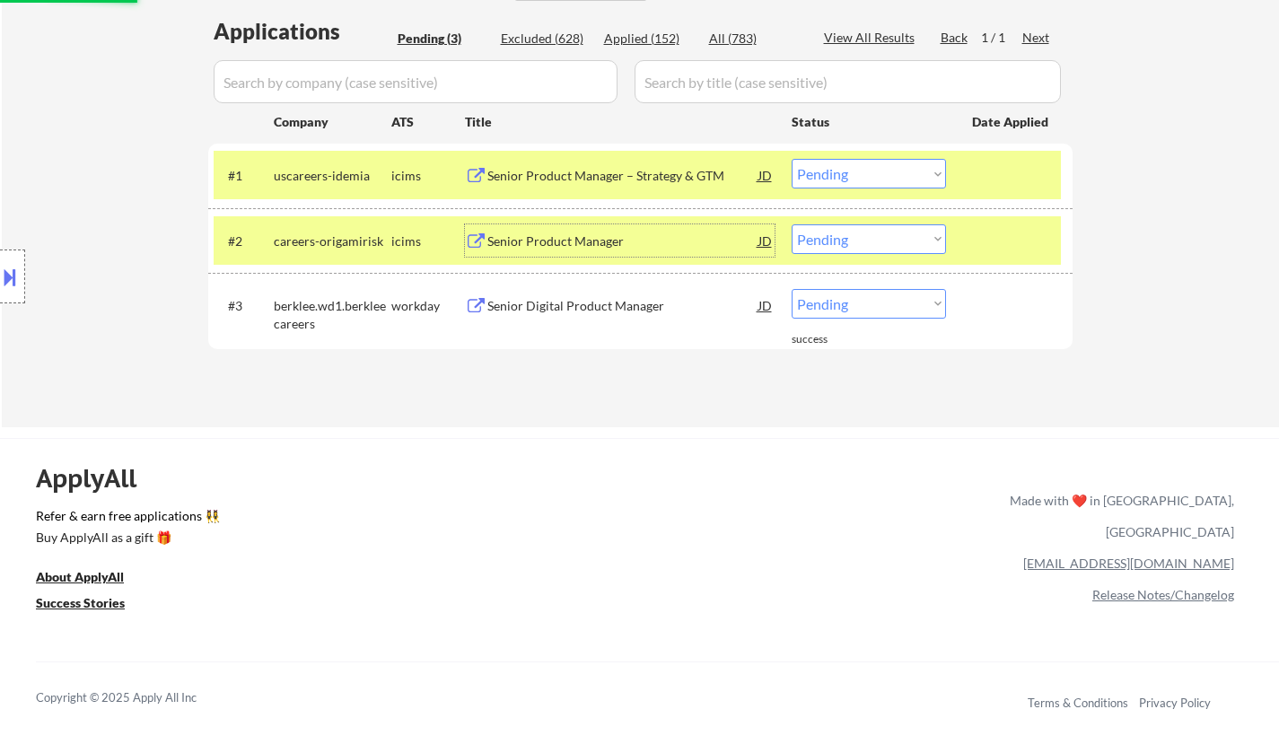
click at [545, 240] on div "Senior Product Manager" at bounding box center [622, 242] width 271 height 18
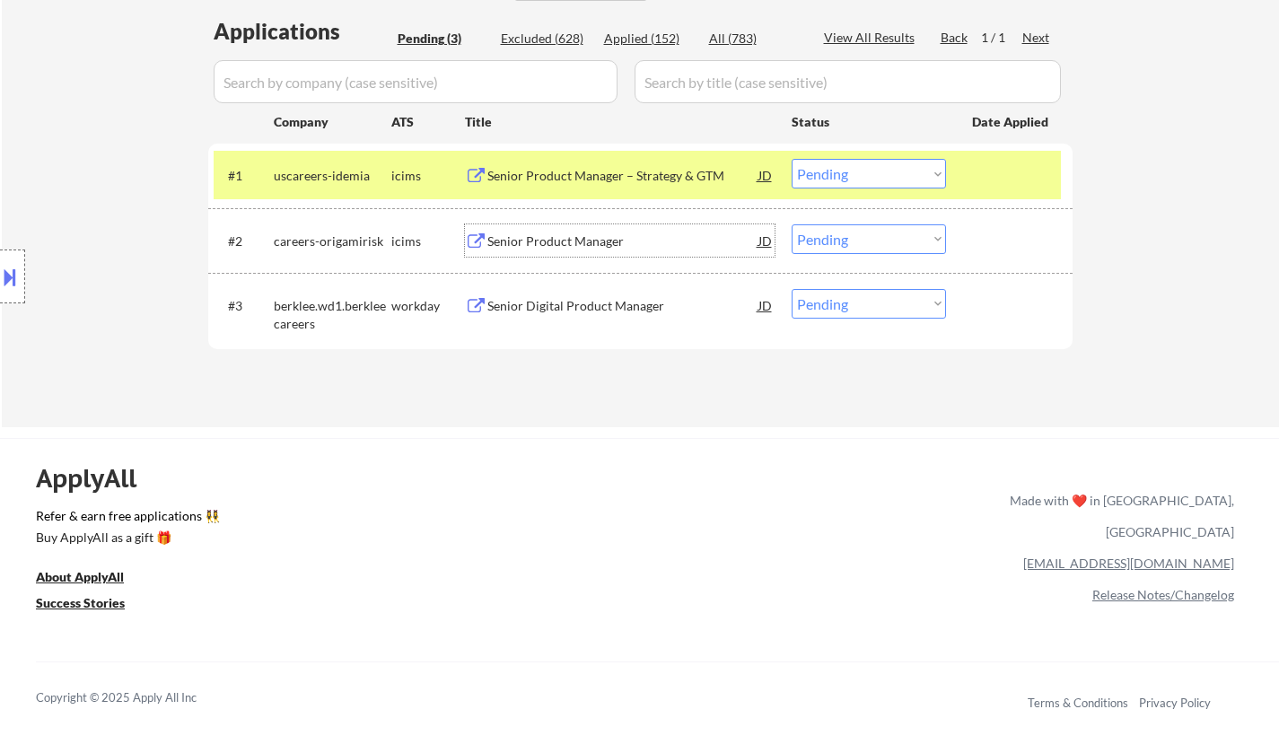
click at [553, 170] on div "Senior Product Manager – Strategy & GTM" at bounding box center [622, 176] width 271 height 18
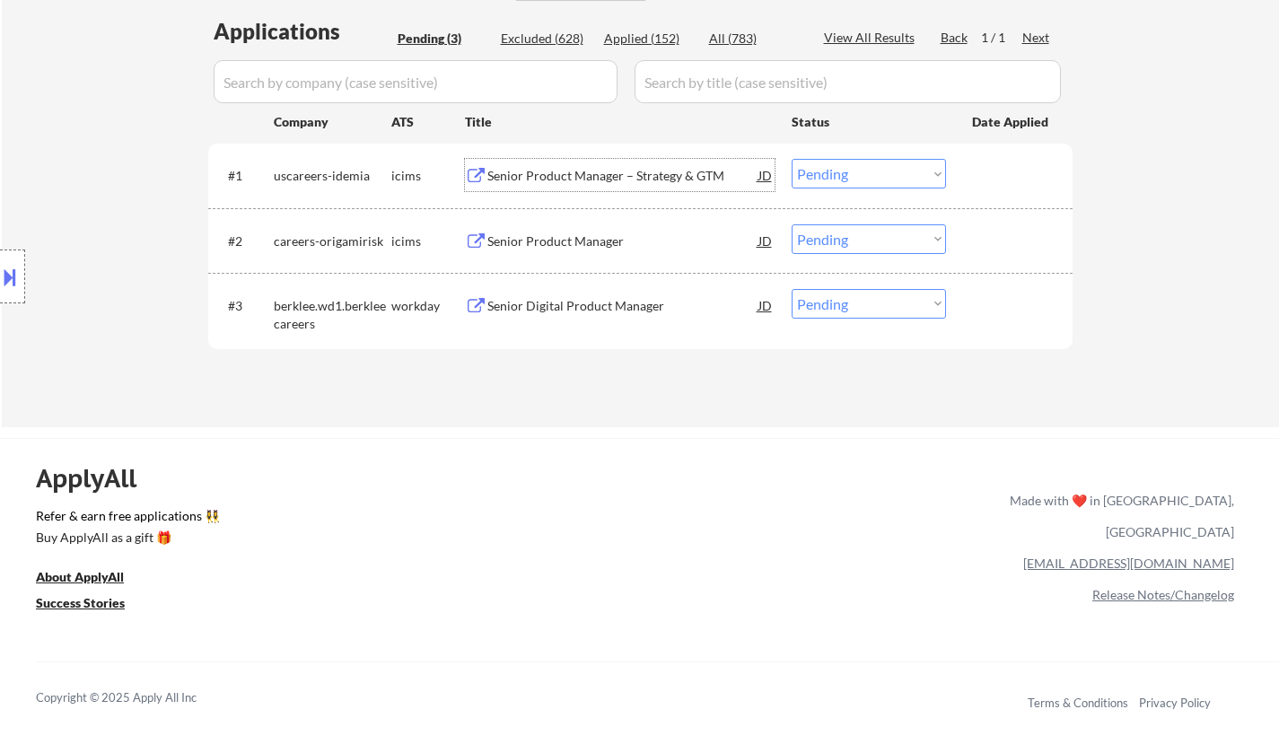
drag, startPoint x: 873, startPoint y: 170, endPoint x: 882, endPoint y: 185, distance: 18.2
click at [873, 170] on select "Choose an option... Pending Applied Excluded (Questions) Excluded (Expired) Exc…" at bounding box center [869, 174] width 154 height 30
click at [792, 159] on select "Choose an option... Pending Applied Excluded (Questions) Excluded (Expired) Exc…" at bounding box center [869, 174] width 154 height 30
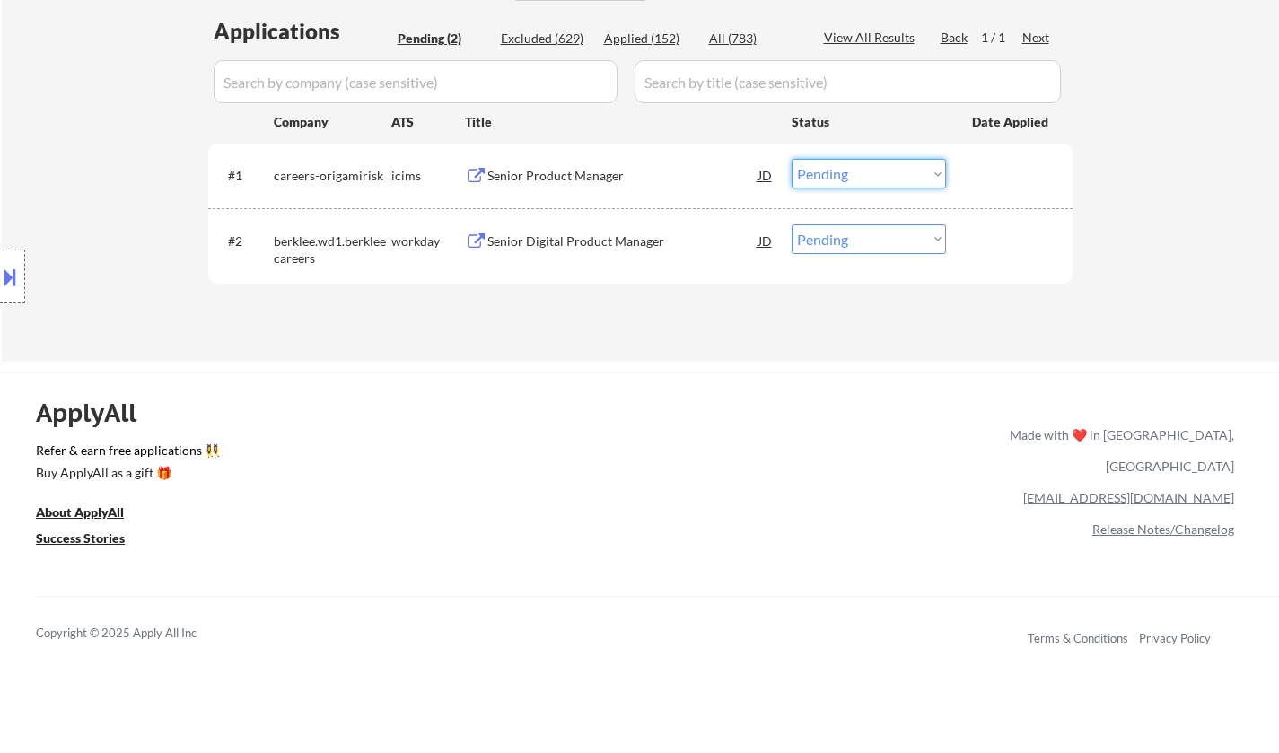
drag, startPoint x: 861, startPoint y: 162, endPoint x: 866, endPoint y: 182, distance: 20.5
click at [861, 162] on select "Choose an option... Pending Applied Excluded (Questions) Excluded (Expired) Exc…" at bounding box center [869, 174] width 154 height 30
click at [792, 159] on select "Choose an option... Pending Applied Excluded (Questions) Excluded (Expired) Exc…" at bounding box center [869, 174] width 154 height 30
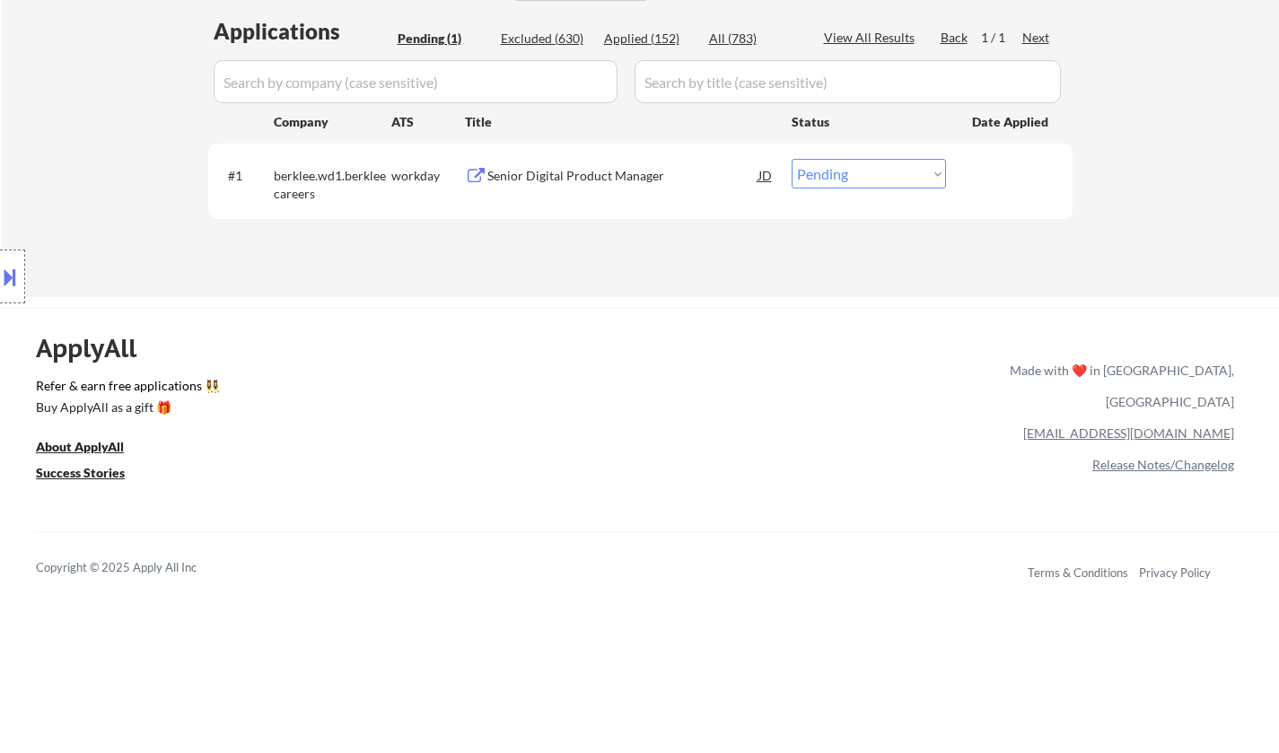
click at [607, 170] on div "Senior Digital Product Manager" at bounding box center [622, 176] width 271 height 18
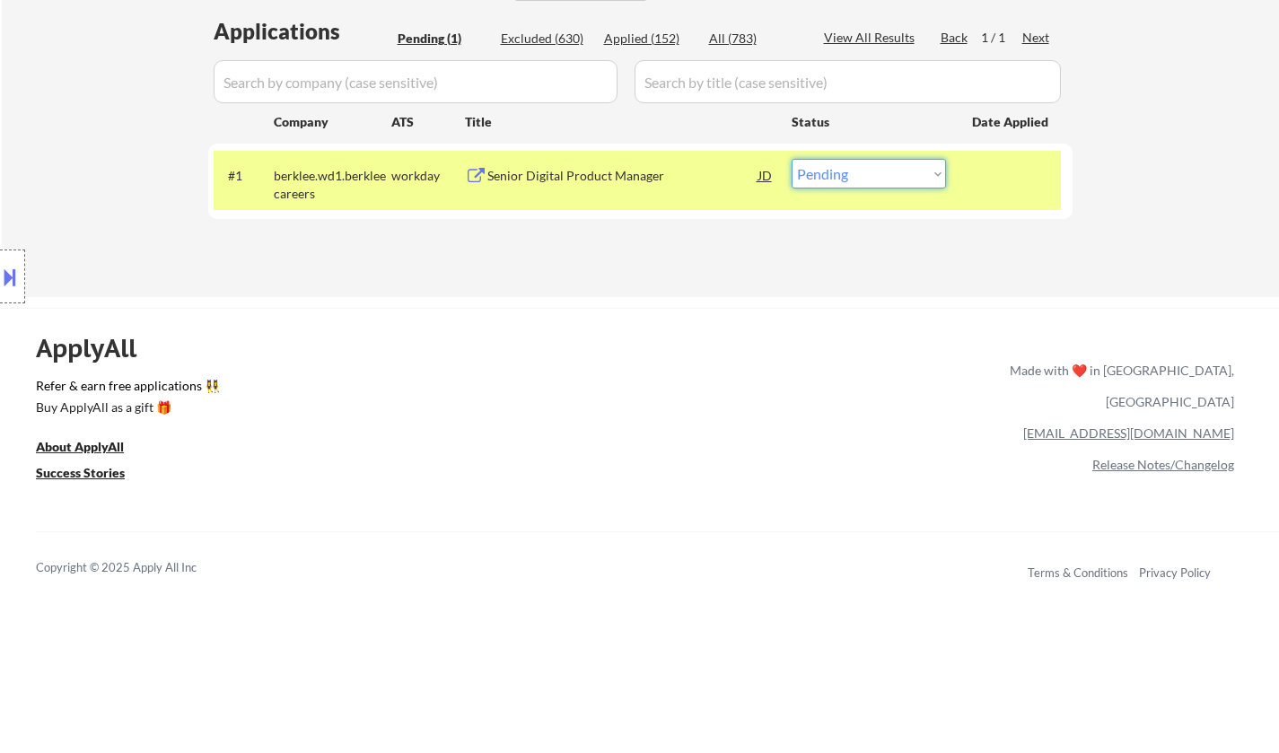
click at [871, 180] on select "Choose an option... Pending Applied Excluded (Questions) Excluded (Expired) Exc…" at bounding box center [869, 174] width 154 height 30
select select ""excluded__salary_""
click at [792, 159] on select "Choose an option... Pending Applied Excluded (Questions) Excluded (Expired) Exc…" at bounding box center [869, 174] width 154 height 30
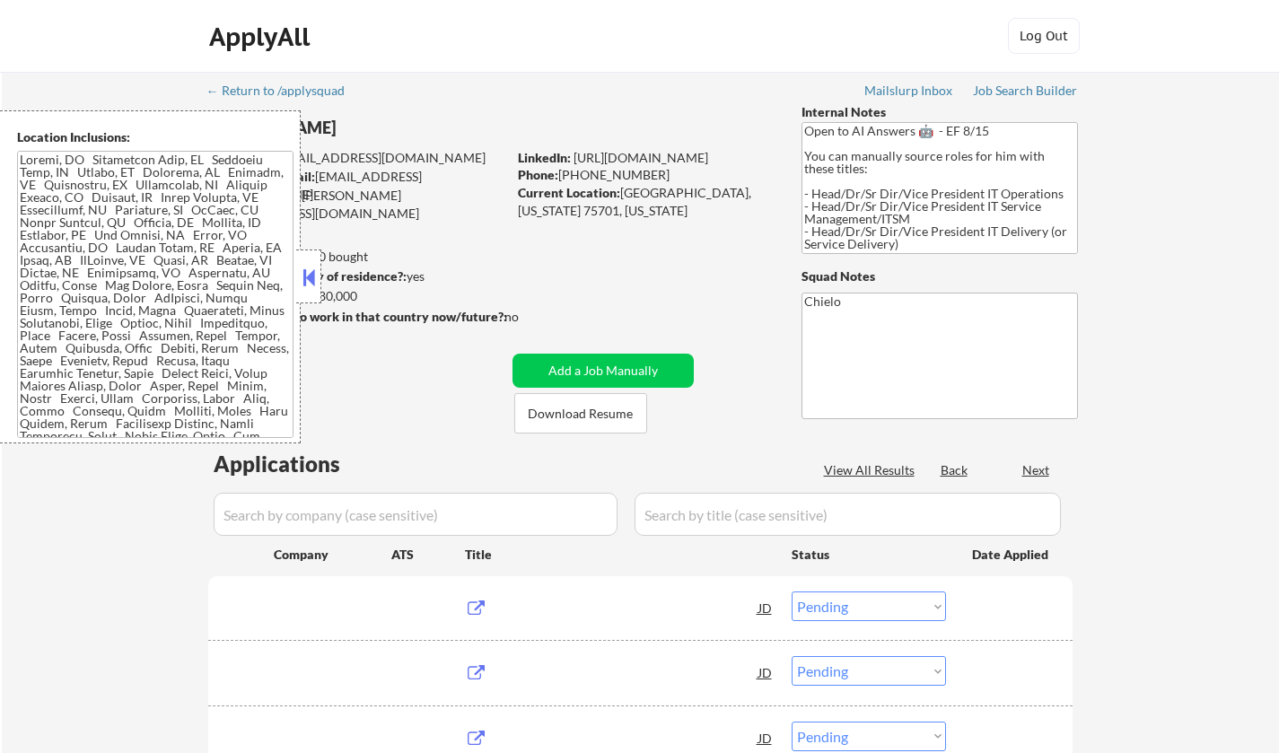
select select ""pending""
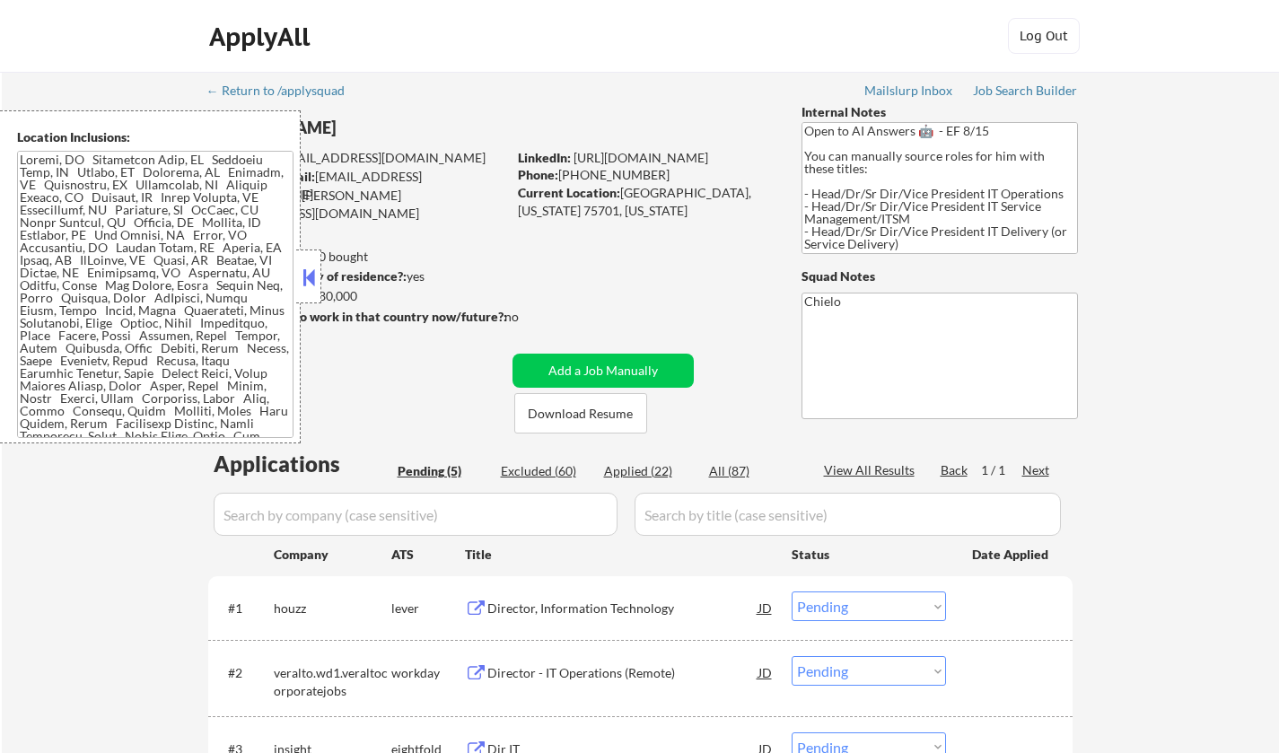
drag, startPoint x: 309, startPoint y: 272, endPoint x: 515, endPoint y: 406, distance: 246.0
click at [309, 272] on button at bounding box center [309, 277] width 20 height 27
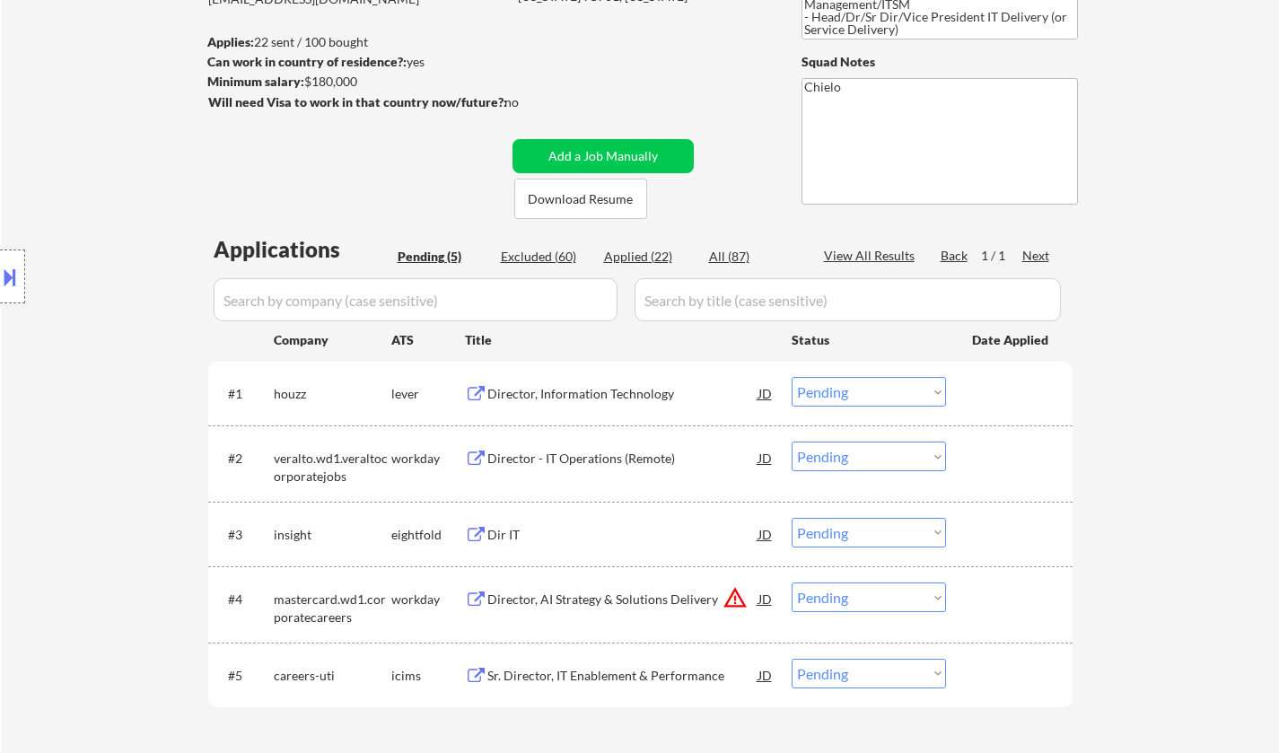
scroll to position [180, 0]
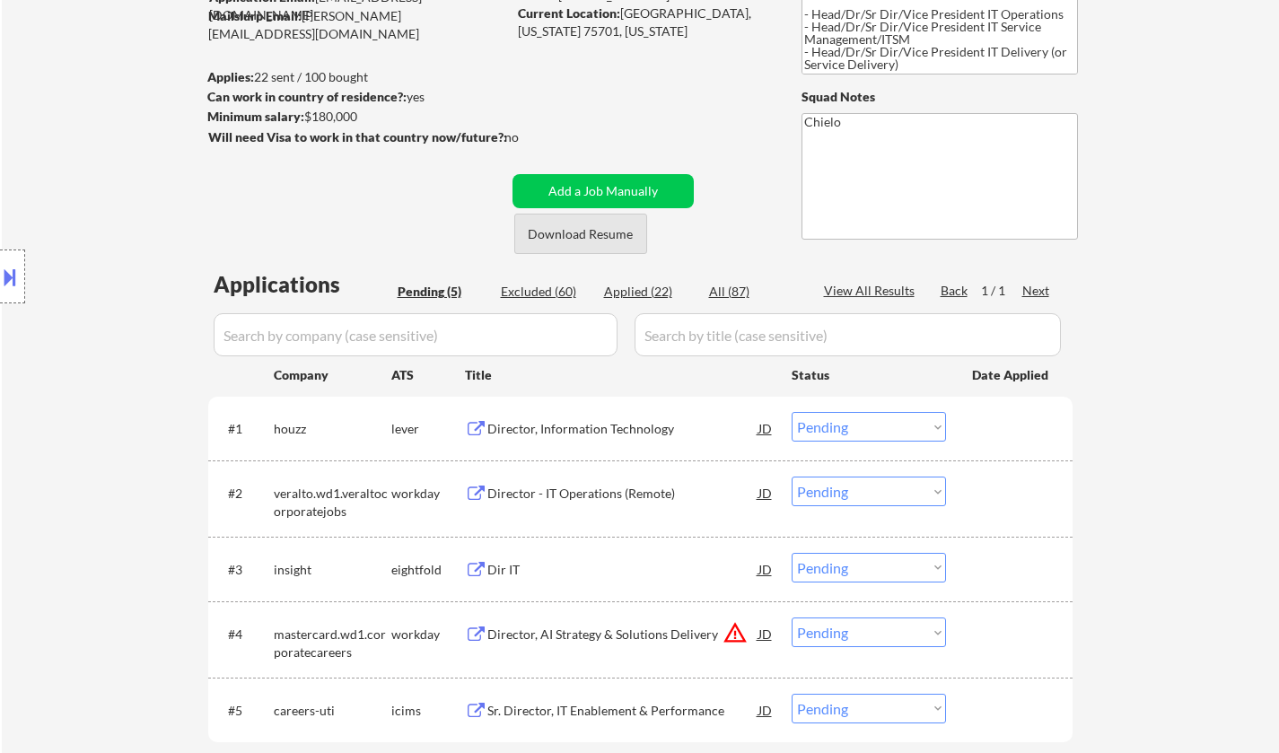
click at [557, 230] on button "Download Resume" at bounding box center [580, 234] width 133 height 40
click at [0, 267] on button at bounding box center [10, 277] width 20 height 30
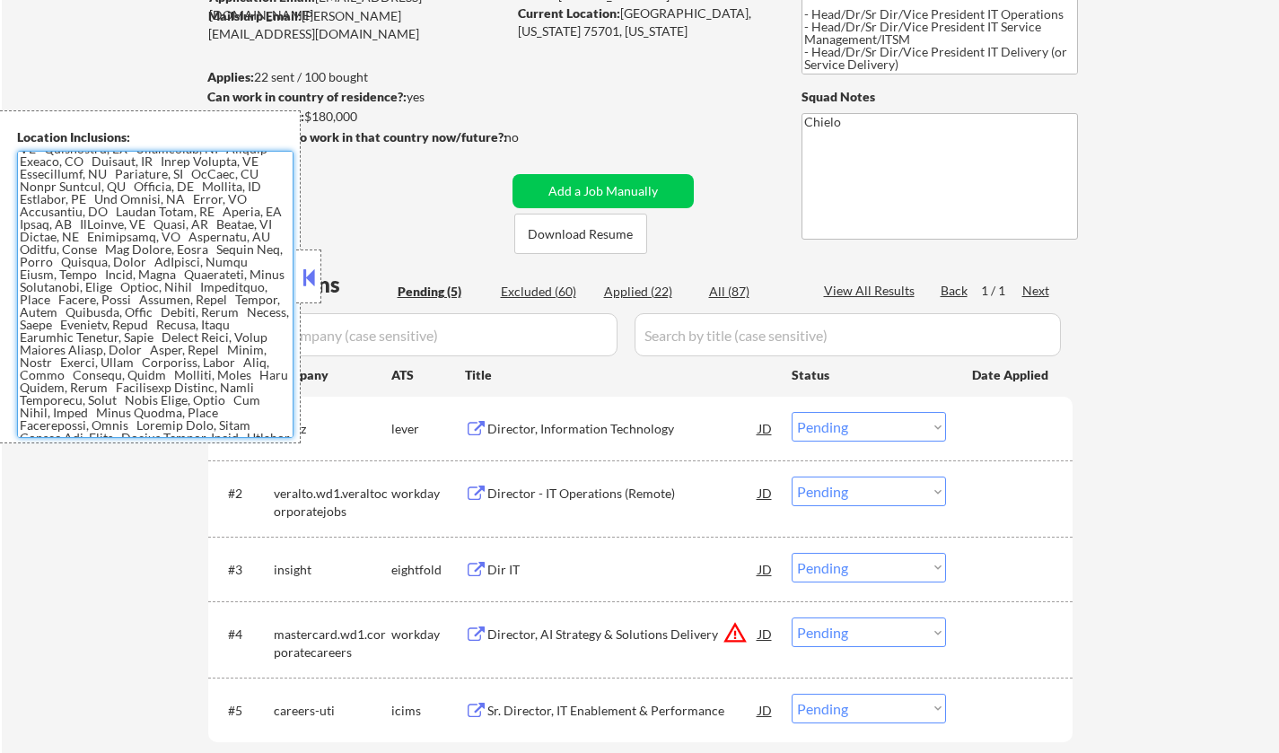
scroll to position [95, 0]
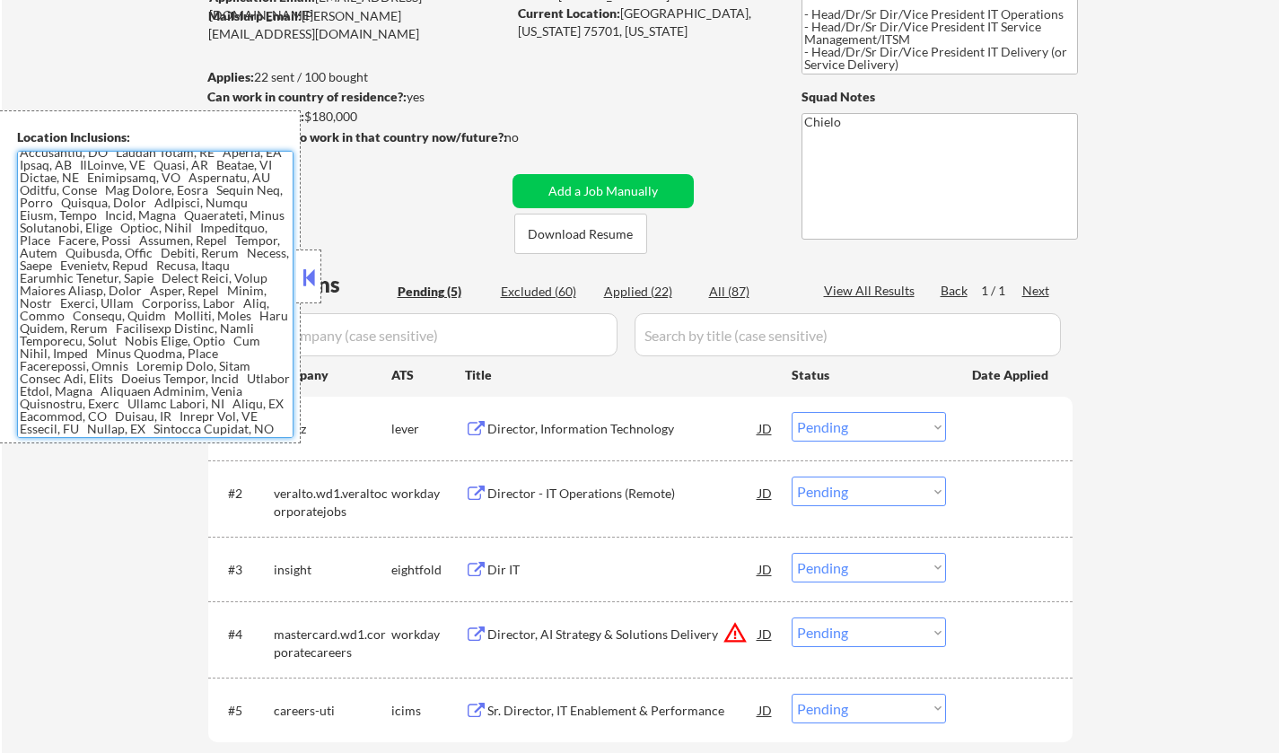
drag, startPoint x: 17, startPoint y: 159, endPoint x: 268, endPoint y: 437, distance: 374.4
click at [268, 437] on textarea at bounding box center [155, 294] width 277 height 287
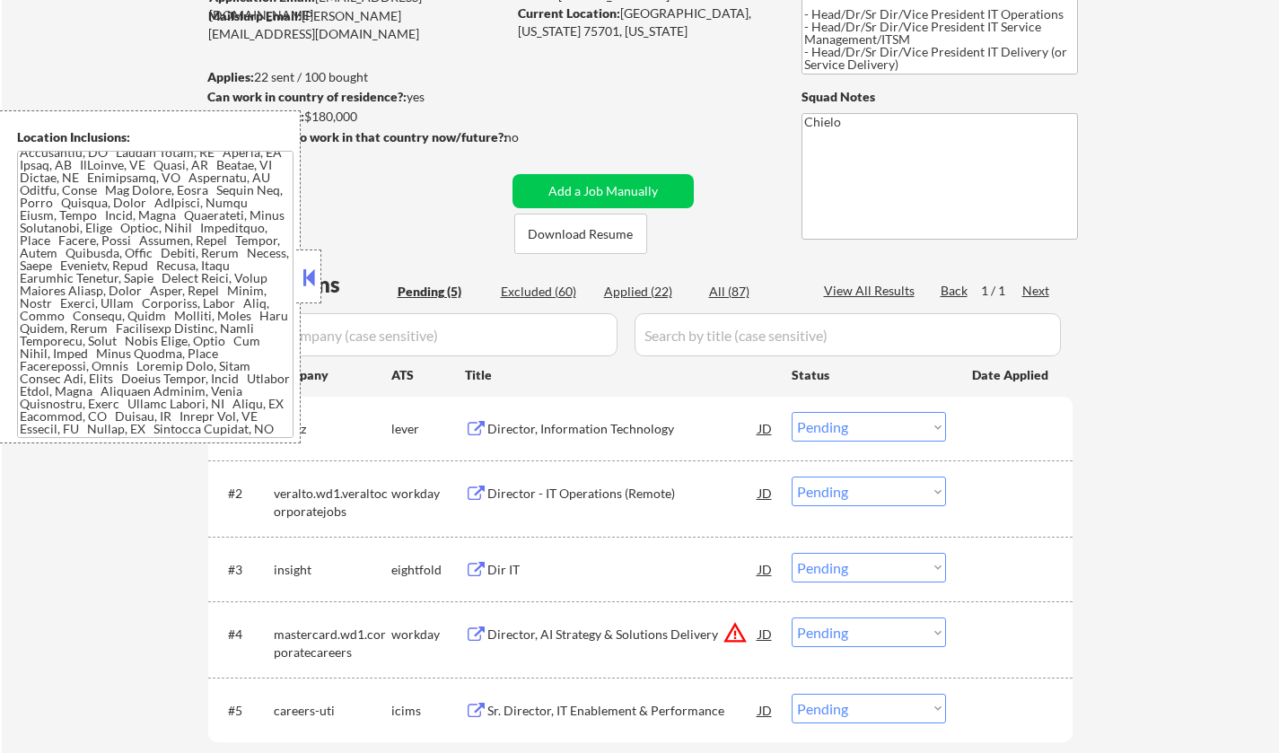
click at [304, 270] on button at bounding box center [309, 277] width 20 height 27
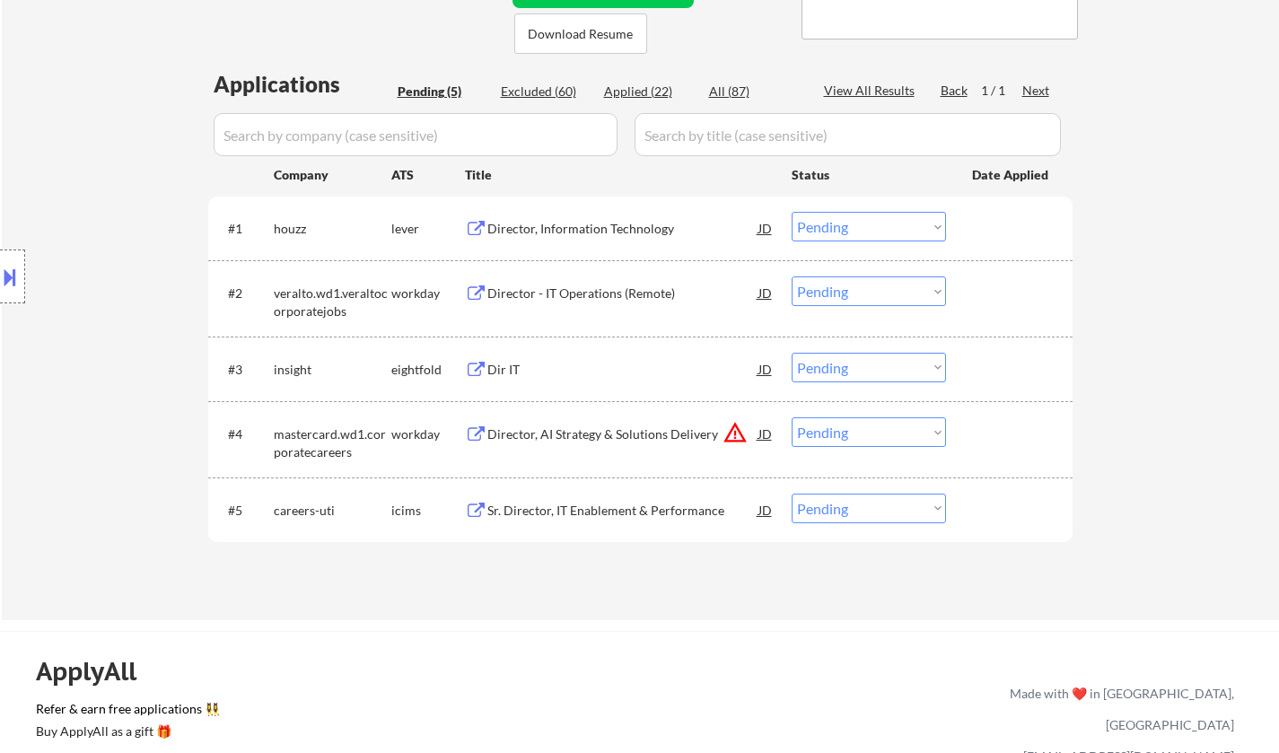
scroll to position [359, 0]
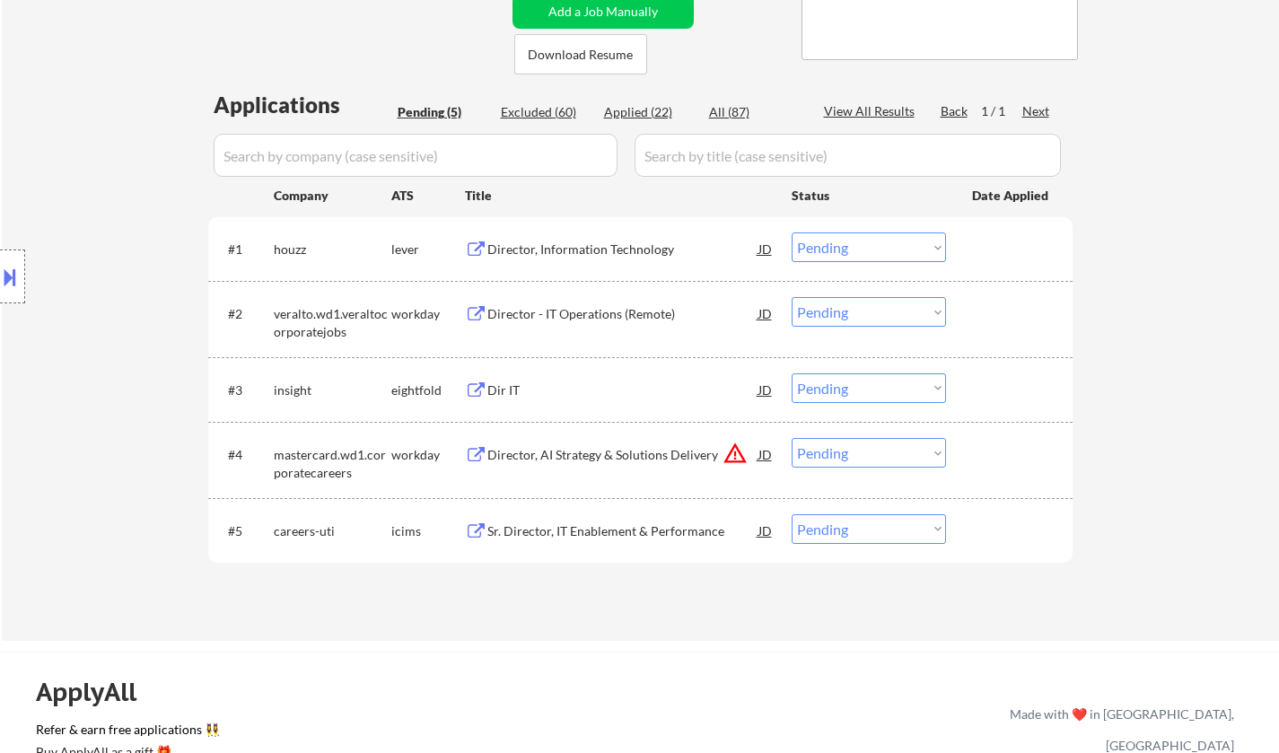
click at [596, 250] on div "Director, Information Technology" at bounding box center [622, 250] width 271 height 18
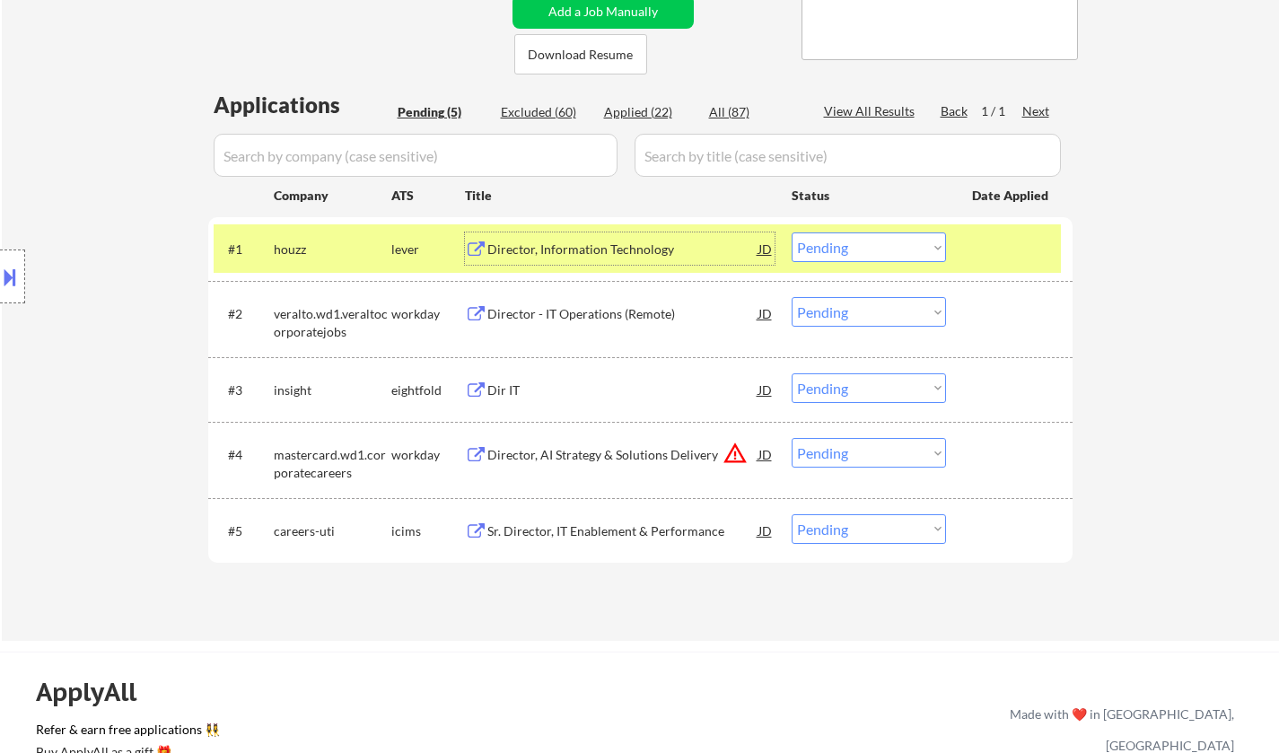
click at [847, 250] on select "Choose an option... Pending Applied Excluded (Questions) Excluded (Expired) Exc…" at bounding box center [869, 248] width 154 height 30
click at [792, 233] on select "Choose an option... Pending Applied Excluded (Questions) Excluded (Expired) Exc…" at bounding box center [869, 248] width 154 height 30
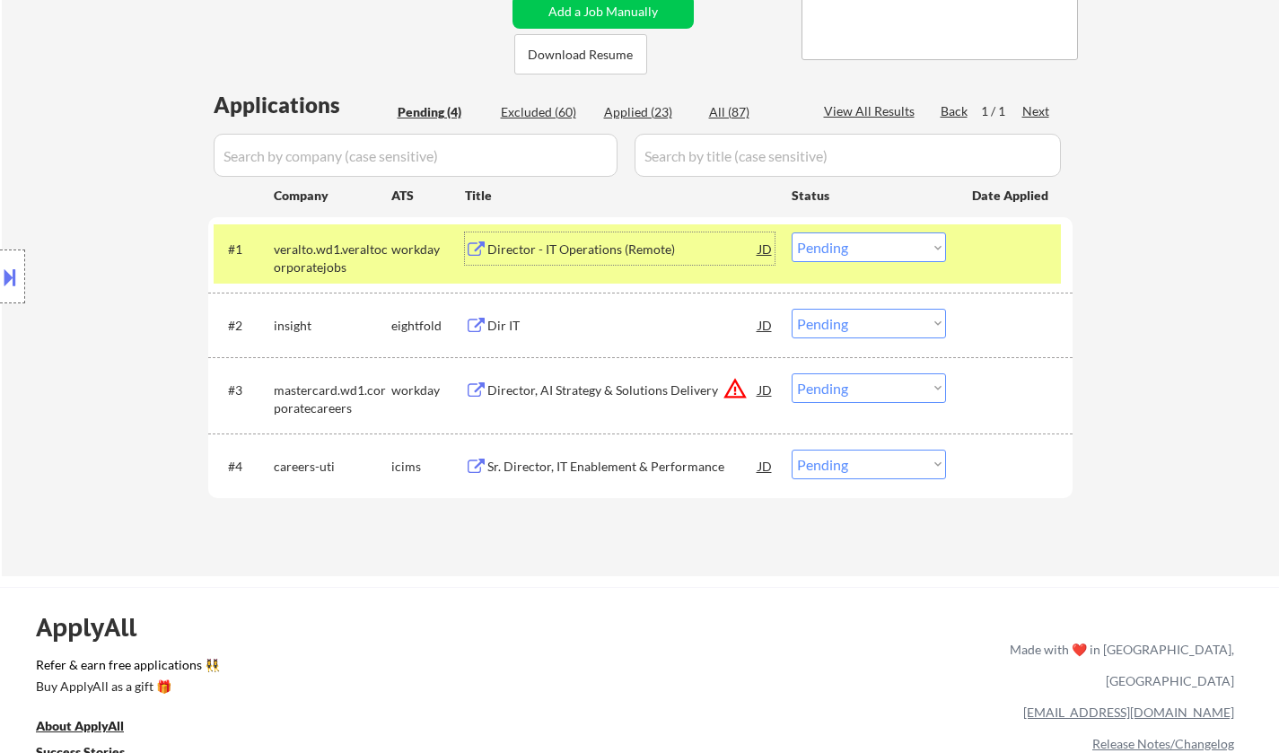
click at [575, 250] on div "Director - IT Operations (Remote)" at bounding box center [622, 250] width 271 height 18
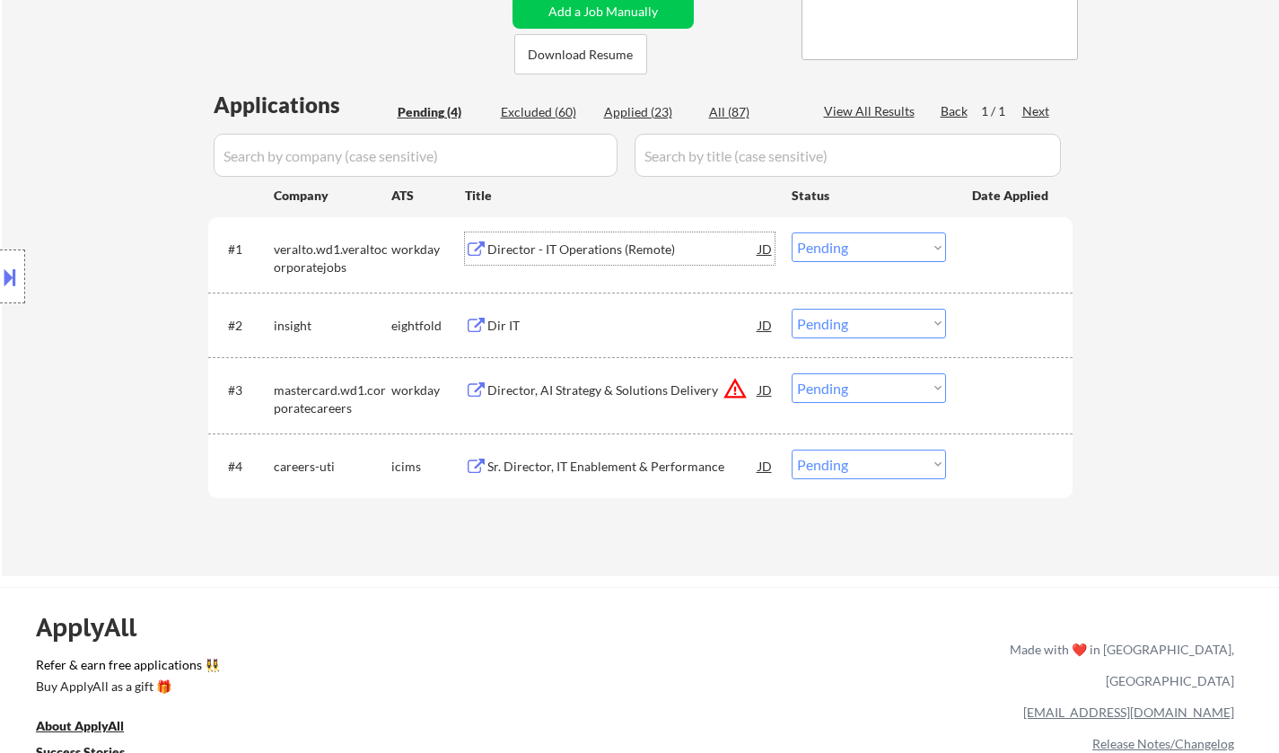
click at [578, 242] on div "Director - IT Operations (Remote)" at bounding box center [622, 250] width 271 height 18
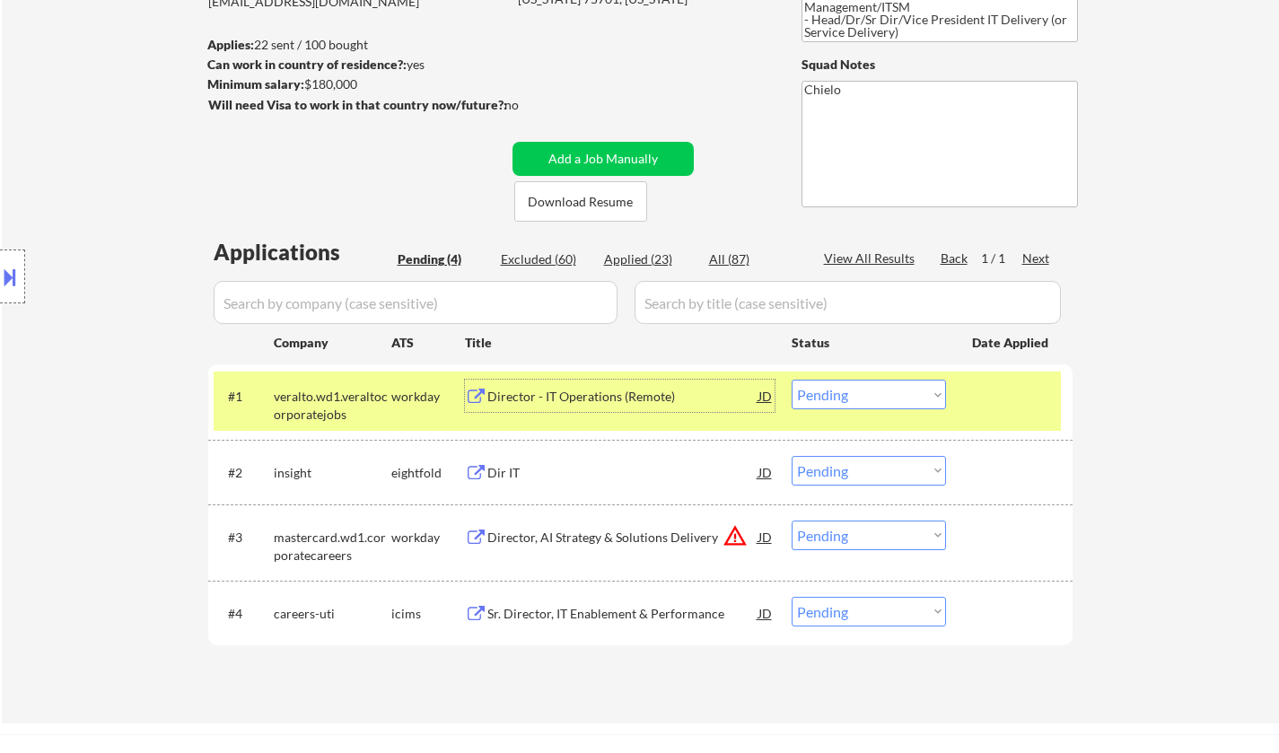
scroll to position [449, 0]
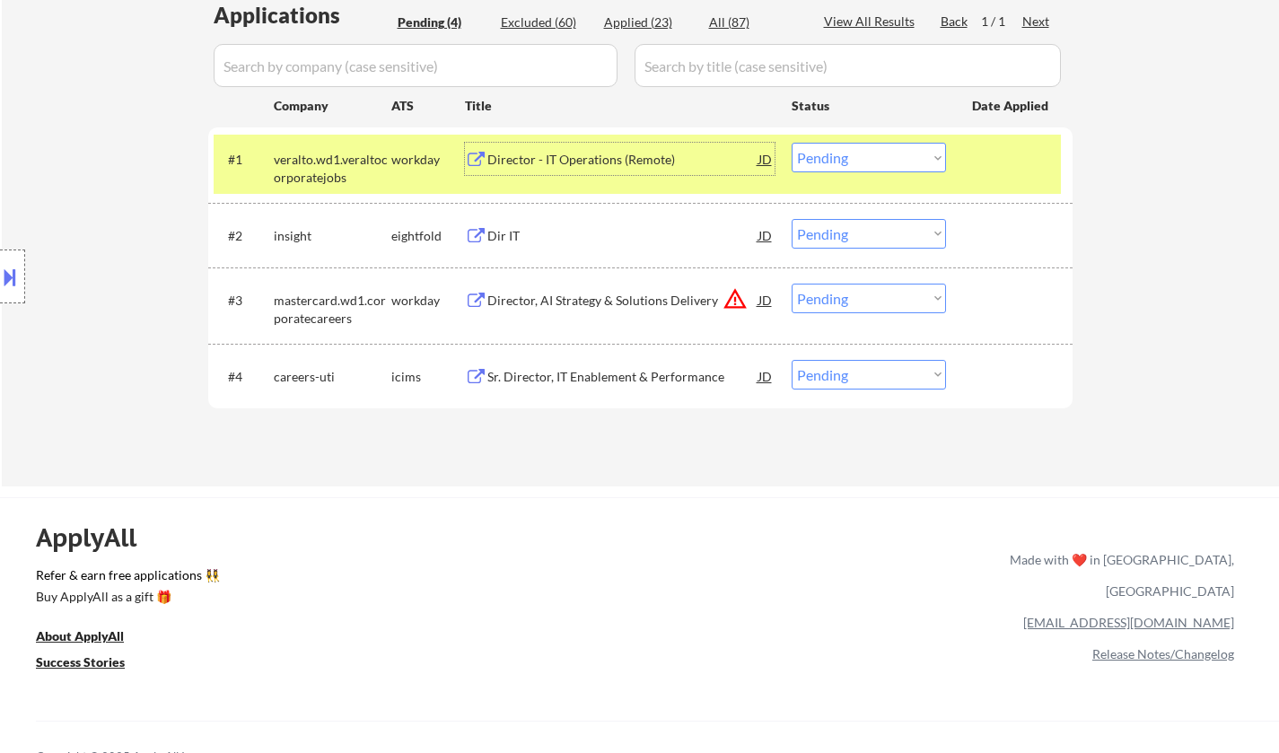
click at [881, 159] on select "Choose an option... Pending Applied Excluded (Questions) Excluded (Expired) Exc…" at bounding box center [869, 158] width 154 height 30
click at [792, 143] on select "Choose an option... Pending Applied Excluded (Questions) Excluded (Expired) Exc…" at bounding box center [869, 158] width 154 height 30
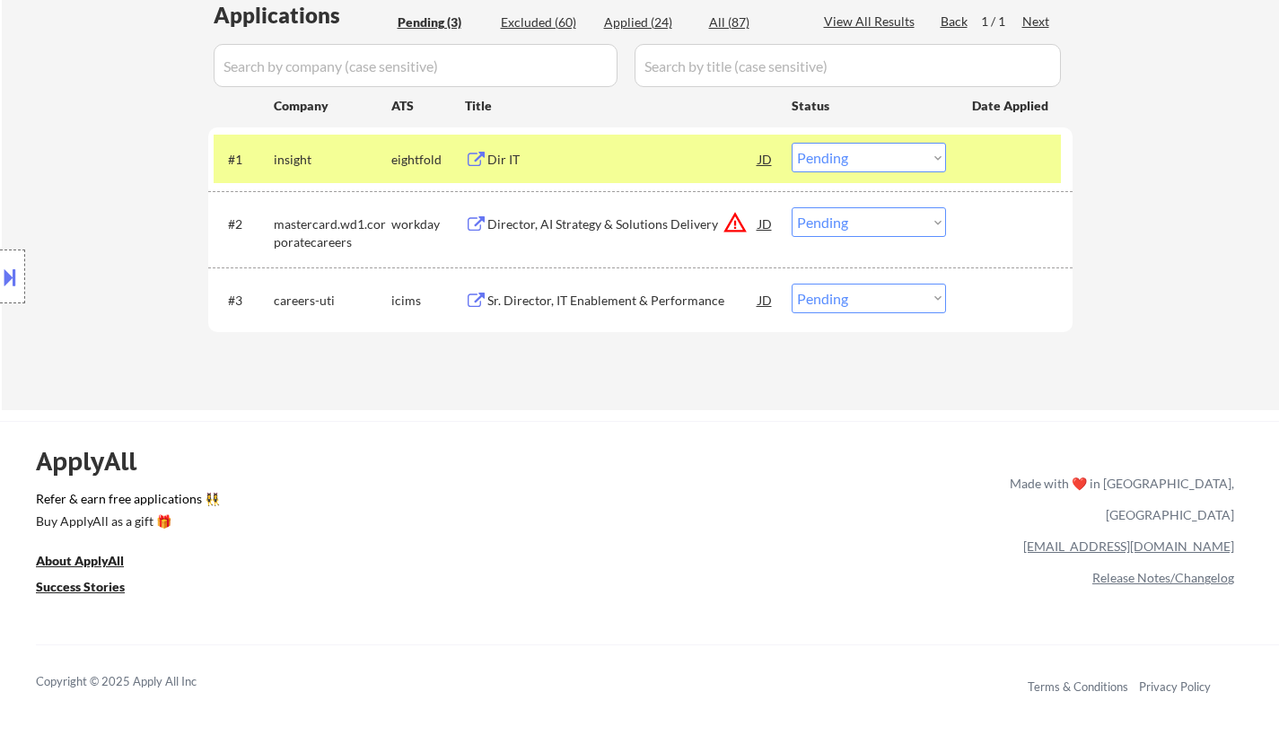
click at [502, 166] on div "Dir IT" at bounding box center [622, 160] width 271 height 18
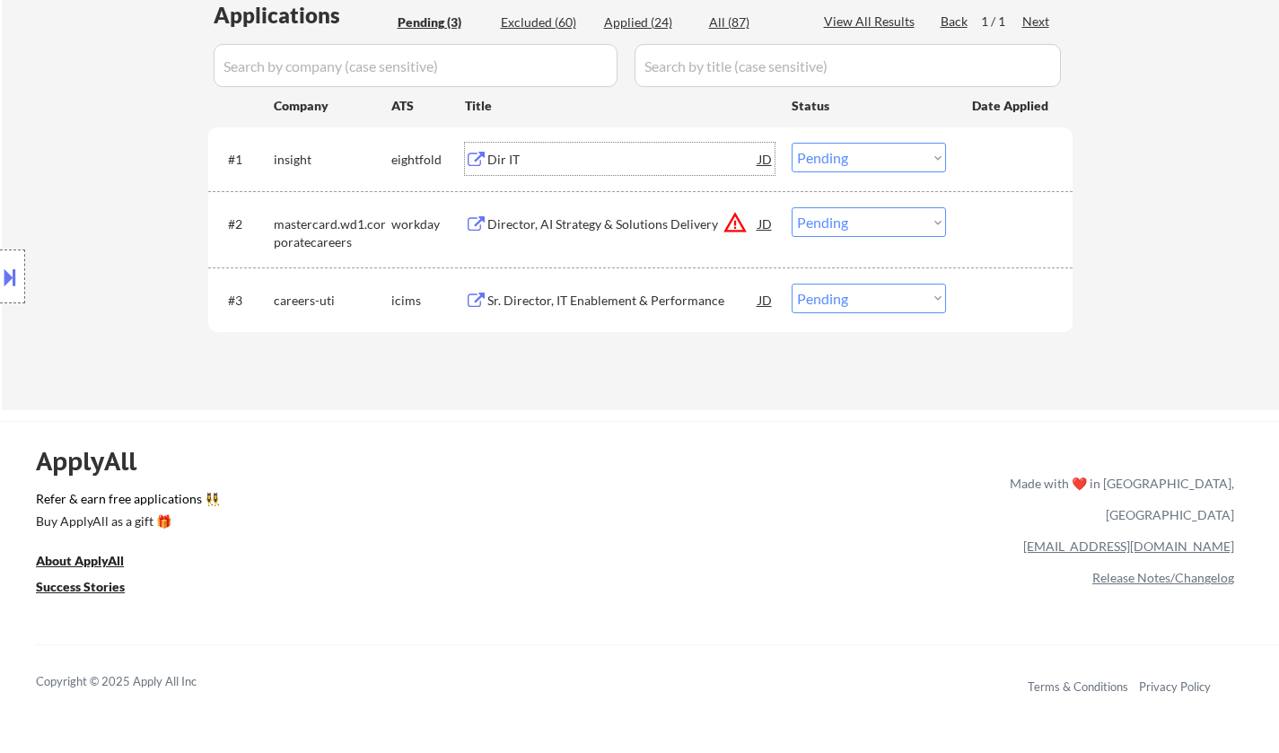
click at [830, 159] on select "Choose an option... Pending Applied Excluded (Questions) Excluded (Expired) Exc…" at bounding box center [869, 158] width 154 height 30
click at [792, 143] on select "Choose an option... Pending Applied Excluded (Questions) Excluded (Expired) Exc…" at bounding box center [869, 158] width 154 height 30
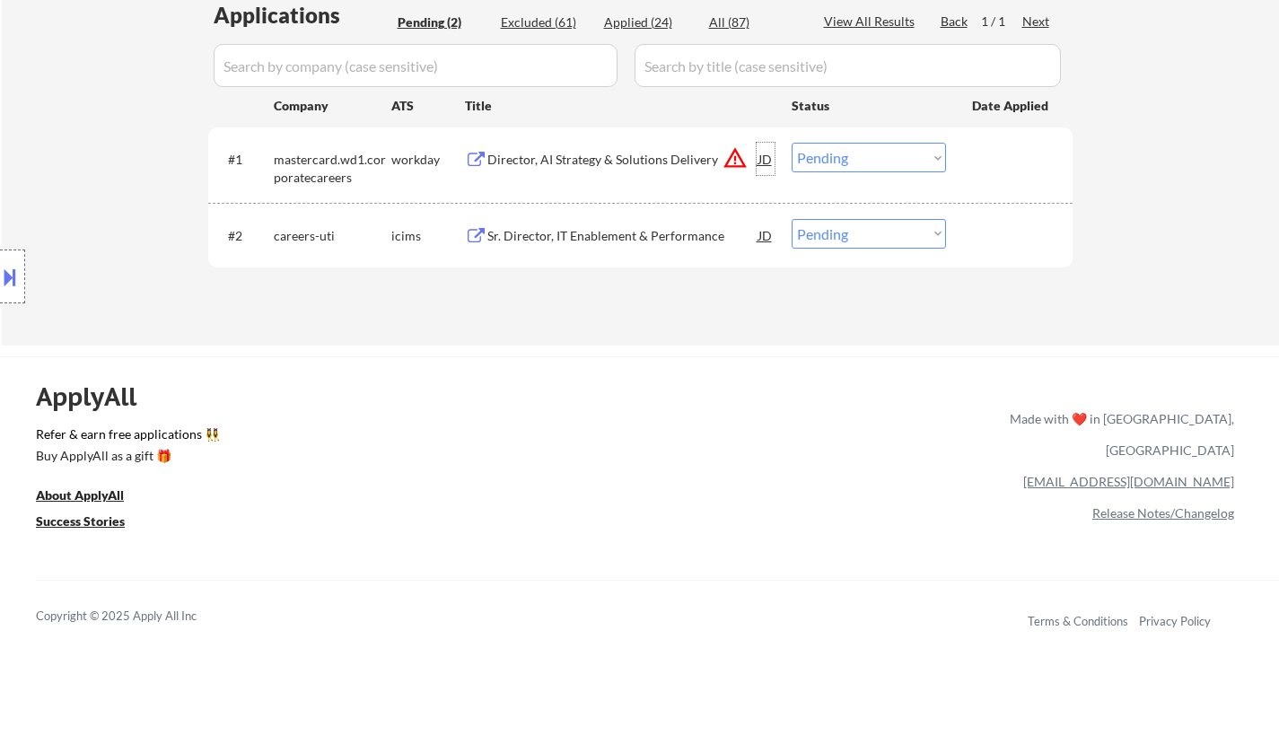
click at [764, 163] on div "JD" at bounding box center [766, 159] width 18 height 32
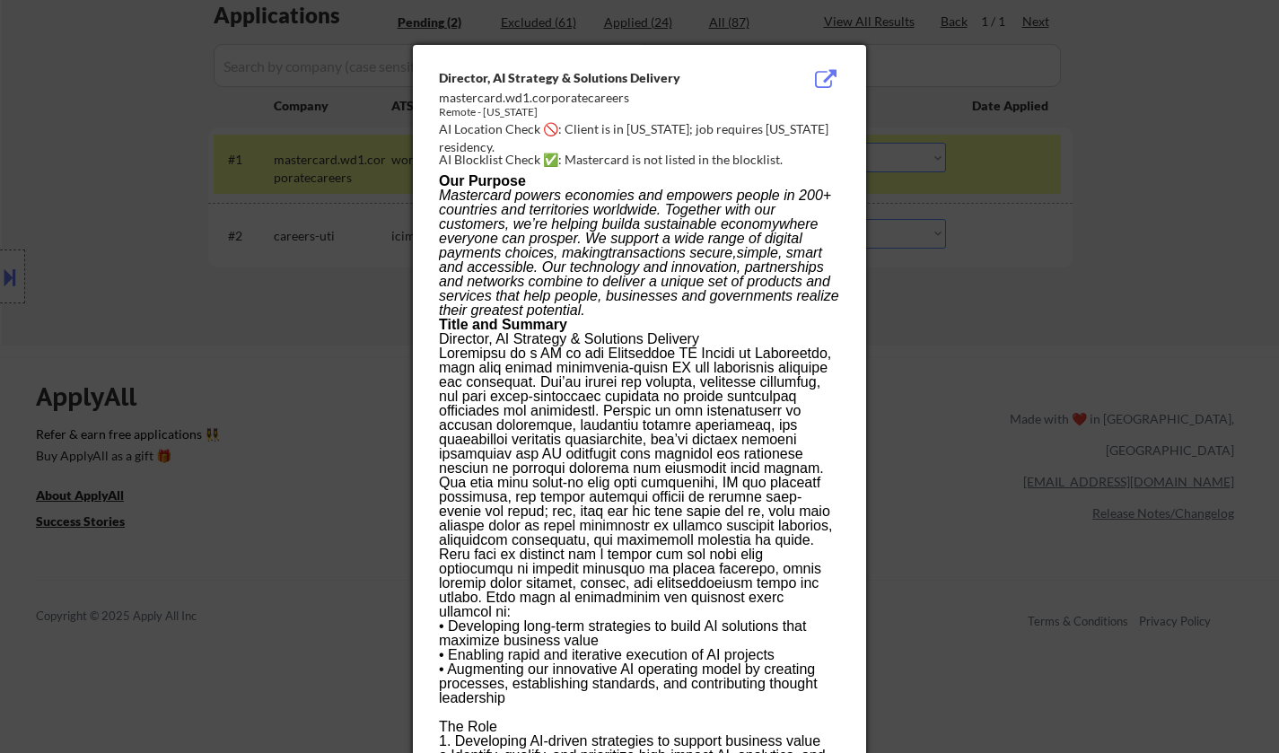
click at [1103, 394] on div at bounding box center [639, 376] width 1279 height 753
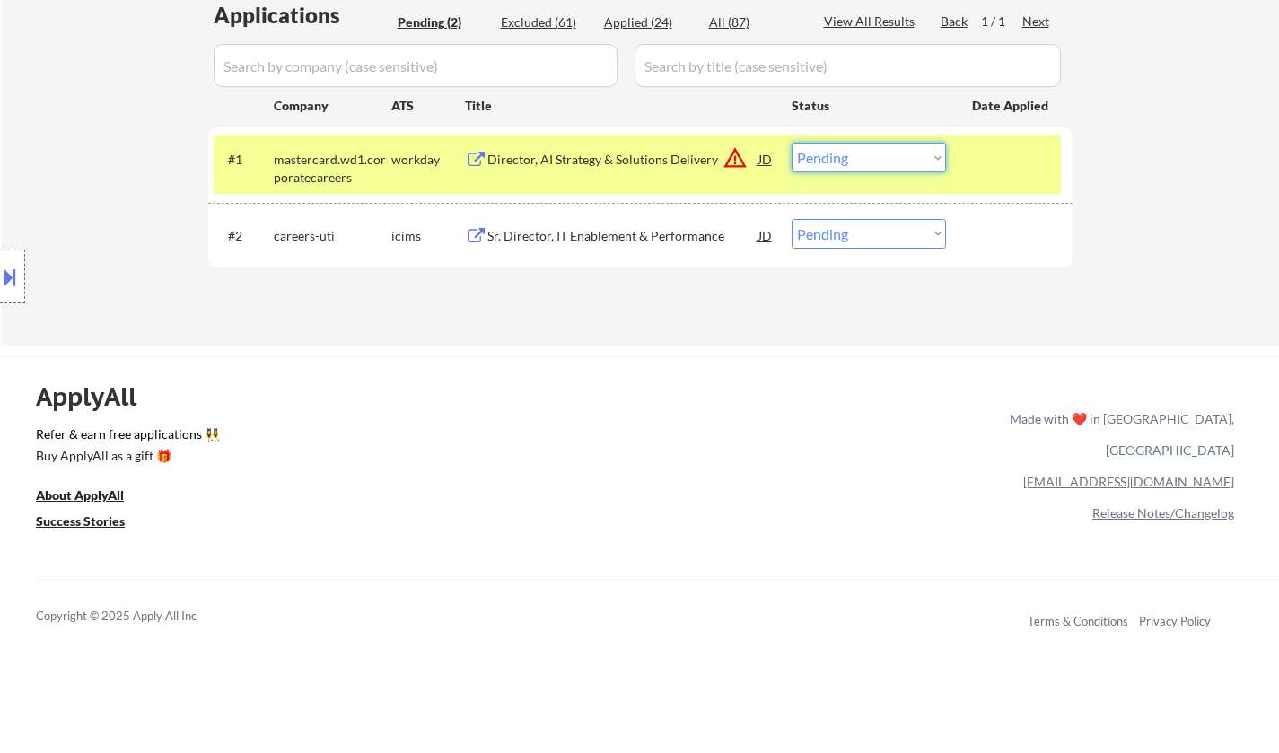
click at [881, 157] on select "Choose an option... Pending Applied Excluded (Questions) Excluded (Expired) Exc…" at bounding box center [869, 158] width 154 height 30
click at [792, 143] on select "Choose an option... Pending Applied Excluded (Questions) Excluded (Expired) Exc…" at bounding box center [869, 158] width 154 height 30
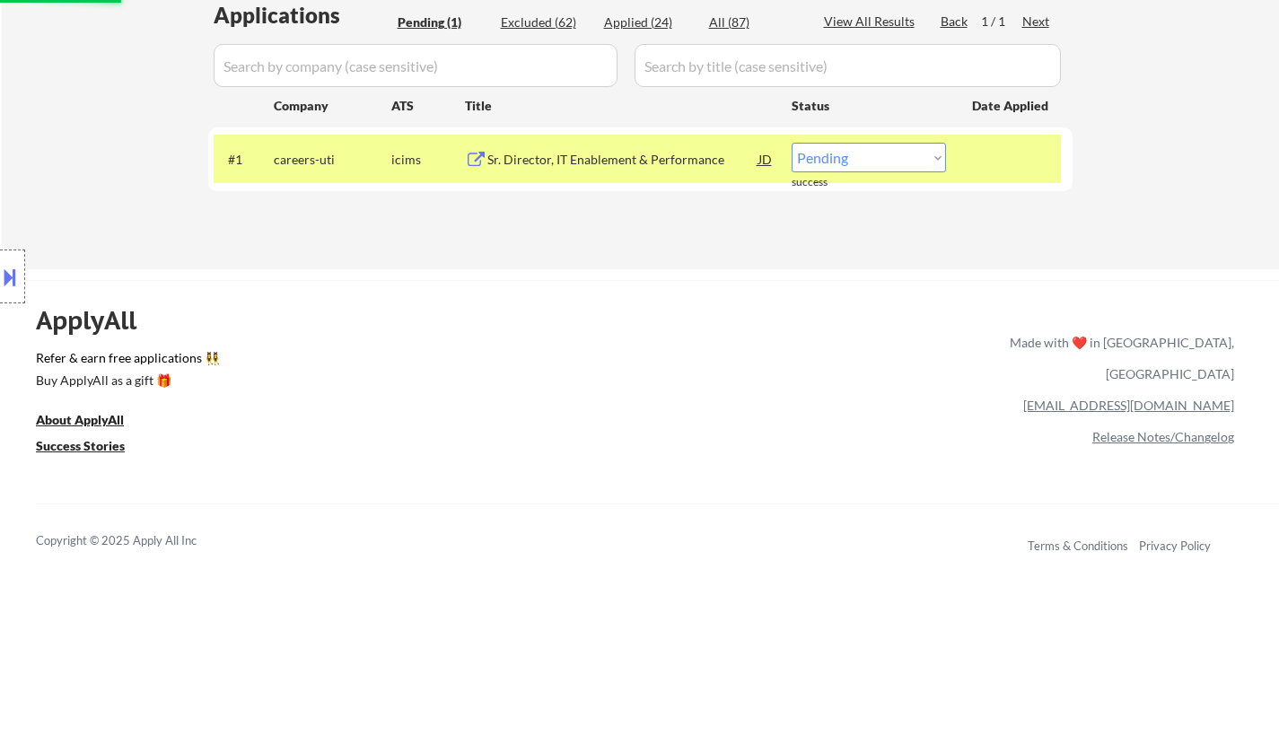
click at [601, 152] on div "Sr. Director, IT Enablement & Performance" at bounding box center [622, 160] width 271 height 18
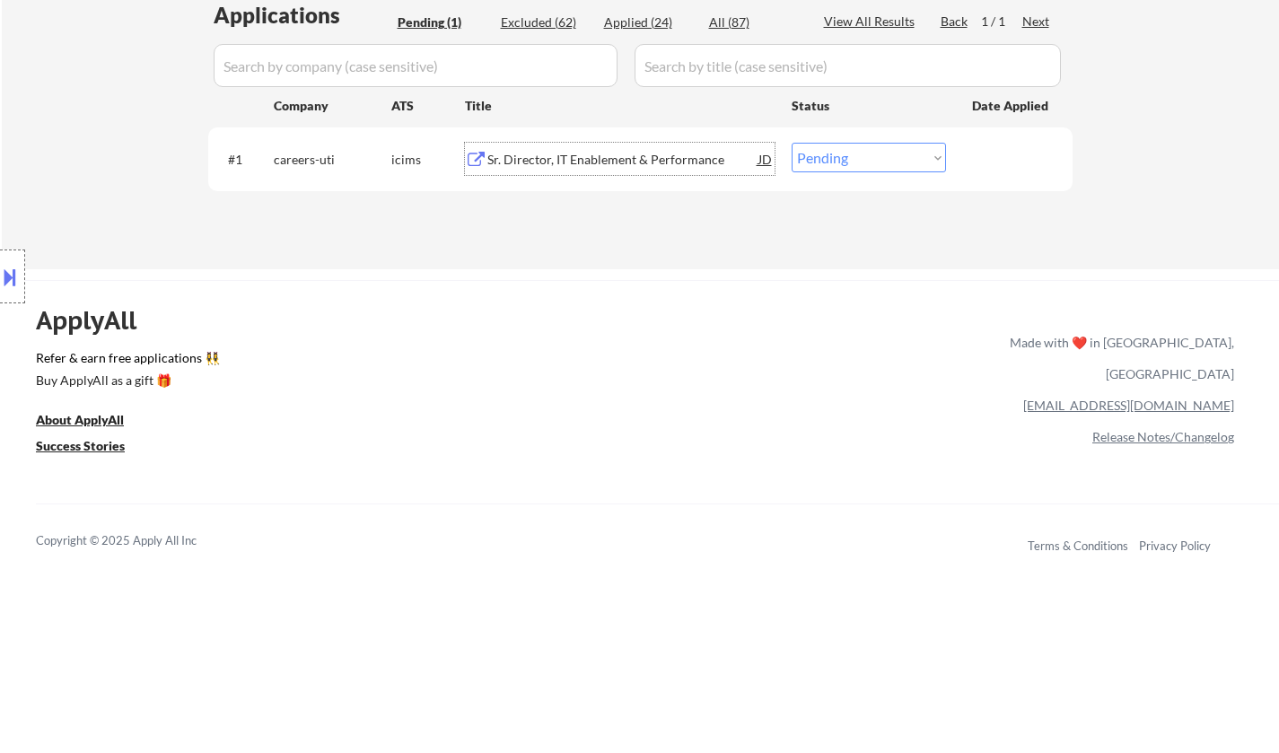
drag, startPoint x: 838, startPoint y: 154, endPoint x: 845, endPoint y: 164, distance: 12.9
click at [838, 154] on select "Choose an option... Pending Applied Excluded (Questions) Excluded (Expired) Exc…" at bounding box center [869, 158] width 154 height 30
click at [823, 148] on select "Choose an option... Pending Applied Excluded (Questions) Excluded (Expired) Exc…" at bounding box center [869, 158] width 154 height 30
select select ""excluded__bad_match_""
click at [792, 143] on select "Choose an option... Pending Applied Excluded (Questions) Excluded (Expired) Exc…" at bounding box center [869, 158] width 154 height 30
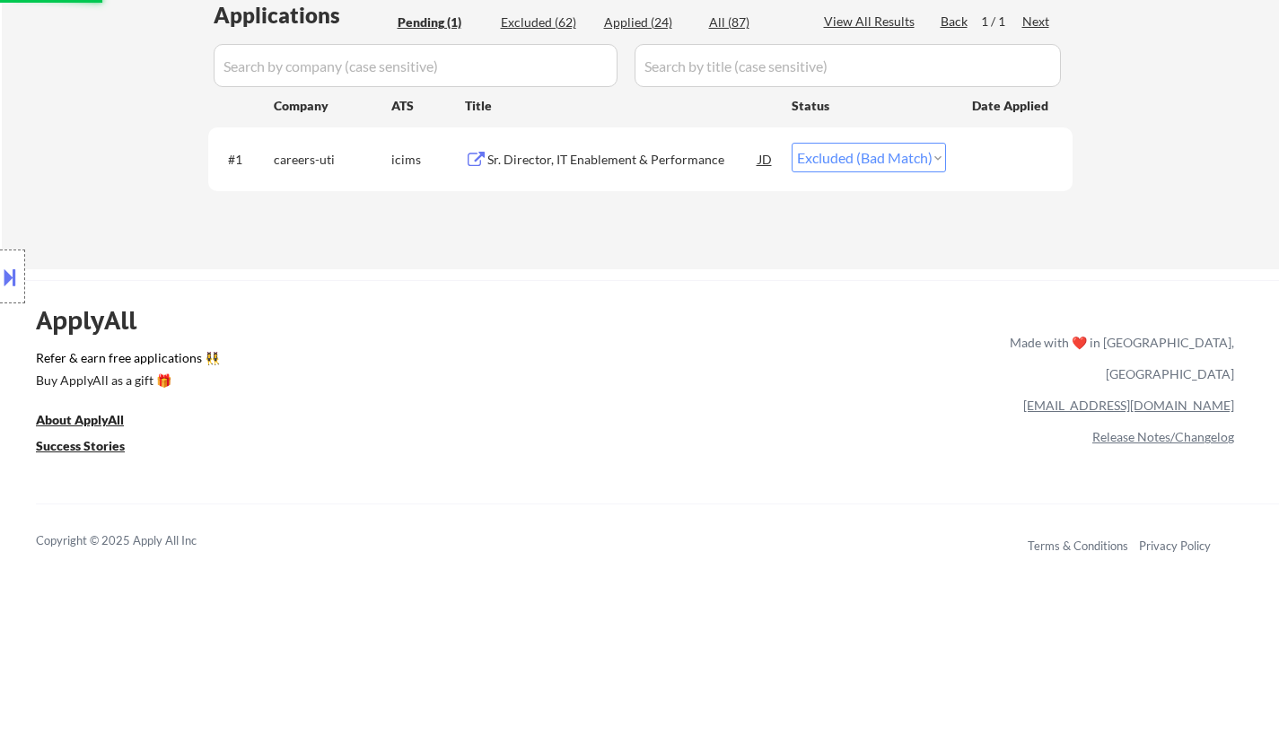
scroll to position [359, 0]
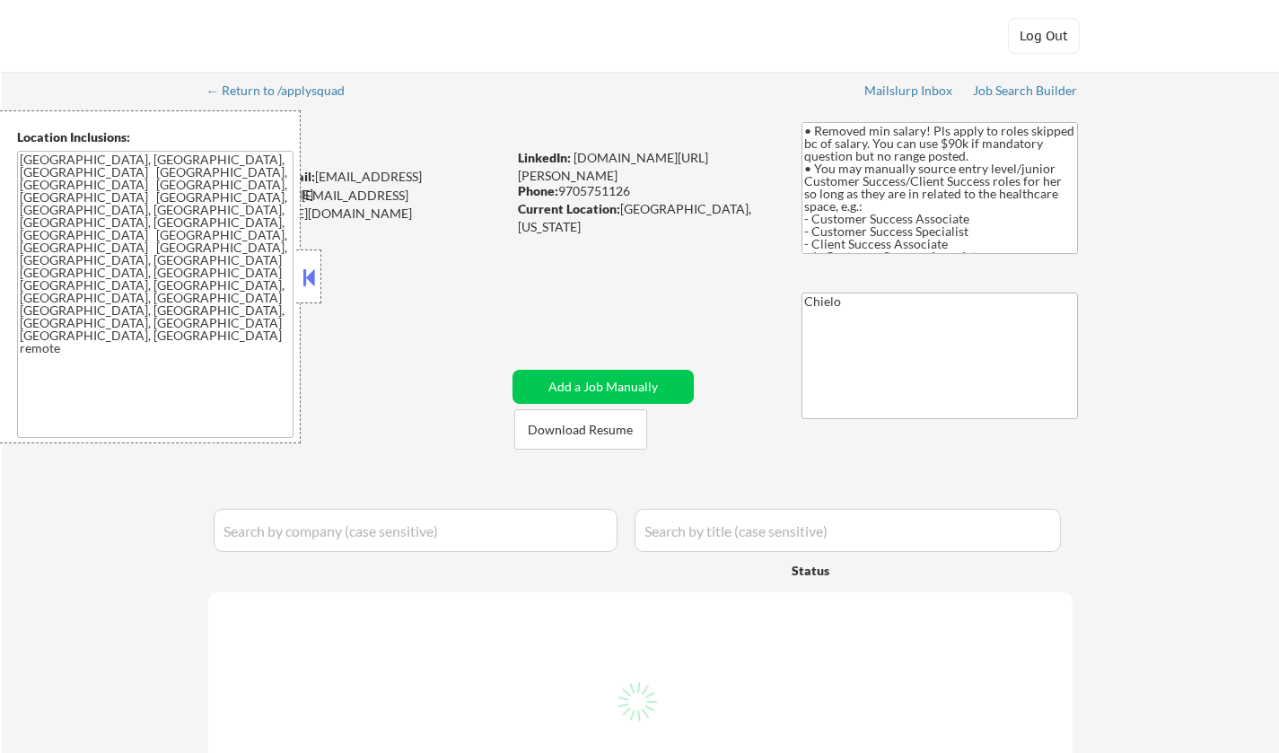
select select ""pending""
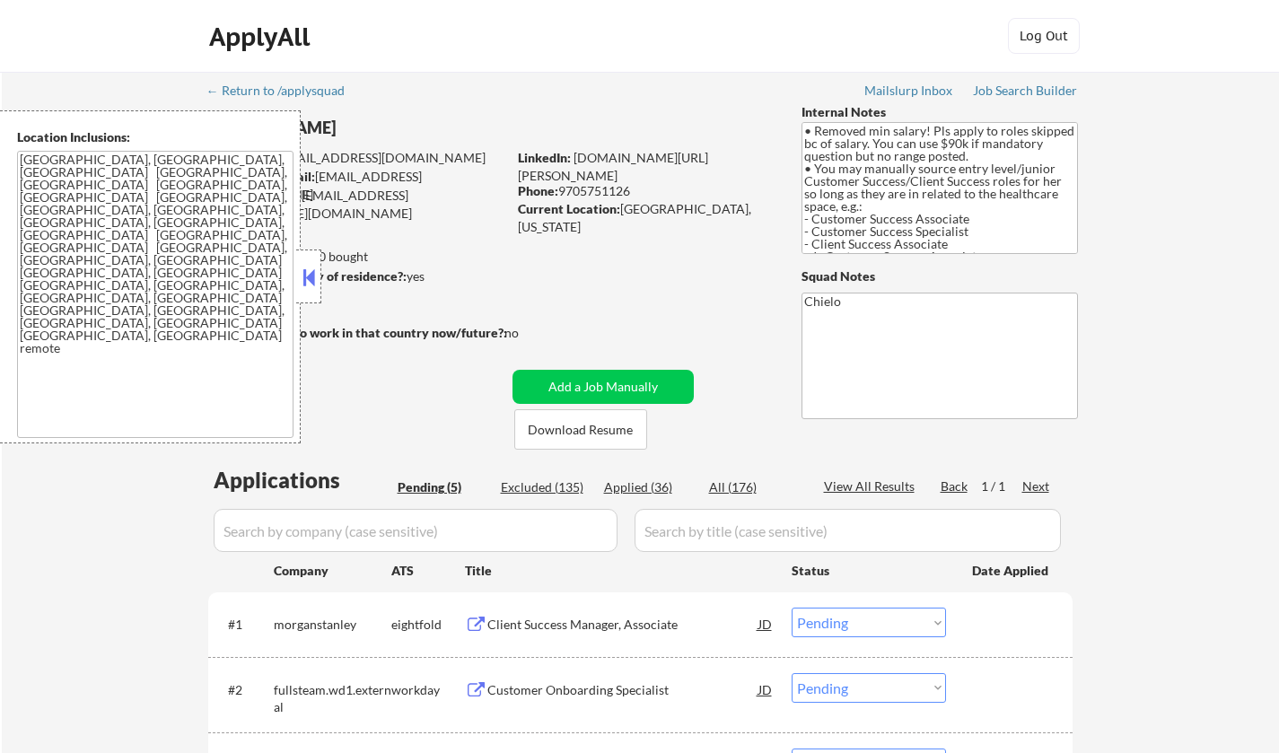
click at [310, 277] on button at bounding box center [309, 277] width 20 height 27
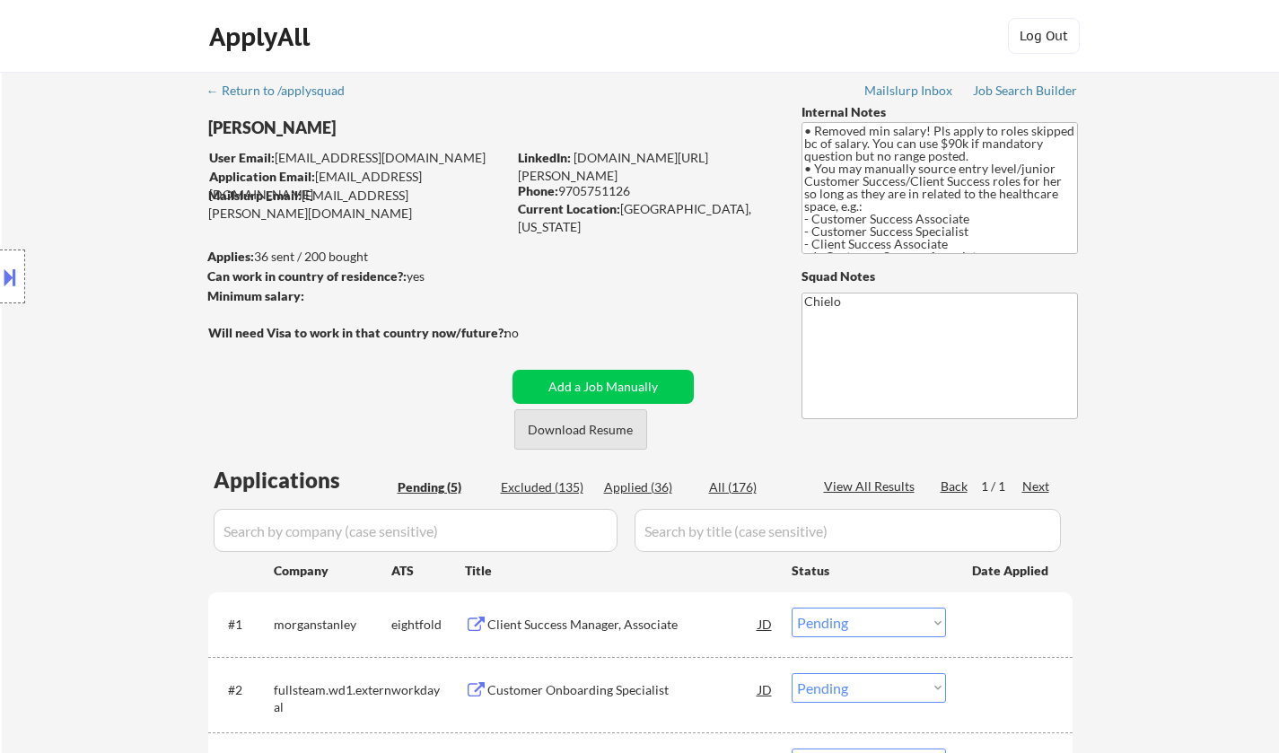
click at [576, 422] on button "Download Resume" at bounding box center [580, 429] width 133 height 40
click at [4, 276] on button at bounding box center [10, 277] width 20 height 30
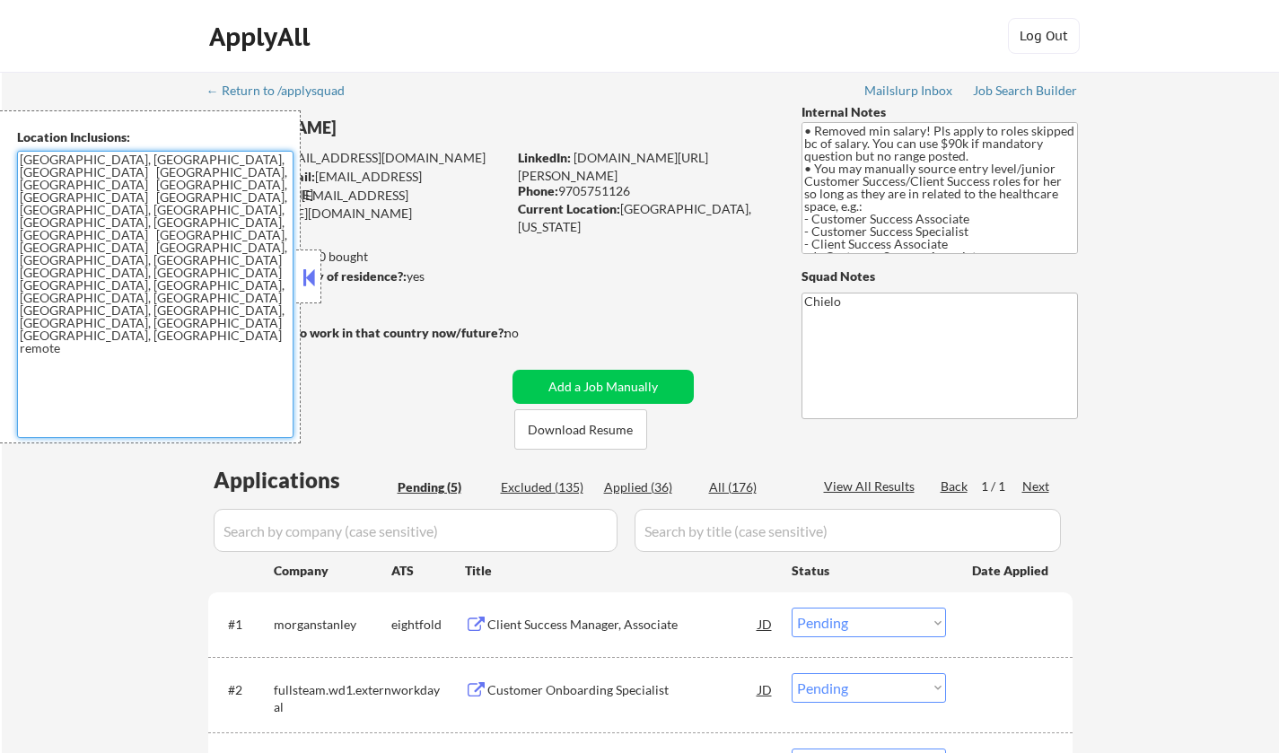
drag, startPoint x: 21, startPoint y: 160, endPoint x: 95, endPoint y: 253, distance: 119.5
click at [95, 253] on textarea "[GEOGRAPHIC_DATA], [GEOGRAPHIC_DATA], [GEOGRAPHIC_DATA] [GEOGRAPHIC_DATA], [GEO…" at bounding box center [155, 294] width 277 height 287
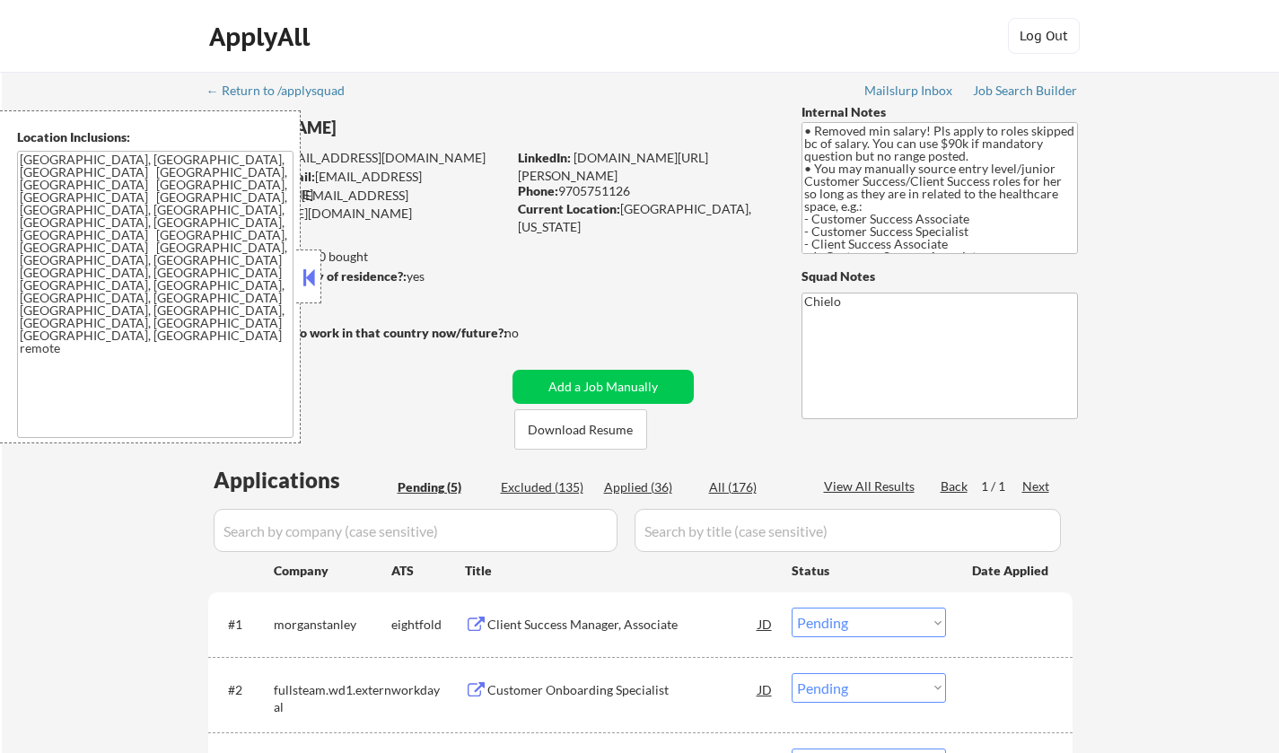
click at [307, 280] on button at bounding box center [309, 277] width 20 height 27
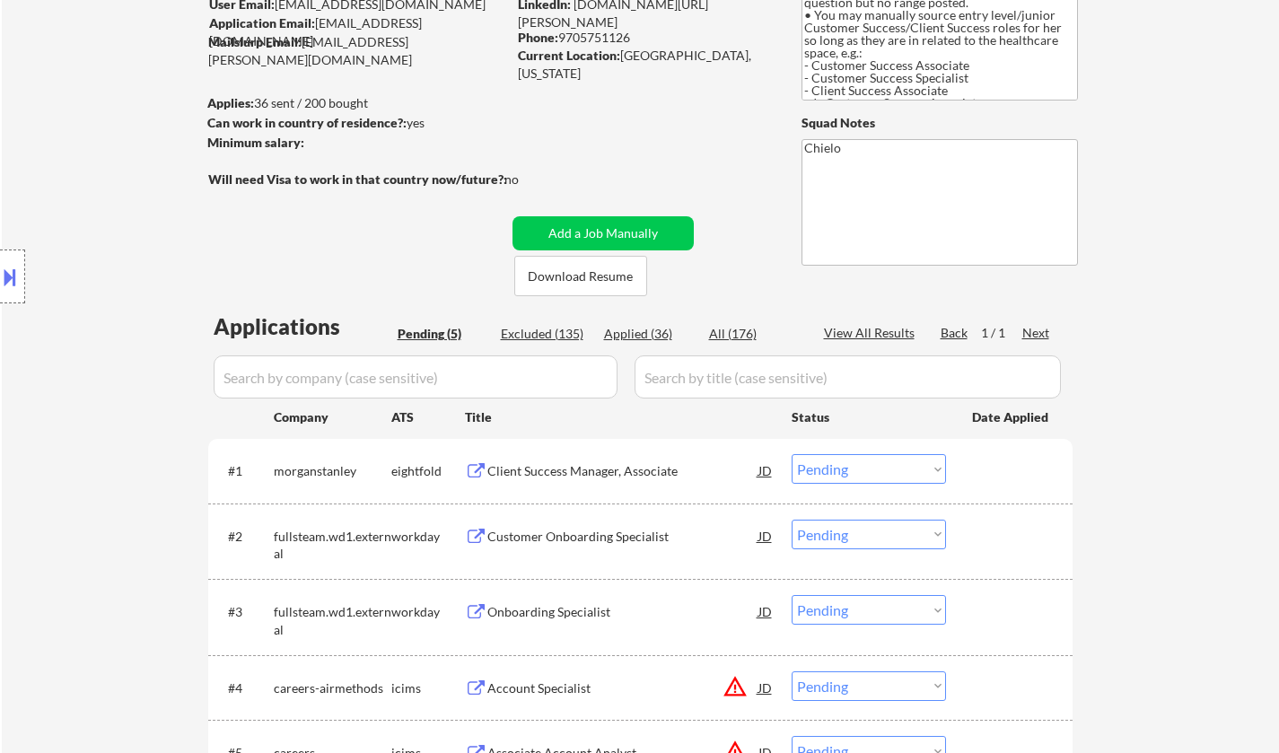
scroll to position [269, 0]
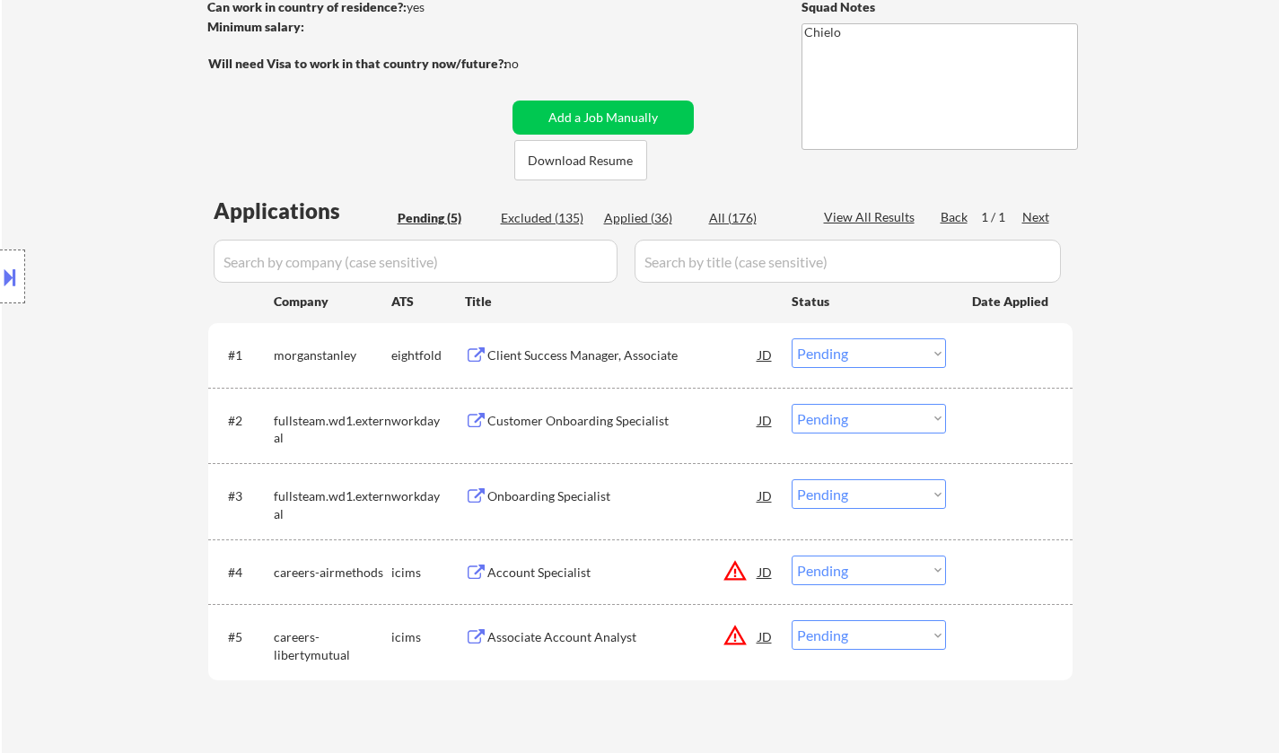
click at [555, 488] on div "Onboarding Specialist" at bounding box center [622, 496] width 271 height 18
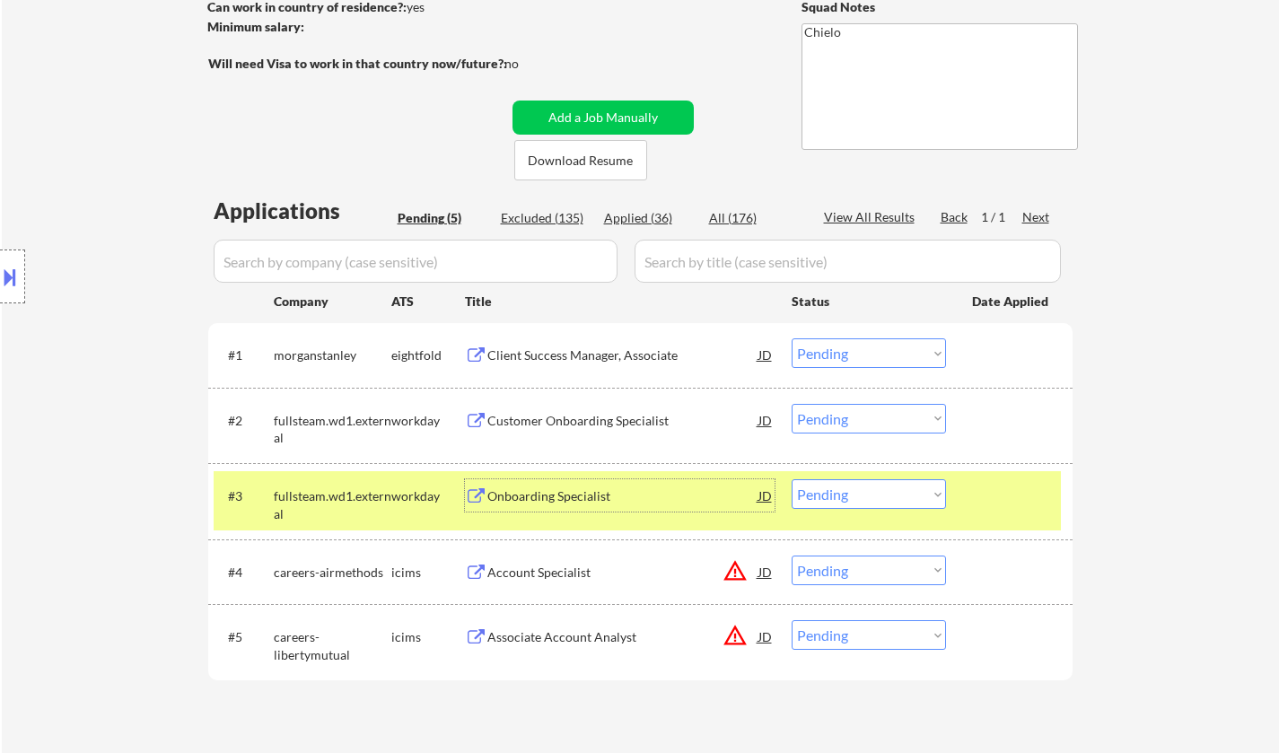
click at [554, 492] on div "Onboarding Specialist" at bounding box center [622, 496] width 271 height 18
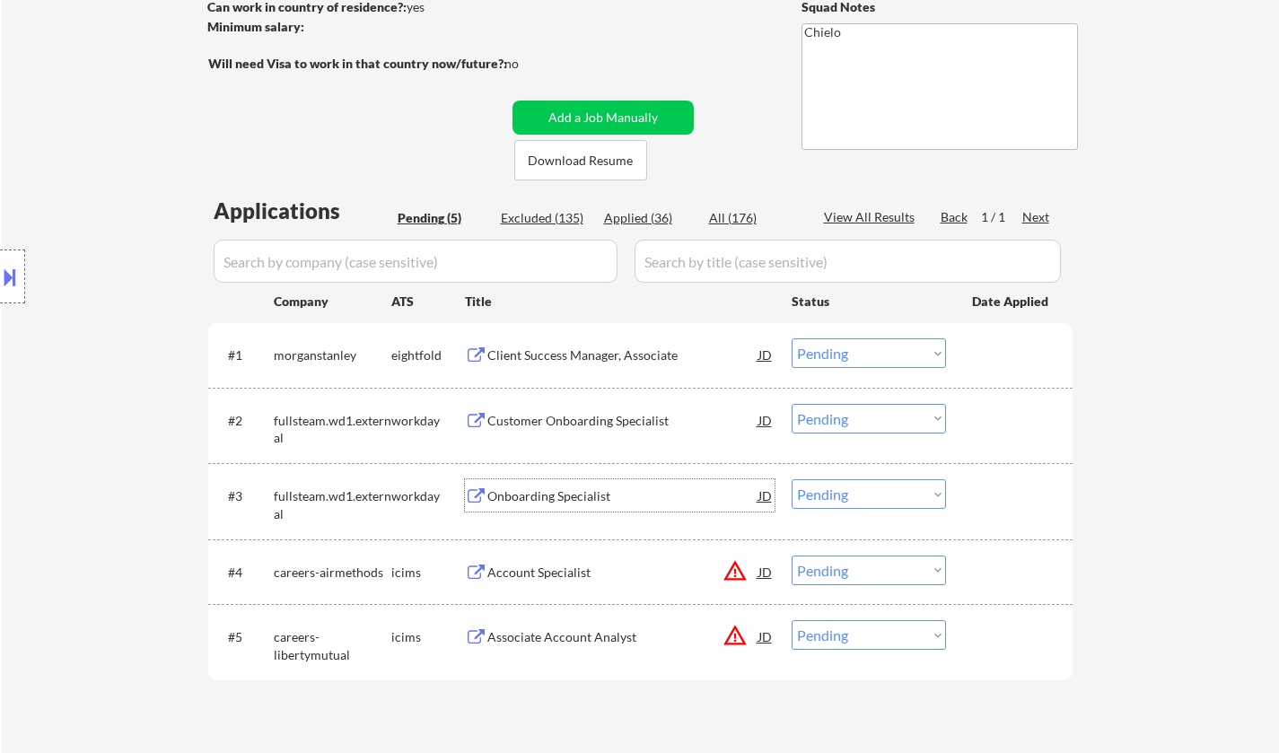
click at [847, 489] on select "Choose an option... Pending Applied Excluded (Questions) Excluded (Expired) Exc…" at bounding box center [869, 494] width 154 height 30
click at [792, 479] on select "Choose an option... Pending Applied Excluded (Questions) Excluded (Expired) Exc…" at bounding box center [869, 494] width 154 height 30
select select ""pending""
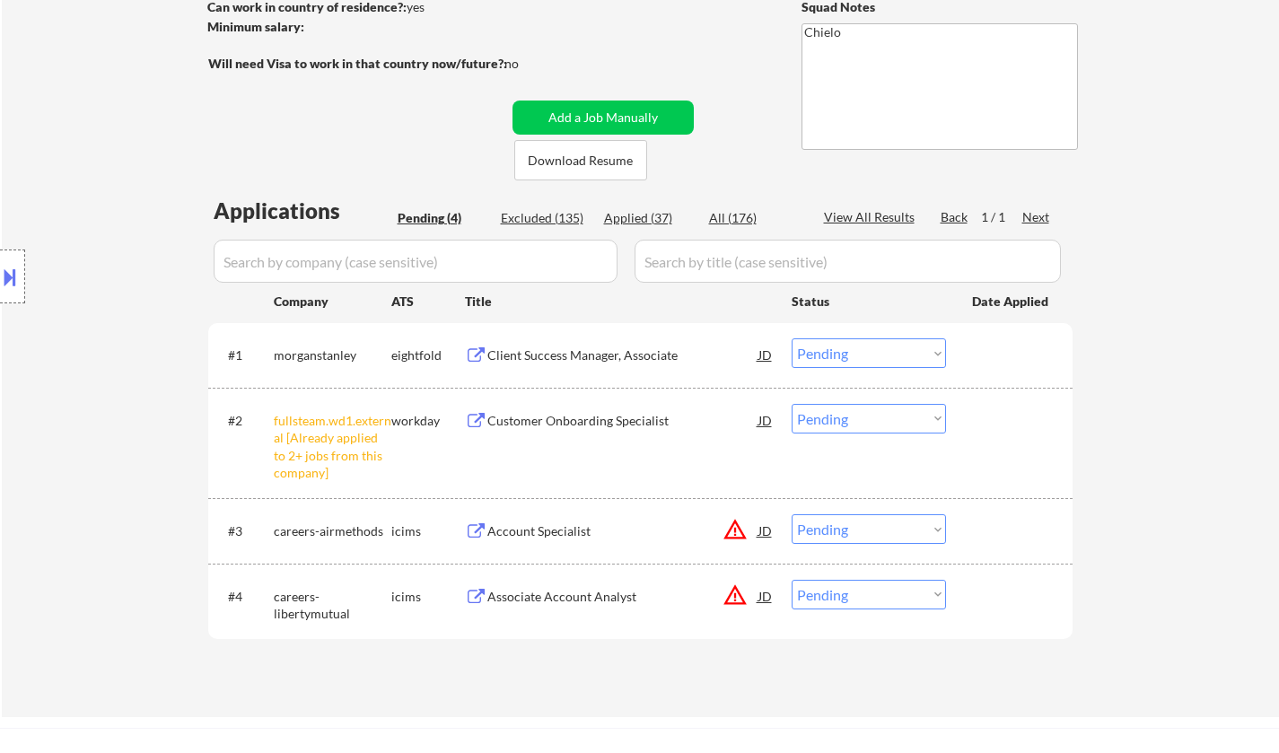
click at [558, 347] on div "Client Success Manager, Associate" at bounding box center [622, 356] width 271 height 18
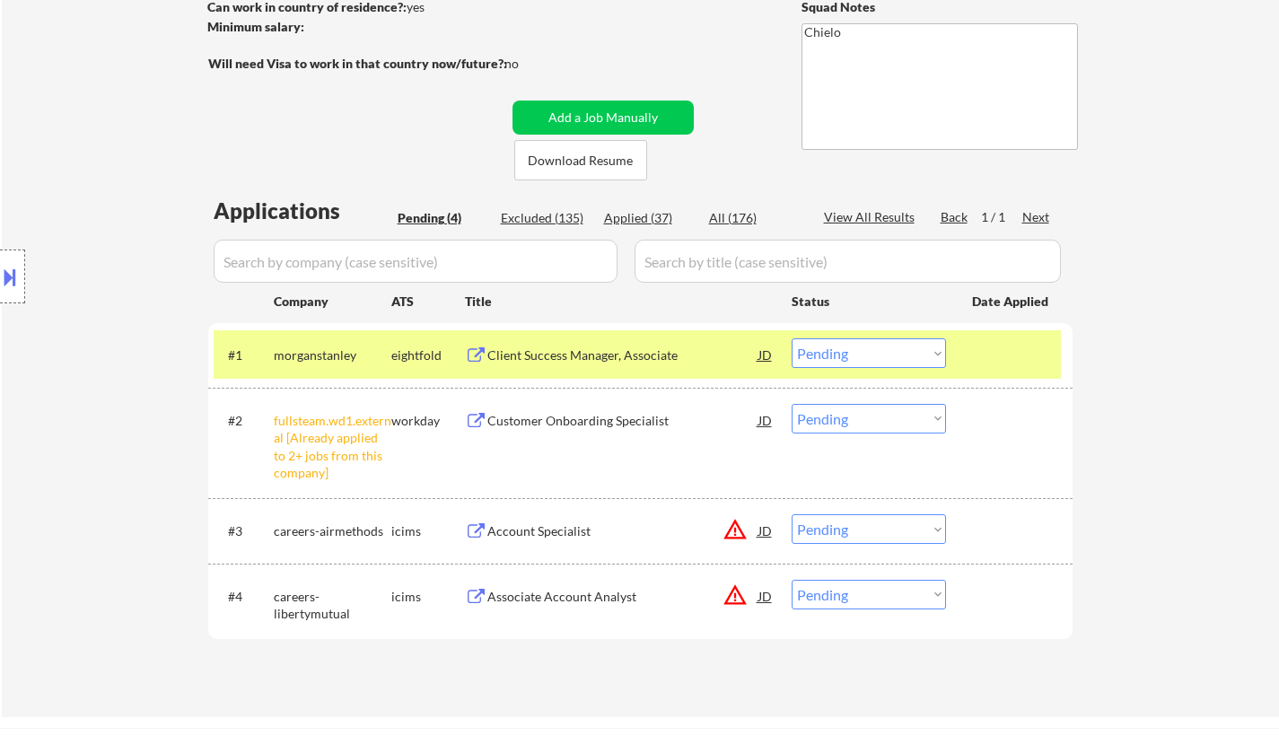
click at [7, 276] on button at bounding box center [10, 277] width 20 height 30
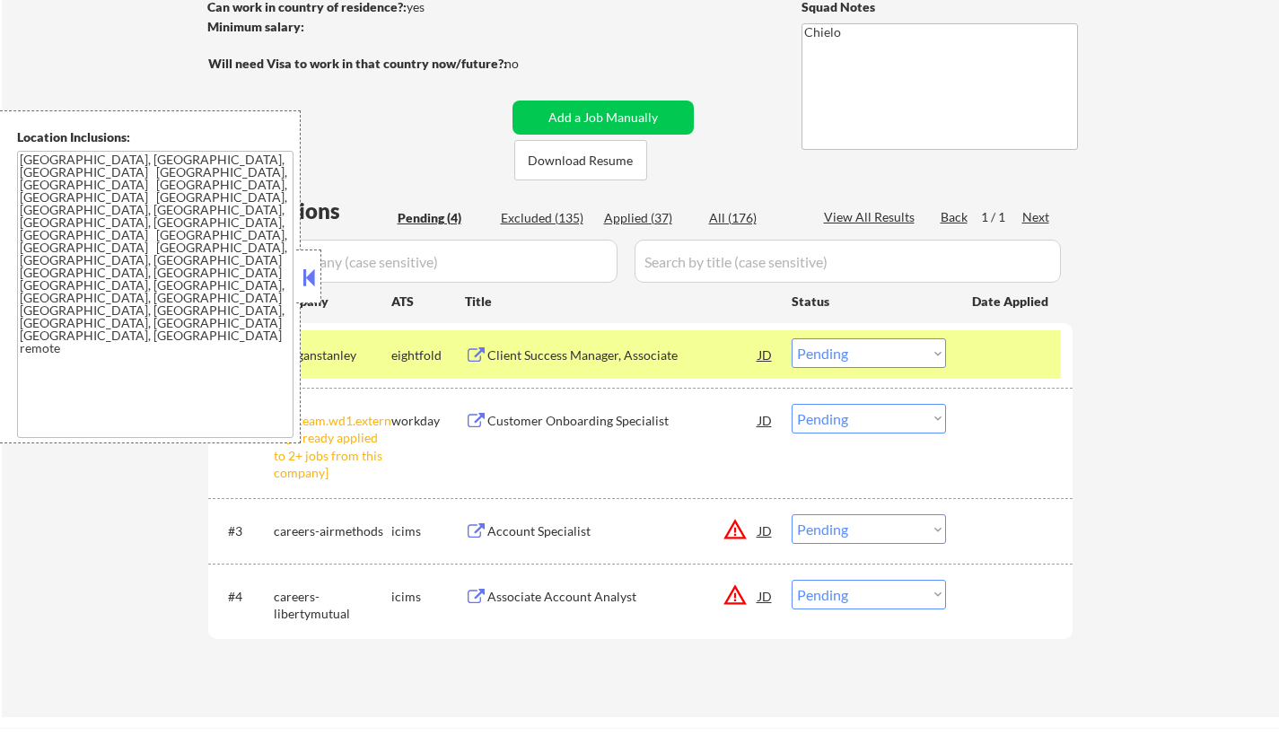
click at [307, 274] on button at bounding box center [309, 277] width 20 height 27
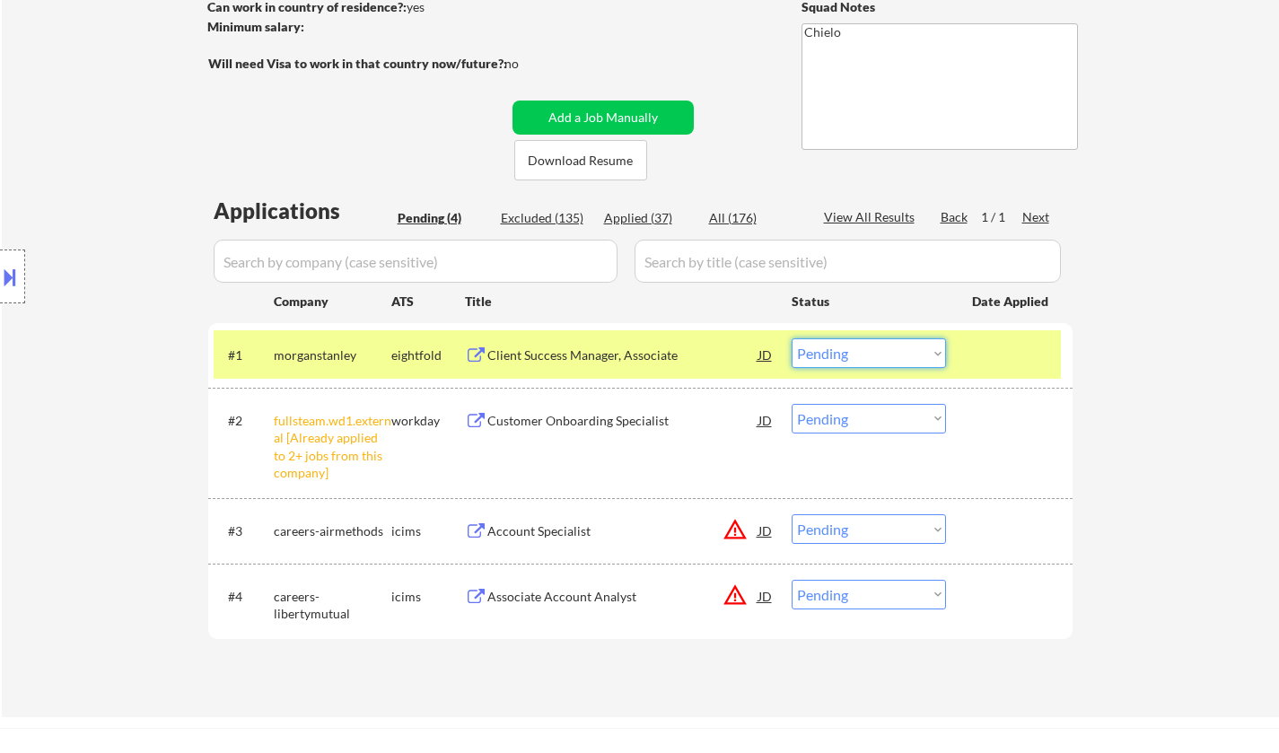
drag, startPoint x: 847, startPoint y: 353, endPoint x: 852, endPoint y: 364, distance: 12.0
click at [847, 353] on select "Choose an option... Pending Applied Excluded (Questions) Excluded (Expired) Exc…" at bounding box center [869, 353] width 154 height 30
click at [792, 338] on select "Choose an option... Pending Applied Excluded (Questions) Excluded (Expired) Exc…" at bounding box center [869, 353] width 154 height 30
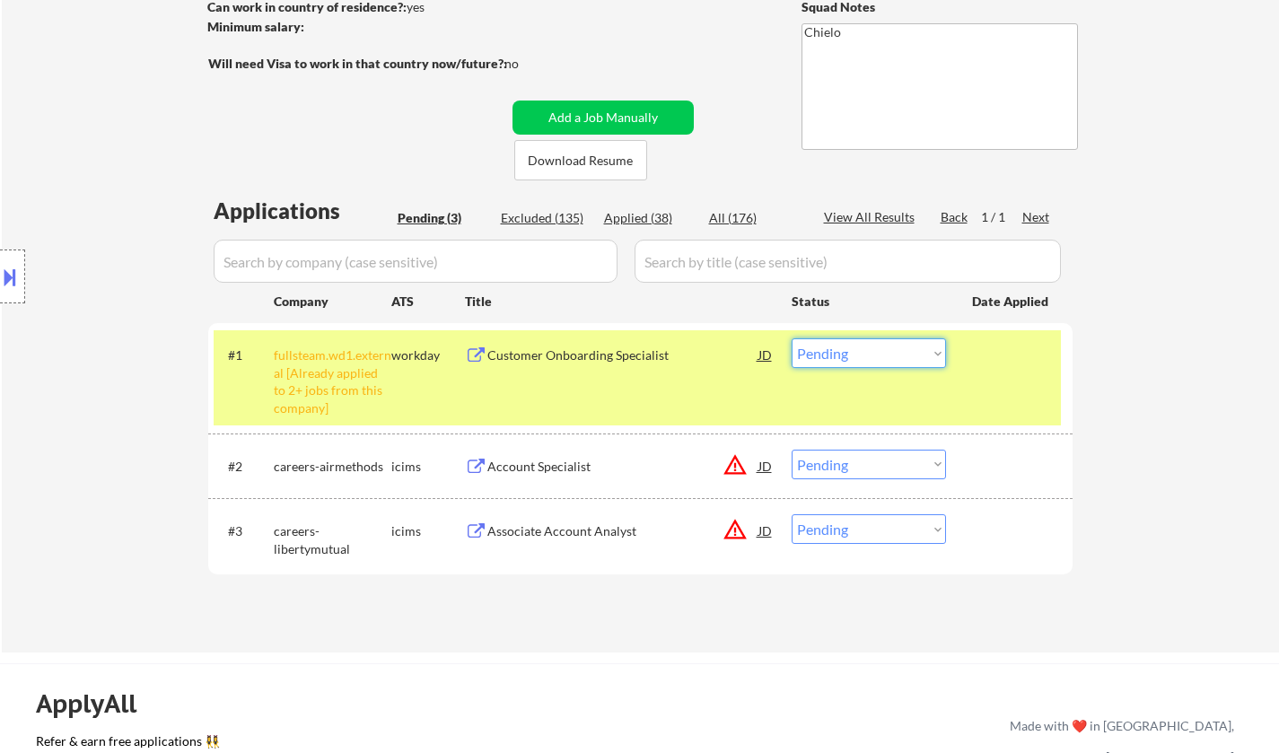
drag, startPoint x: 865, startPoint y: 351, endPoint x: 958, endPoint y: 452, distance: 137.2
click at [865, 351] on select "Choose an option... Pending Applied Excluded (Questions) Excluded (Expired) Exc…" at bounding box center [869, 353] width 154 height 30
click at [792, 338] on select "Choose an option... Pending Applied Excluded (Questions) Excluded (Expired) Exc…" at bounding box center [869, 353] width 154 height 30
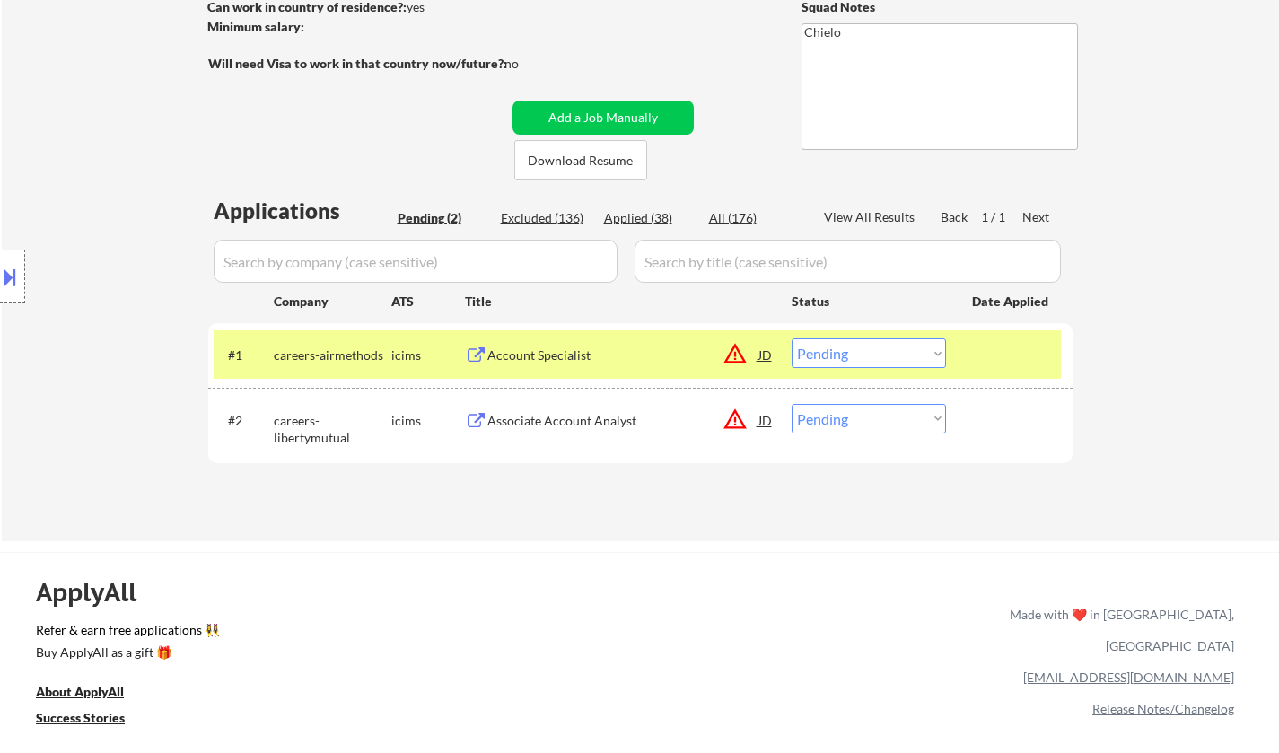
click at [776, 361] on div "#1 careers-airmethods icims Account Specialist JD warning_amber Choose an optio…" at bounding box center [637, 354] width 847 height 48
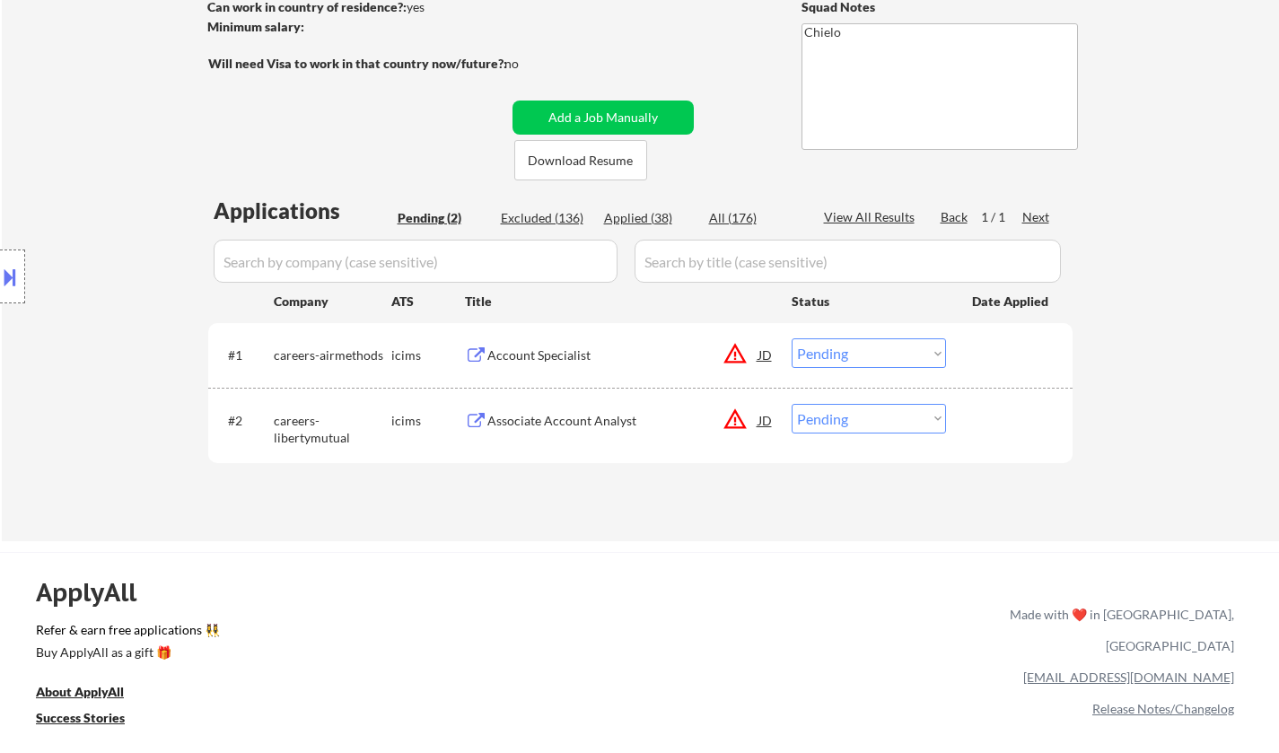
click at [772, 355] on div "JD" at bounding box center [766, 354] width 18 height 32
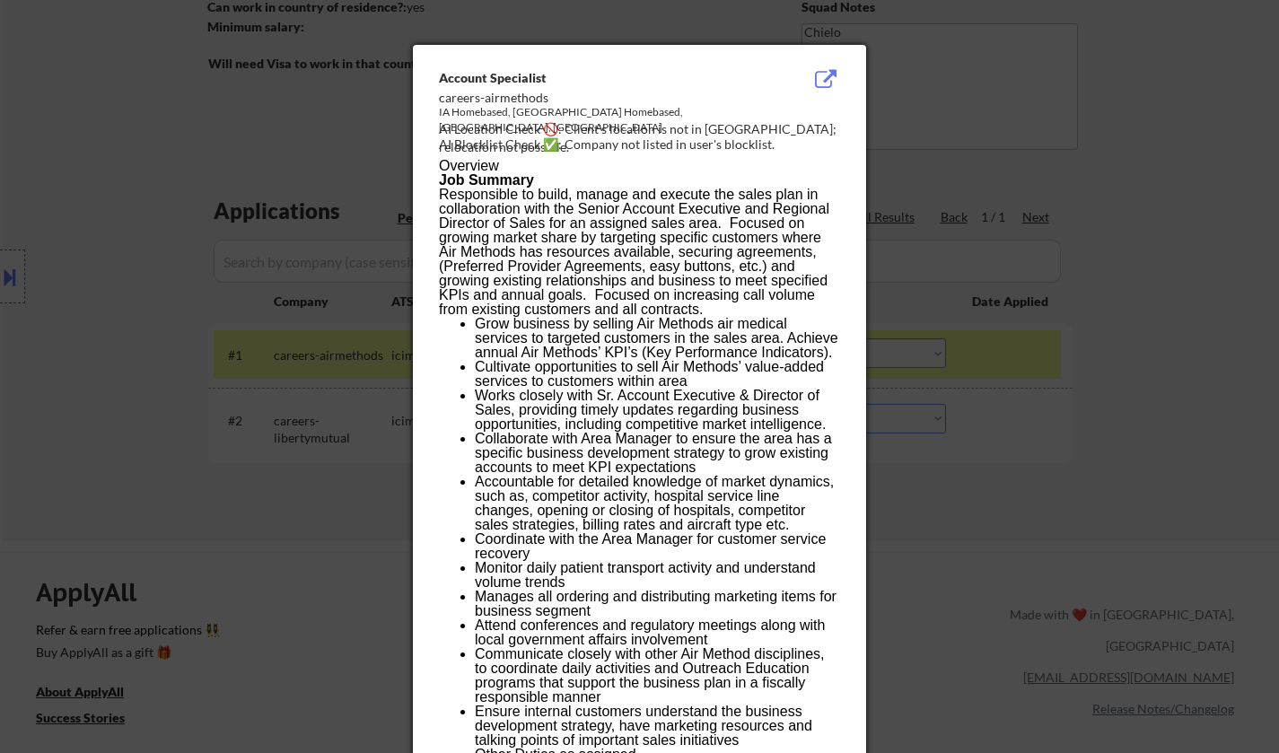
click at [951, 74] on div at bounding box center [639, 376] width 1279 height 753
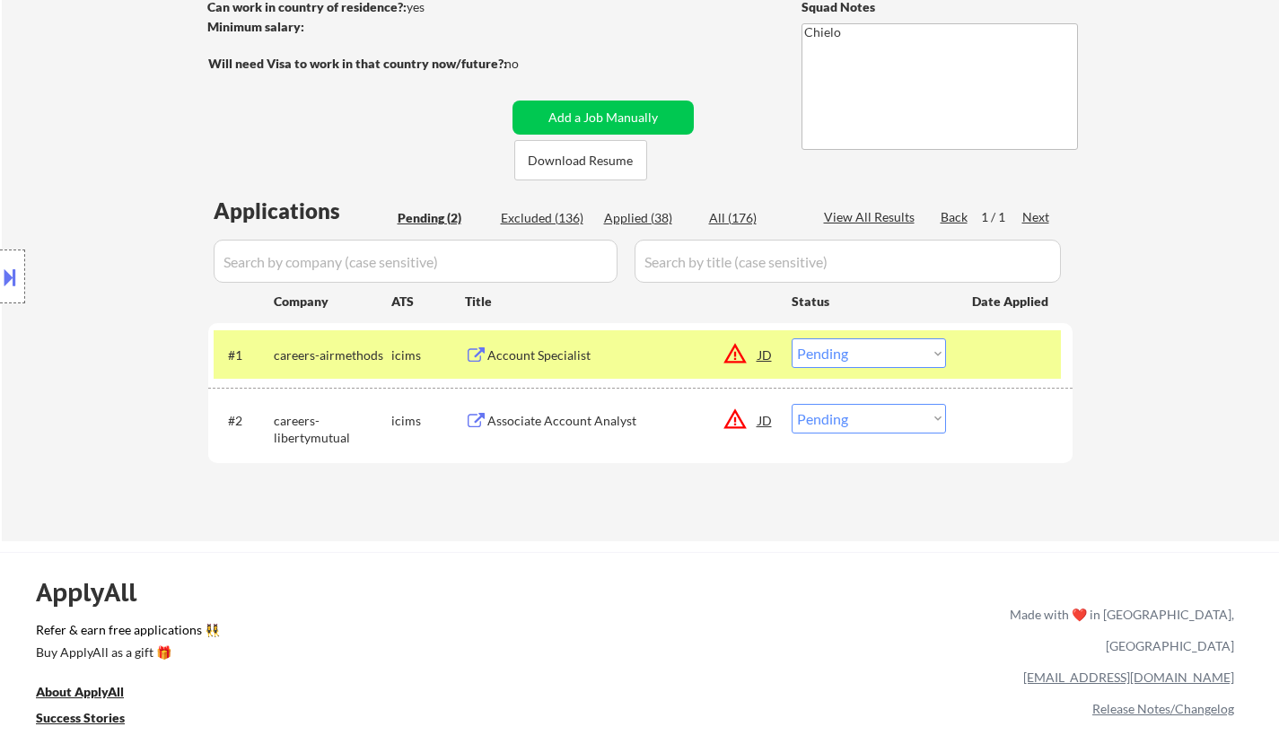
click at [859, 350] on select "Choose an option... Pending Applied Excluded (Questions) Excluded (Expired) Exc…" at bounding box center [869, 353] width 154 height 30
click at [792, 338] on select "Choose an option... Pending Applied Excluded (Questions) Excluded (Expired) Exc…" at bounding box center [869, 353] width 154 height 30
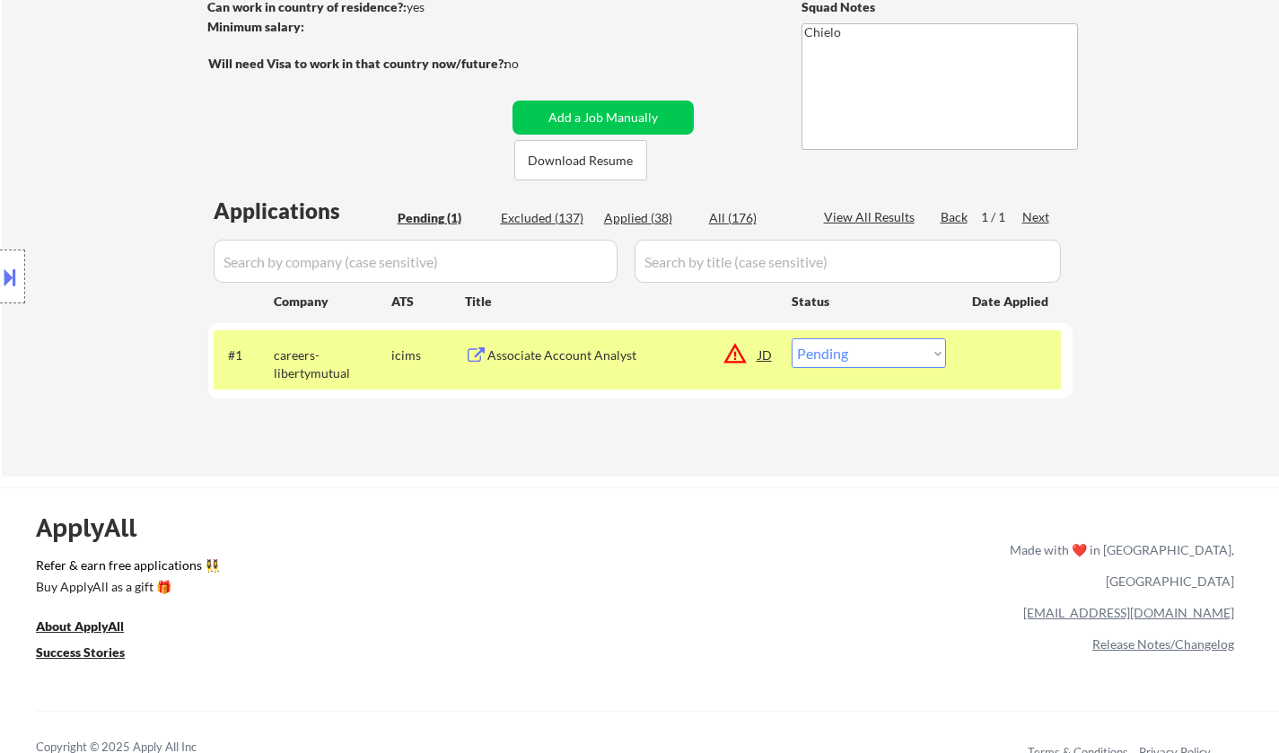
click at [882, 360] on select "Choose an option... Pending Applied Excluded (Questions) Excluded (Expired) Exc…" at bounding box center [869, 353] width 154 height 30
select select ""excluded__location_""
click at [792, 338] on select "Choose an option... Pending Applied Excluded (Questions) Excluded (Expired) Exc…" at bounding box center [869, 353] width 154 height 30
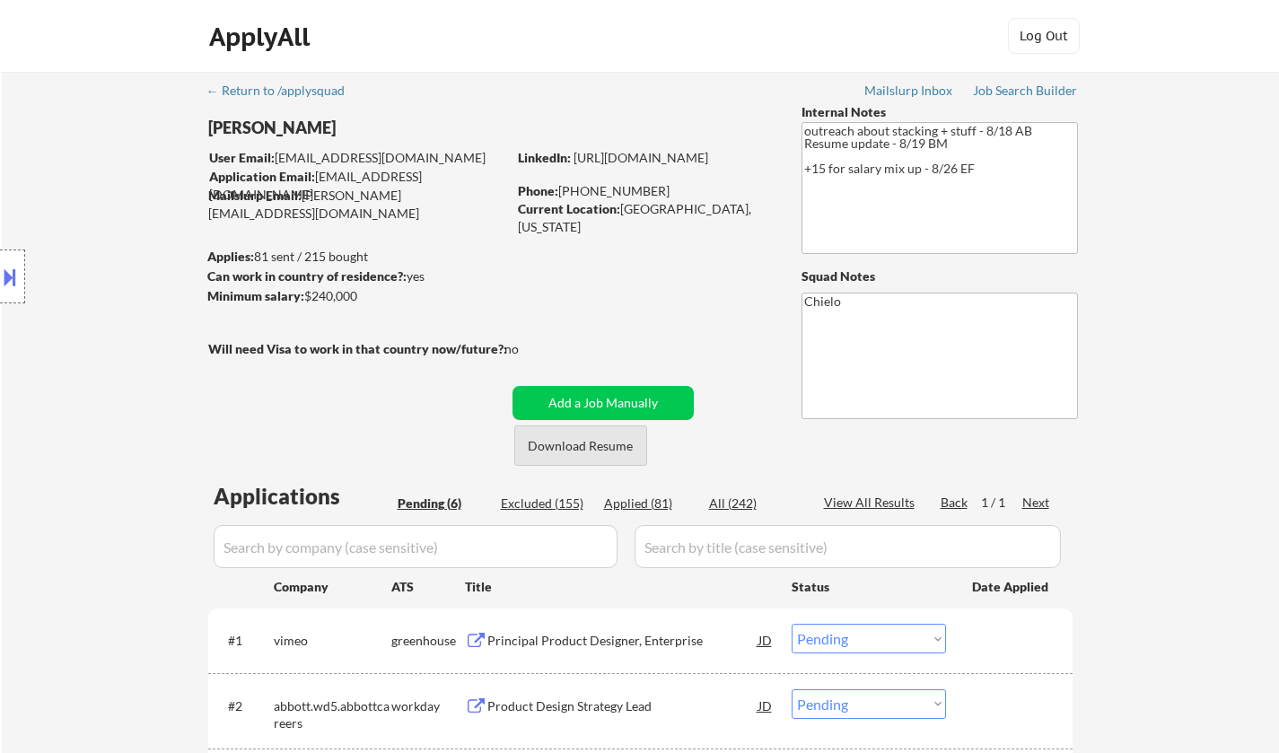
select select ""pending""
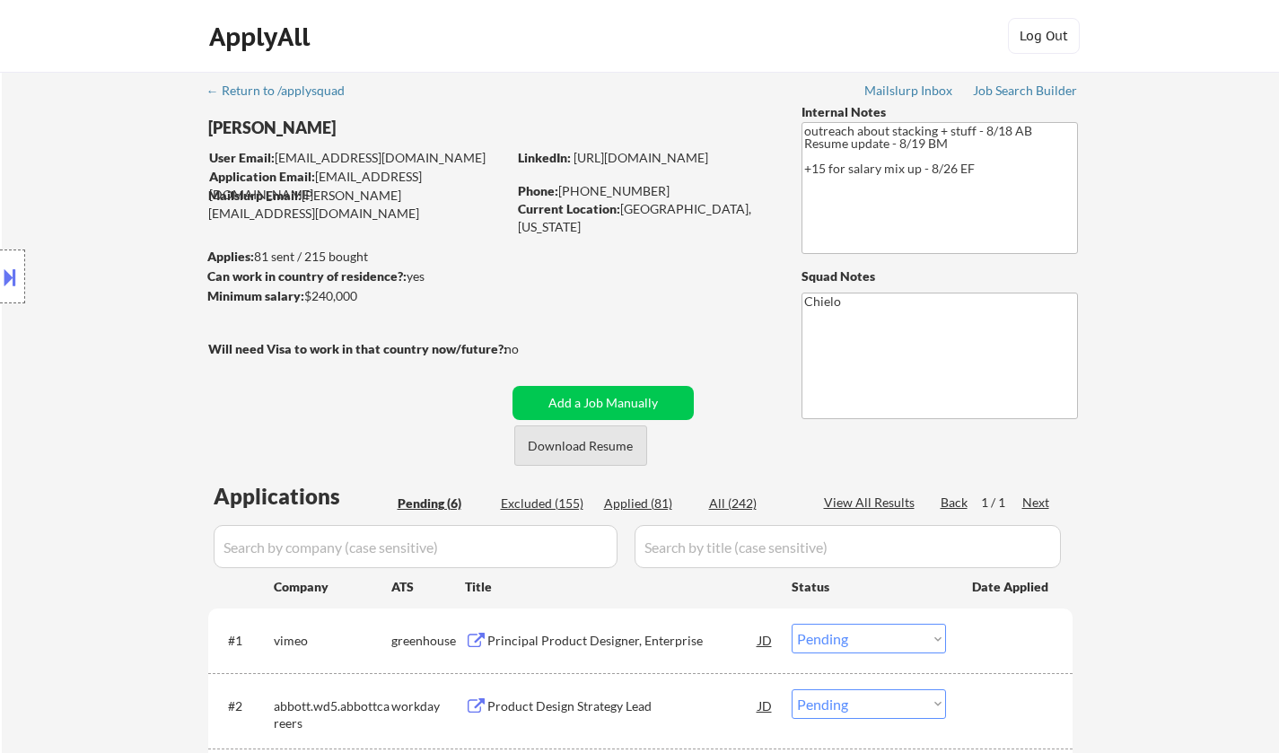
select select ""pending""
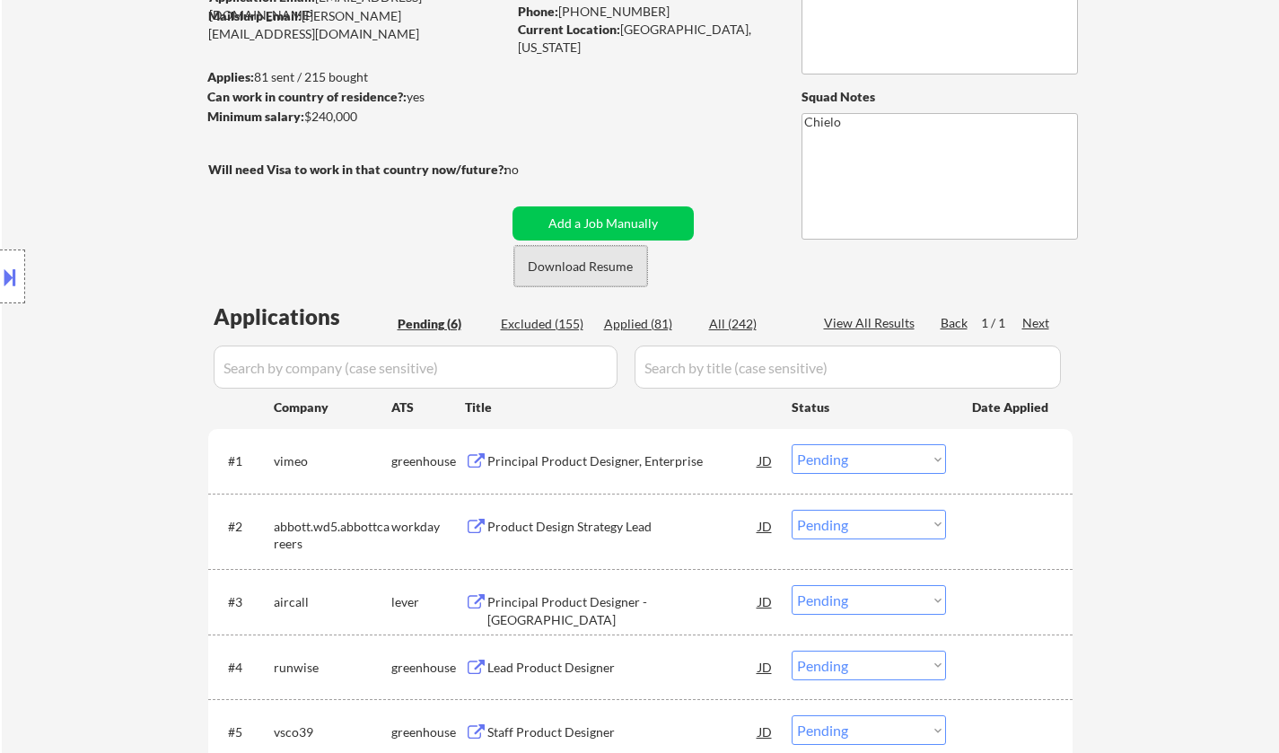
click at [584, 260] on button "Download Resume" at bounding box center [580, 266] width 133 height 40
click at [2, 269] on button at bounding box center [10, 277] width 20 height 30
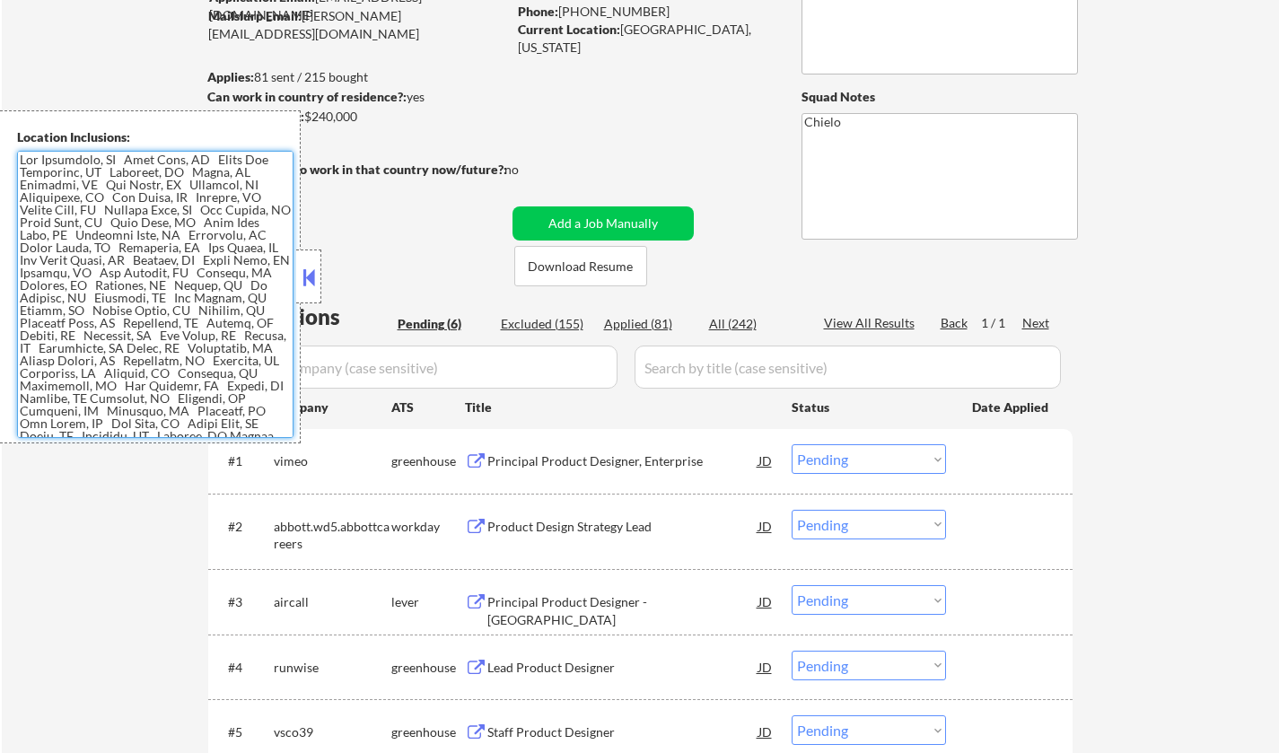
scroll to position [70, 0]
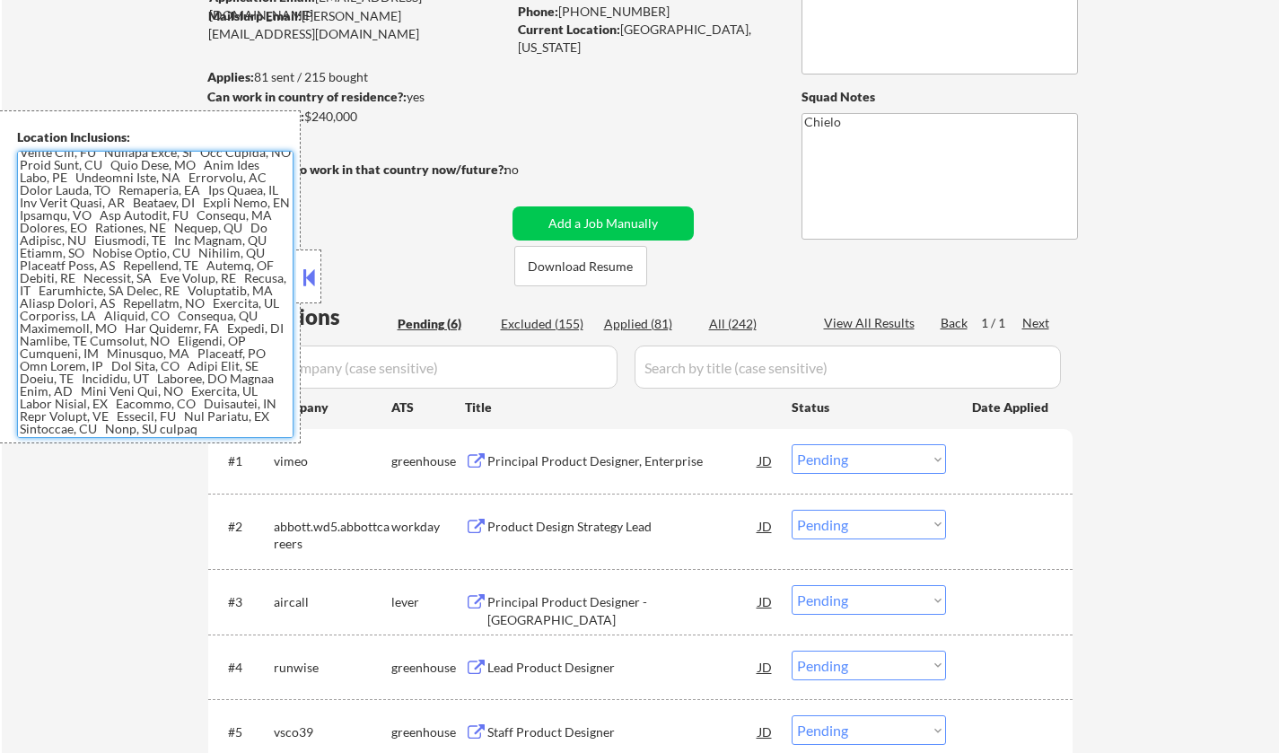
drag, startPoint x: 19, startPoint y: 160, endPoint x: 266, endPoint y: 418, distance: 357.5
click at [266, 418] on textarea at bounding box center [155, 294] width 277 height 287
click at [302, 284] on button at bounding box center [309, 277] width 20 height 27
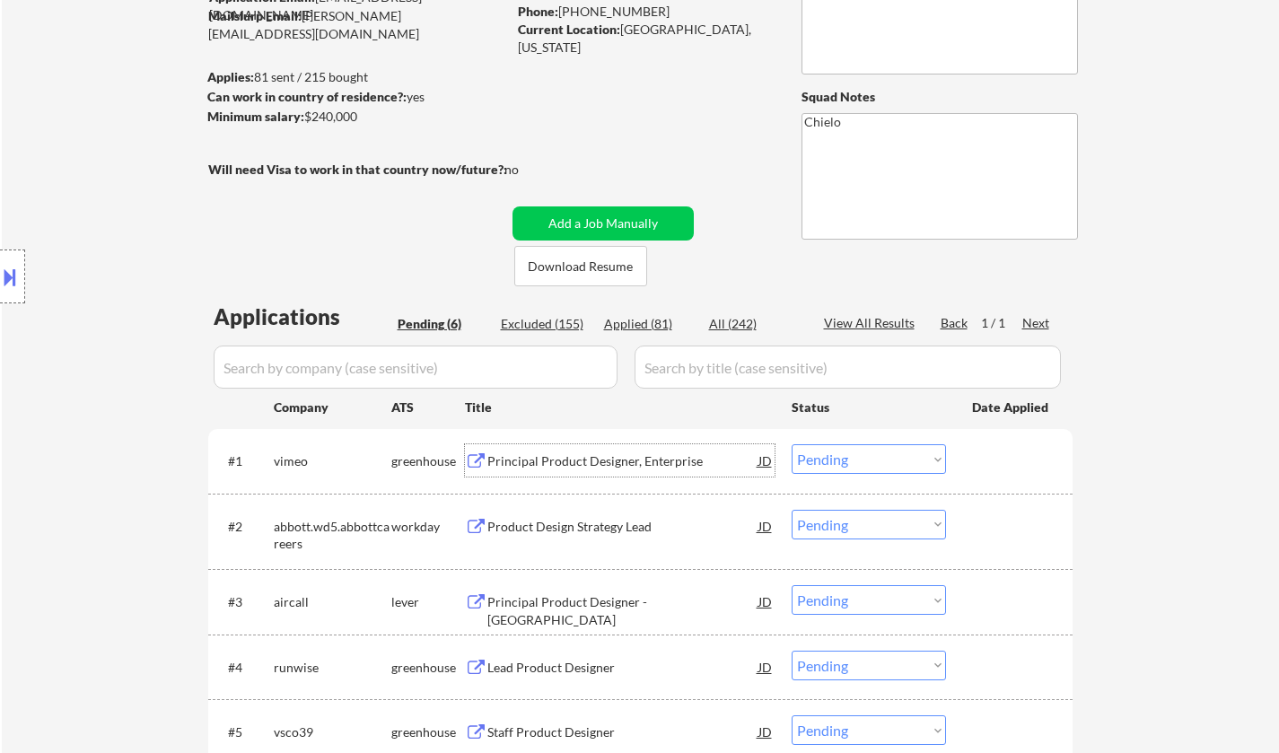
click at [537, 461] on div "Principal Product Designer, Enterprise" at bounding box center [622, 461] width 271 height 18
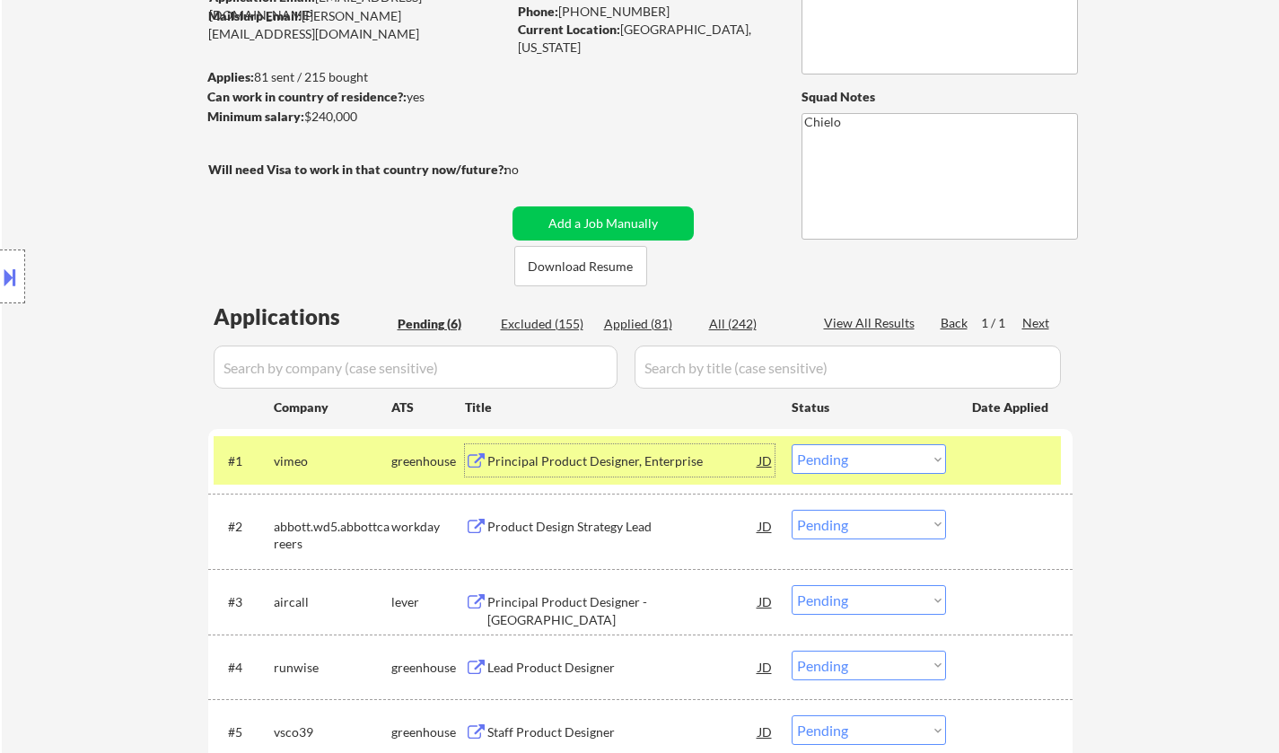
click at [547, 450] on div "Principal Product Designer, Enterprise" at bounding box center [622, 460] width 271 height 32
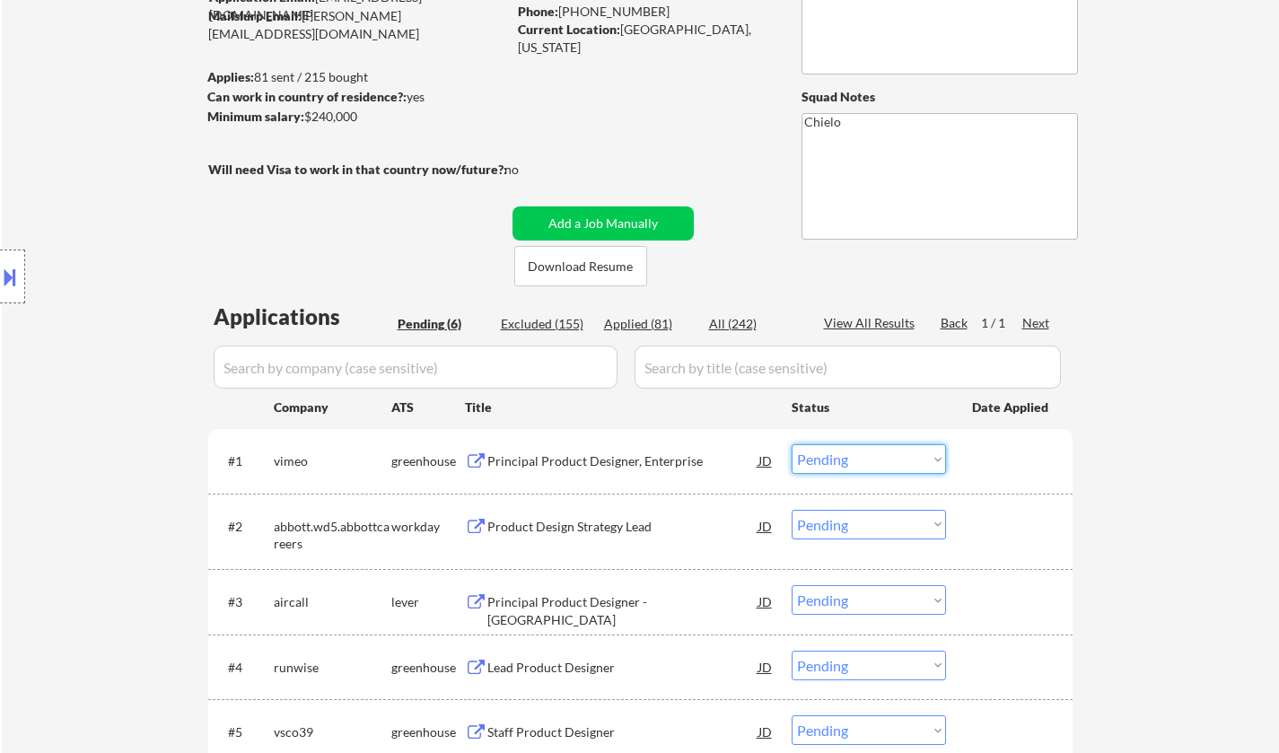
drag, startPoint x: 900, startPoint y: 452, endPoint x: 906, endPoint y: 468, distance: 17.0
click at [900, 452] on select "Choose an option... Pending Applied Excluded (Questions) Excluded (Expired) Exc…" at bounding box center [869, 459] width 154 height 30
click at [792, 444] on select "Choose an option... Pending Applied Excluded (Questions) Excluded (Expired) Exc…" at bounding box center [869, 459] width 154 height 30
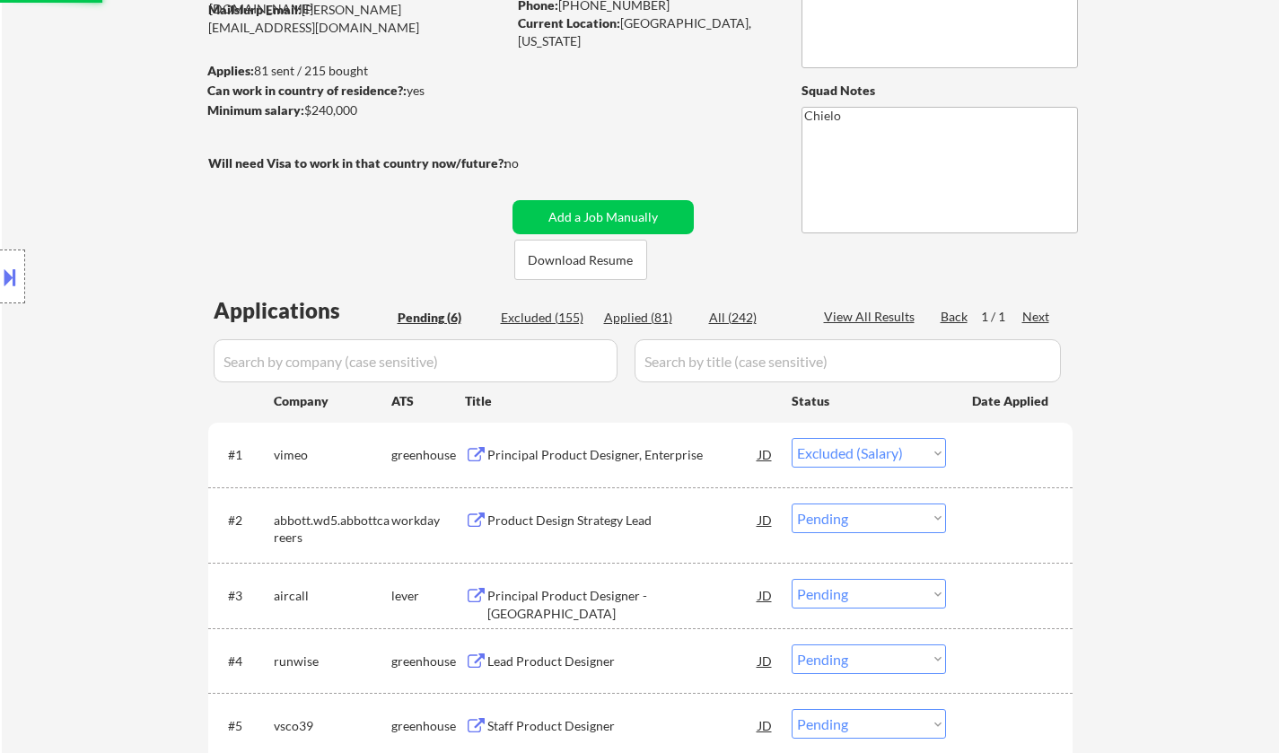
scroll to position [449, 0]
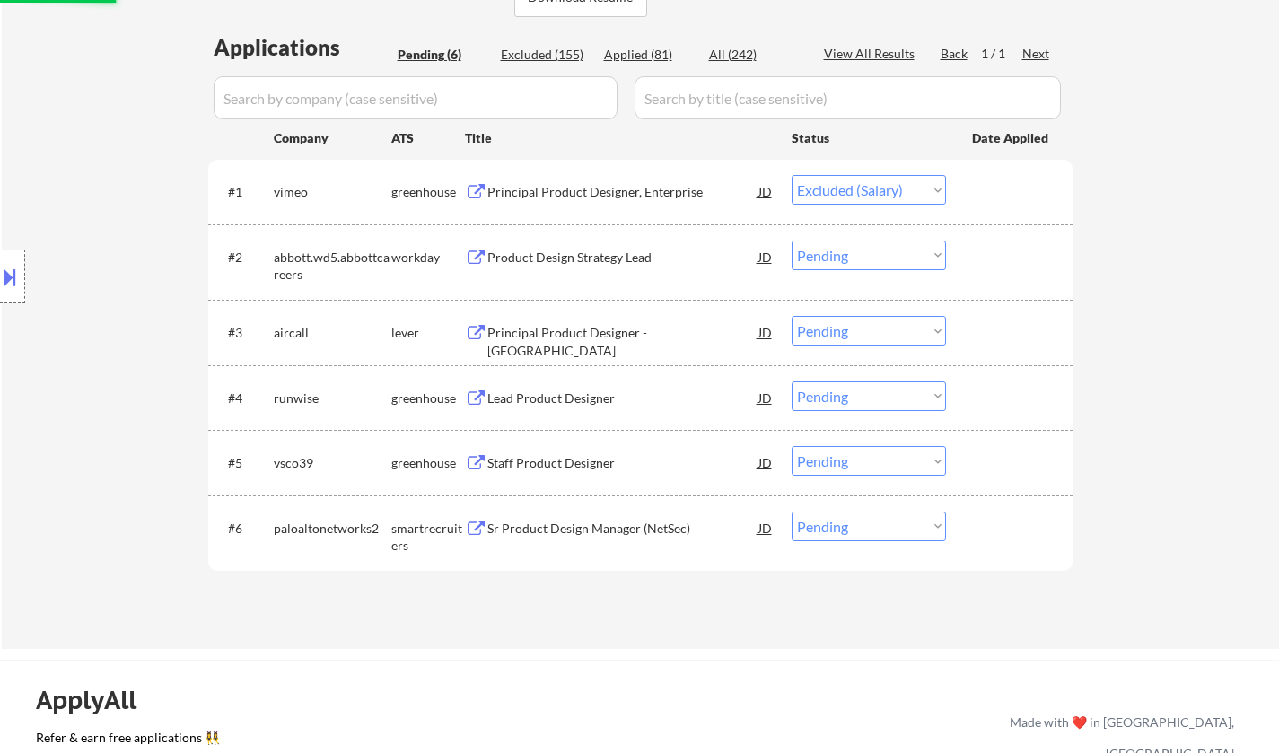
select select ""pending""
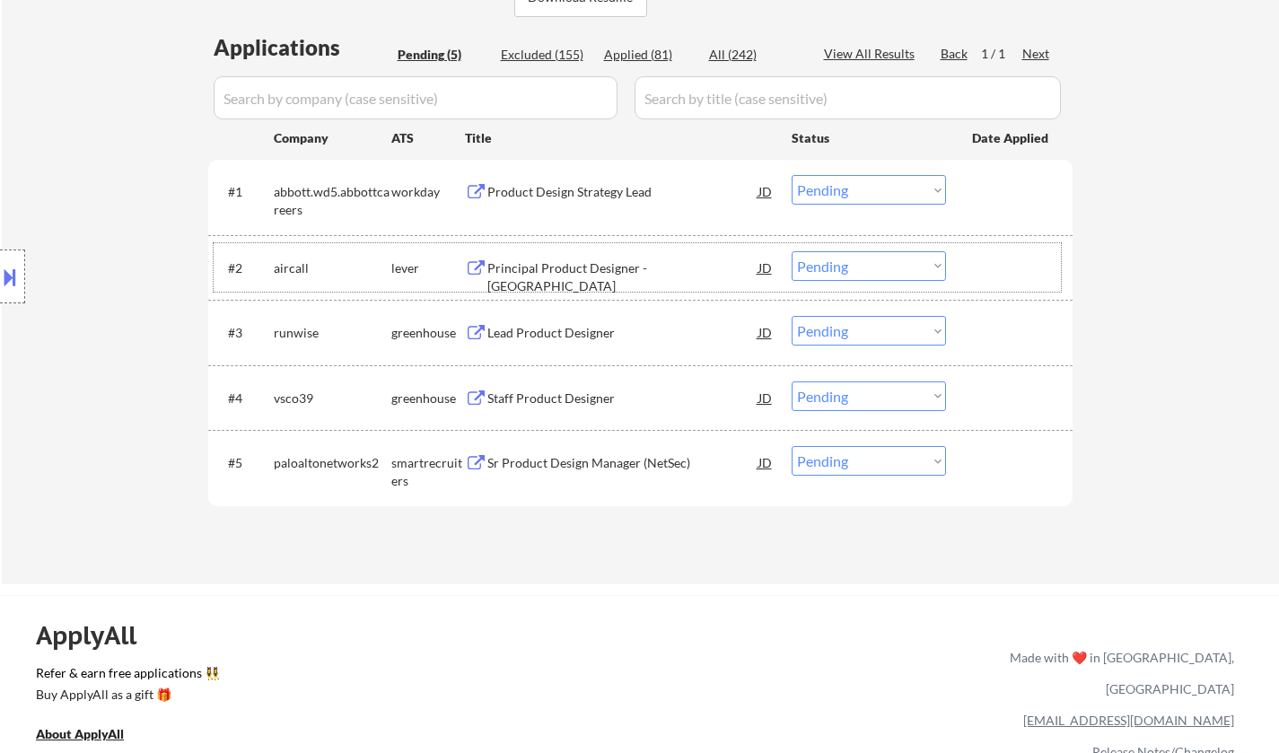
click at [609, 287] on div "#2 aircall lever Principal Product Designer - [GEOGRAPHIC_DATA] JD Choose an op…" at bounding box center [637, 267] width 847 height 48
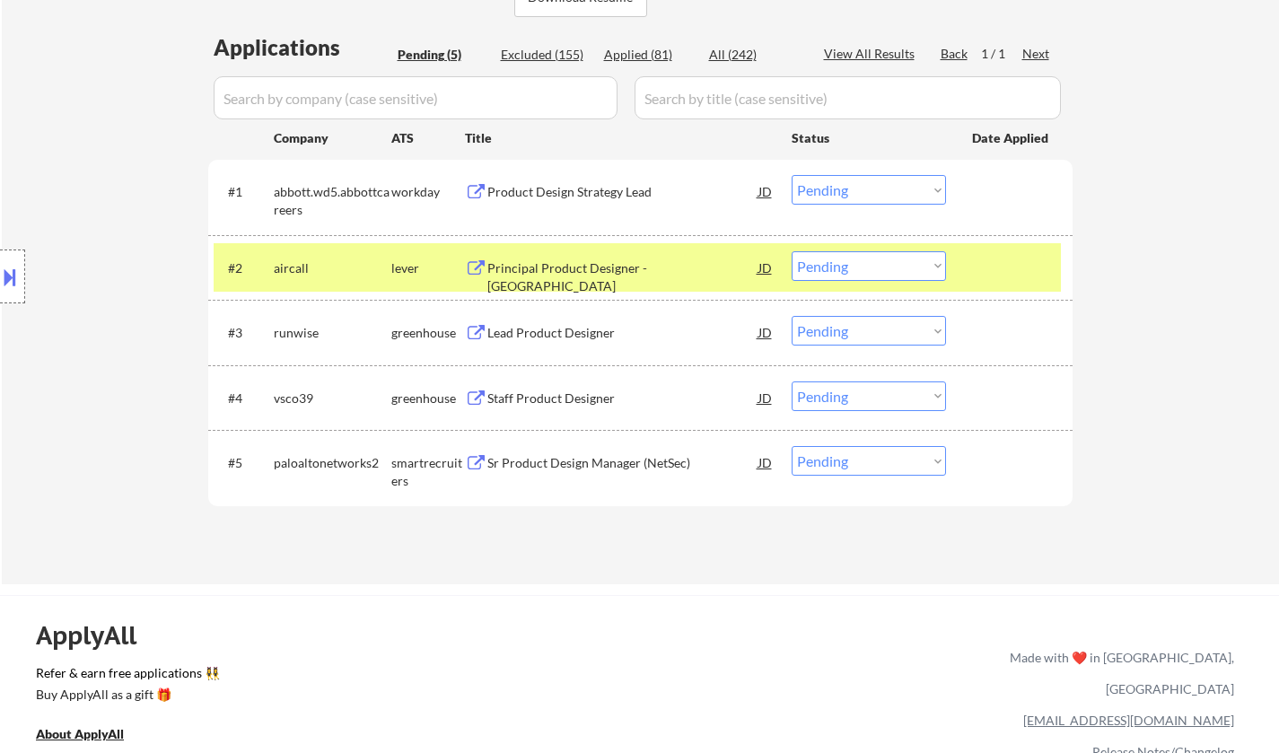
click at [552, 269] on div "Principal Product Designer - [GEOGRAPHIC_DATA]" at bounding box center [622, 276] width 271 height 35
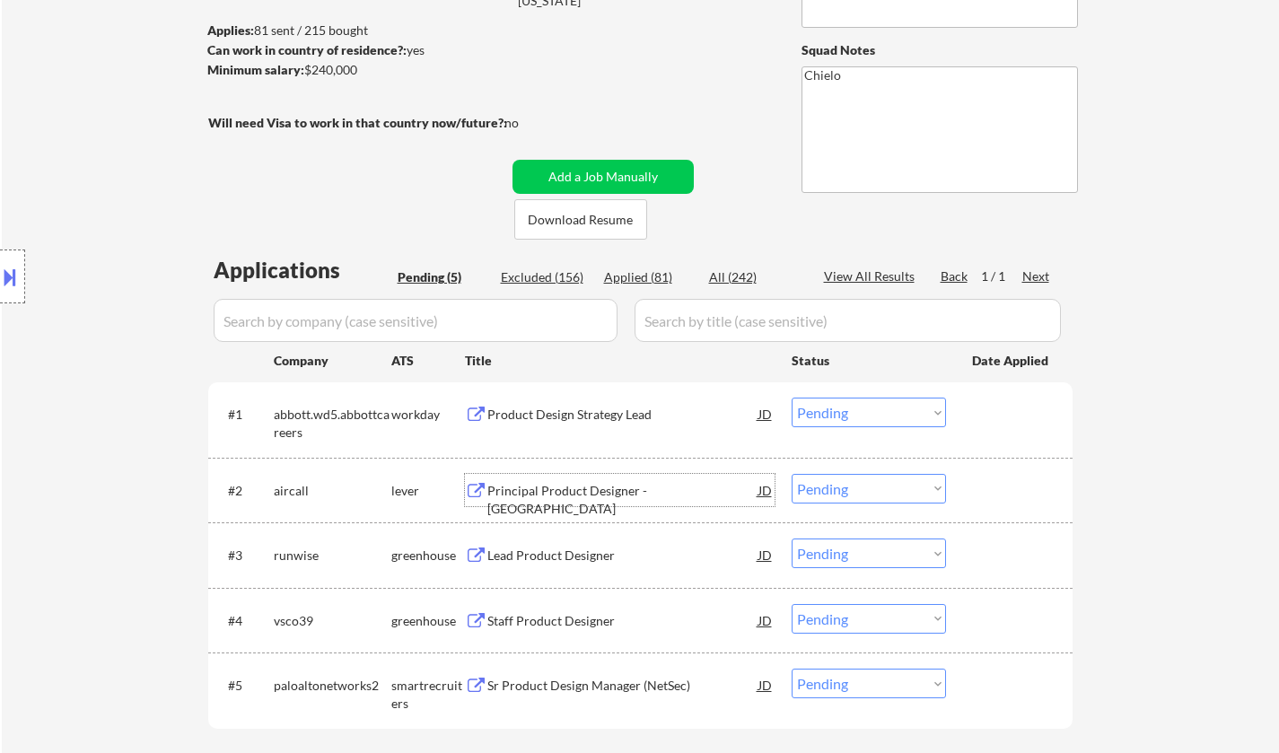
scroll to position [359, 0]
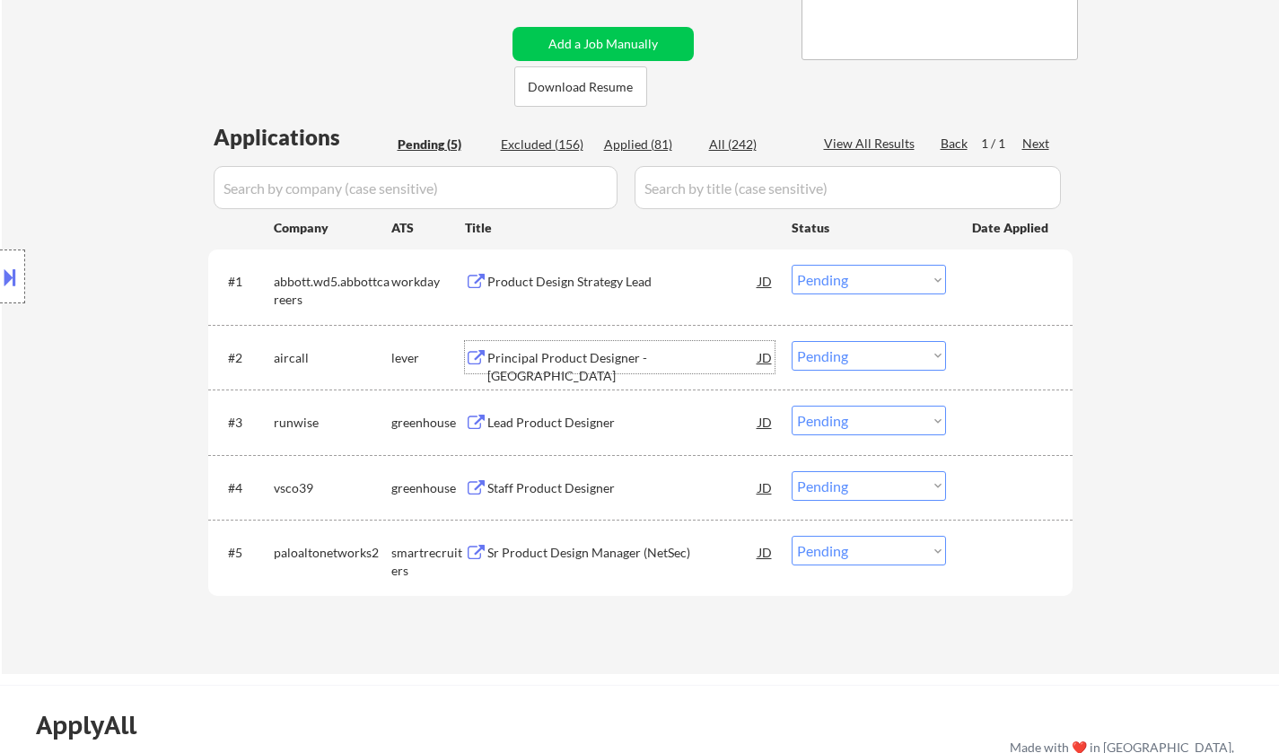
click at [848, 361] on select "Choose an option... Pending Applied Excluded (Questions) Excluded (Expired) Exc…" at bounding box center [869, 356] width 154 height 30
click at [792, 341] on select "Choose an option... Pending Applied Excluded (Questions) Excluded (Expired) Exc…" at bounding box center [869, 356] width 154 height 30
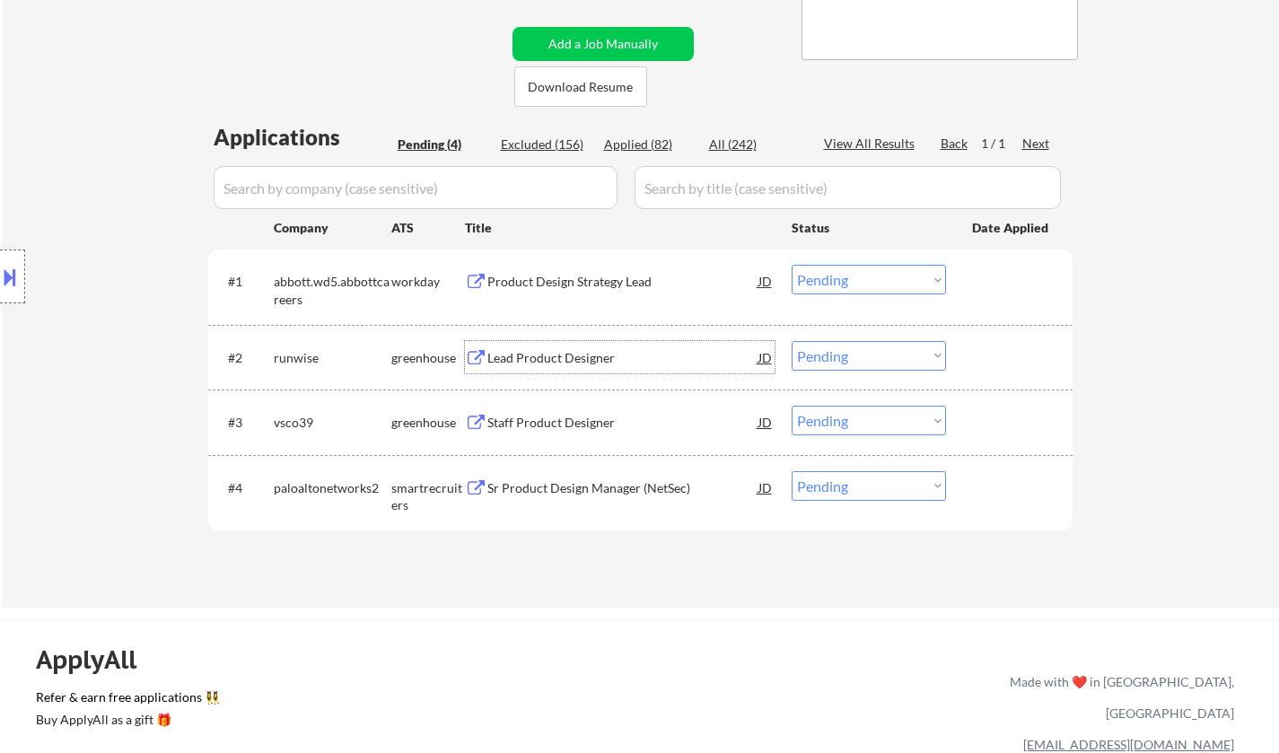
click at [529, 349] on div "Lead Product Designer" at bounding box center [622, 358] width 271 height 18
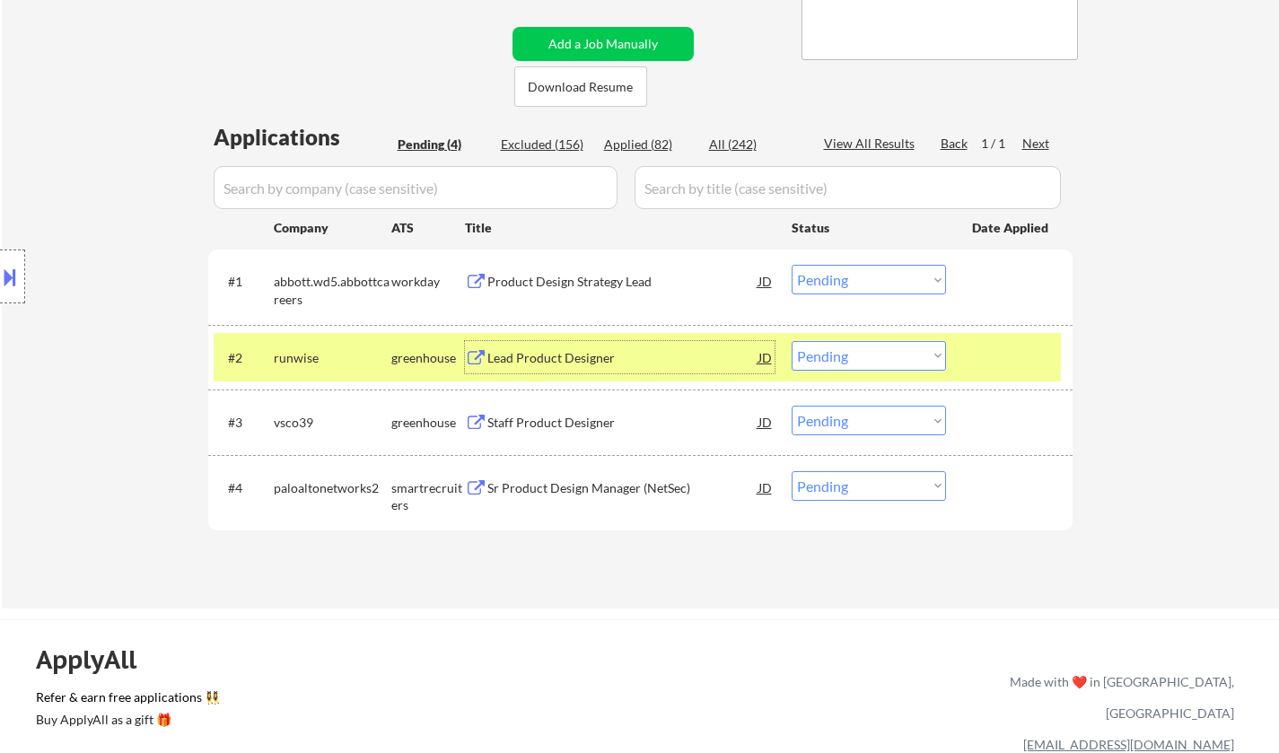
drag, startPoint x: 851, startPoint y: 356, endPoint x: 861, endPoint y: 365, distance: 13.3
click at [851, 356] on select "Choose an option... Pending Applied Excluded (Questions) Excluded (Expired) Exc…" at bounding box center [869, 356] width 154 height 30
select select ""excluded__salary_""
click at [792, 341] on select "Choose an option... Pending Applied Excluded (Questions) Excluded (Expired) Exc…" at bounding box center [869, 356] width 154 height 30
click at [583, 423] on div "Staff Product Designer" at bounding box center [622, 423] width 271 height 18
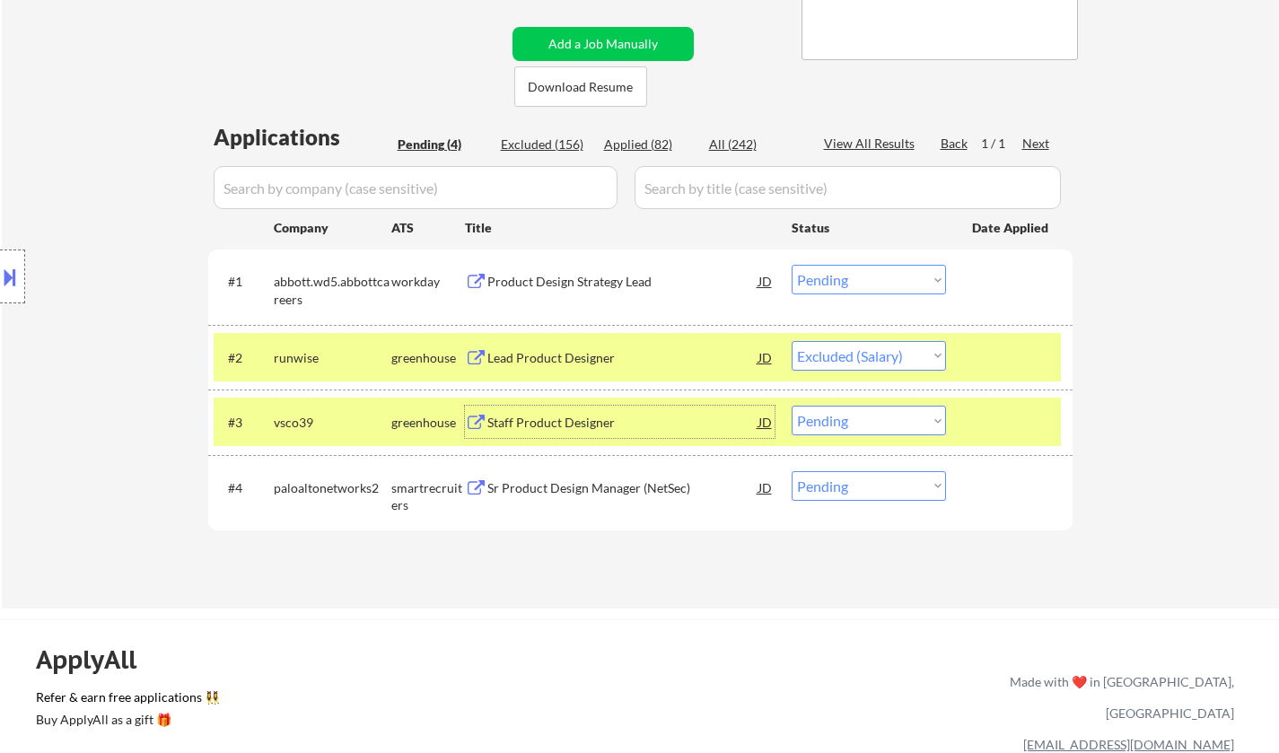
click at [869, 430] on select "Choose an option... Pending Applied Excluded (Questions) Excluded (Expired) Exc…" at bounding box center [869, 421] width 154 height 30
click at [792, 406] on select "Choose an option... Pending Applied Excluded (Questions) Excluded (Expired) Exc…" at bounding box center [869, 421] width 154 height 30
select select ""pending""
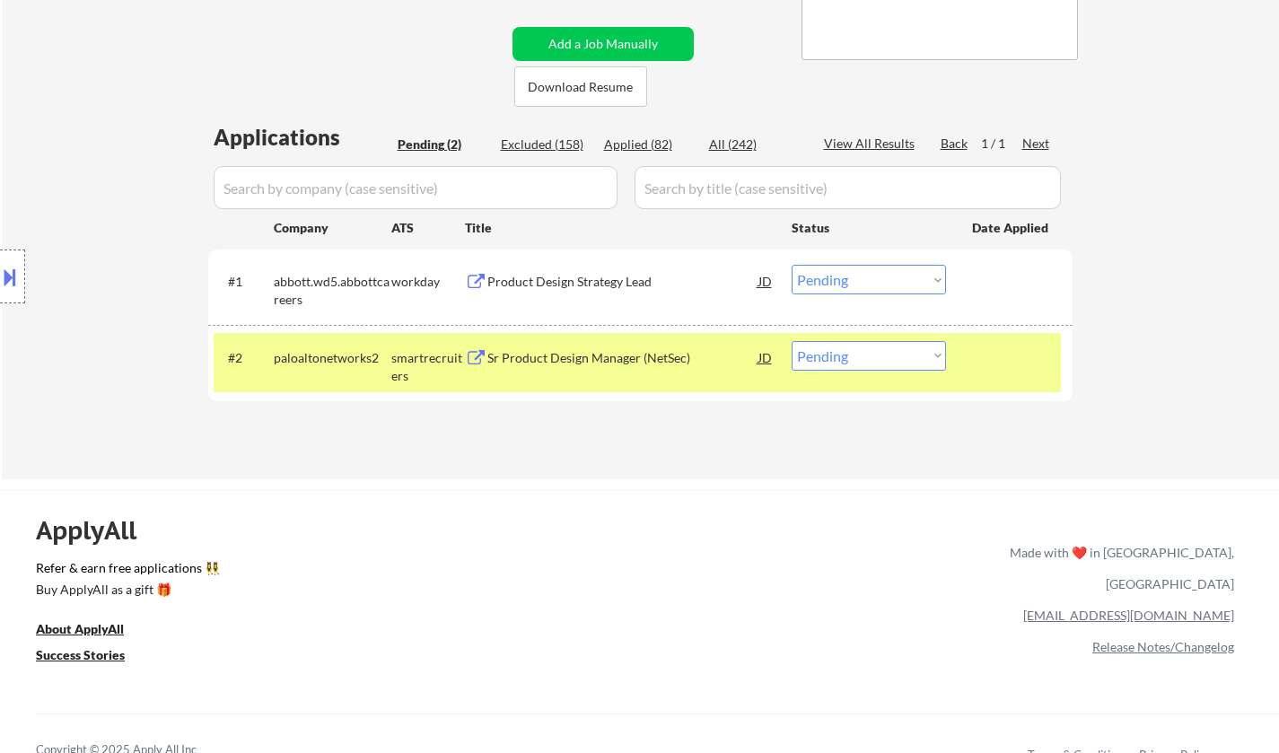
click at [603, 342] on div "Sr Product Design Manager (NetSec)" at bounding box center [622, 357] width 271 height 32
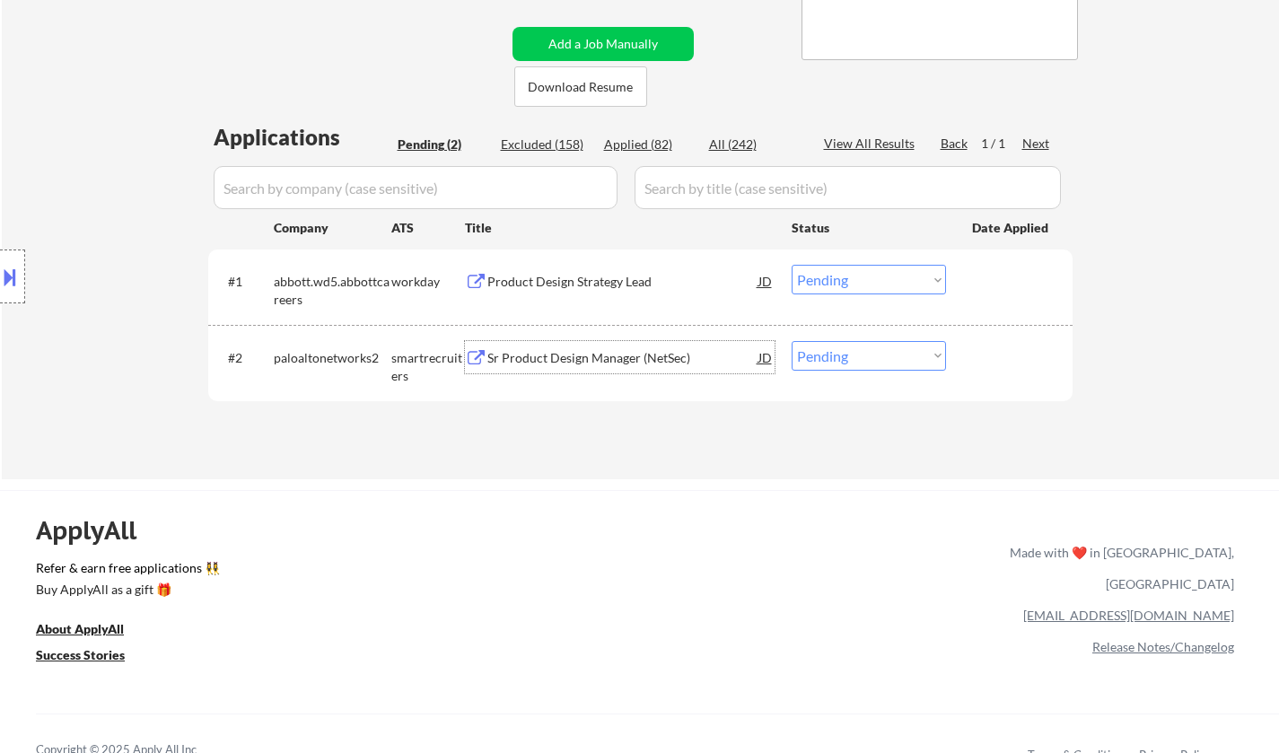
click at [0, 281] on button at bounding box center [10, 277] width 20 height 30
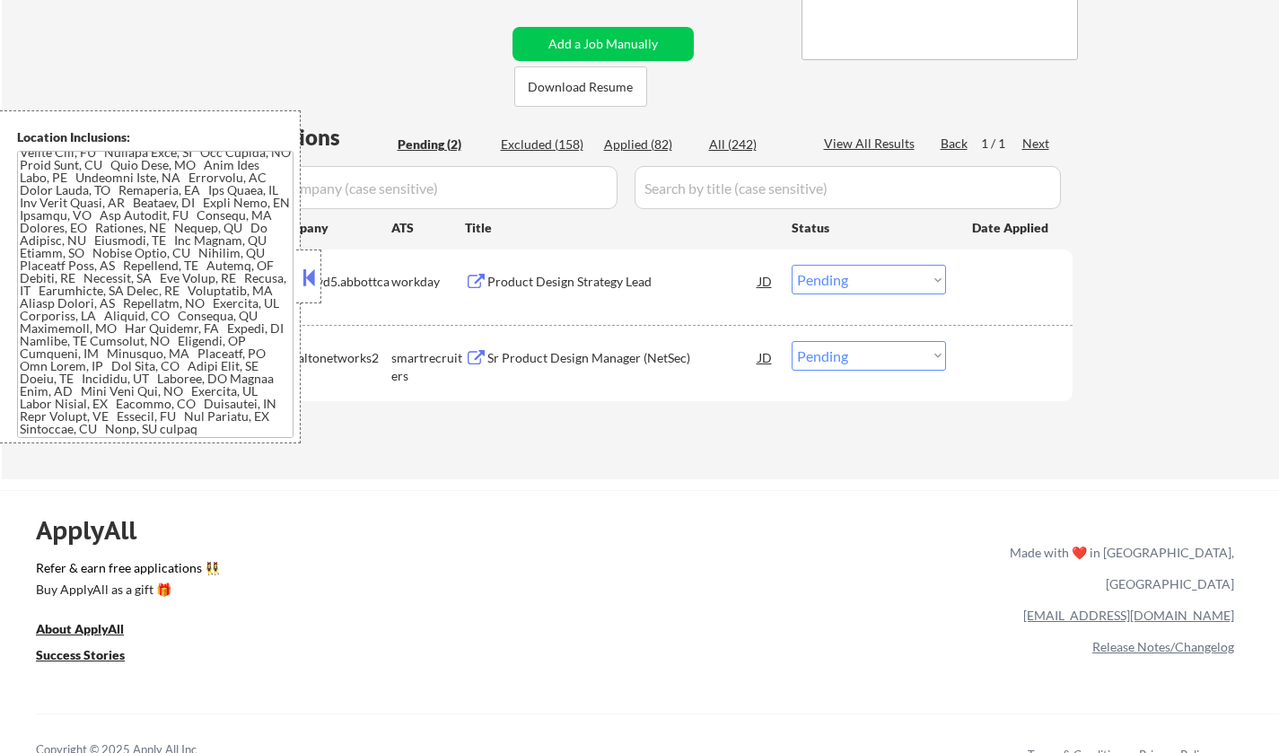
drag, startPoint x: 310, startPoint y: 277, endPoint x: 338, endPoint y: 22, distance: 255.7
click at [313, 269] on button at bounding box center [309, 277] width 20 height 27
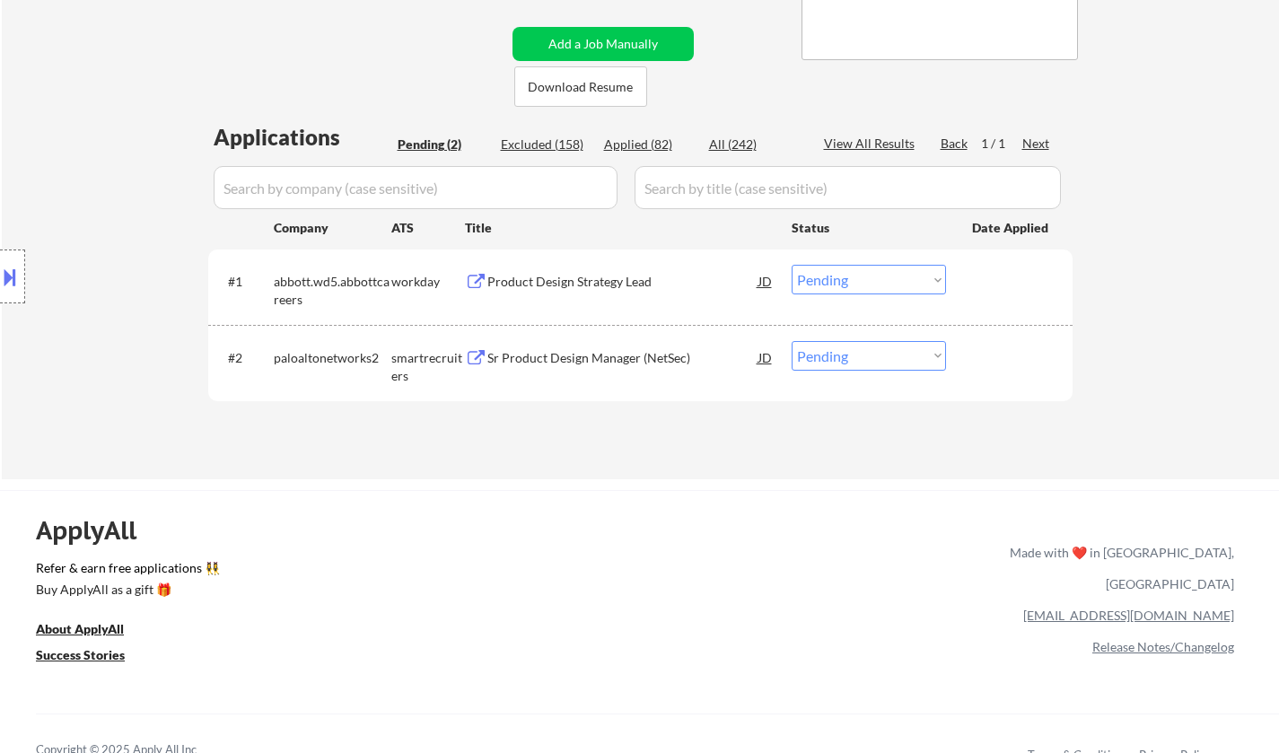
click at [0, 290] on div at bounding box center [12, 277] width 25 height 54
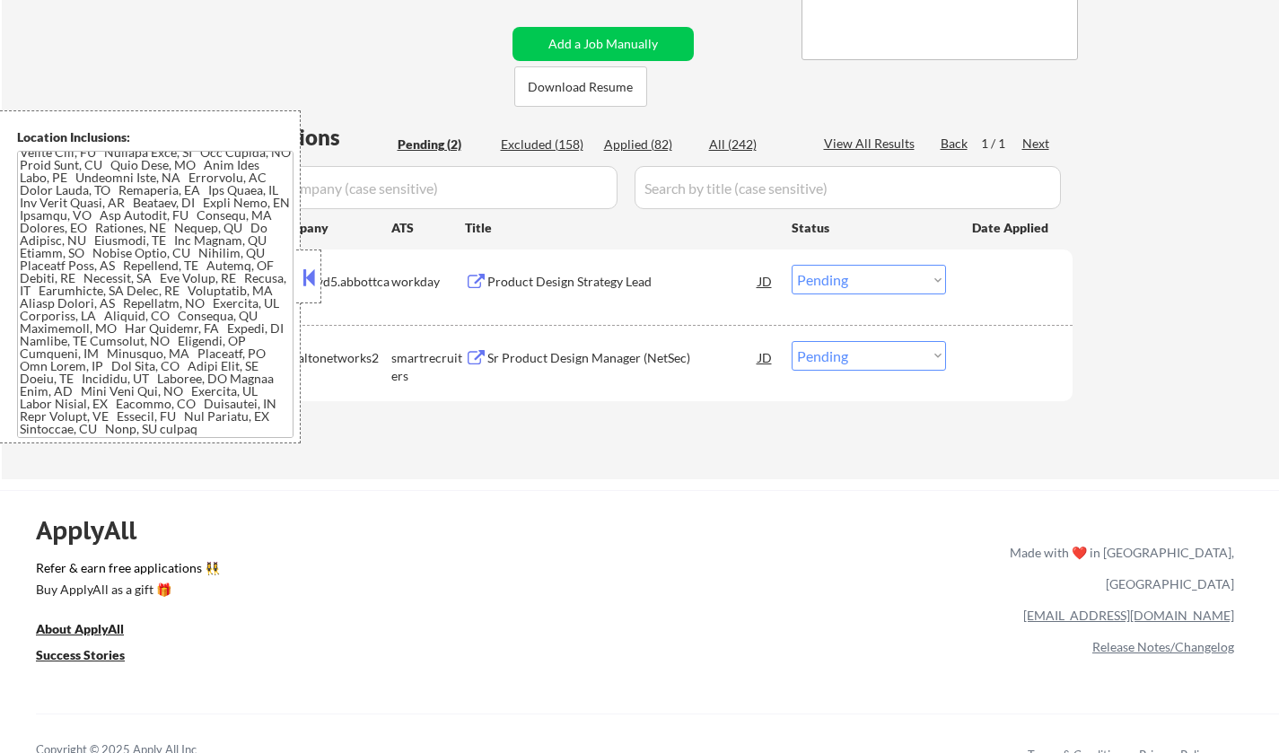
scroll to position [0, 0]
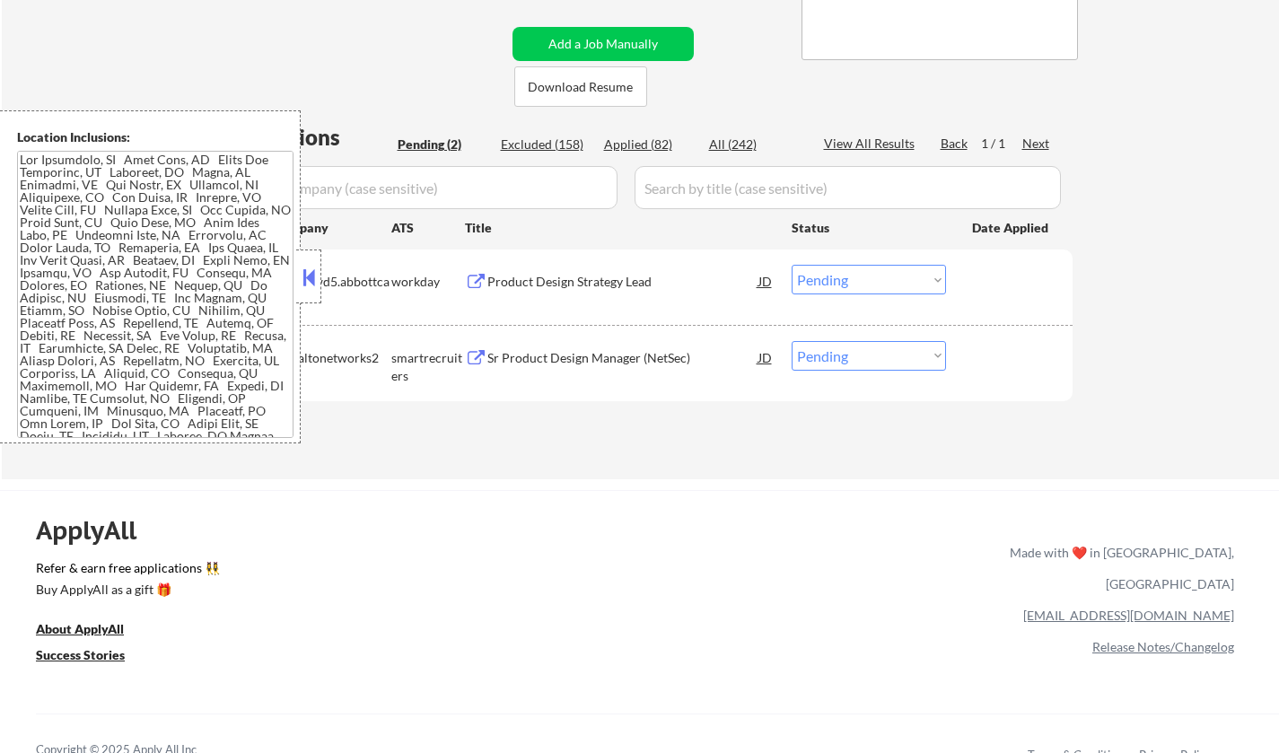
click at [311, 264] on button at bounding box center [309, 277] width 20 height 27
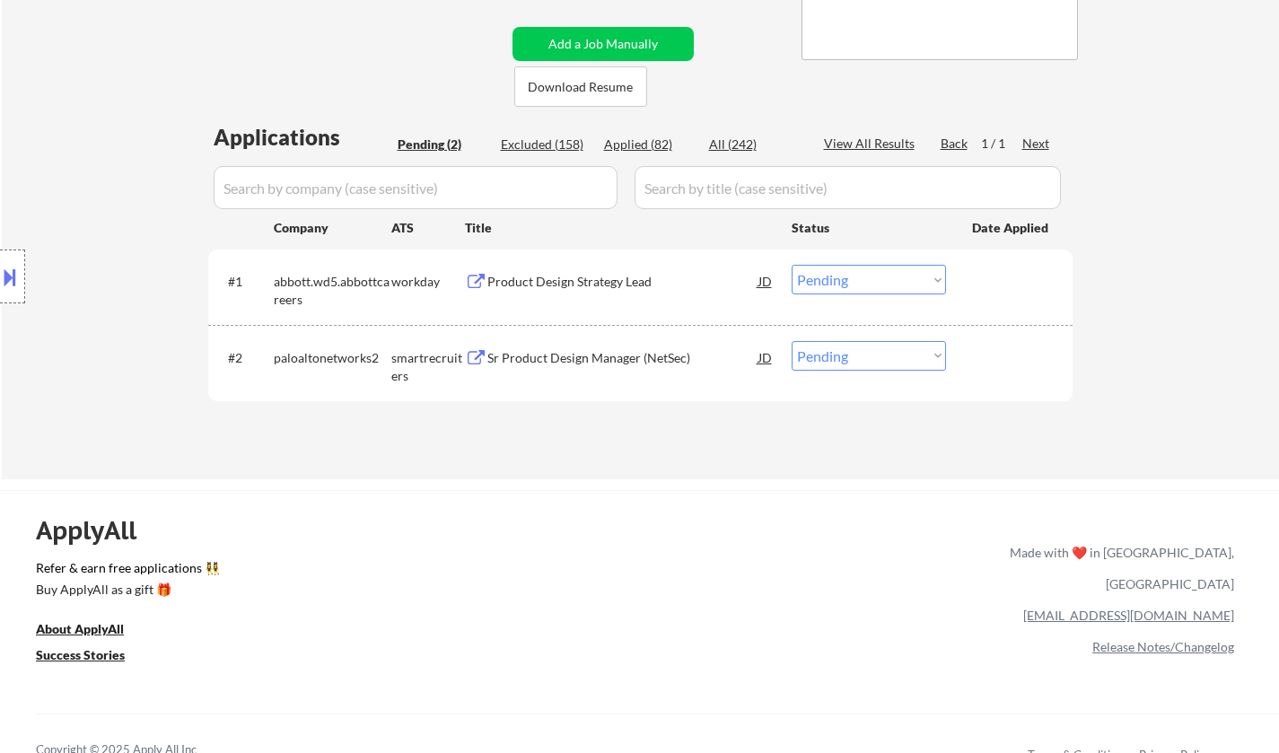
click at [909, 365] on select "Choose an option... Pending Applied Excluded (Questions) Excluded (Expired) Exc…" at bounding box center [869, 356] width 154 height 30
select select ""applied""
click at [792, 341] on select "Choose an option... Pending Applied Excluded (Questions) Excluded (Expired) Exc…" at bounding box center [869, 356] width 154 height 30
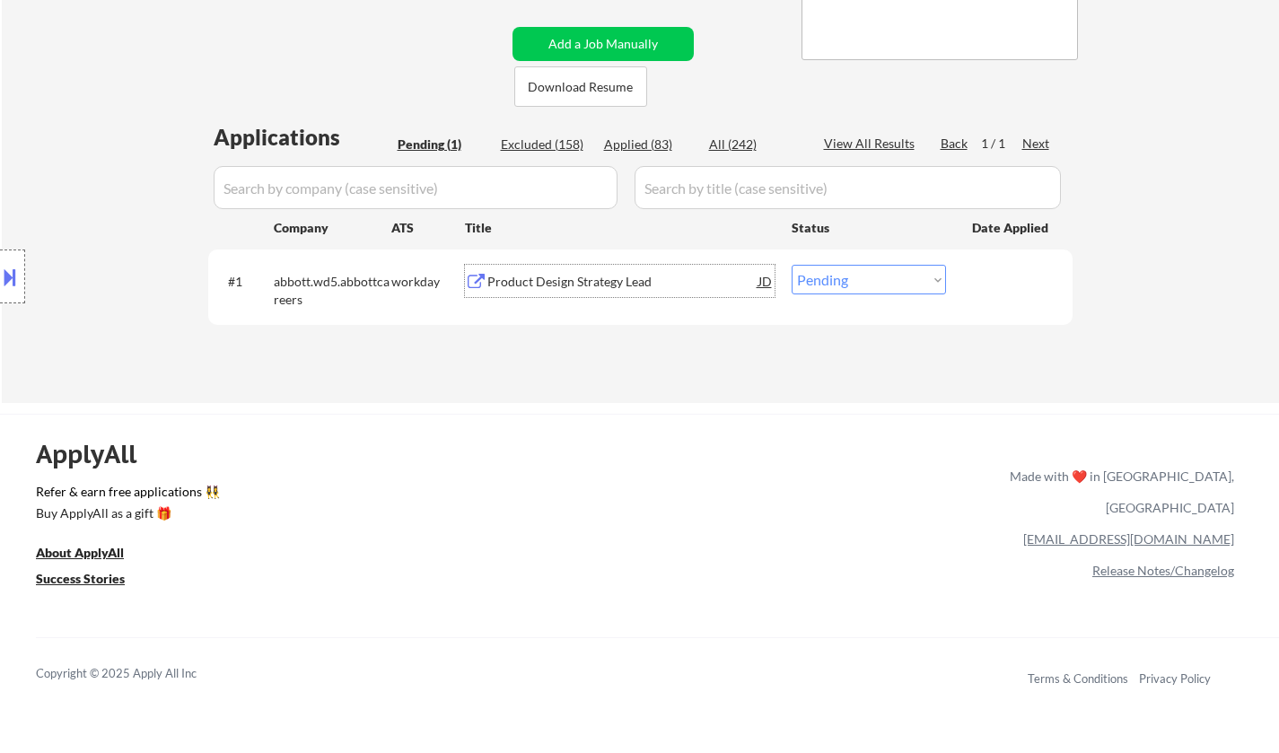
click at [595, 283] on div "Product Design Strategy Lead" at bounding box center [622, 282] width 271 height 18
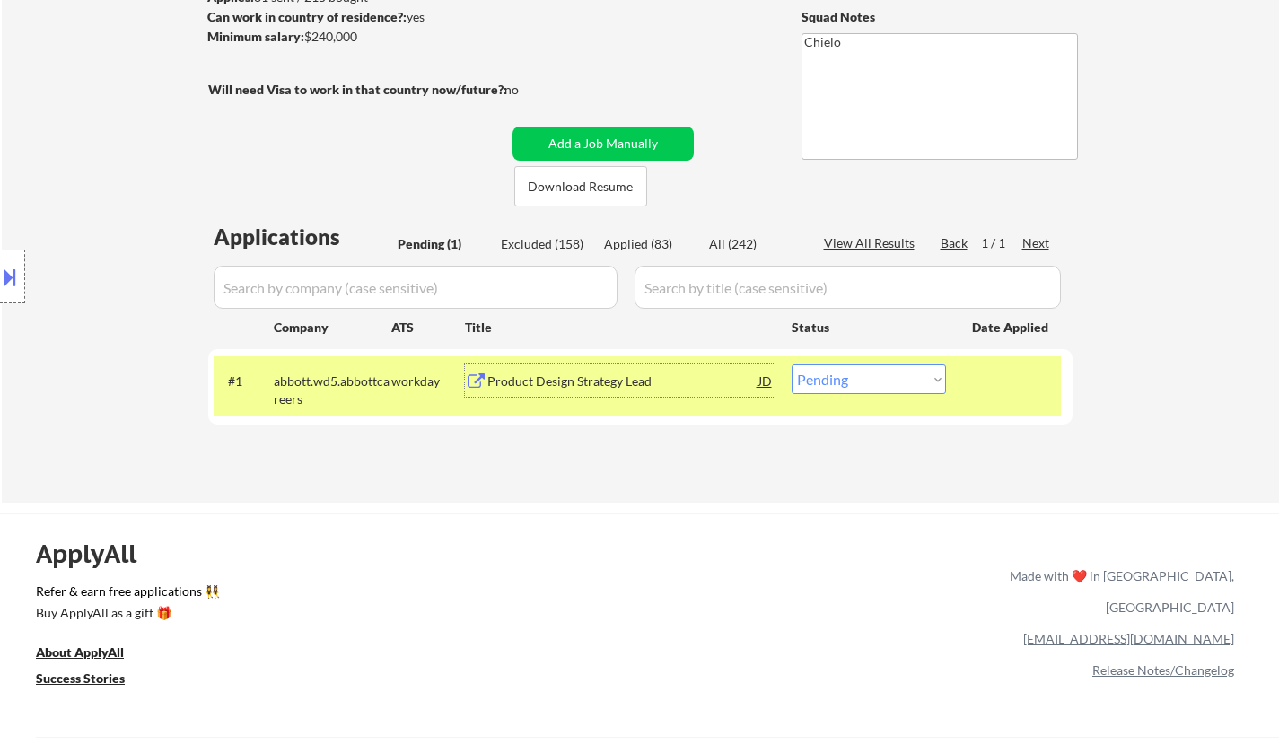
scroll to position [359, 0]
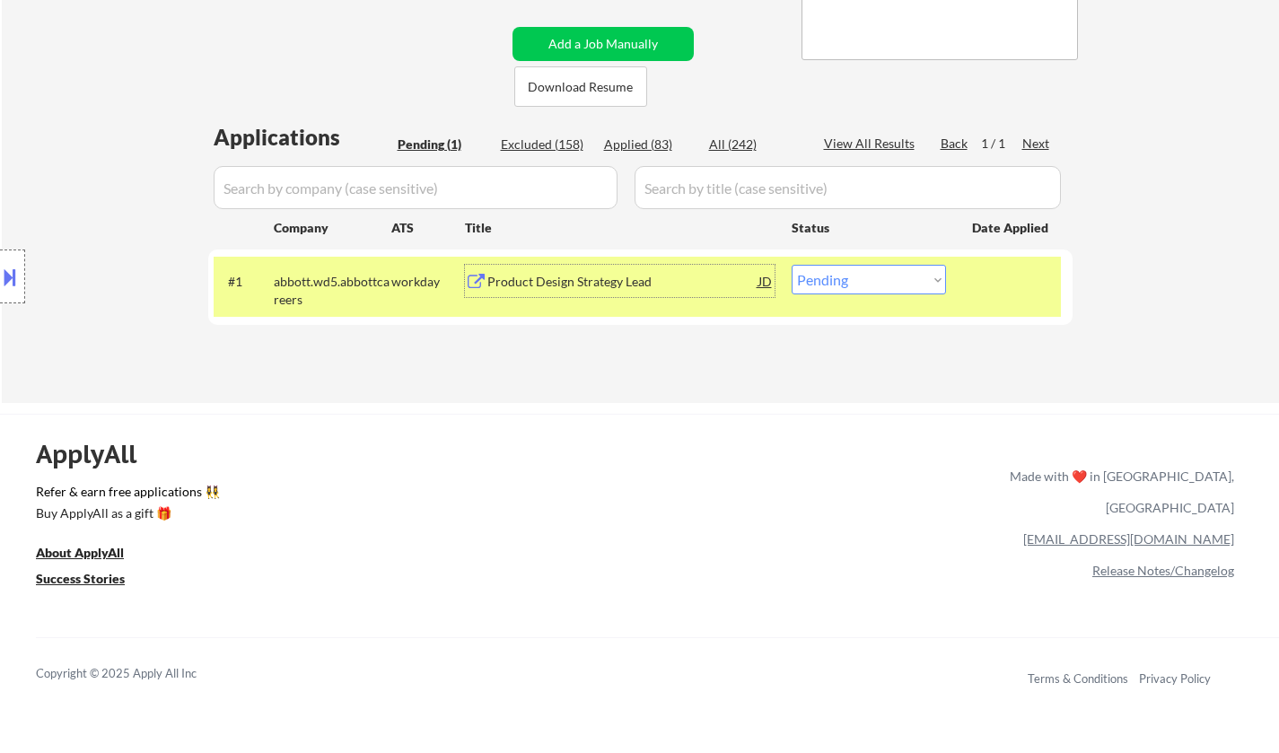
click at [852, 286] on select "Choose an option... Pending Applied Excluded (Questions) Excluded (Expired) Exc…" at bounding box center [869, 280] width 154 height 30
select select ""applied""
click at [792, 265] on select "Choose an option... Pending Applied Excluded (Questions) Excluded (Expired) Exc…" at bounding box center [869, 280] width 154 height 30
